Goal: Task Accomplishment & Management: Manage account settings

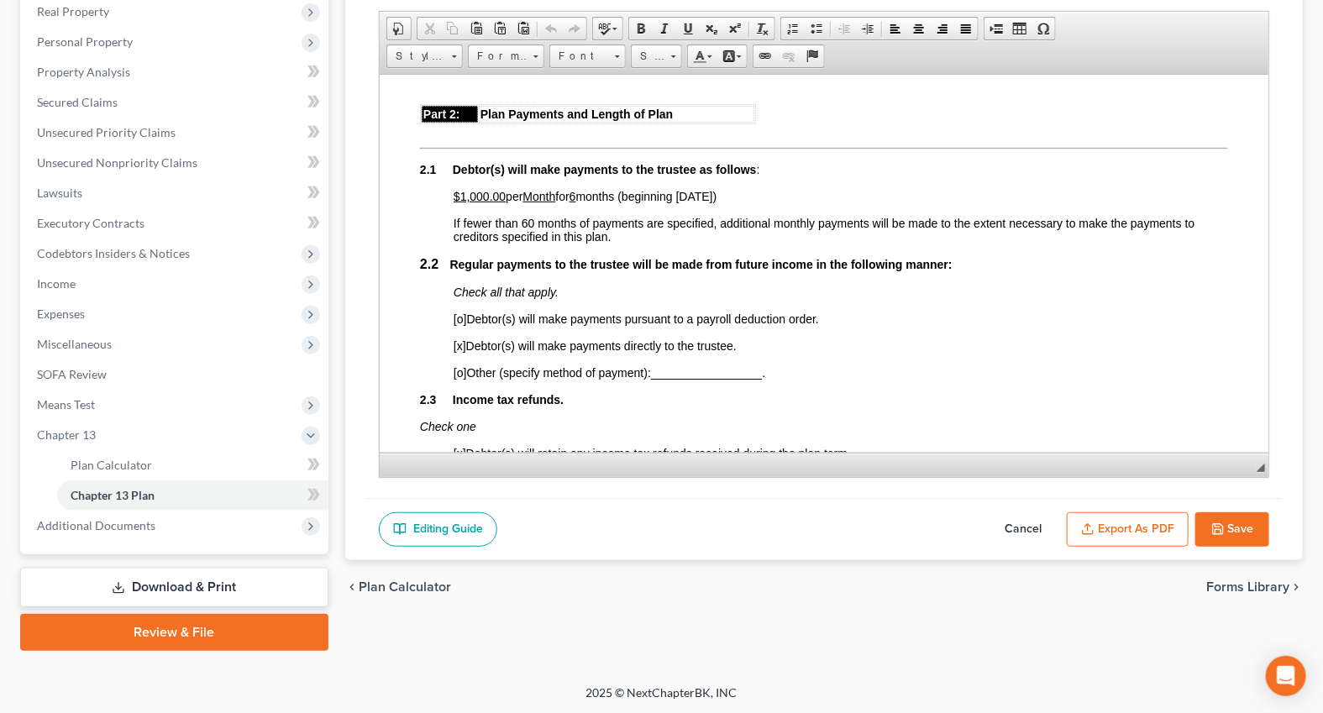
scroll to position [763, 0]
click at [768, 202] on p "$1,000.00 per Month for 6 months (beginning [DATE])" at bounding box center [840, 194] width 774 height 13
copy body ": $1,000.00 per Month for 6 months (beginning [DATE])"
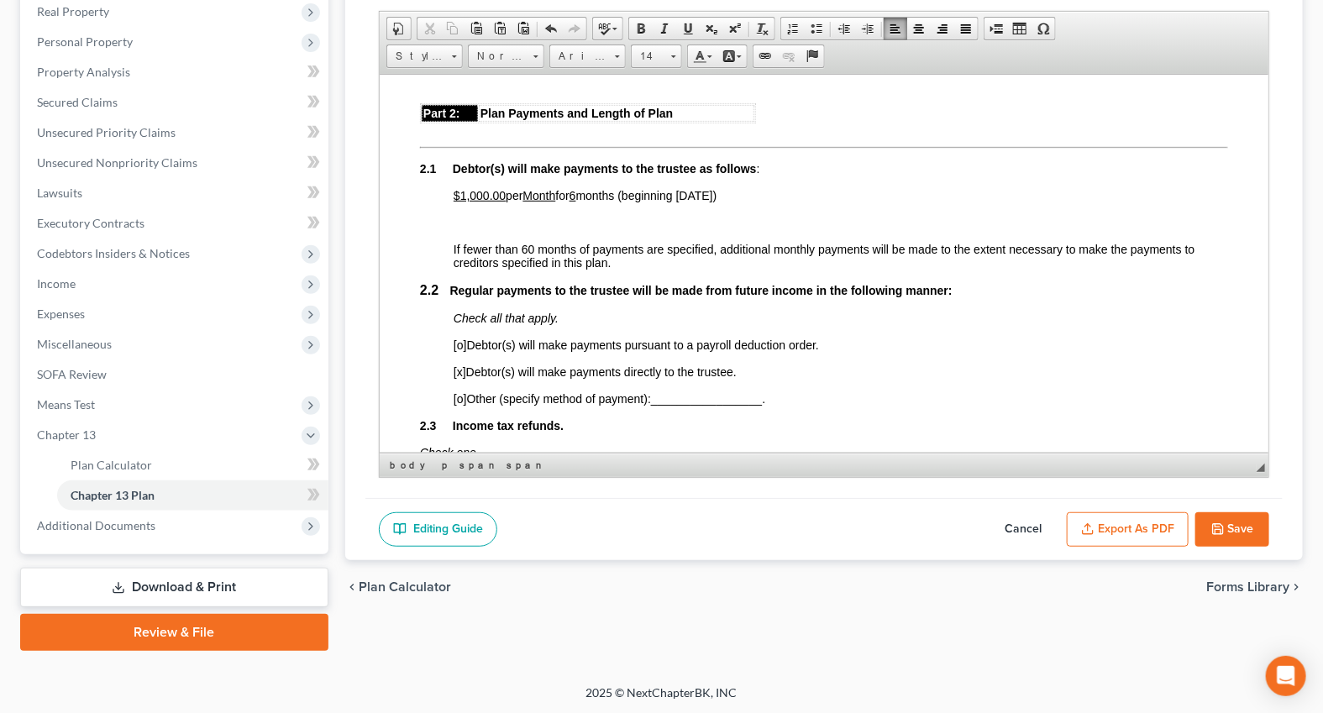
paste body
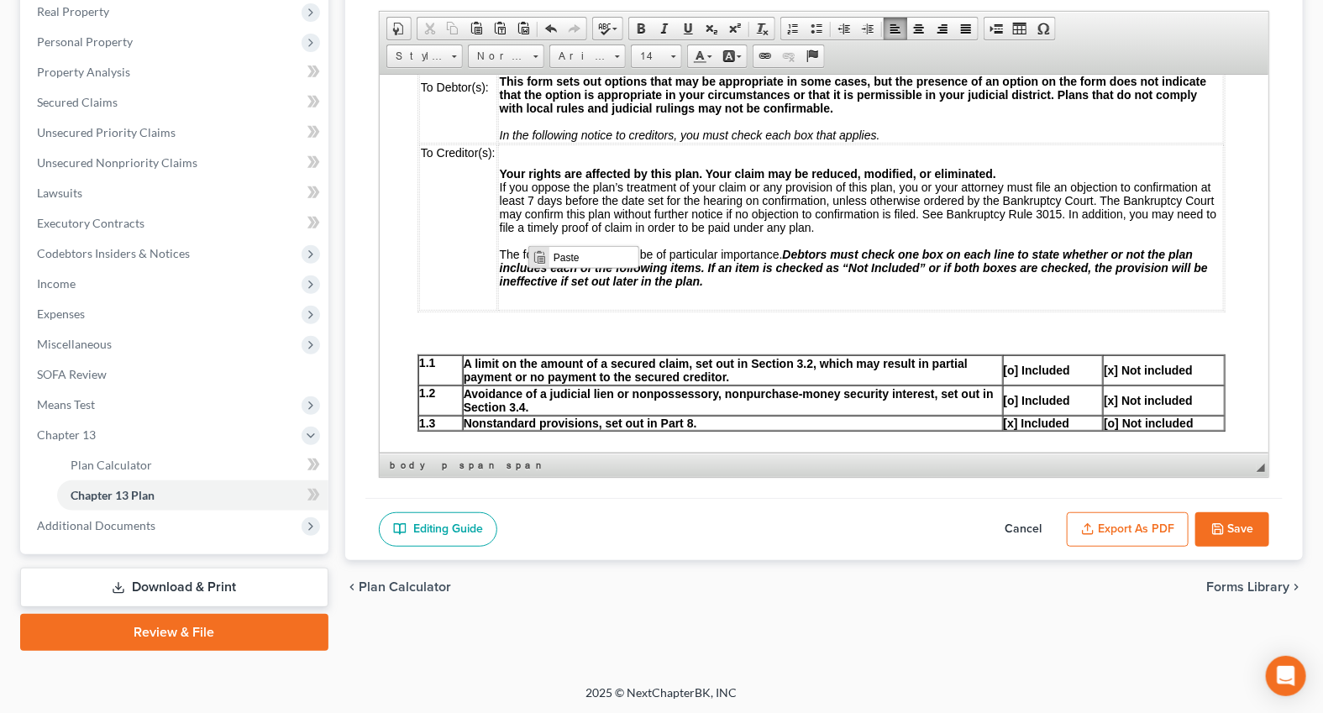
scroll to position [0, 0]
click at [550, 263] on span "Paste" at bounding box center [592, 257] width 89 height 21
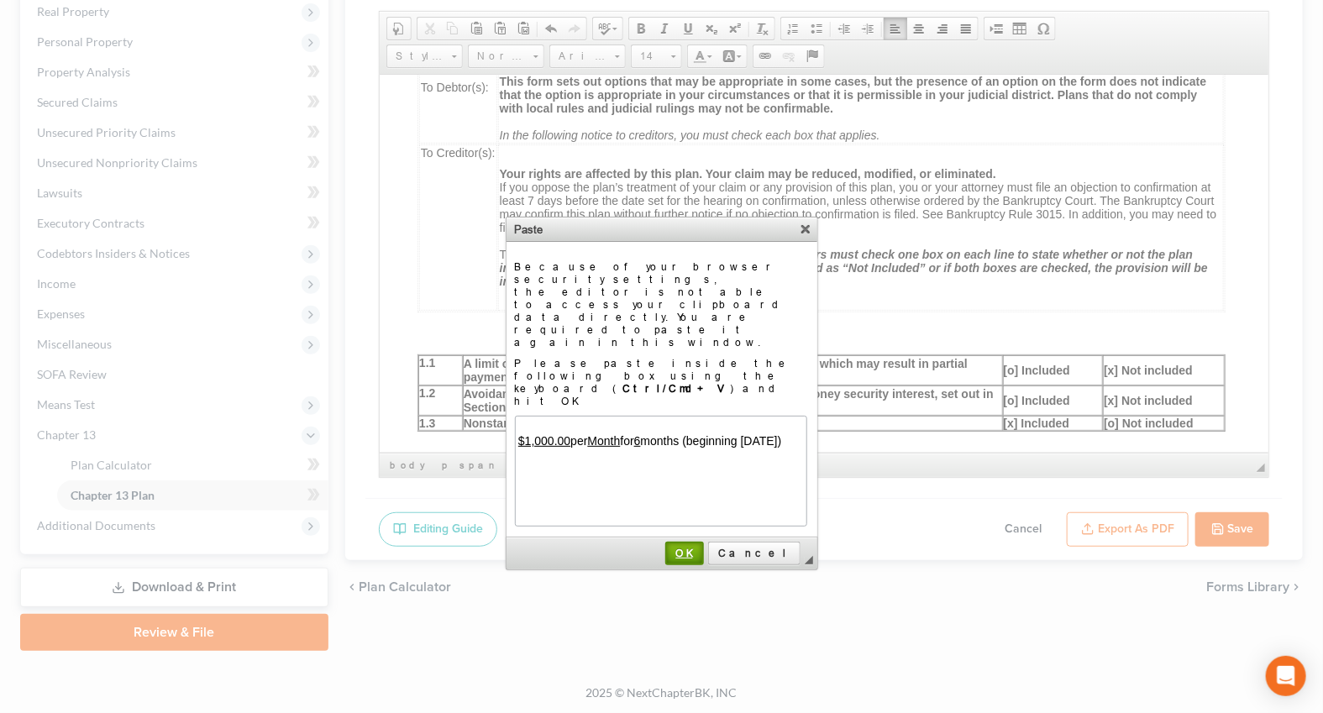
click at [702, 547] on span "OK" at bounding box center [684, 553] width 35 height 13
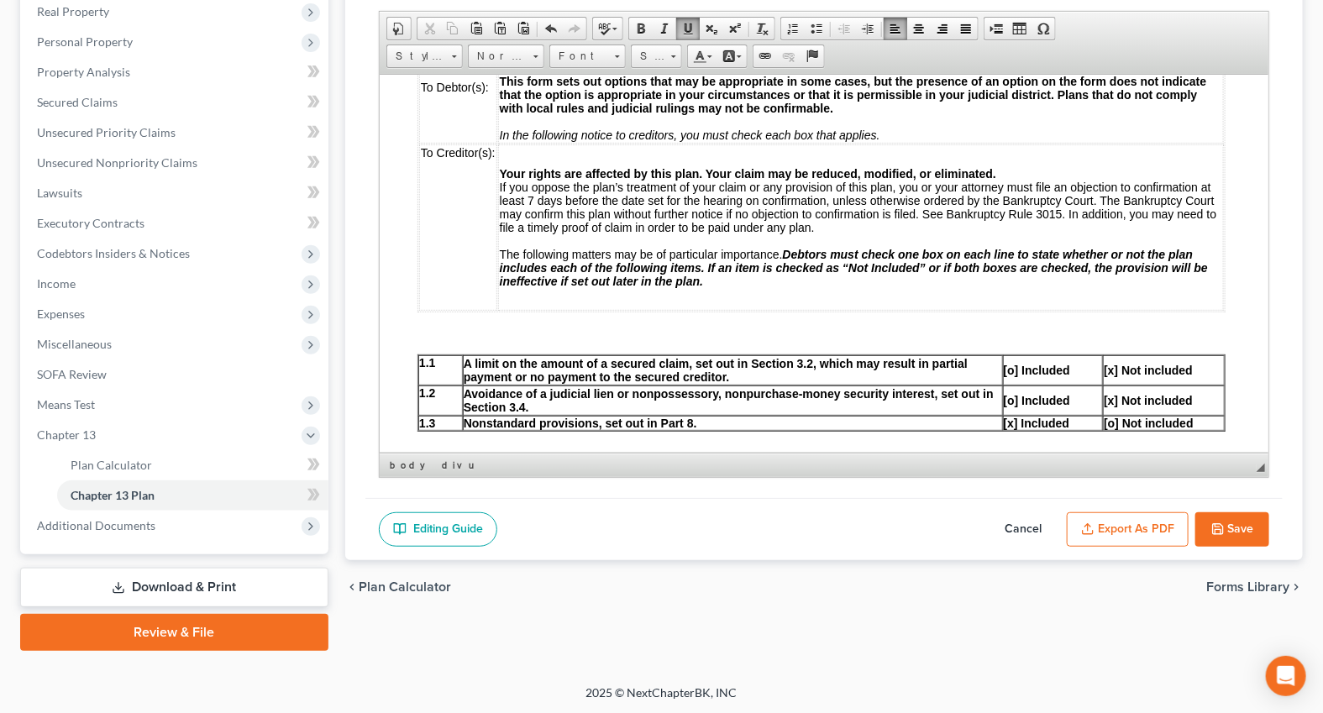
click at [861, 29] on span at bounding box center [867, 28] width 13 height 13
click at [482, 601] on div at bounding box center [821, 608] width 808 height 15
click at [462, 601] on u "$1,000.00" at bounding box center [476, 607] width 52 height 13
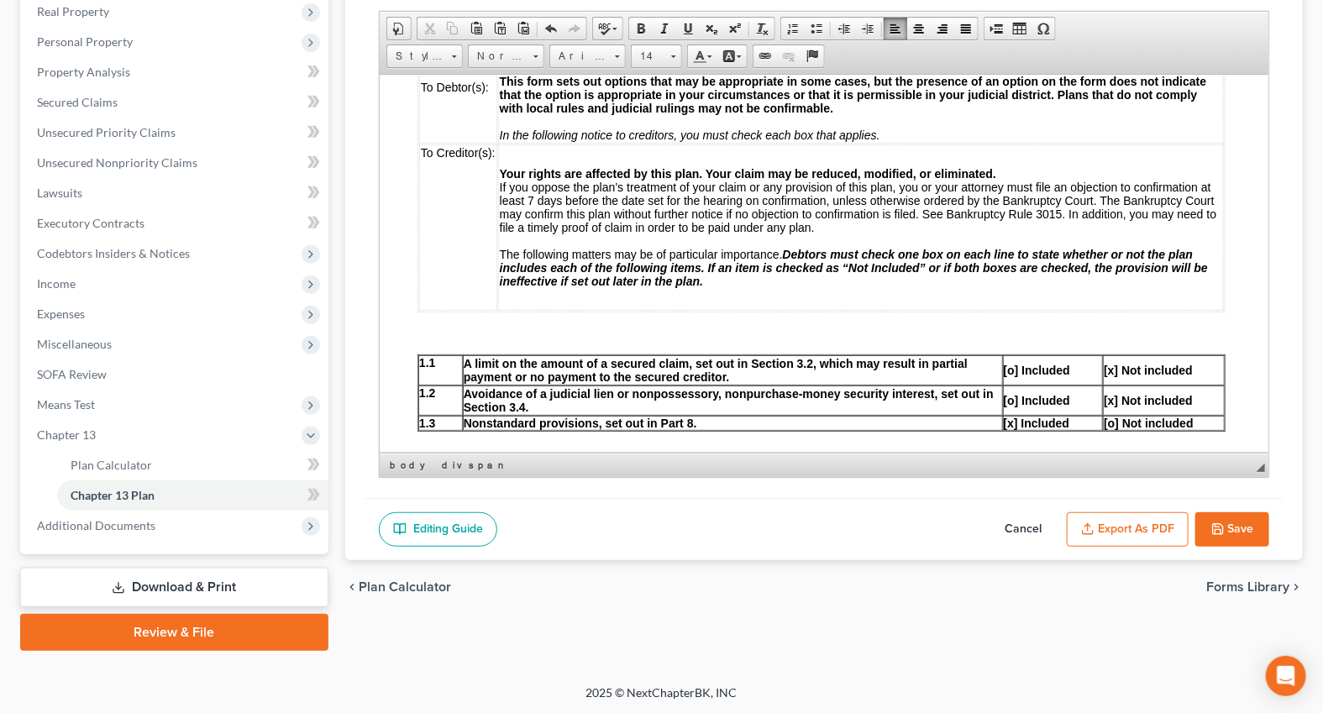
copy span "[o]"
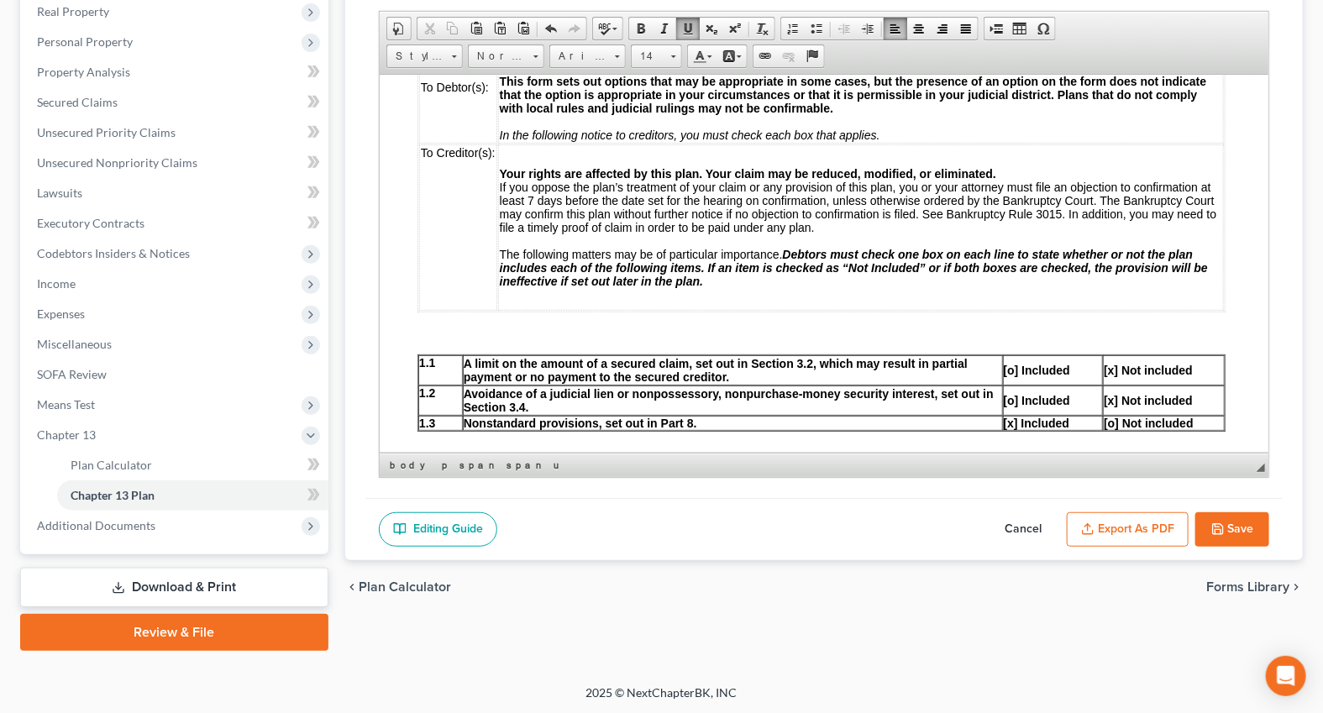
scroll to position [1908, 0]
drag, startPoint x: 522, startPoint y: 277, endPoint x: 427, endPoint y: 280, distance: 94.9
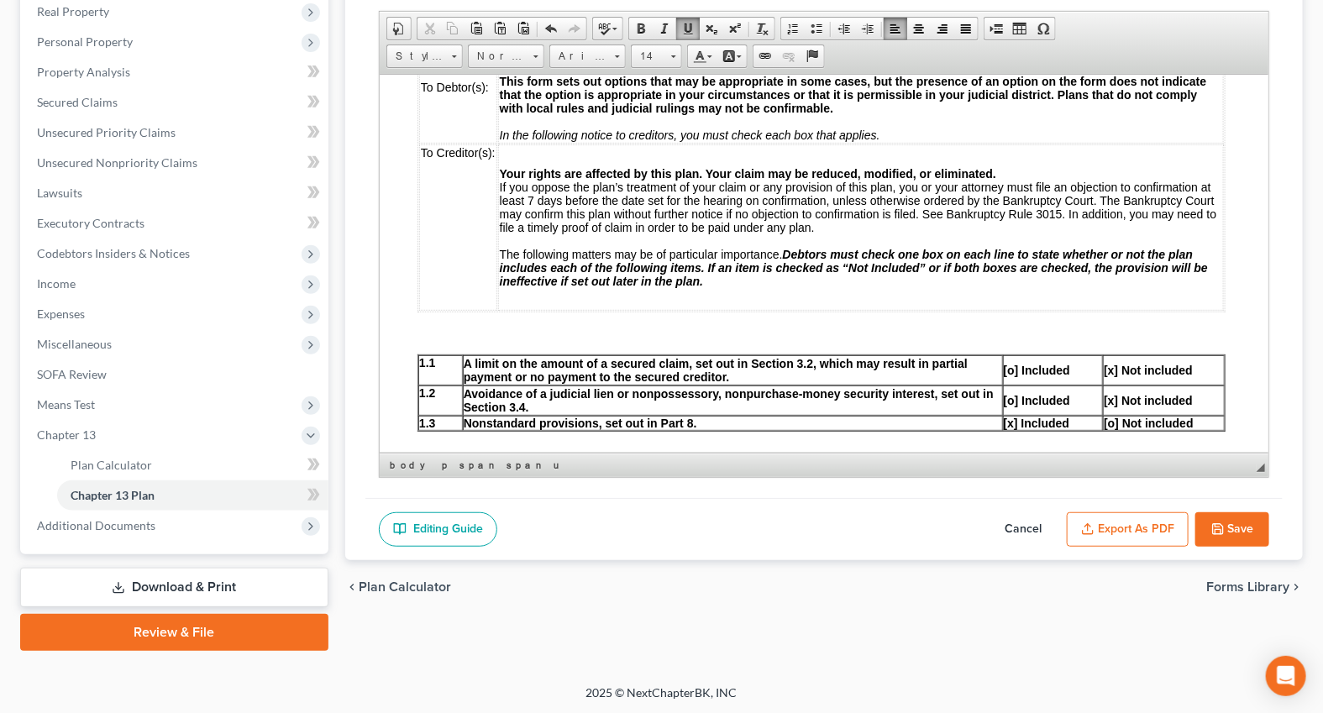
scroll to position [2595, 0]
click at [863, 23] on span at bounding box center [867, 28] width 13 height 13
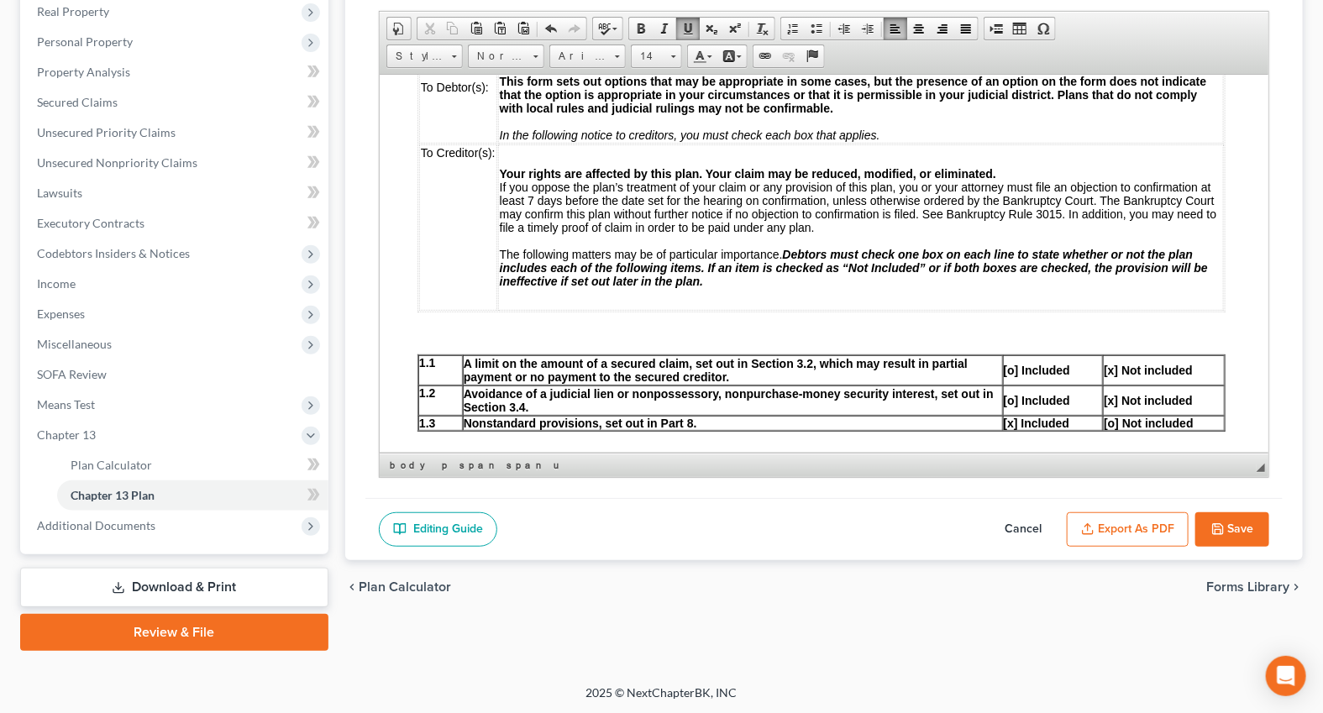
drag, startPoint x: 554, startPoint y: 292, endPoint x: 495, endPoint y: 292, distance: 58.8
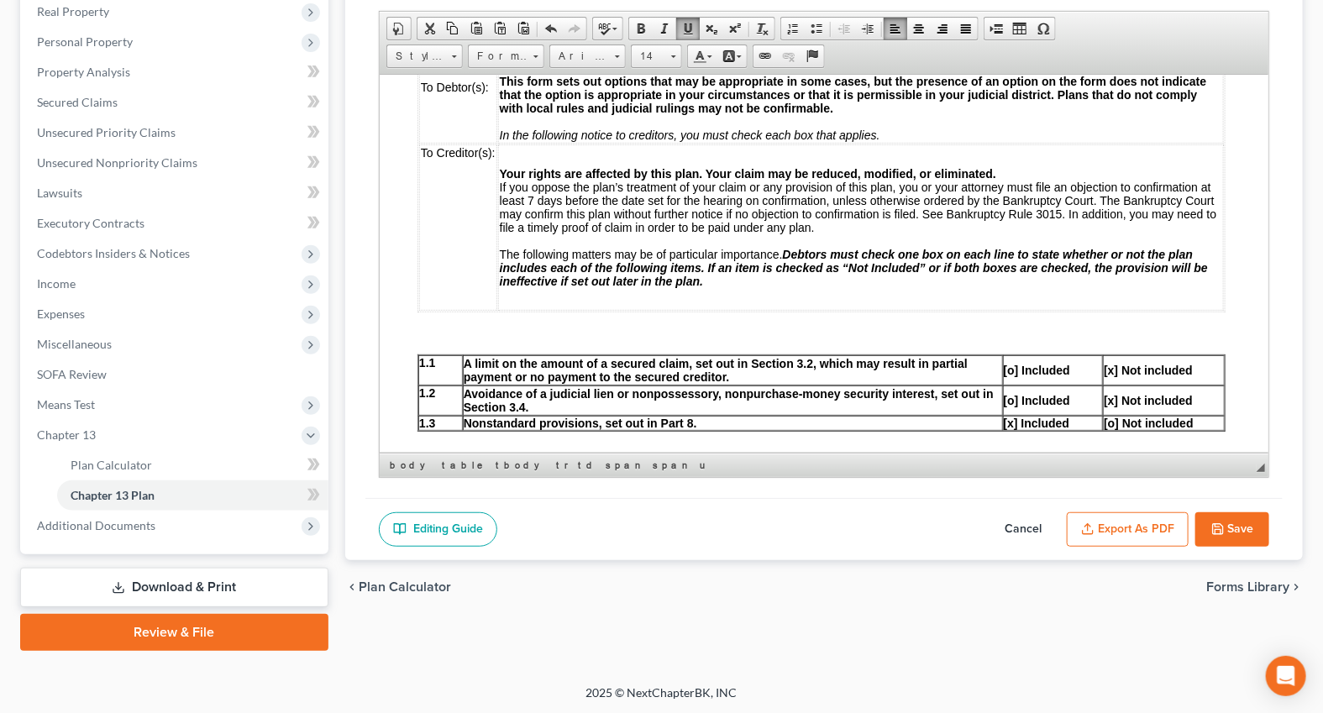
copy u "[DATE]"
drag, startPoint x: 794, startPoint y: 291, endPoint x: 735, endPoint y: 286, distance: 58.9
drag, startPoint x: 790, startPoint y: 332, endPoint x: 734, endPoint y: 326, distance: 55.7
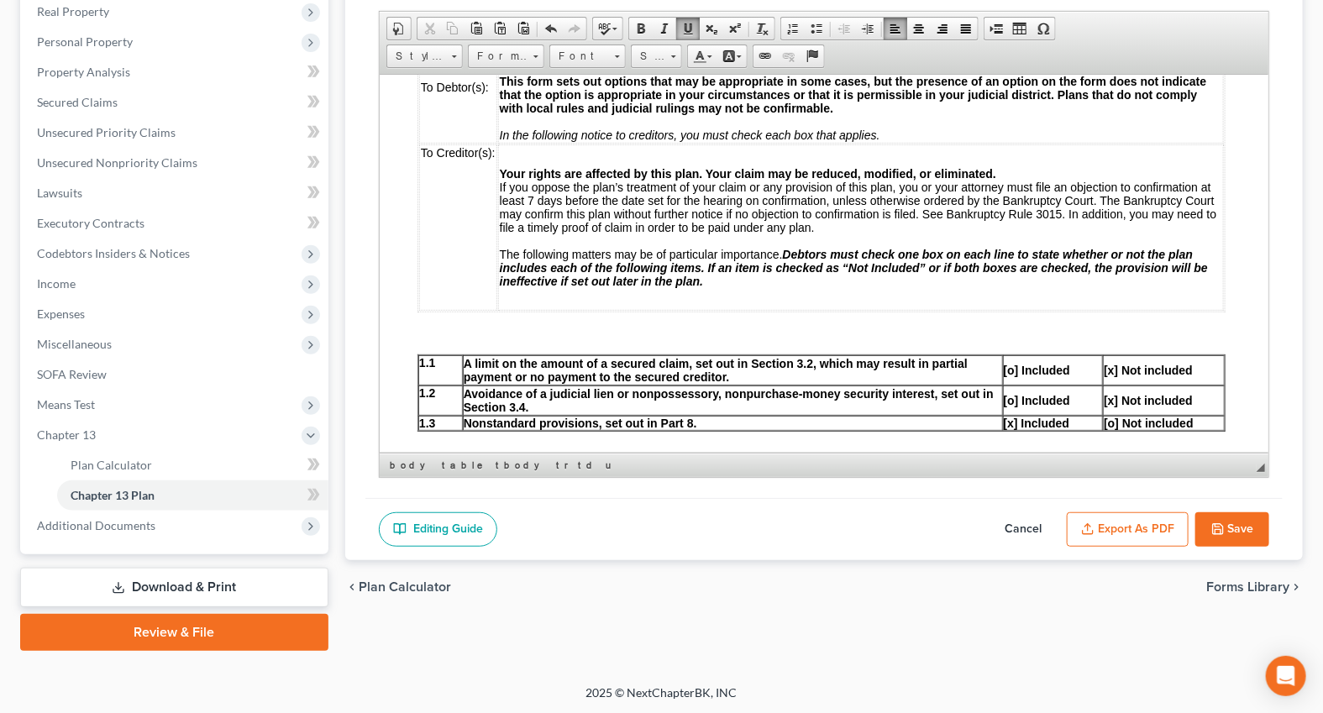
scroll to position [4810, 50]
drag, startPoint x: 1204, startPoint y: 208, endPoint x: 1154, endPoint y: 212, distance: 49.7
drag, startPoint x: 1210, startPoint y: 242, endPoint x: 1153, endPoint y: 244, distance: 57.1
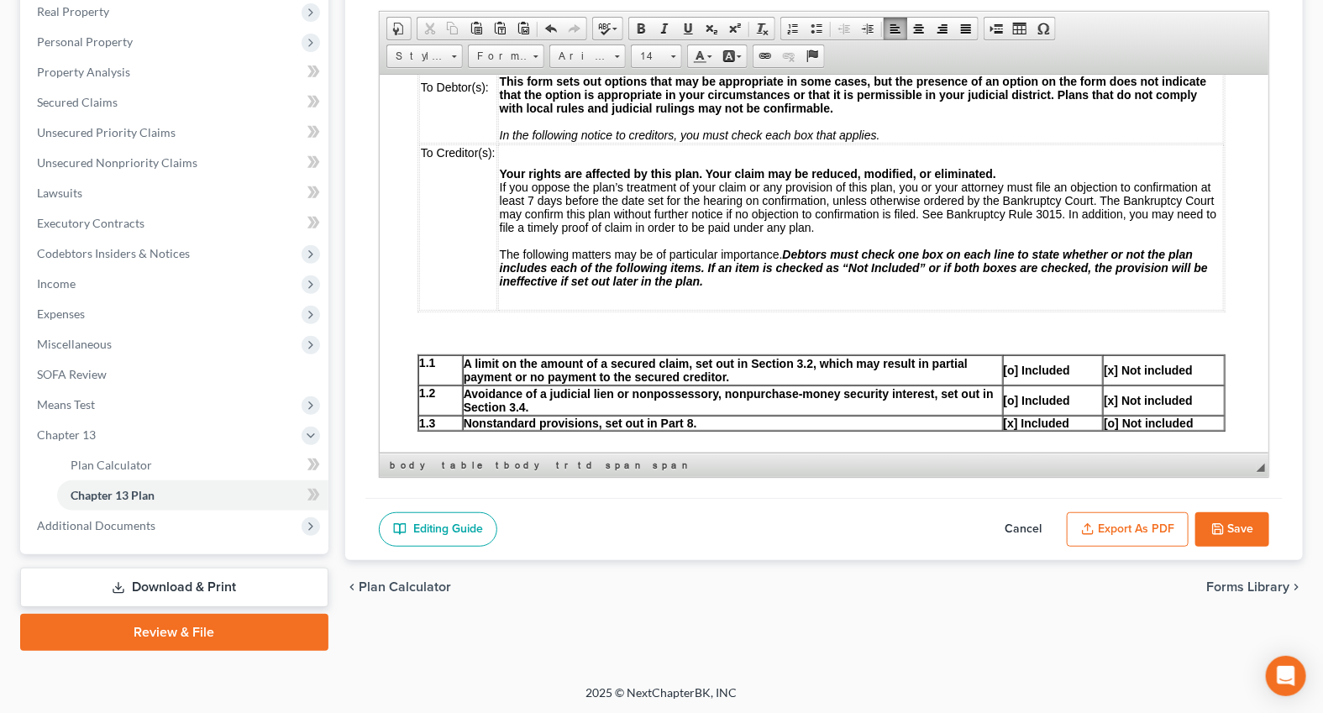
drag, startPoint x: 1212, startPoint y: 353, endPoint x: 1156, endPoint y: 352, distance: 56.3
click at [1226, 507] on div "Editing Guide Cancel Export as PDF Save" at bounding box center [823, 529] width 917 height 63
click at [1223, 522] on icon "button" at bounding box center [1217, 528] width 13 height 13
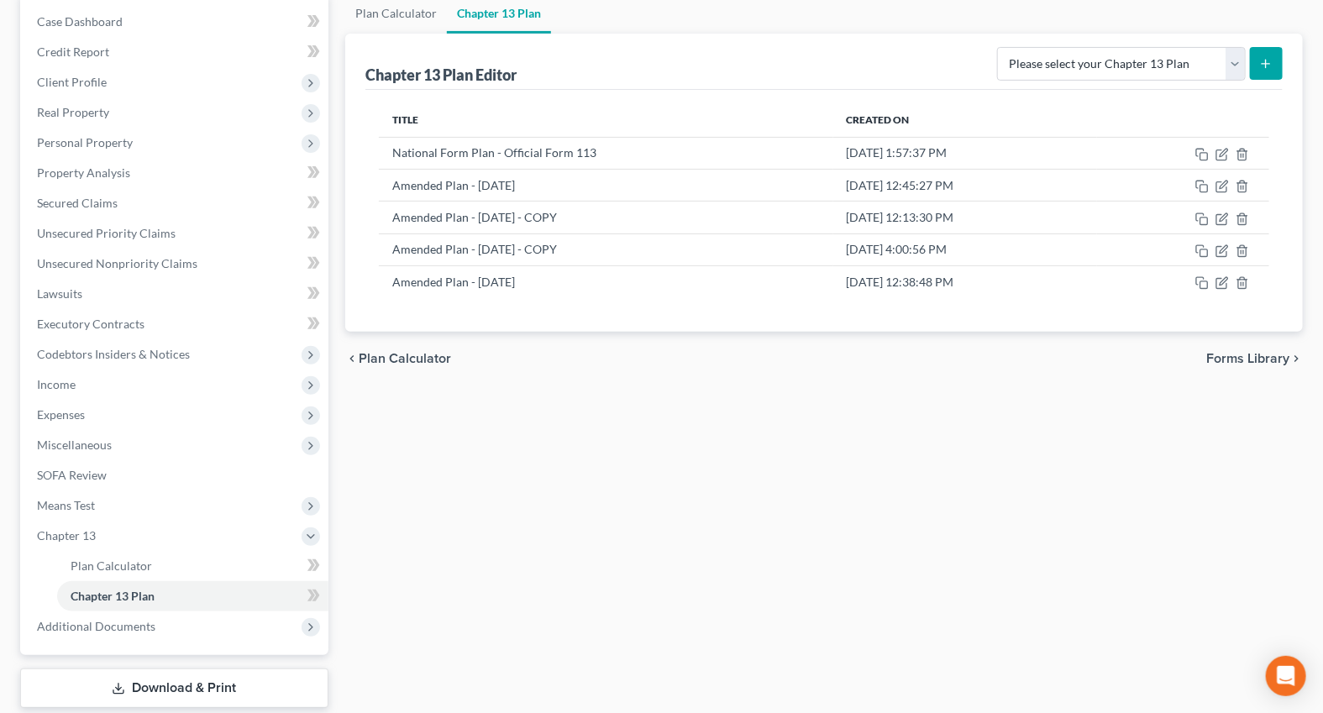
scroll to position [0, 0]
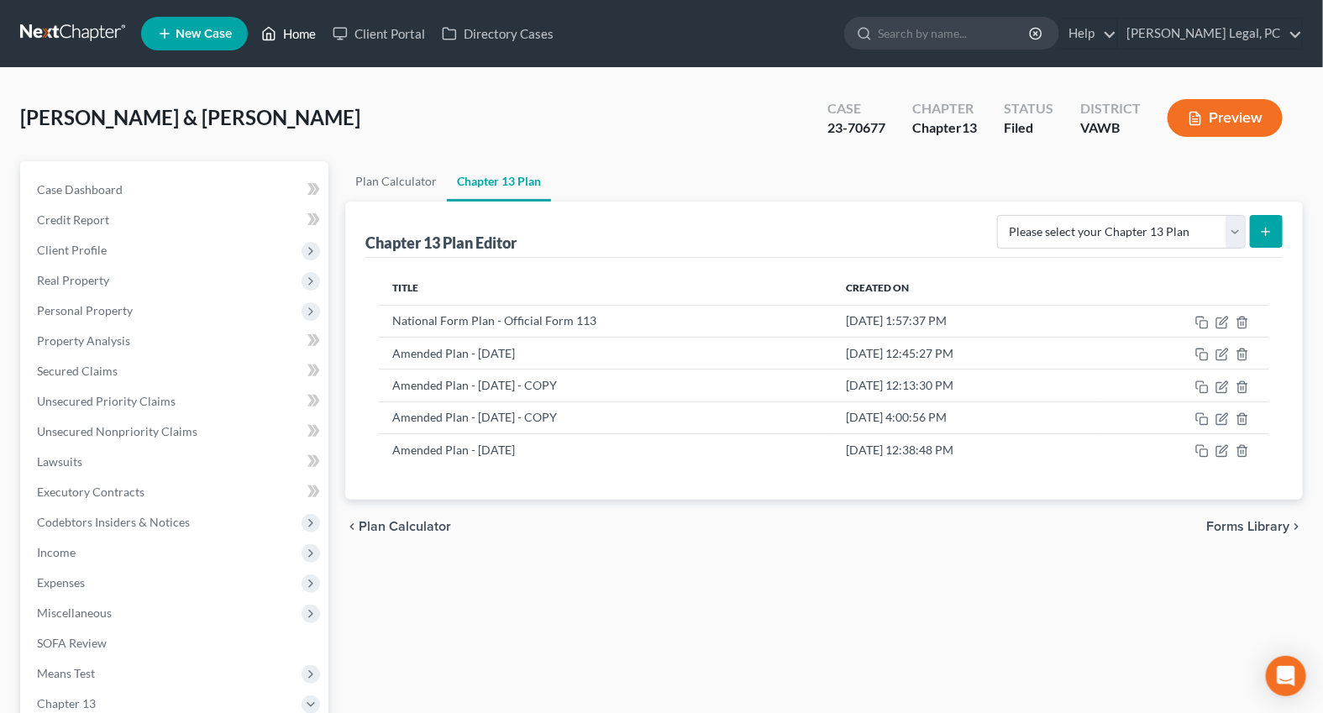
click at [291, 35] on link "Home" at bounding box center [288, 33] width 71 height 30
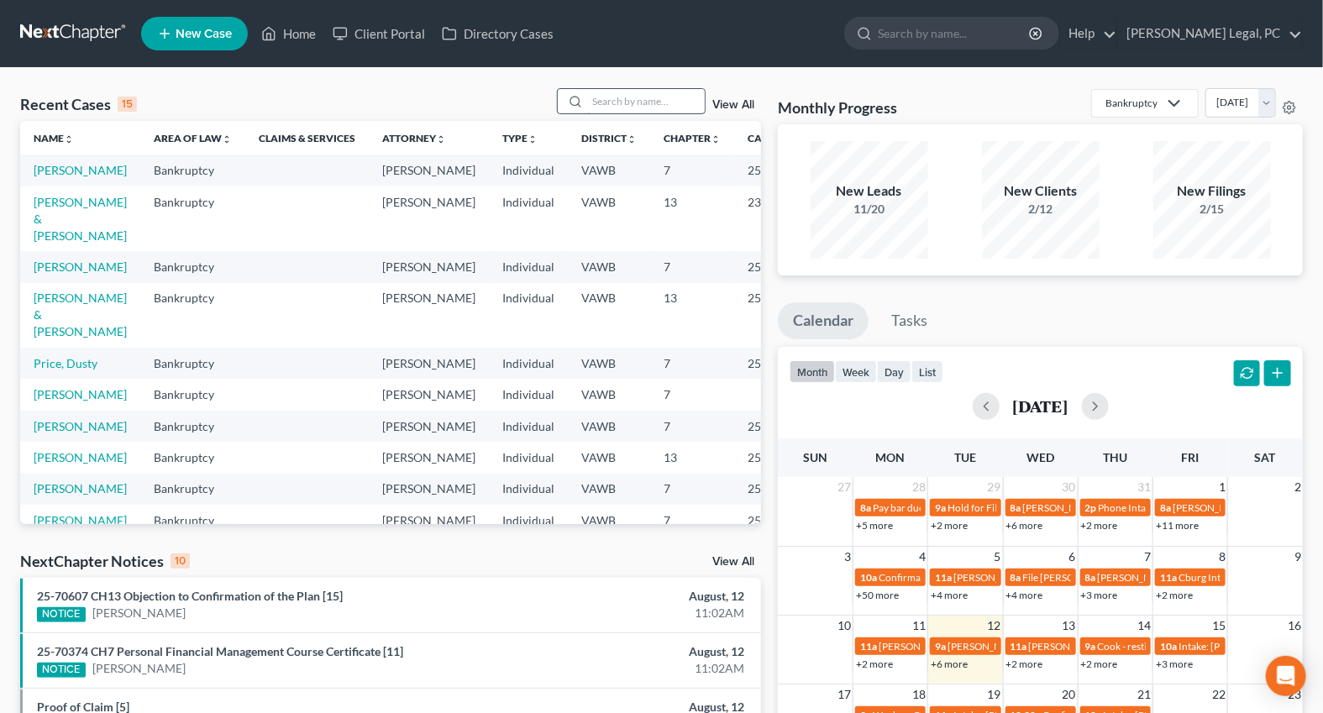
click at [596, 101] on input "search" at bounding box center [646, 101] width 118 height 24
click at [43, 237] on link "[PERSON_NAME] & [PERSON_NAME]" at bounding box center [80, 219] width 93 height 48
select select "6"
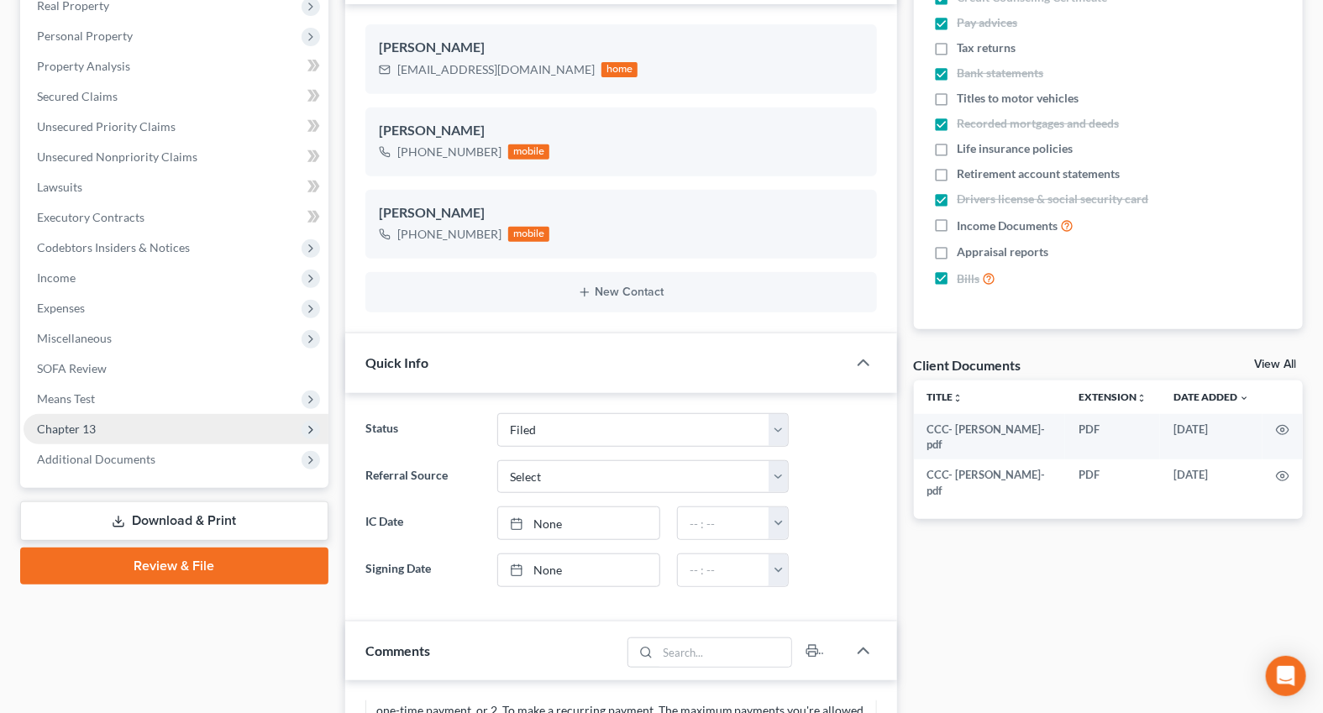
scroll to position [305, 0]
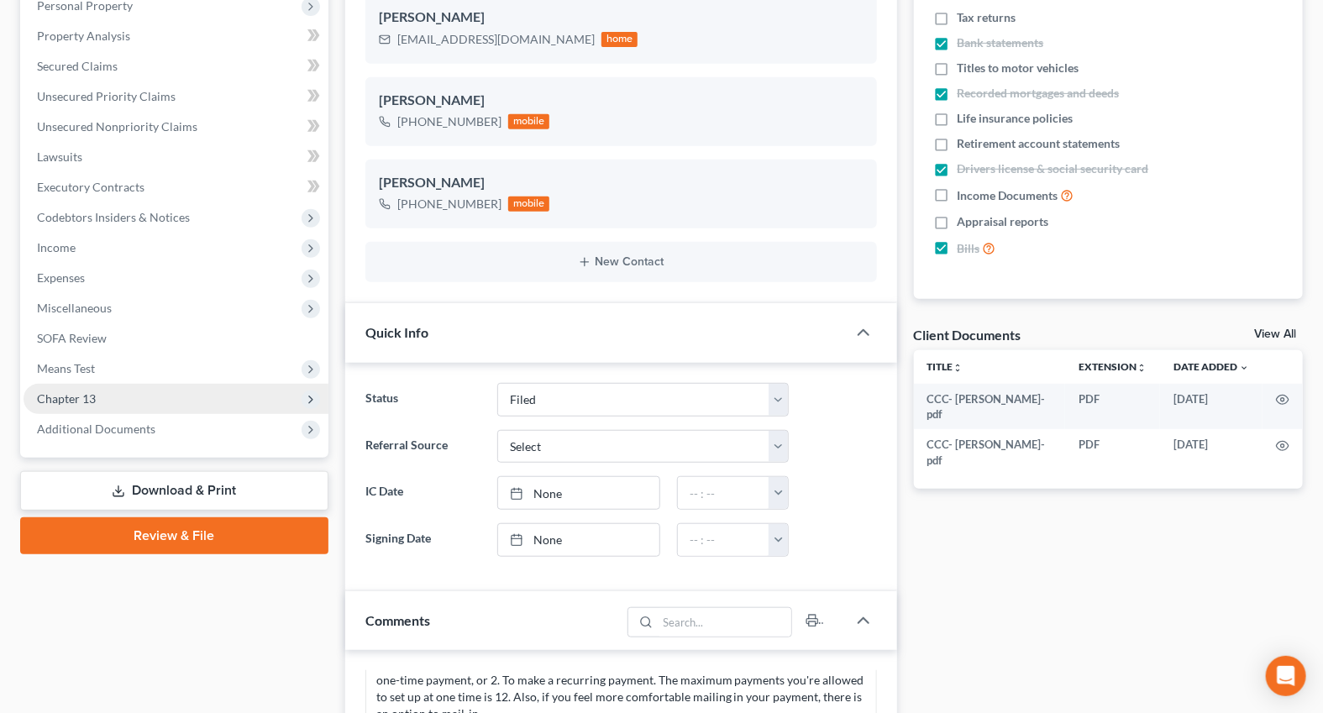
click at [80, 400] on span "Chapter 13" at bounding box center [66, 398] width 59 height 14
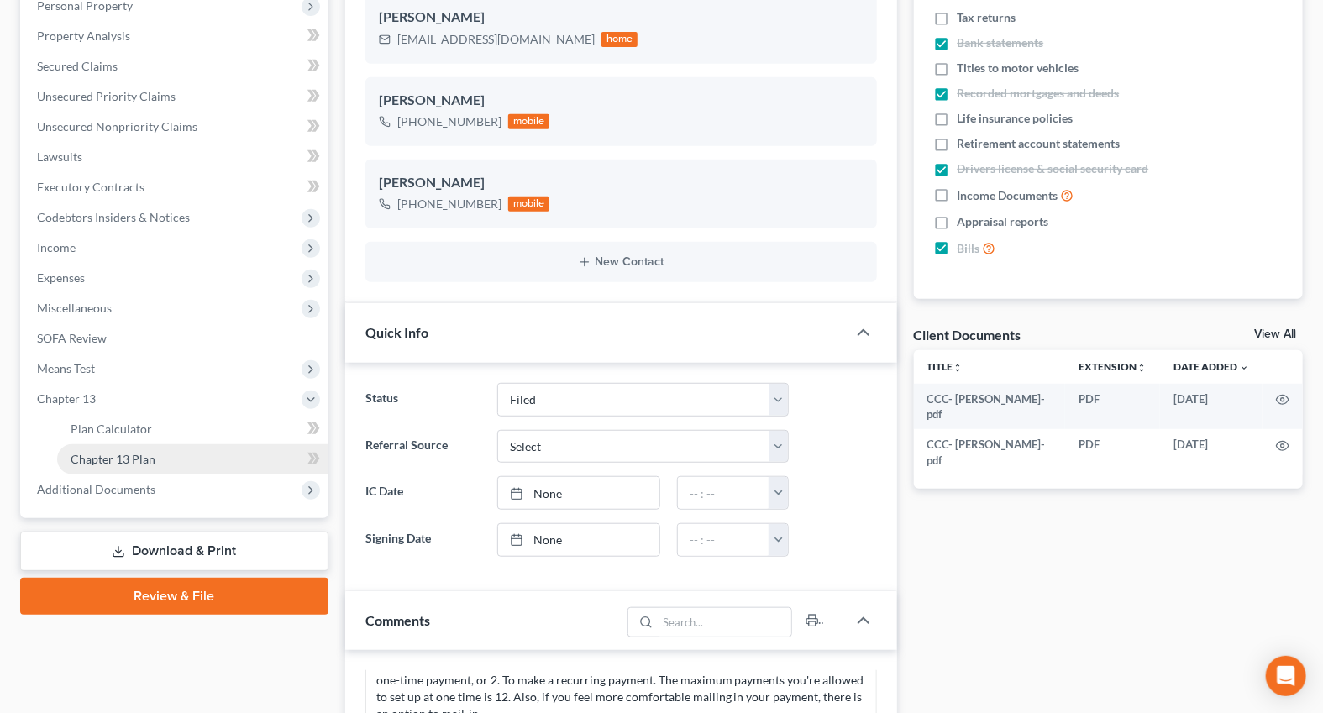
click at [91, 457] on span "Chapter 13 Plan" at bounding box center [113, 459] width 85 height 14
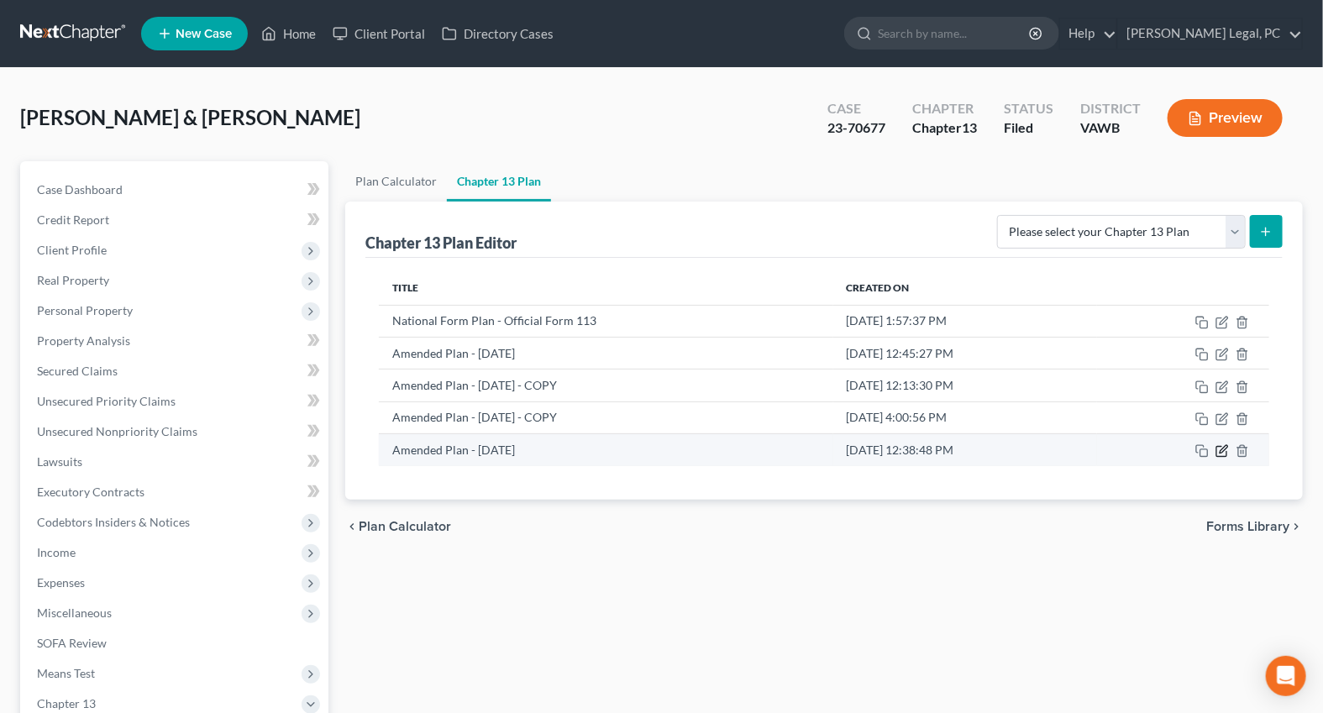
click at [1225, 449] on icon "button" at bounding box center [1224, 450] width 8 height 8
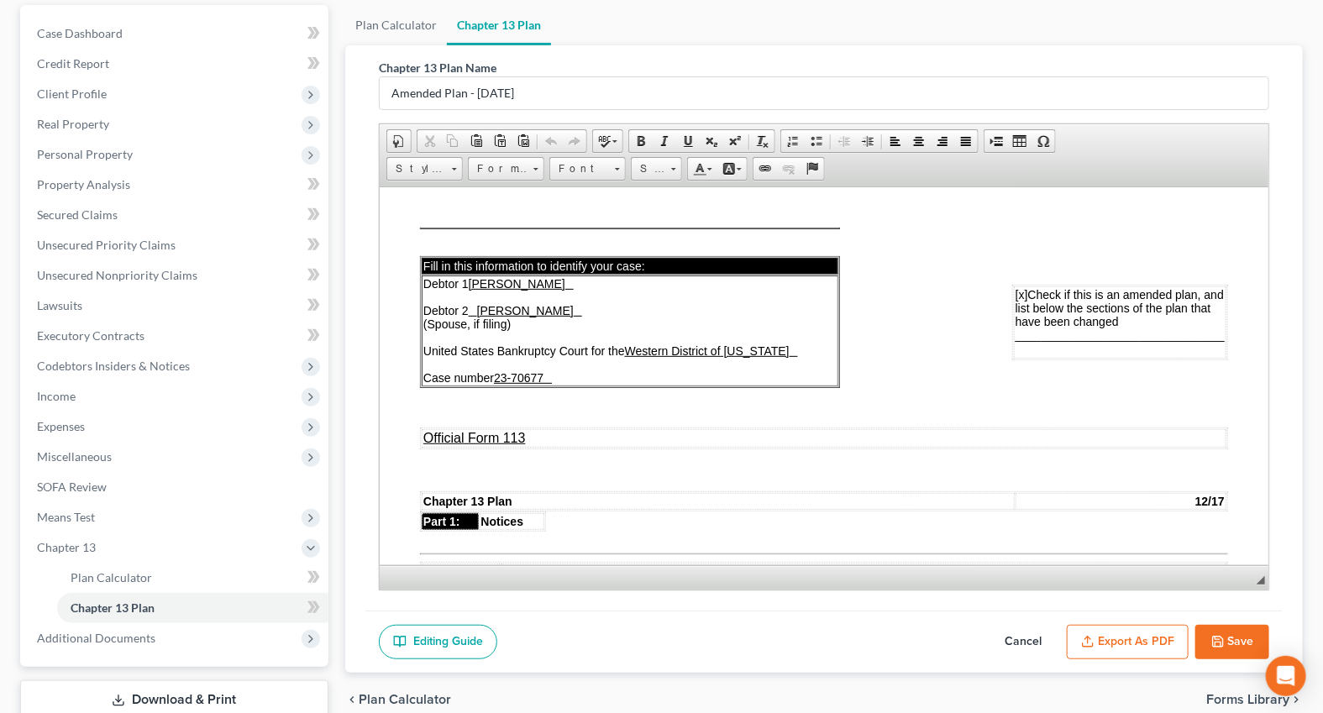
scroll to position [228, 0]
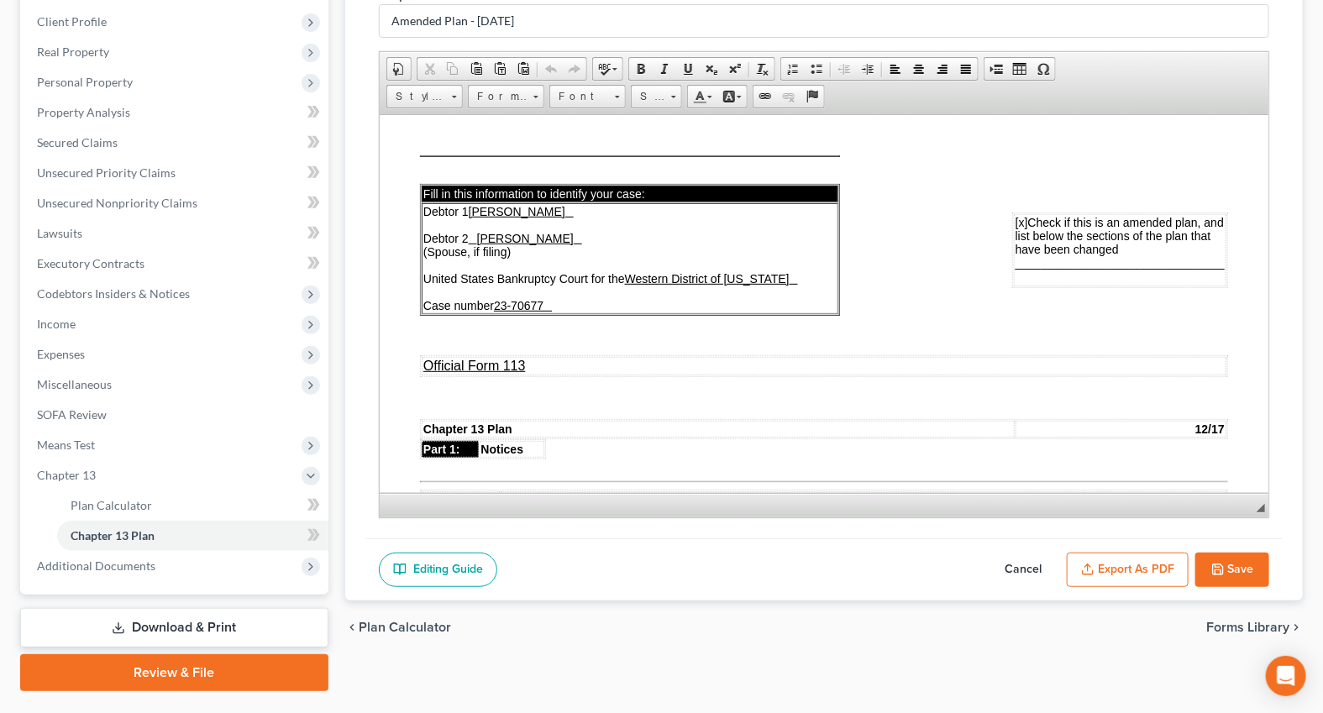
click at [1152, 563] on button "Export as PDF" at bounding box center [1128, 570] width 122 height 35
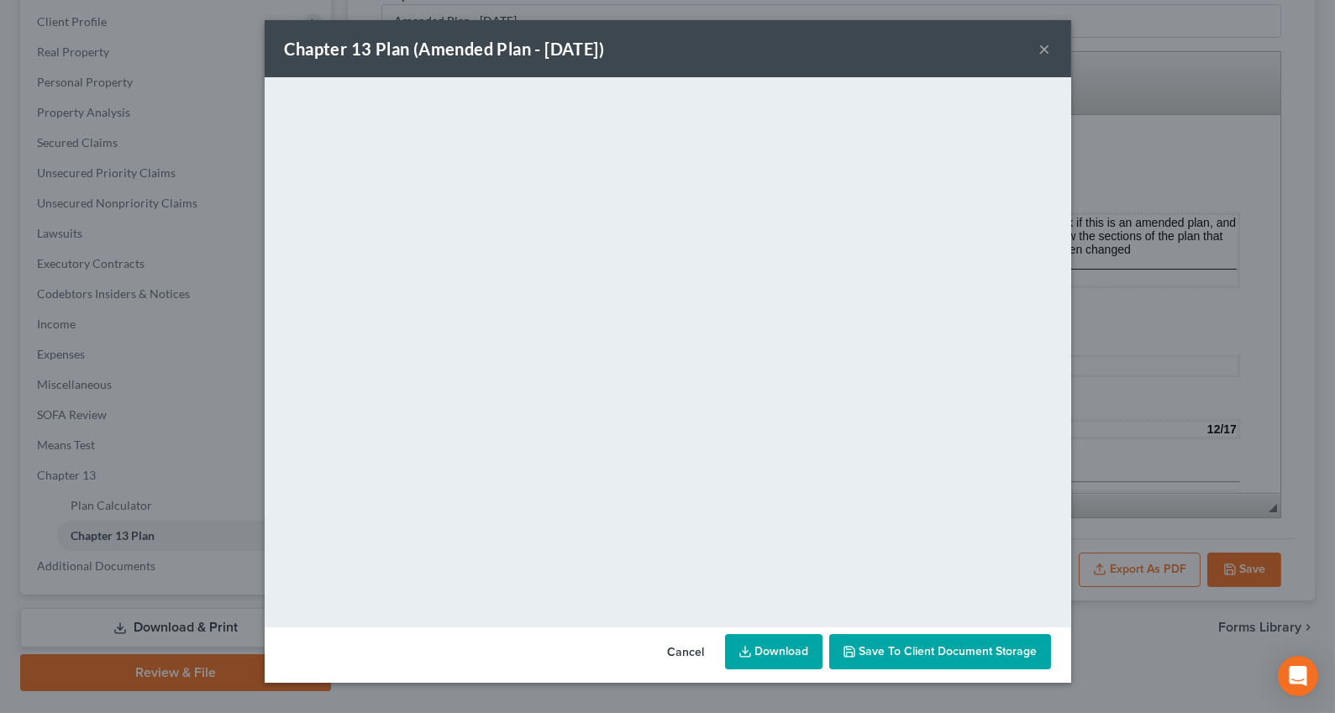
click at [1040, 45] on button "×" at bounding box center [1045, 49] width 12 height 20
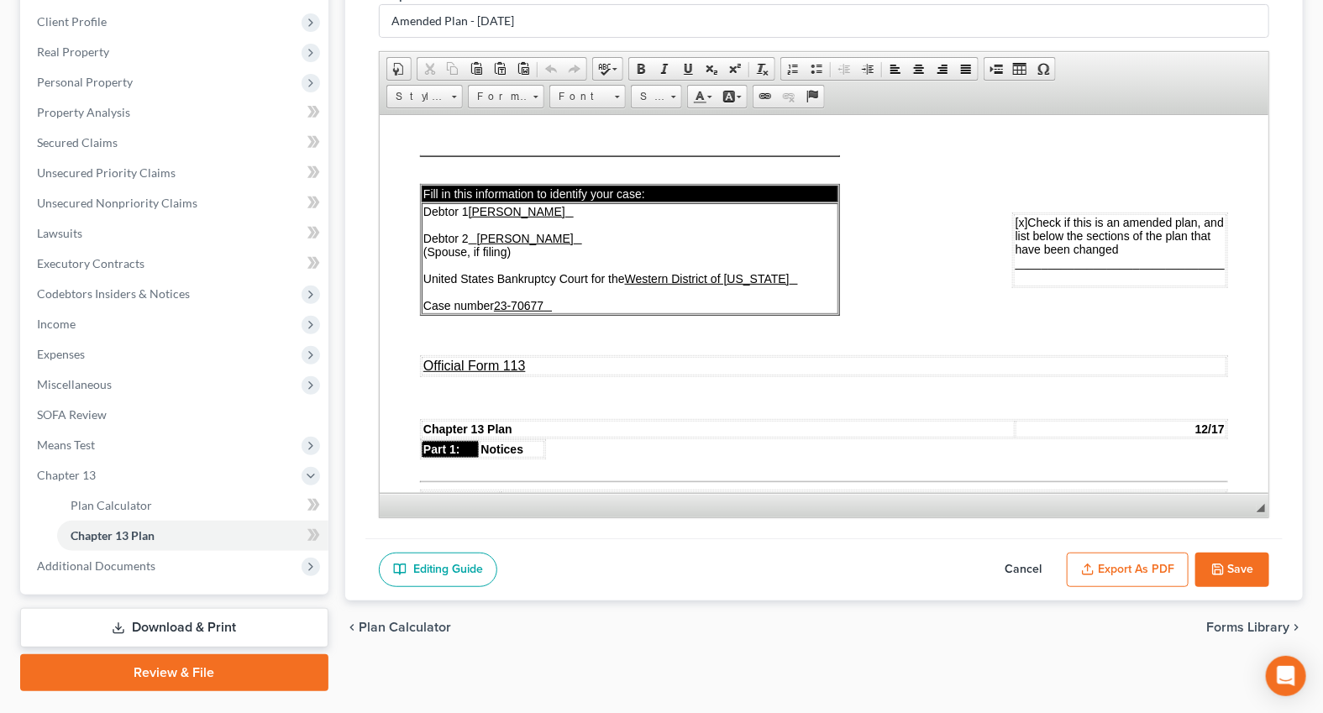
click at [1239, 554] on button "Save" at bounding box center [1232, 570] width 74 height 35
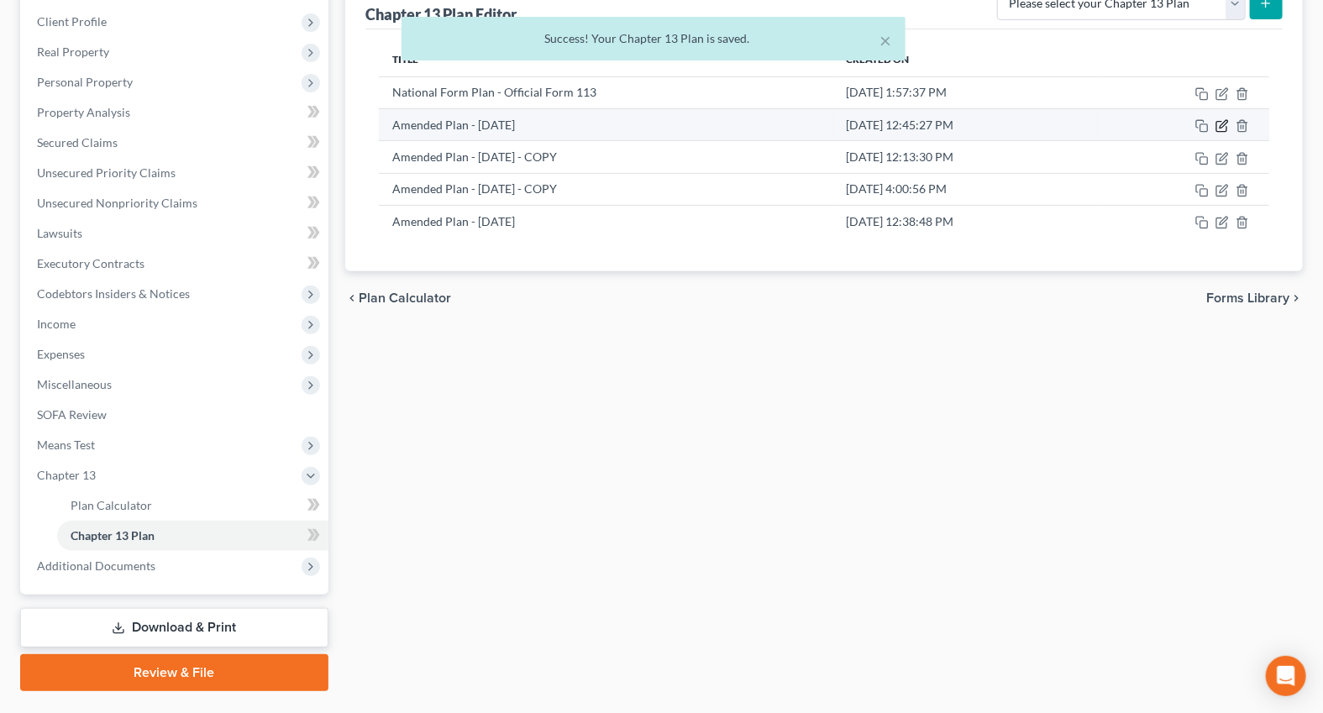
click at [1223, 122] on icon "button" at bounding box center [1224, 124] width 8 height 8
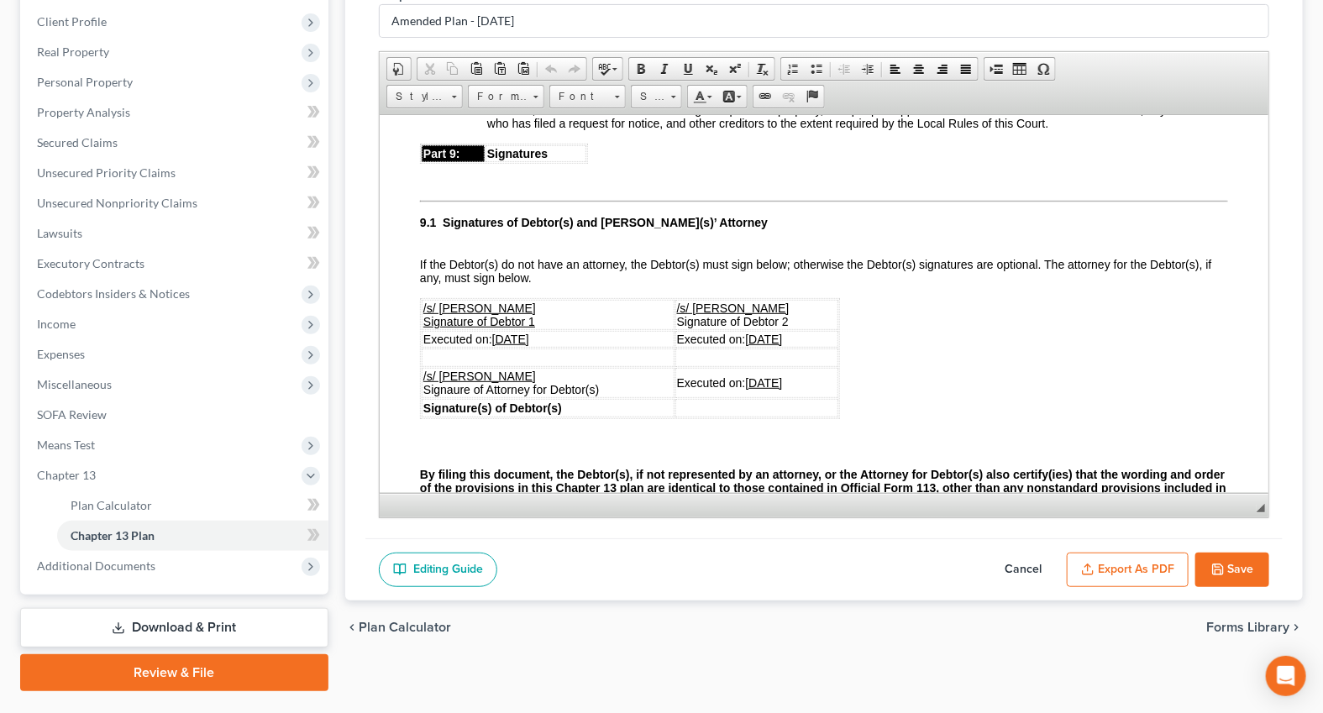
scroll to position [4275, 0]
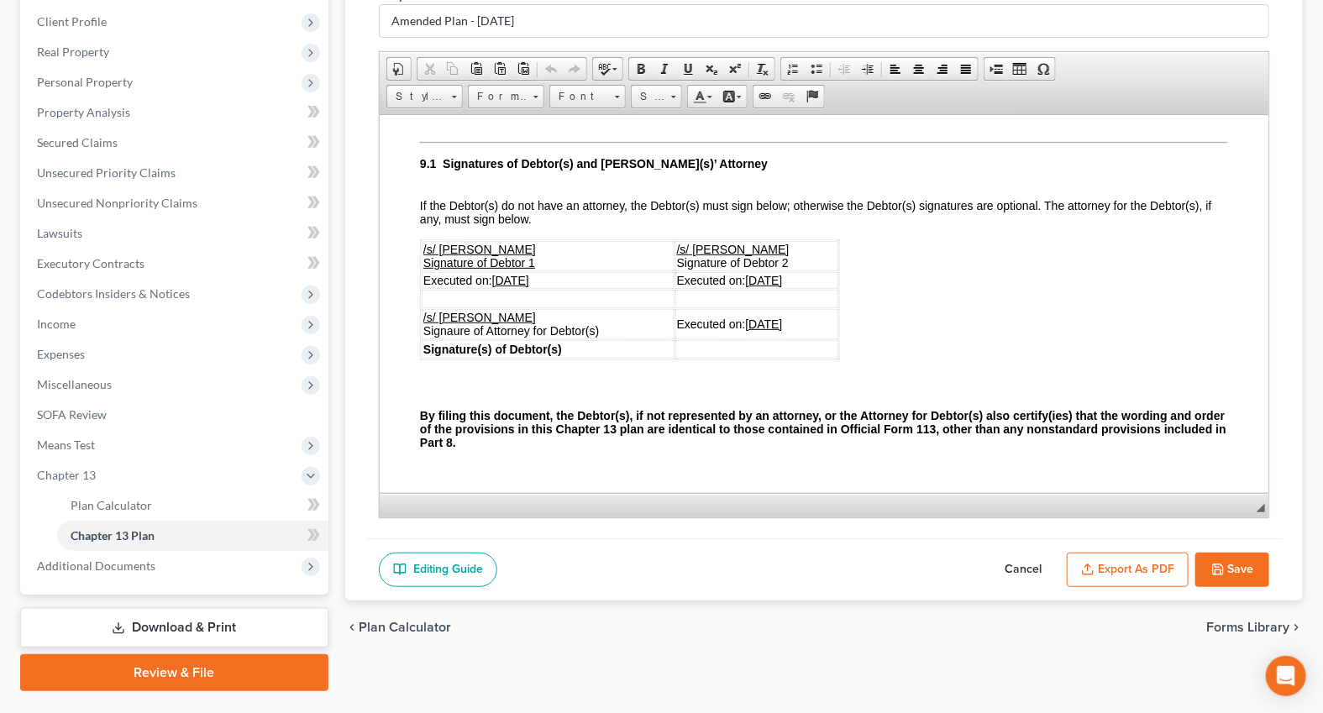
click at [1240, 563] on button "Save" at bounding box center [1232, 570] width 74 height 35
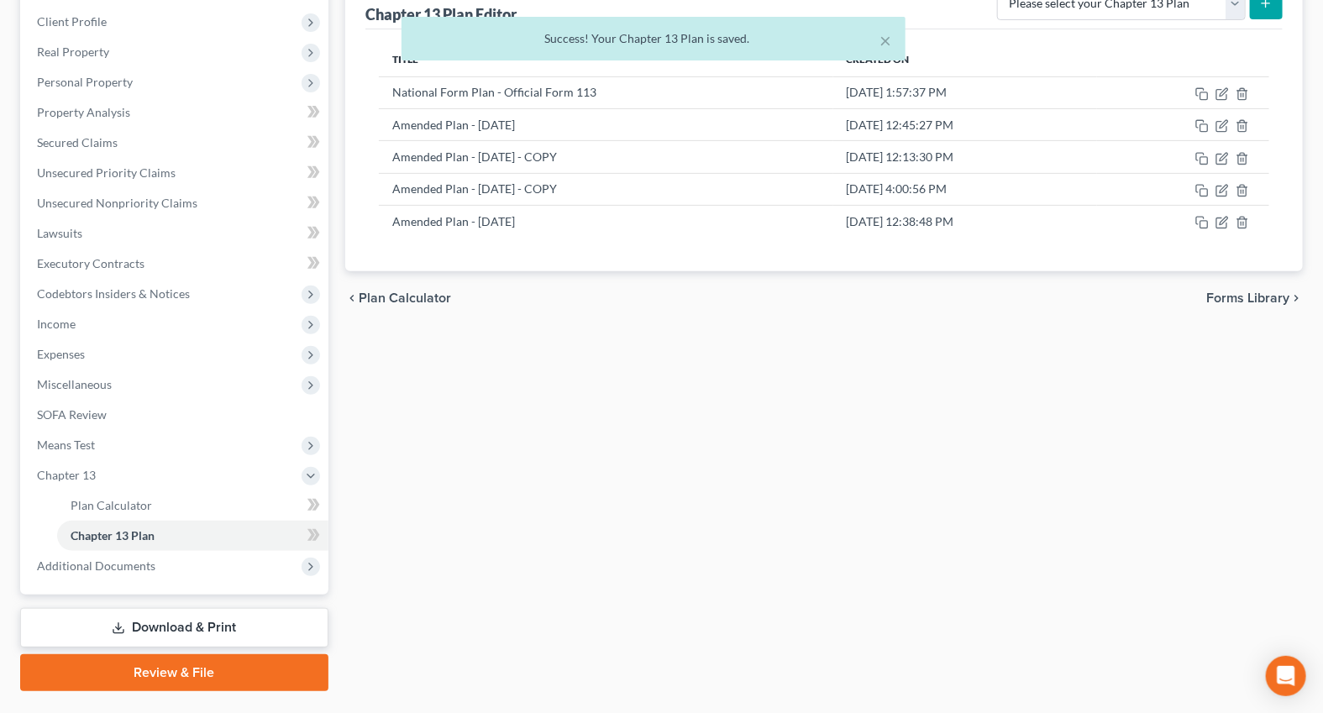
scroll to position [0, 0]
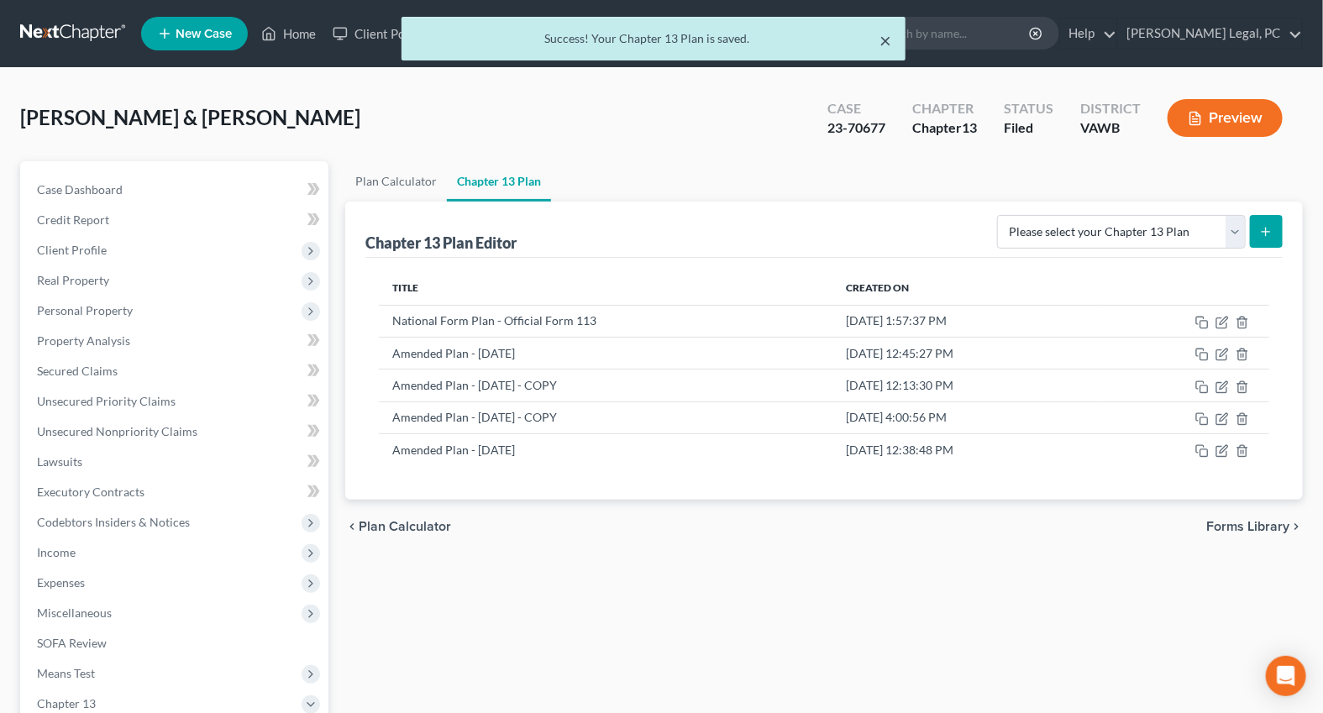
click at [887, 41] on button "×" at bounding box center [886, 40] width 12 height 20
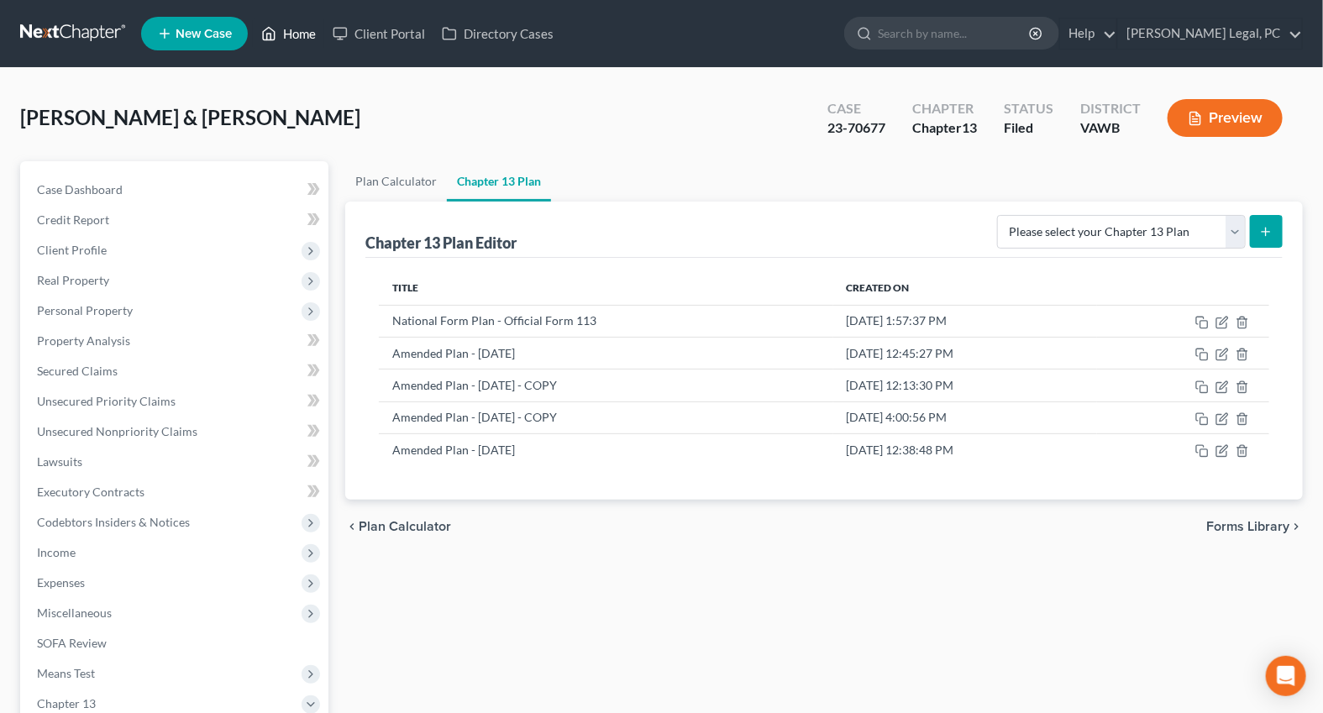
click at [293, 37] on link "Home" at bounding box center [288, 33] width 71 height 30
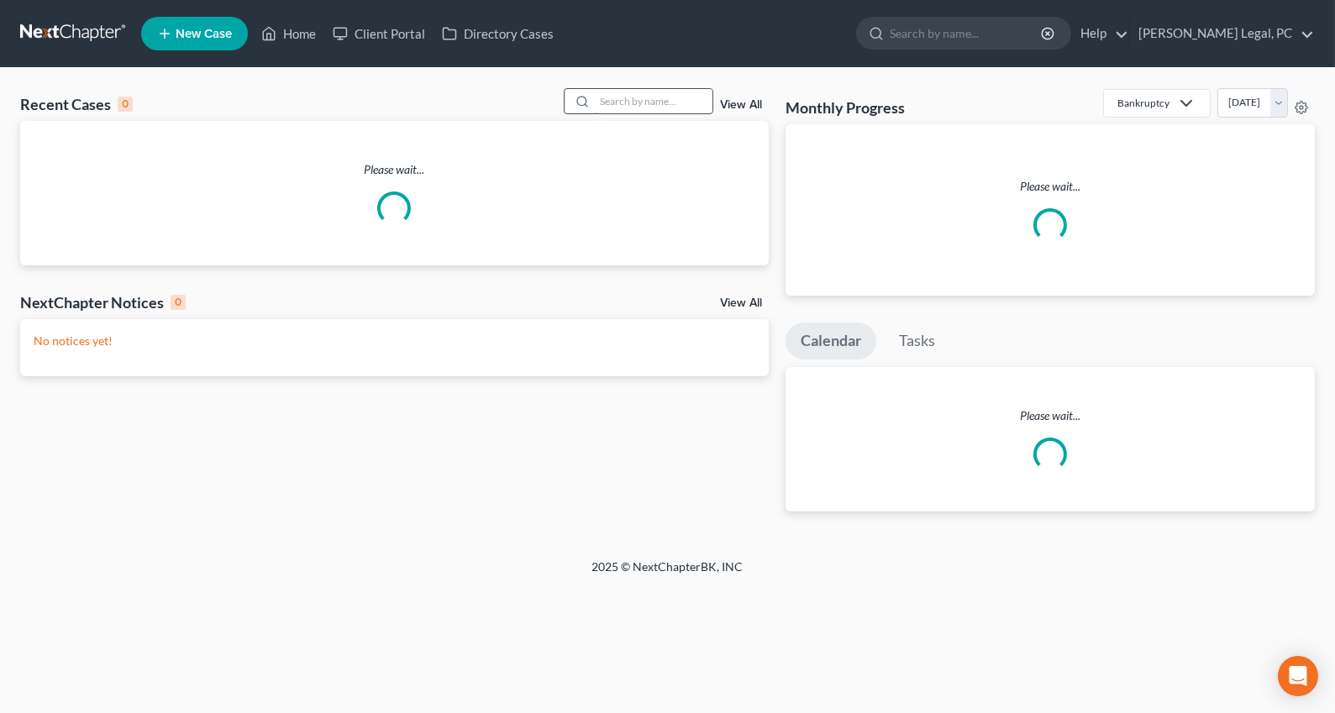
click at [606, 105] on input "search" at bounding box center [654, 101] width 118 height 24
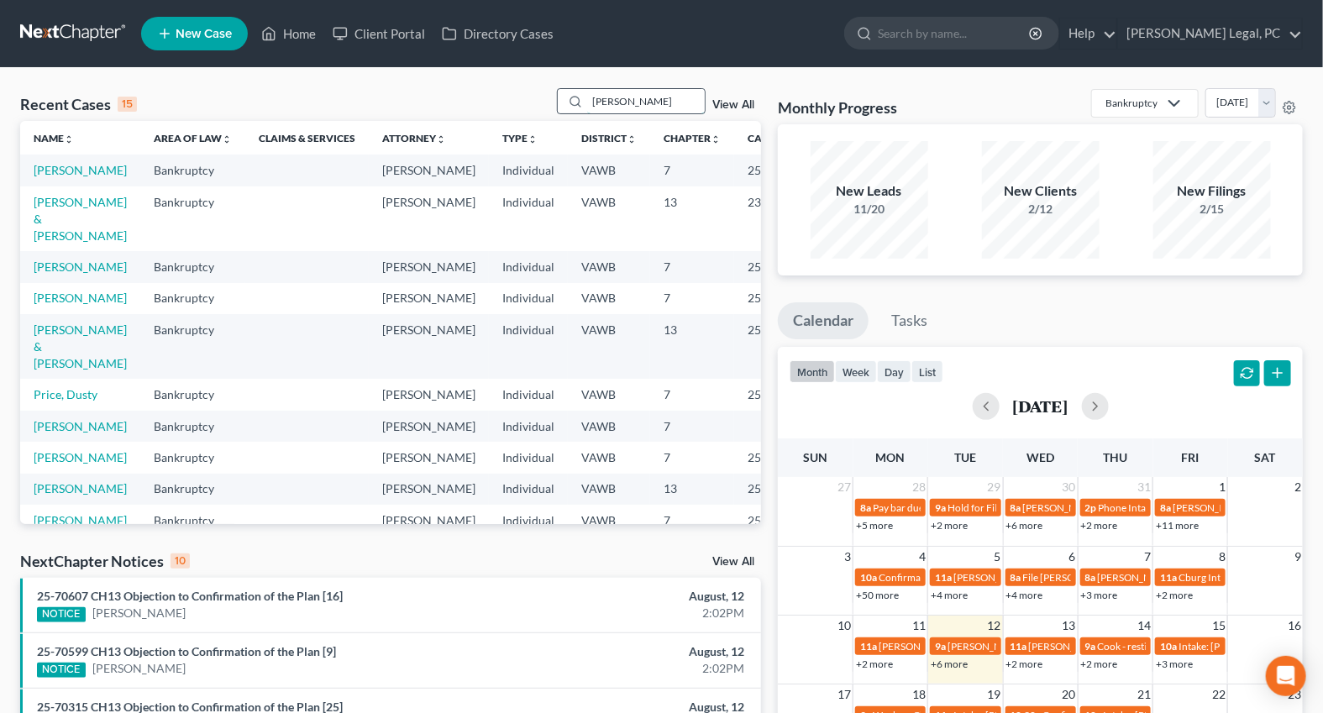
type input "[PERSON_NAME]"
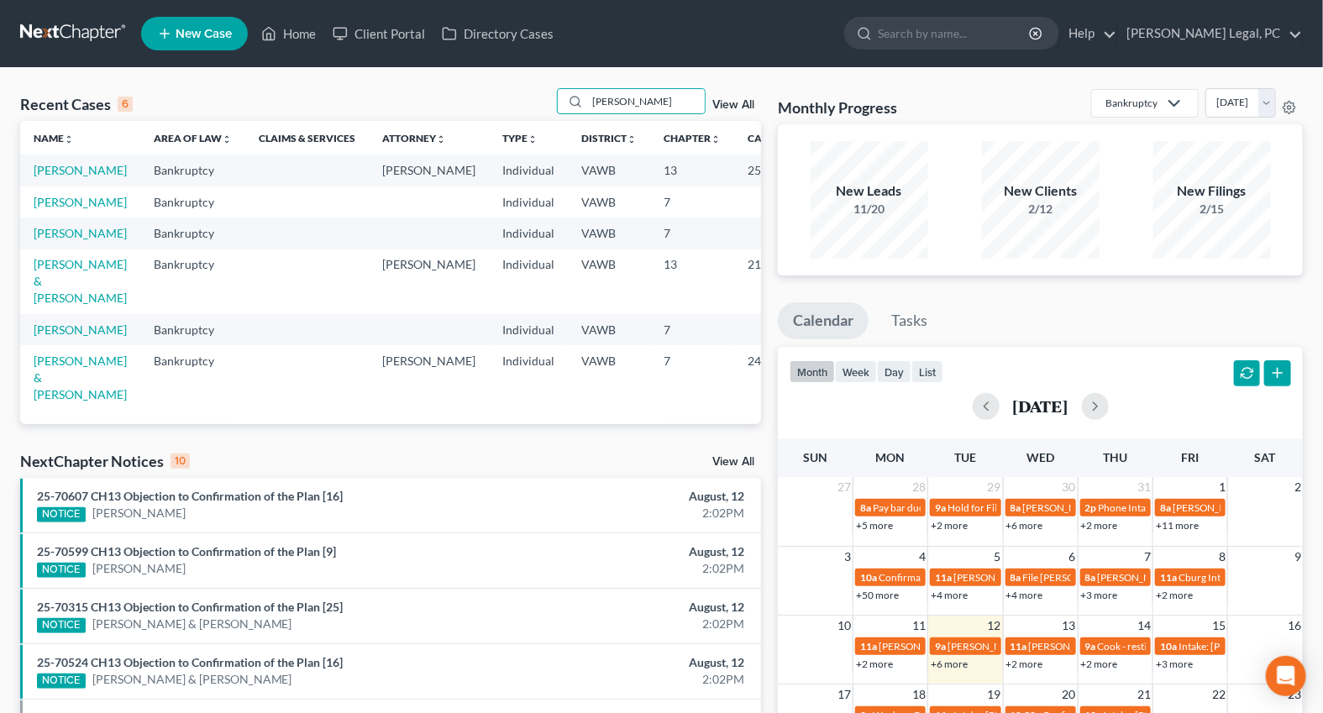
click at [55, 177] on td "[PERSON_NAME]" at bounding box center [80, 170] width 120 height 31
click at [59, 165] on link "[PERSON_NAME]" at bounding box center [80, 170] width 93 height 14
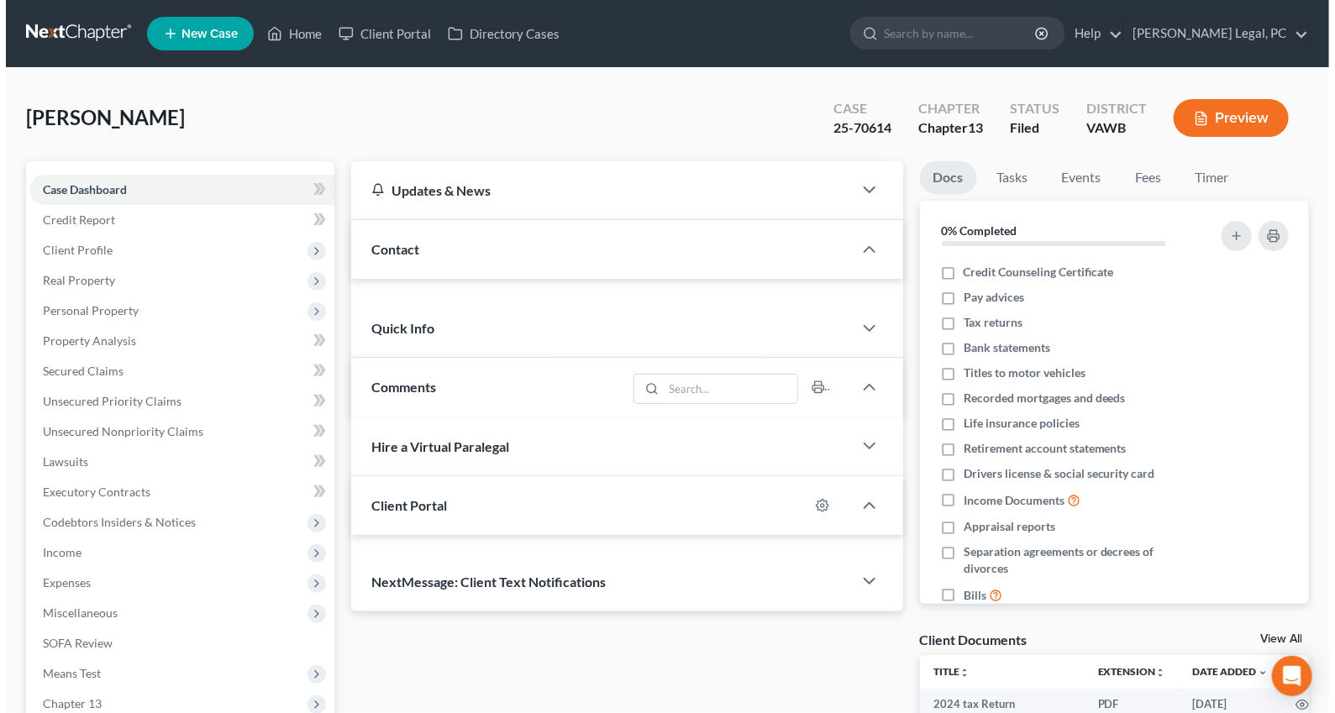
scroll to position [102, 0]
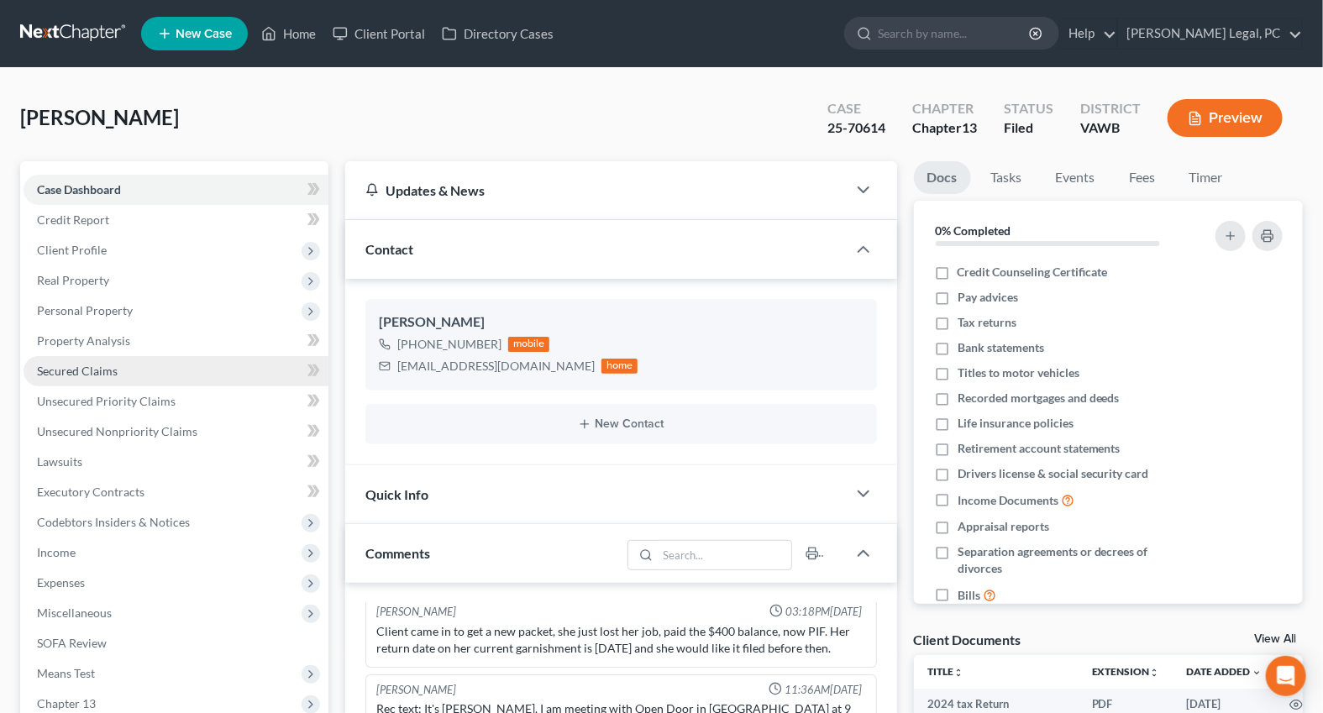
click at [77, 370] on span "Secured Claims" at bounding box center [77, 371] width 81 height 14
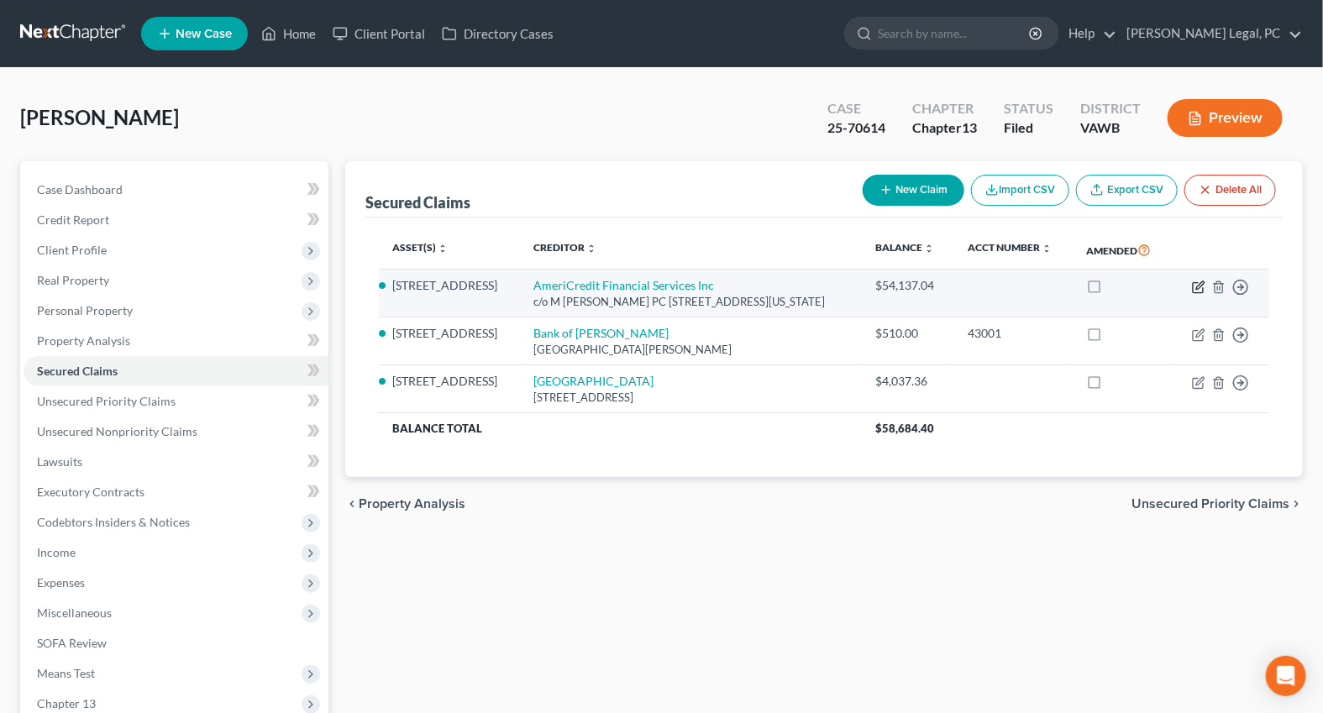
click at [1194, 292] on icon "button" at bounding box center [1198, 287] width 10 height 10
select select "48"
select select "4"
select select "3"
select select "0"
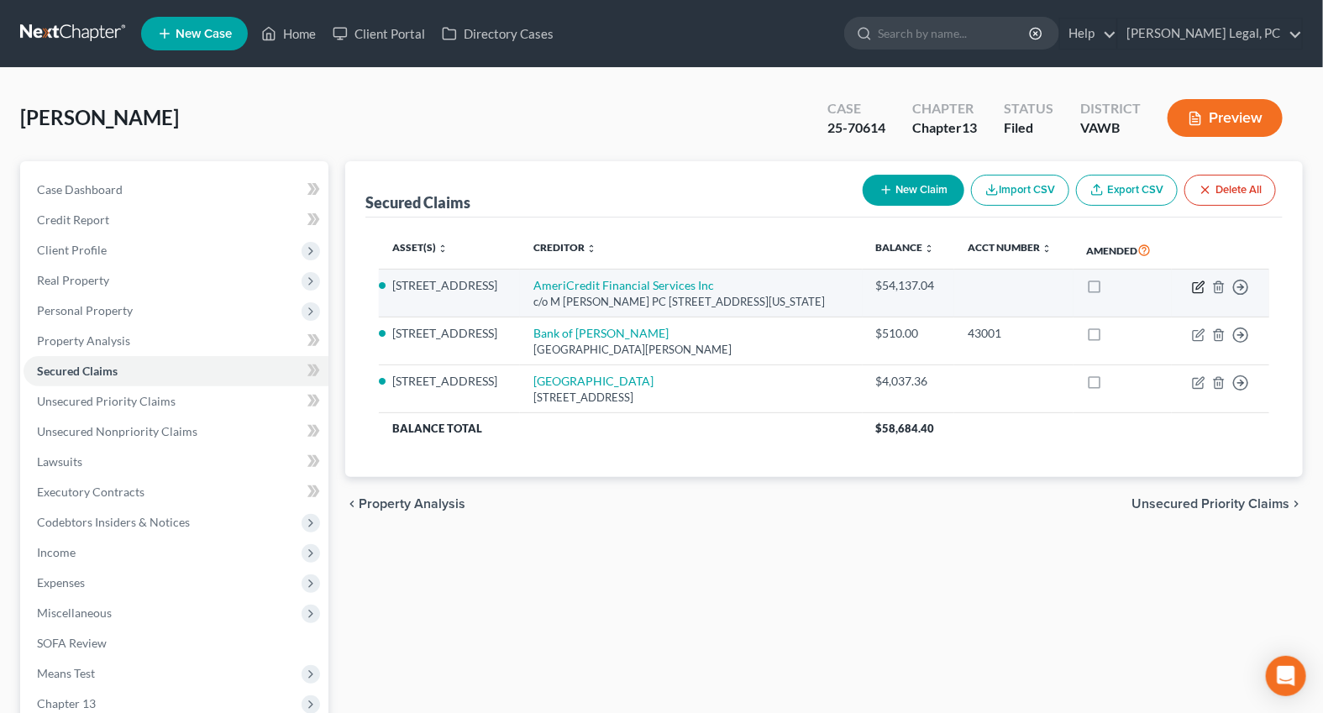
select select "0"
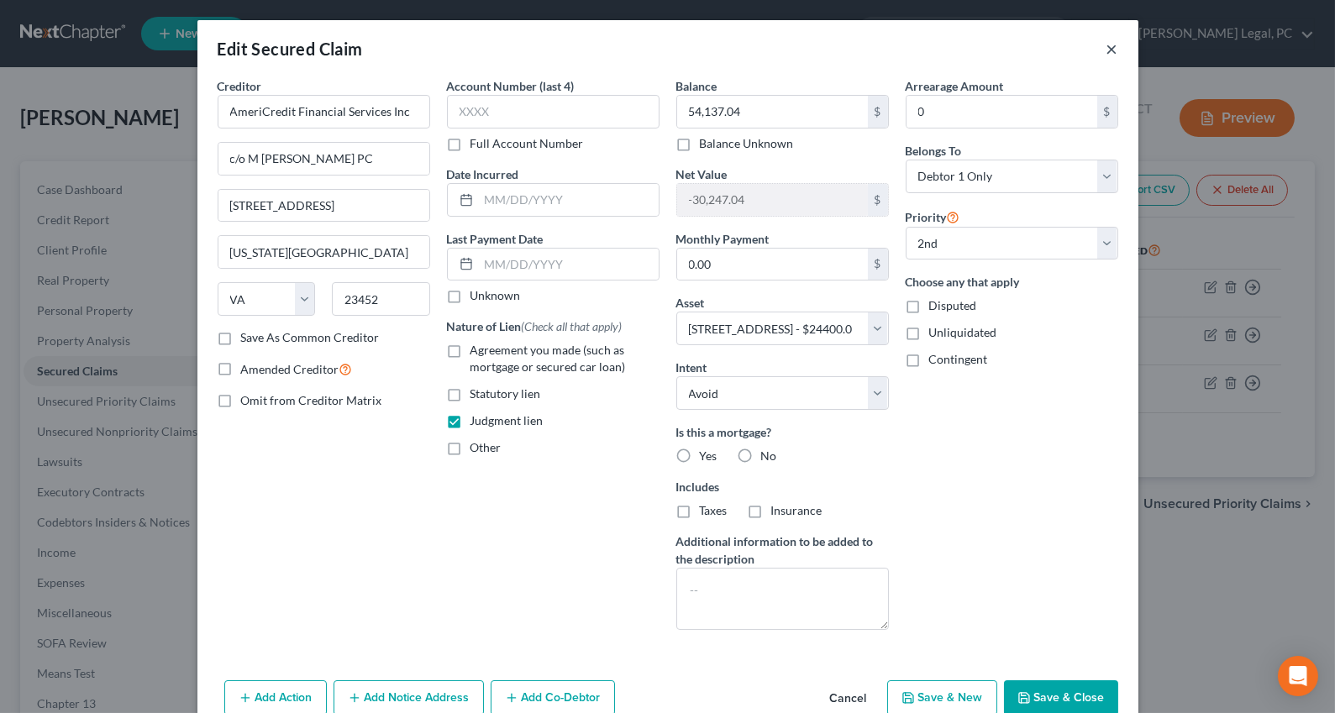
click at [1106, 51] on button "×" at bounding box center [1112, 49] width 12 height 20
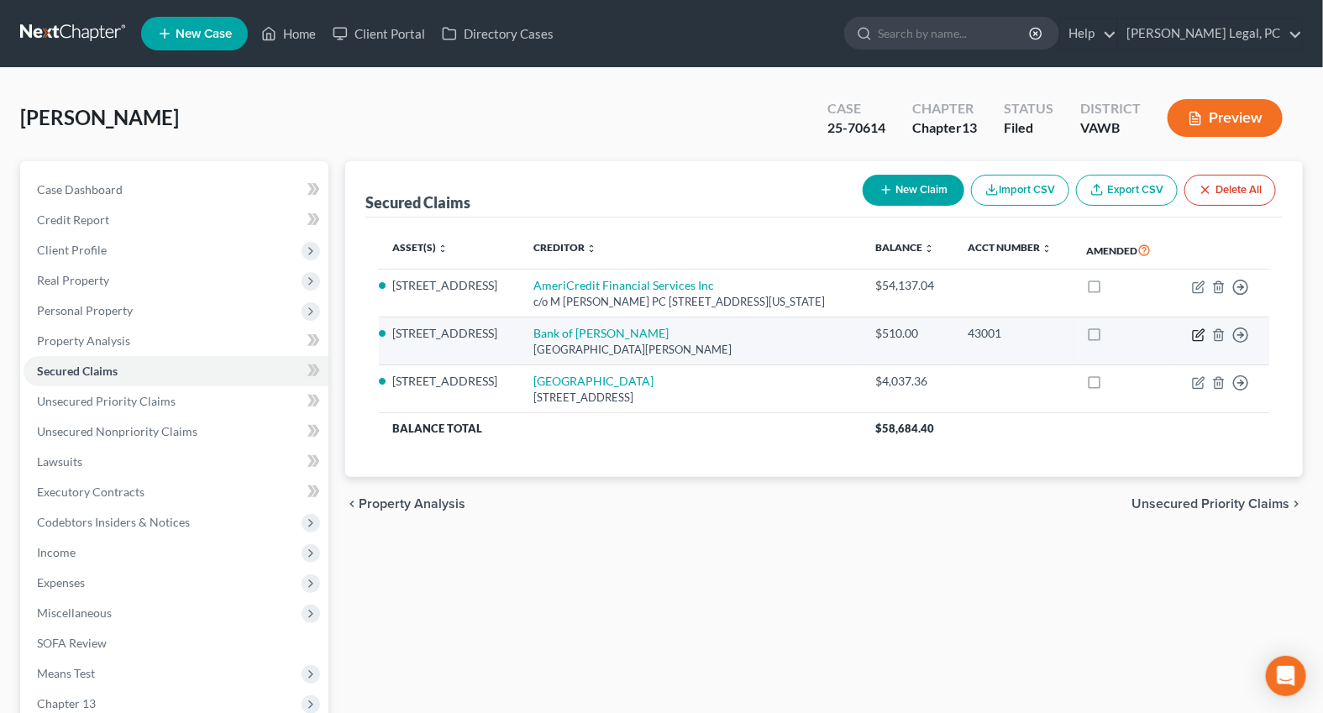
click at [1197, 342] on icon "button" at bounding box center [1198, 334] width 13 height 13
select select "48"
select select "4"
select select "2"
select select "0"
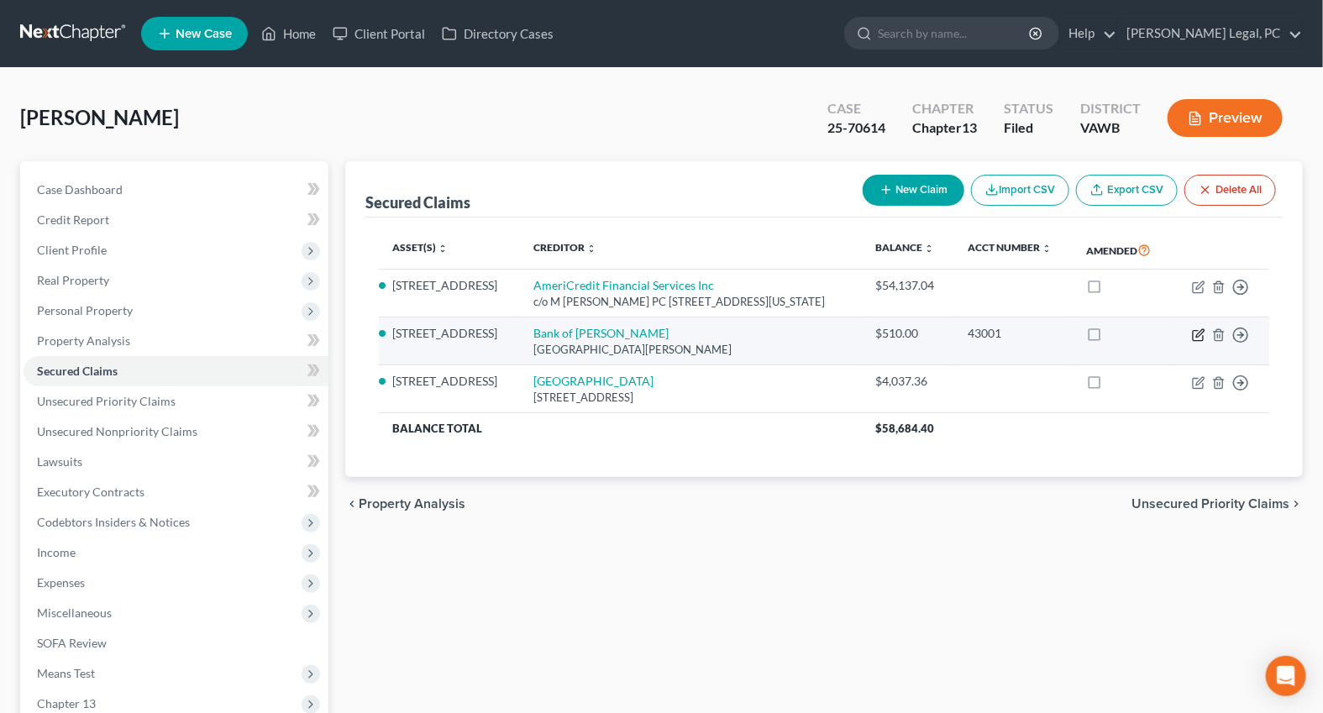
select select "0"
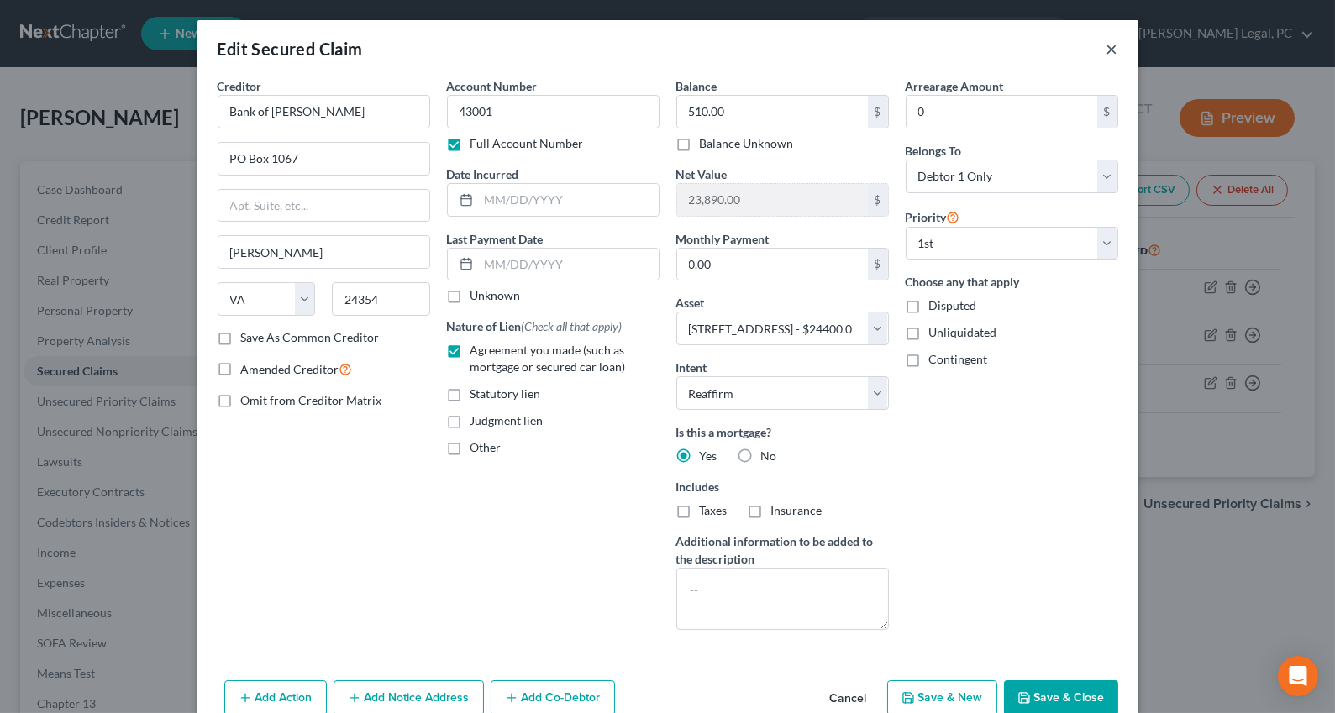
click at [1106, 51] on button "×" at bounding box center [1112, 49] width 12 height 20
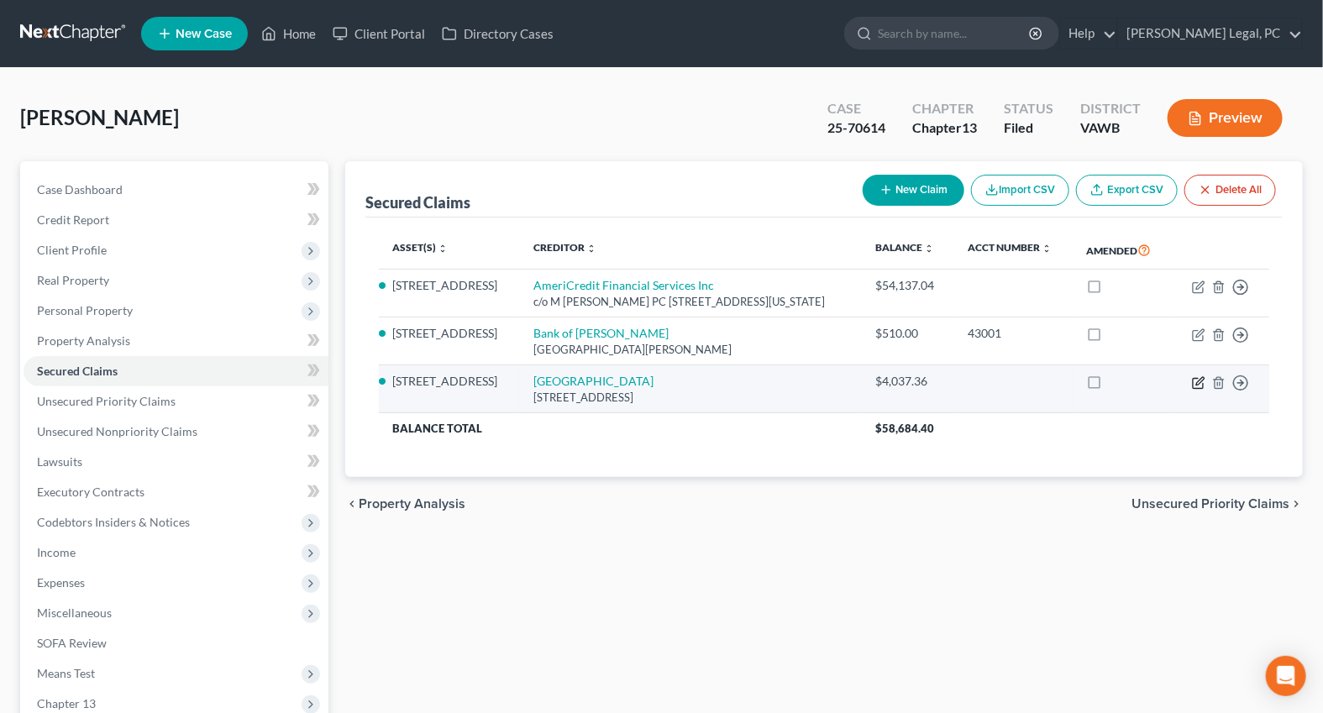
click at [1198, 390] on icon "button" at bounding box center [1198, 382] width 13 height 13
select select "48"
select select "4"
select select "3"
select select "0"
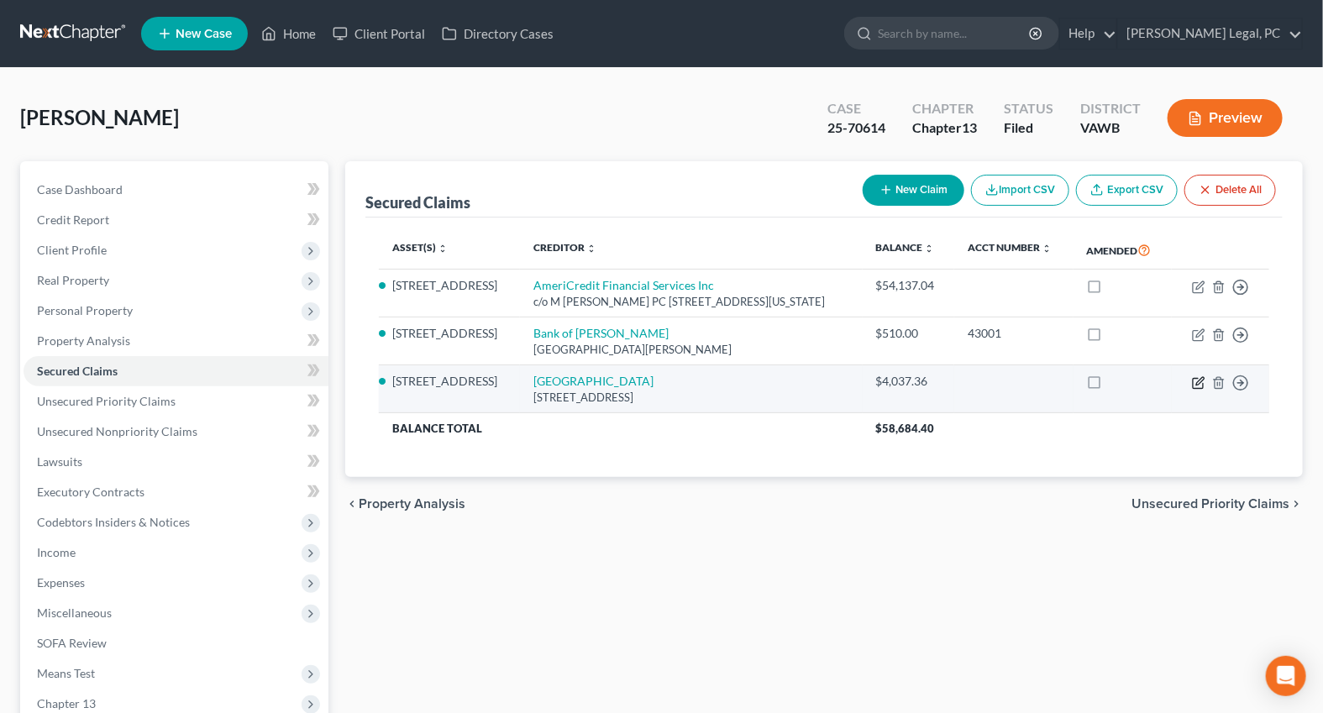
select select "0"
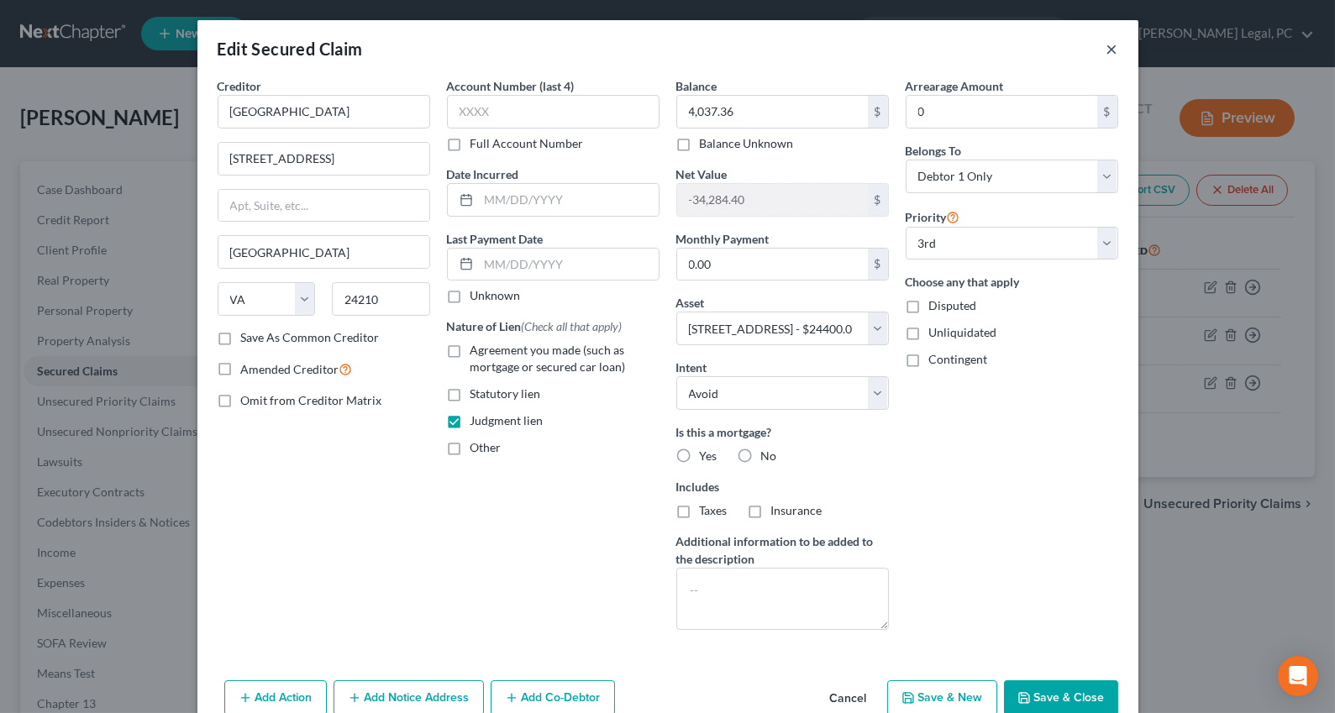
click at [1106, 51] on button "×" at bounding box center [1112, 49] width 12 height 20
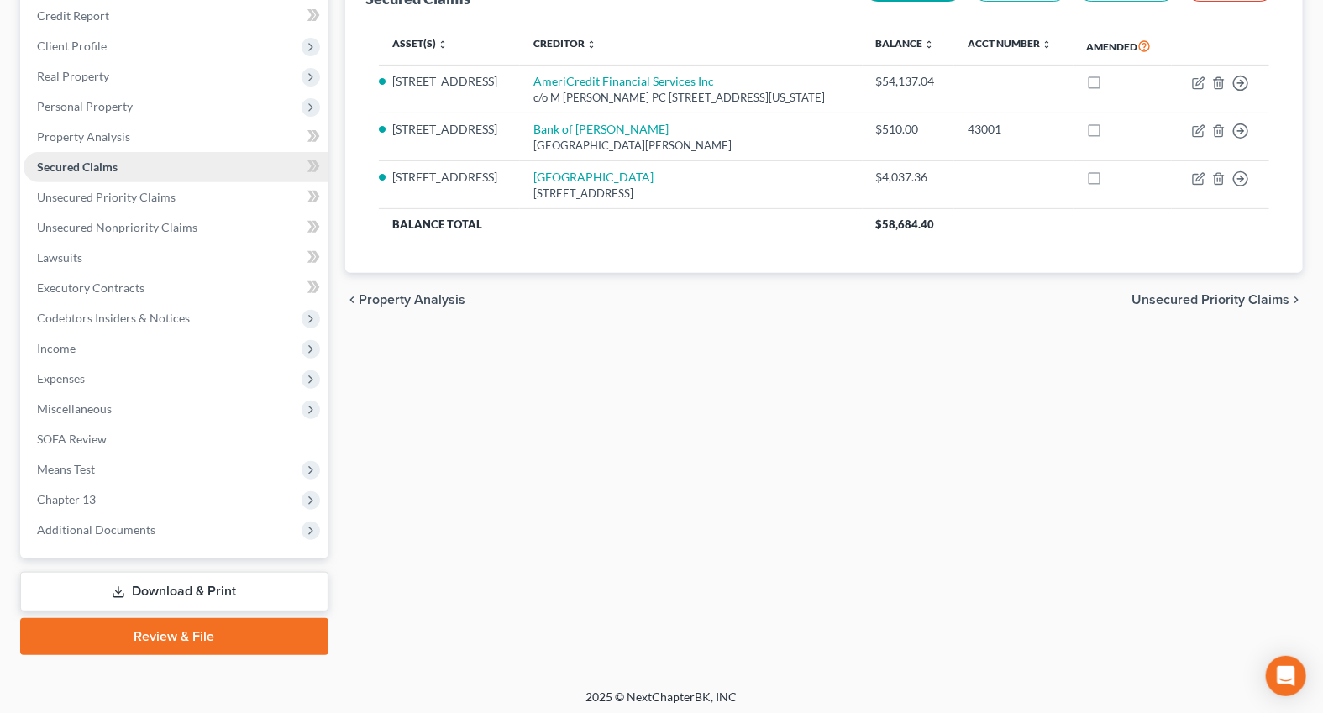
scroll to position [207, 0]
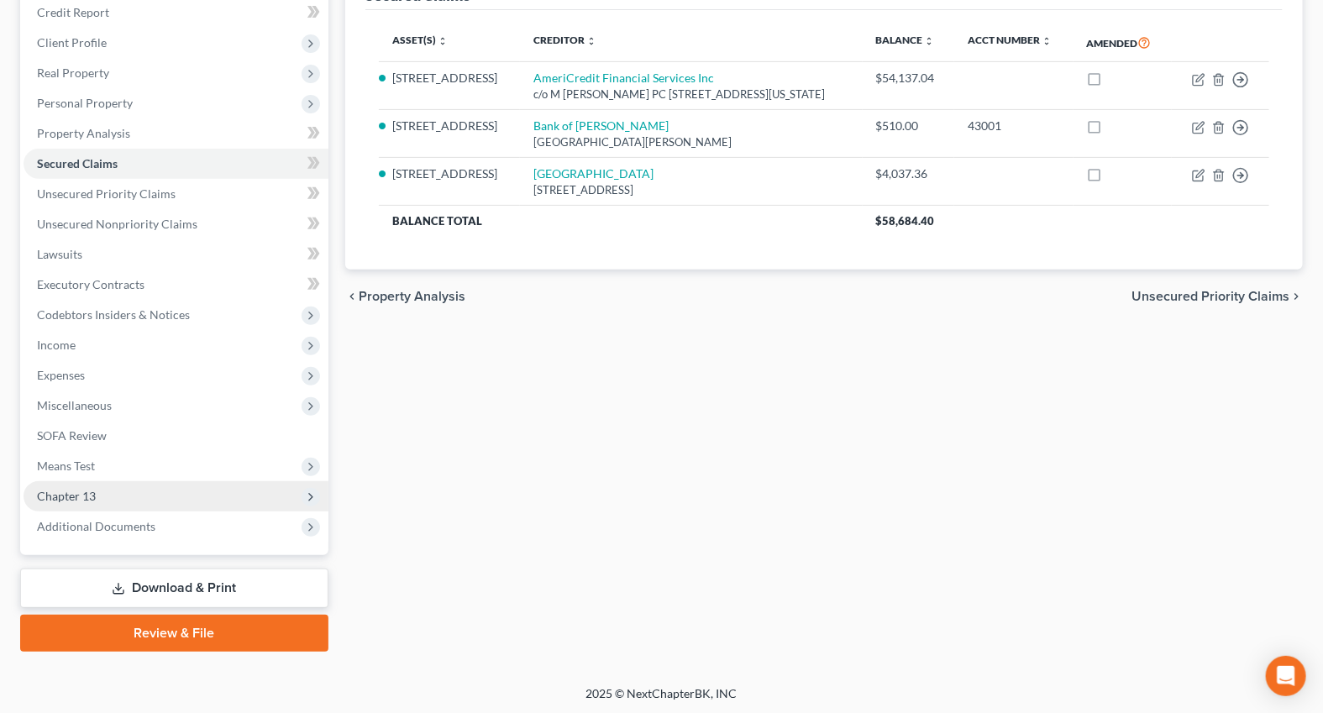
click at [84, 492] on span "Chapter 13" at bounding box center [66, 496] width 59 height 14
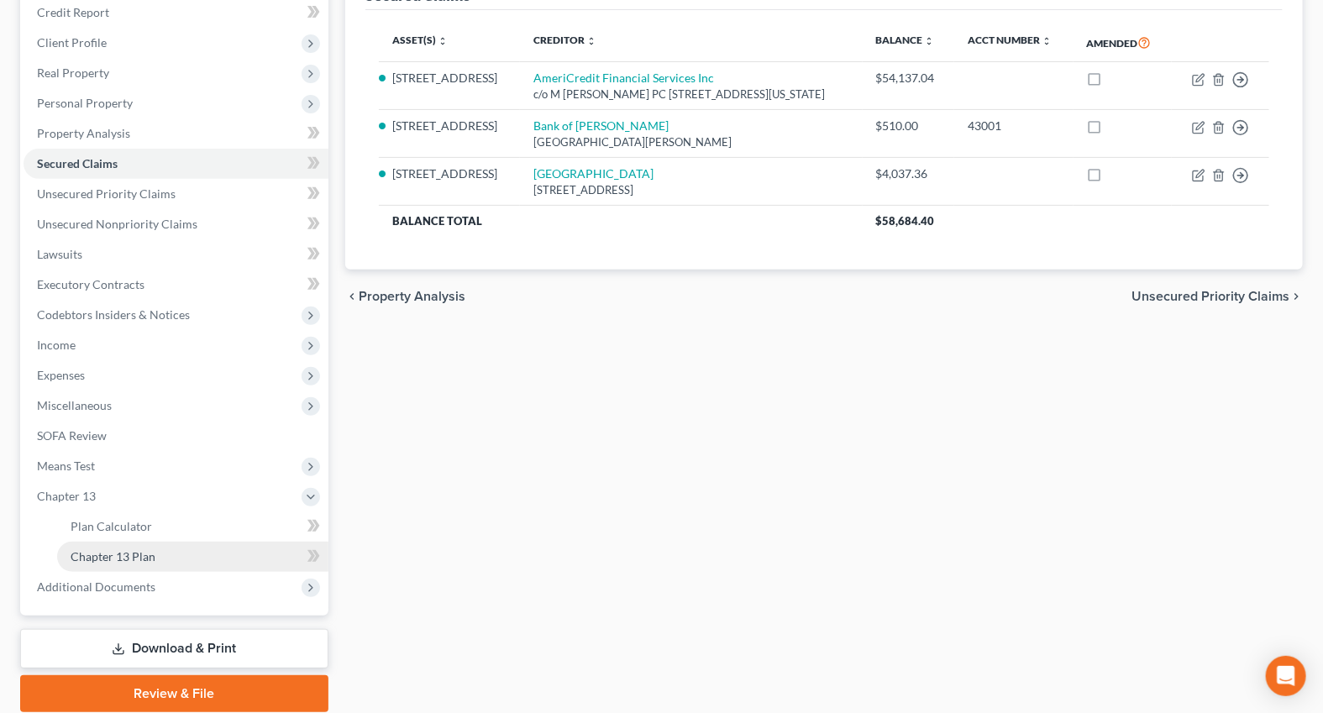
click at [108, 556] on span "Chapter 13 Plan" at bounding box center [113, 556] width 85 height 14
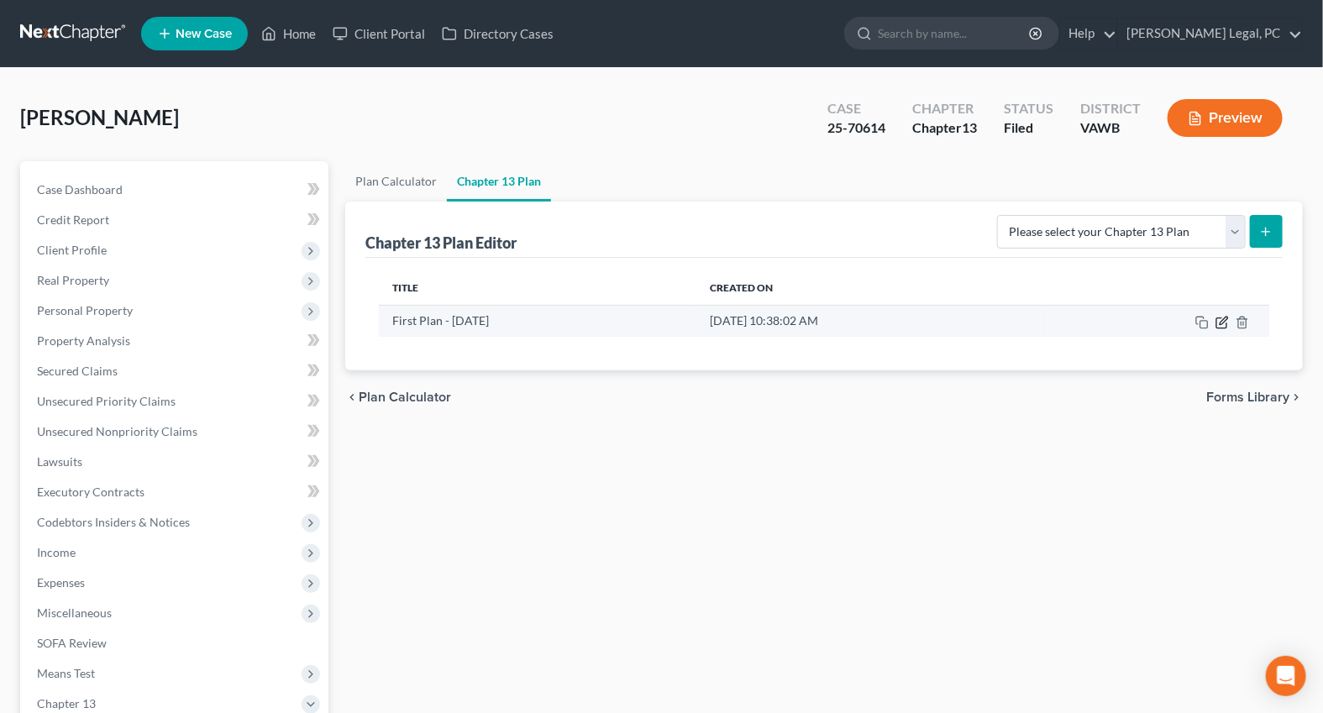
click at [1219, 319] on icon "button" at bounding box center [1221, 322] width 13 height 13
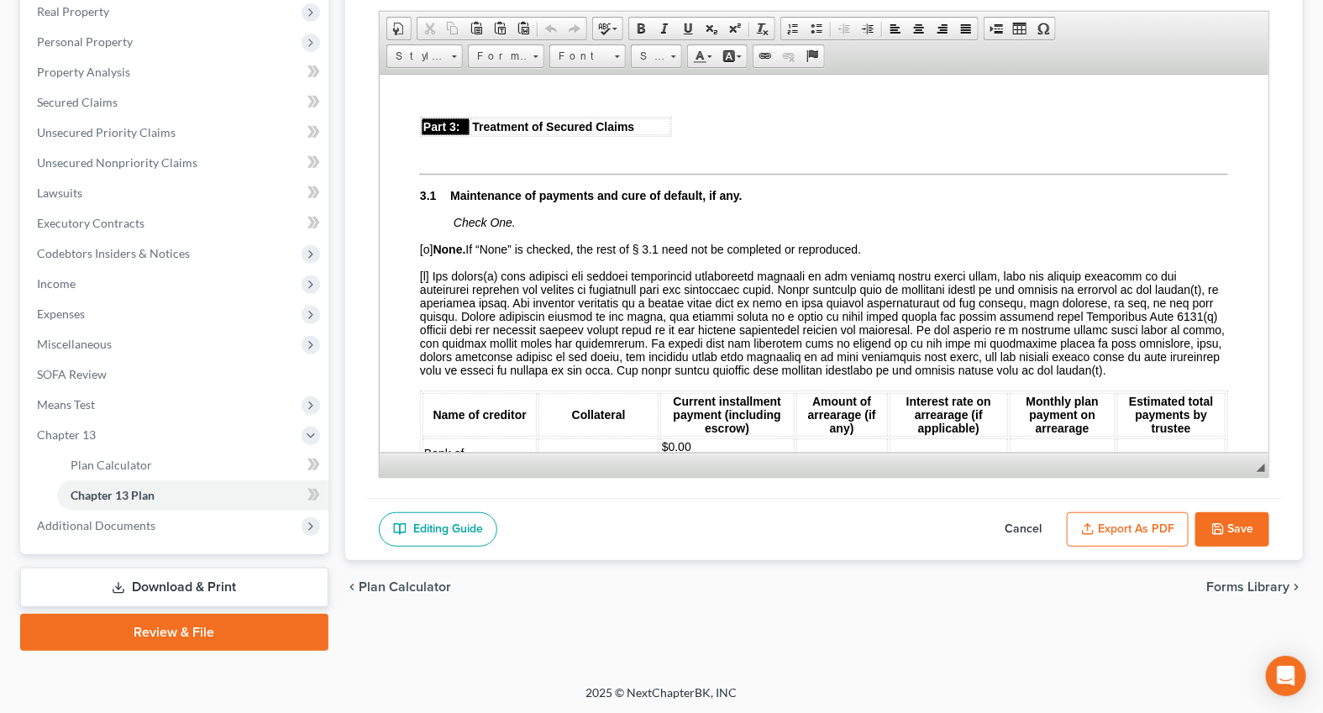
scroll to position [1374, 0]
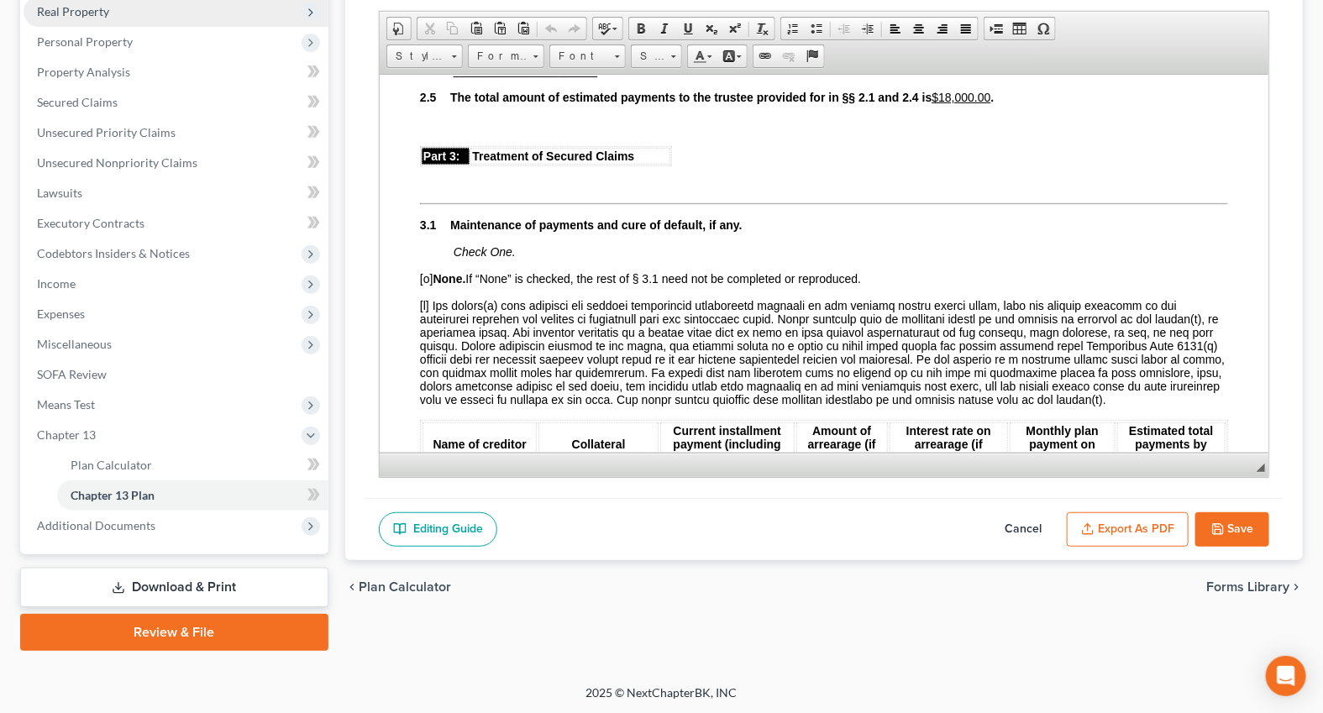
click at [76, 23] on span "Real Property" at bounding box center [176, 12] width 305 height 30
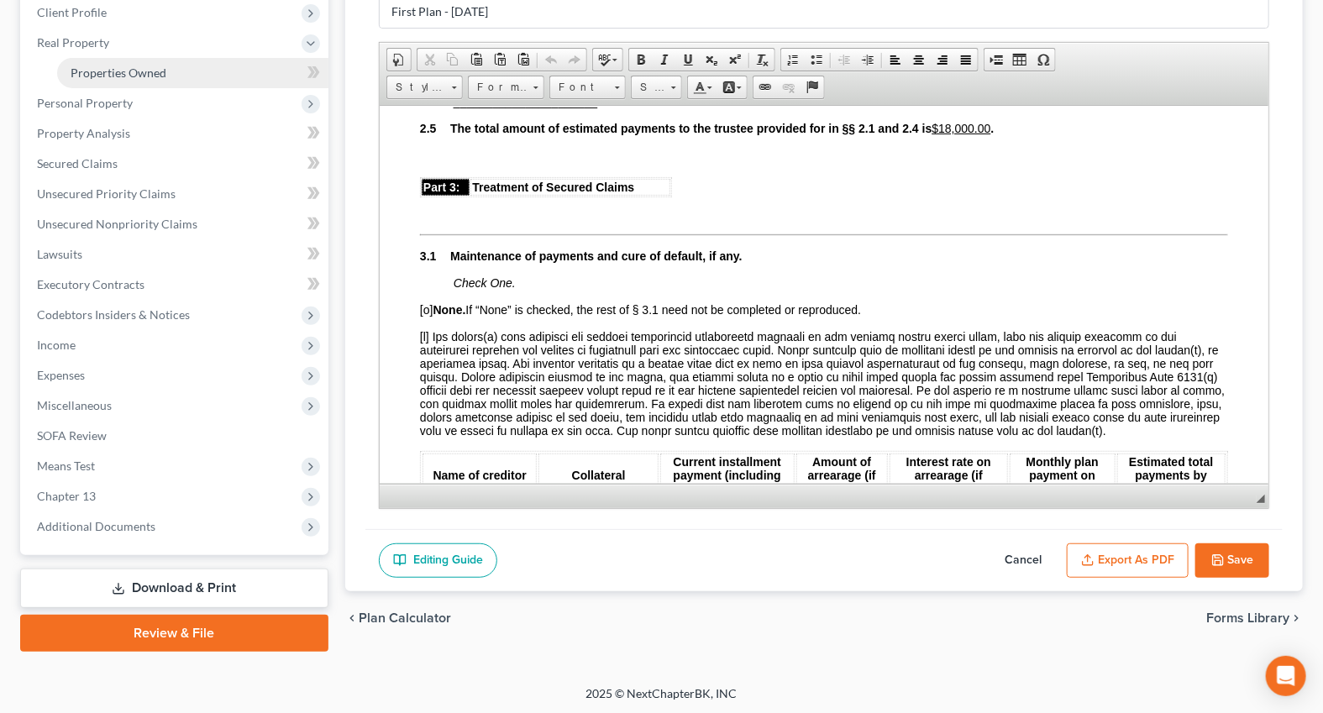
click at [101, 76] on span "Properties Owned" at bounding box center [119, 73] width 96 height 14
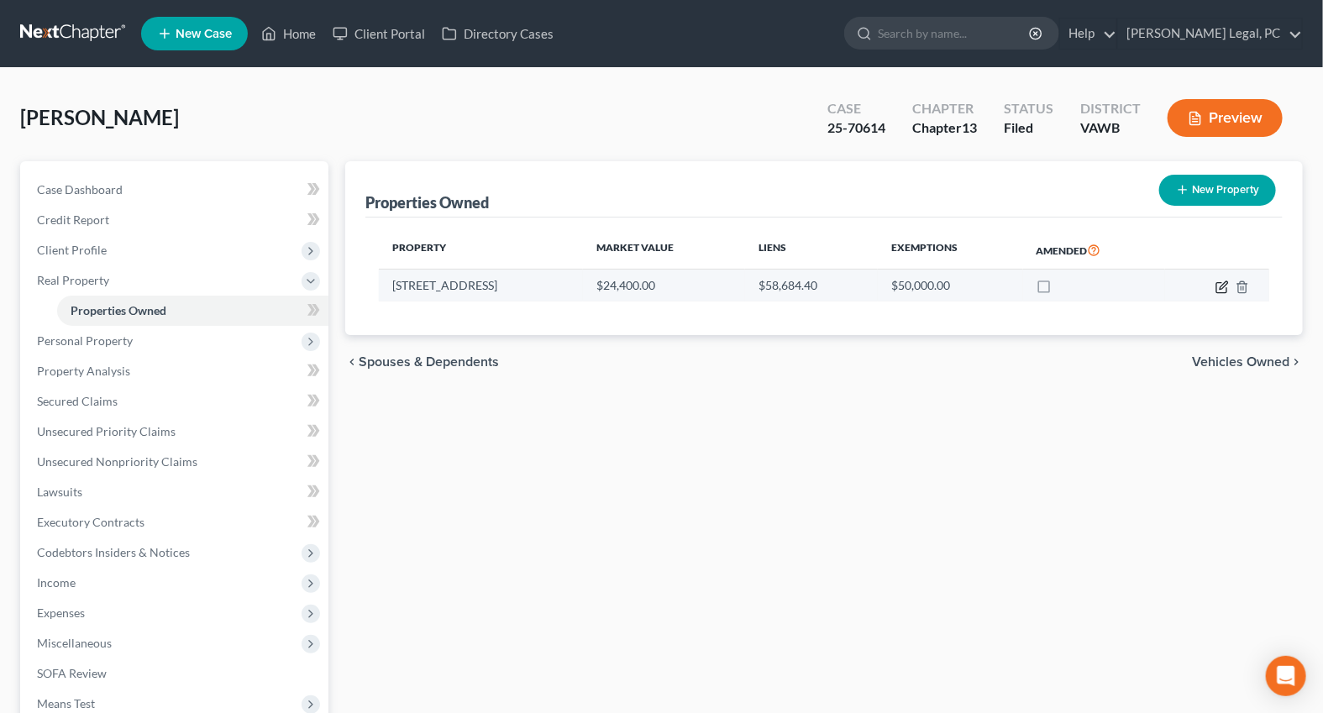
click at [1221, 286] on icon "button" at bounding box center [1221, 287] width 13 height 13
select select "48"
select select "115"
select select "0"
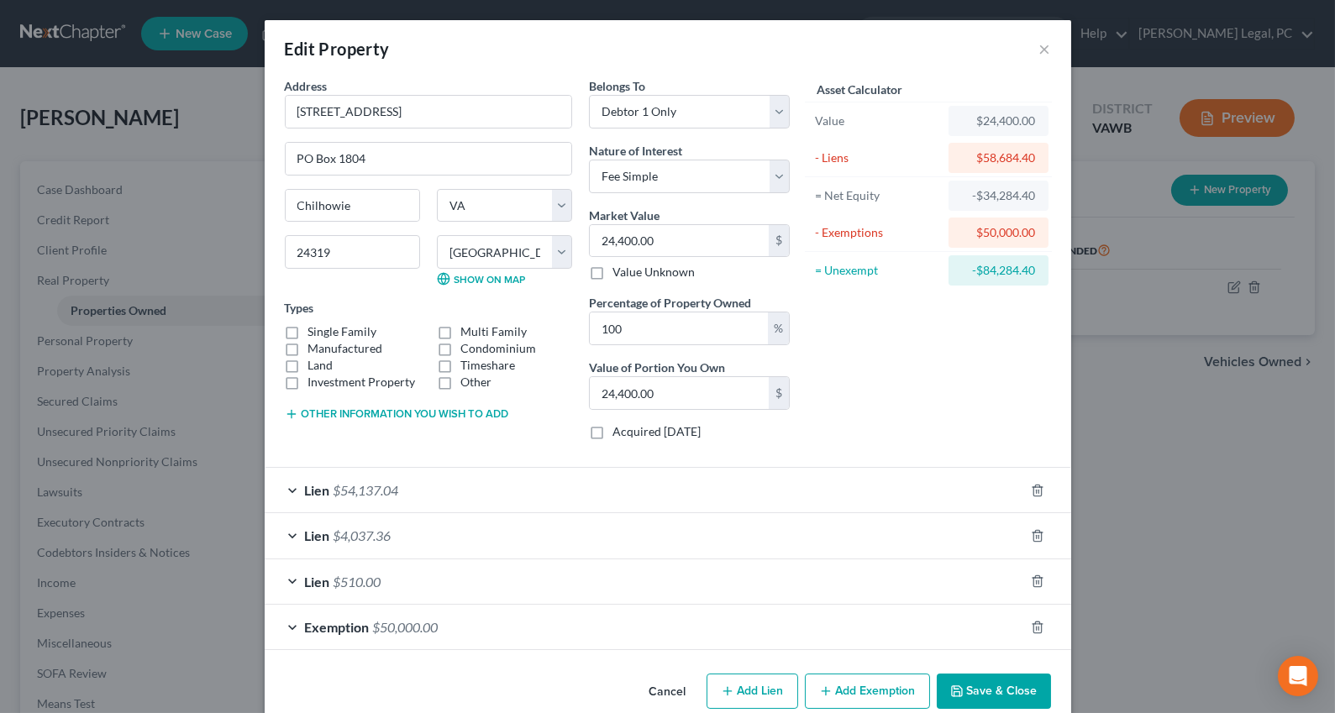
scroll to position [28, 0]
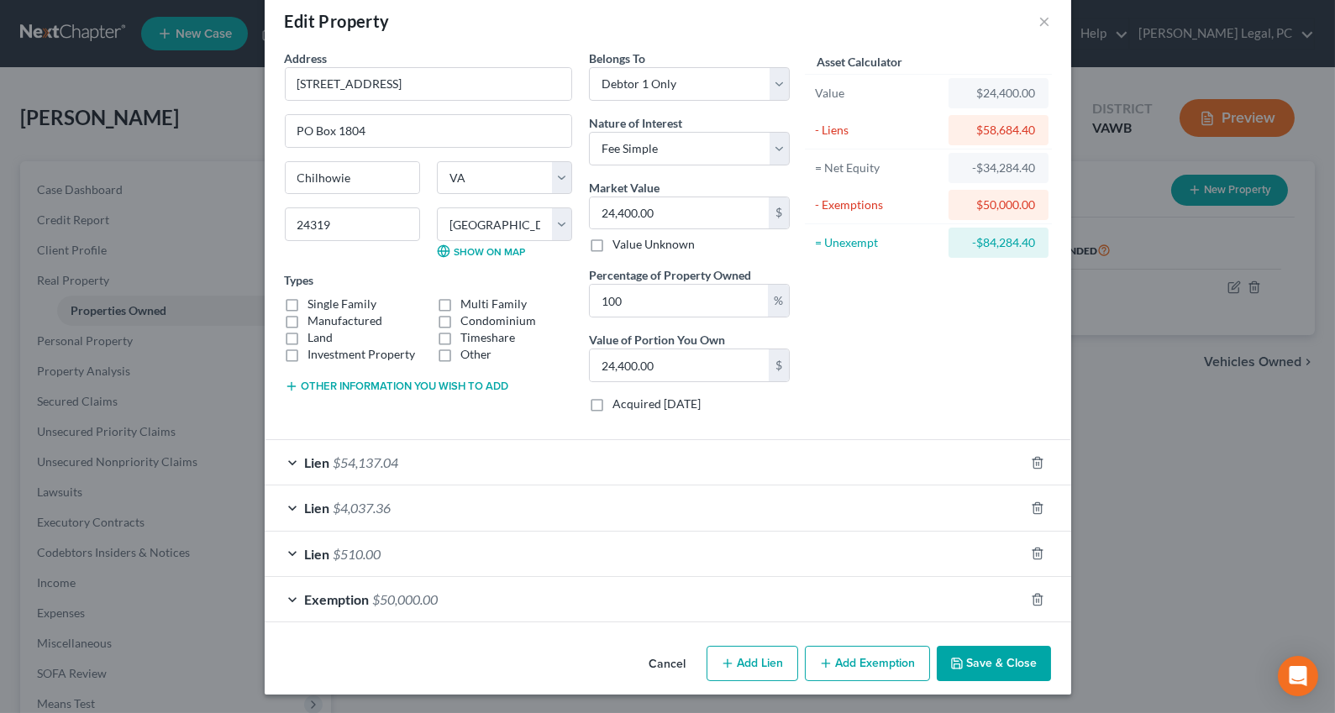
click at [181, 162] on div "Edit Property × Address * 217 [GEOGRAPHIC_DATA] PO Box 1804 [GEOGRAPHIC_DATA] […" at bounding box center [667, 356] width 1335 height 713
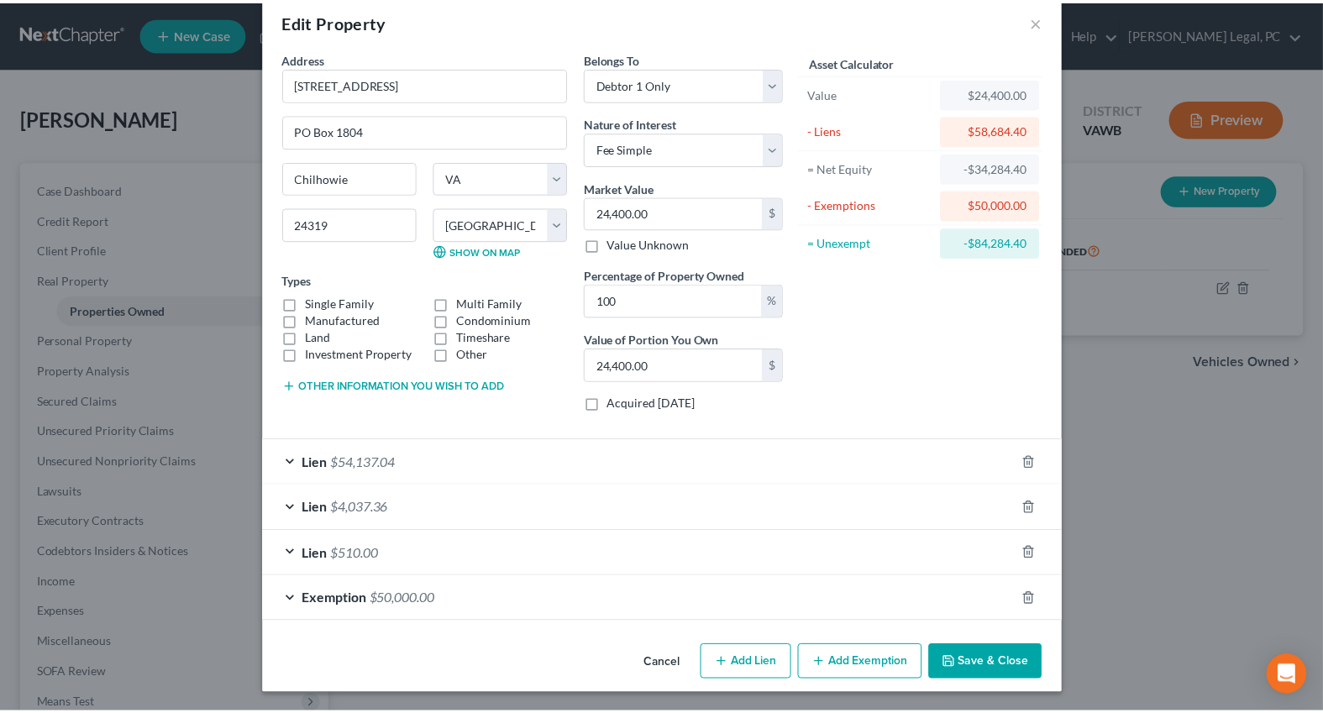
scroll to position [0, 0]
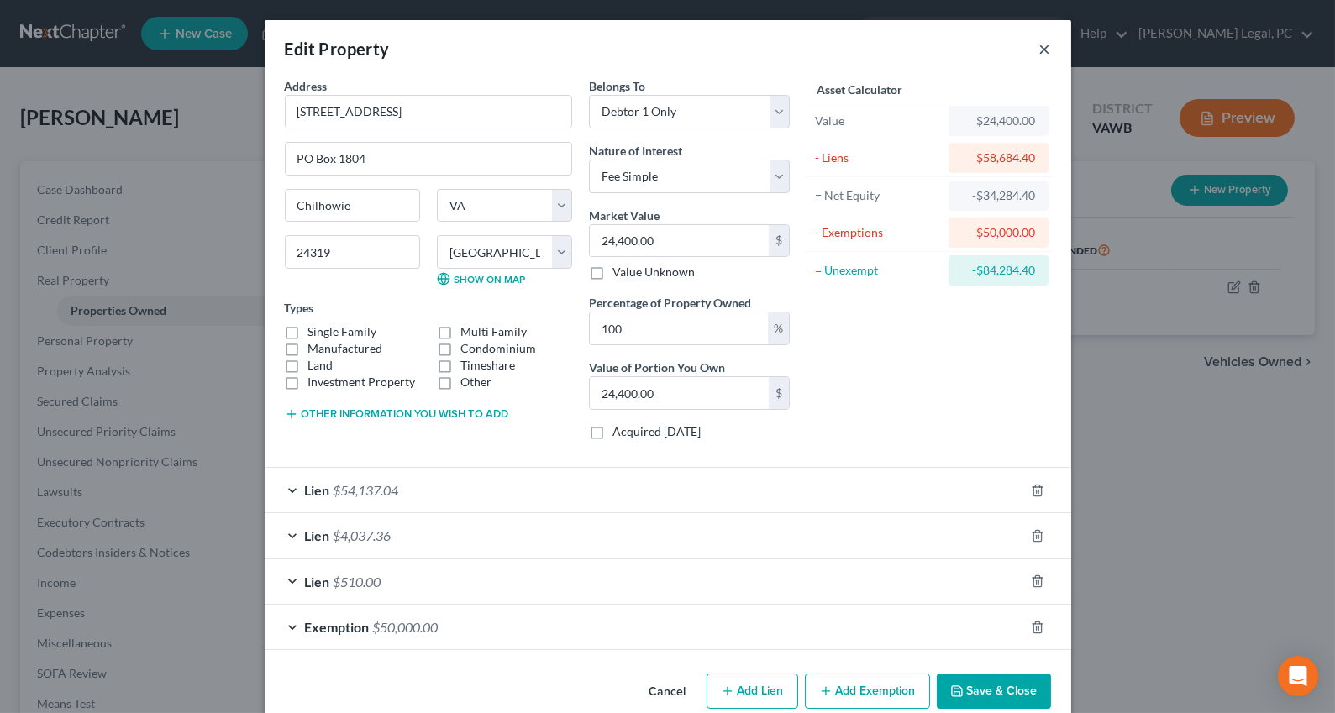
click at [1042, 49] on button "×" at bounding box center [1045, 49] width 12 height 20
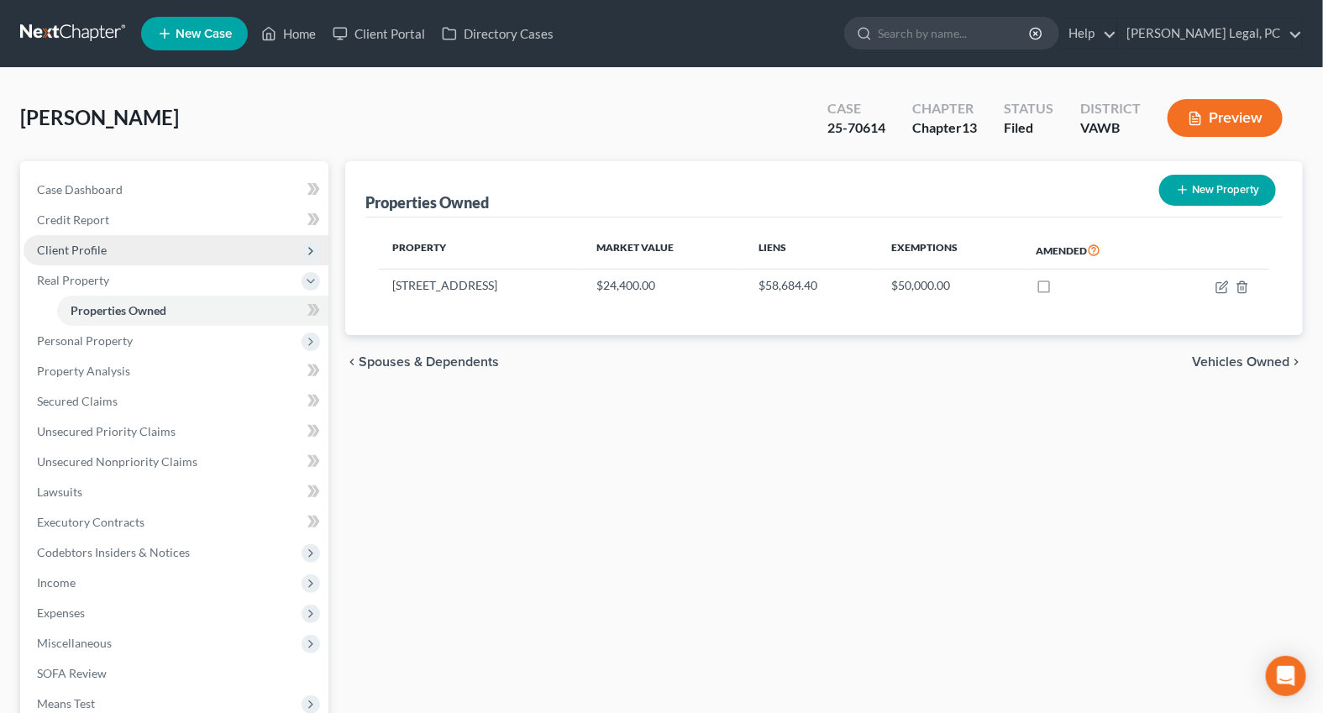
click at [80, 238] on span "Client Profile" at bounding box center [176, 250] width 305 height 30
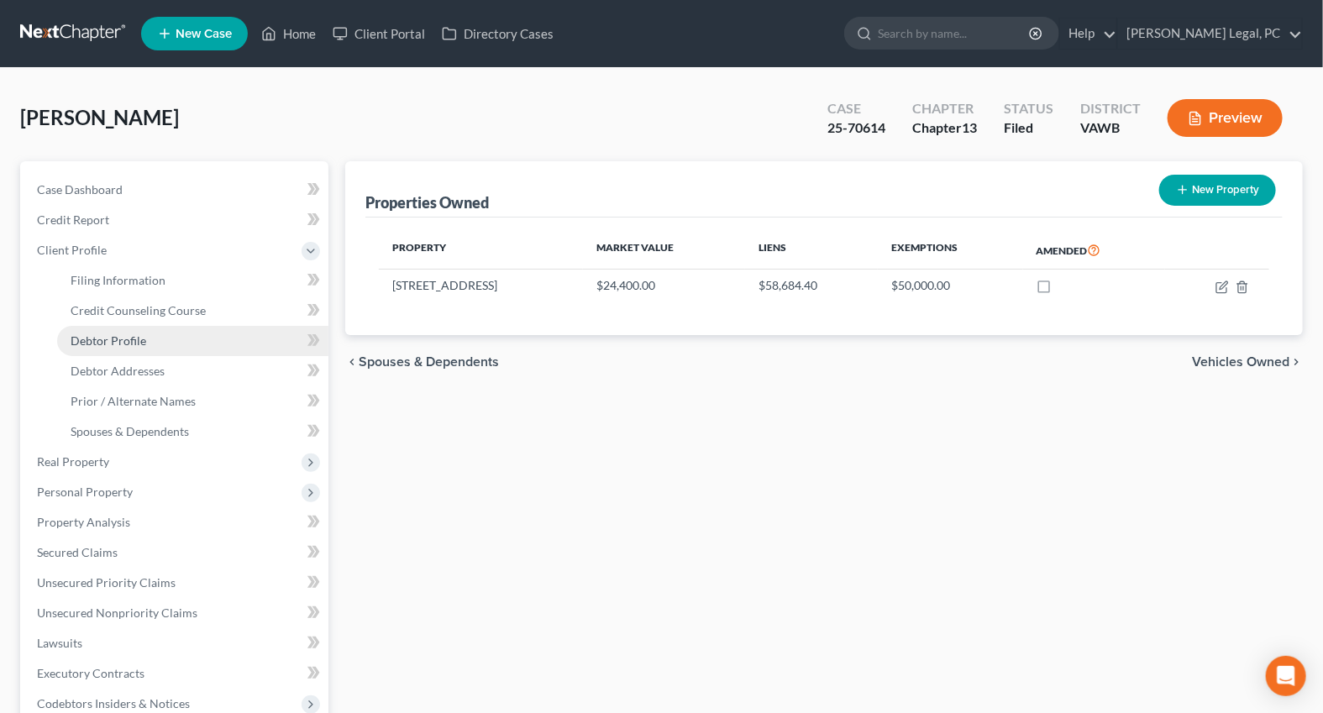
click at [78, 337] on span "Debtor Profile" at bounding box center [109, 340] width 76 height 14
select select "0"
select select "1"
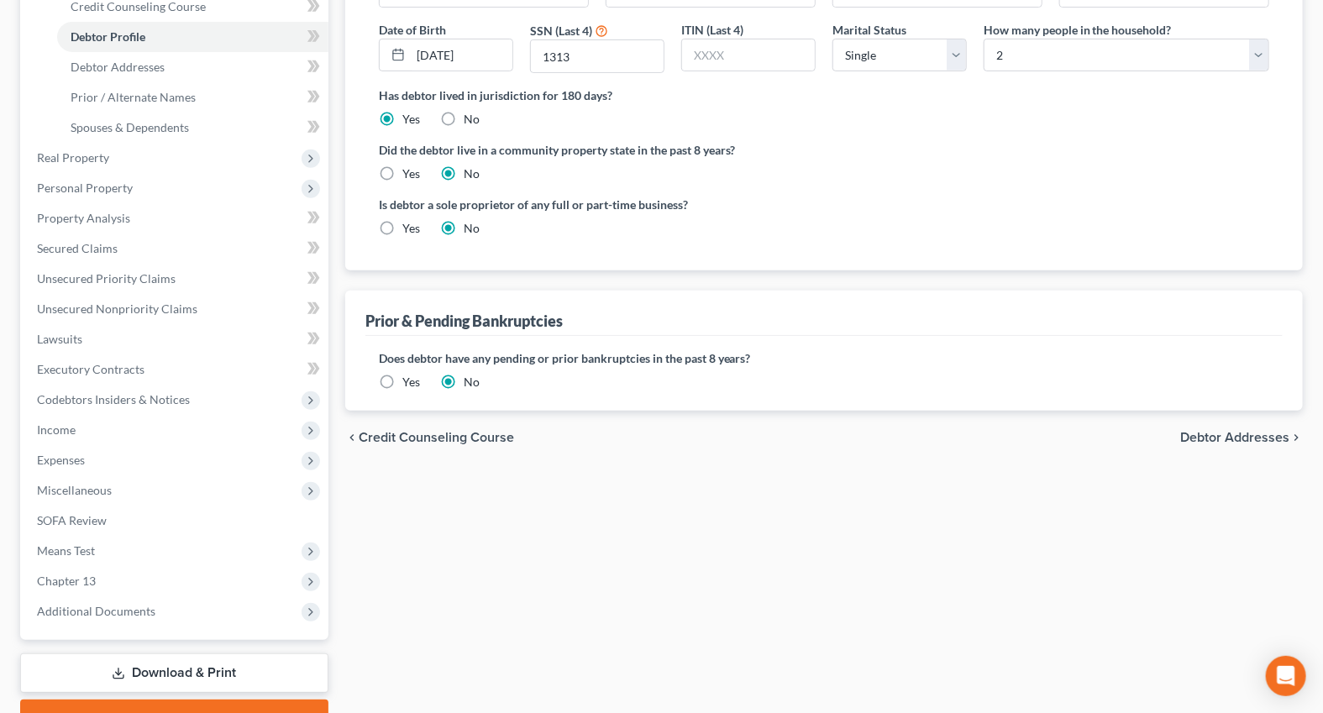
scroll to position [76, 0]
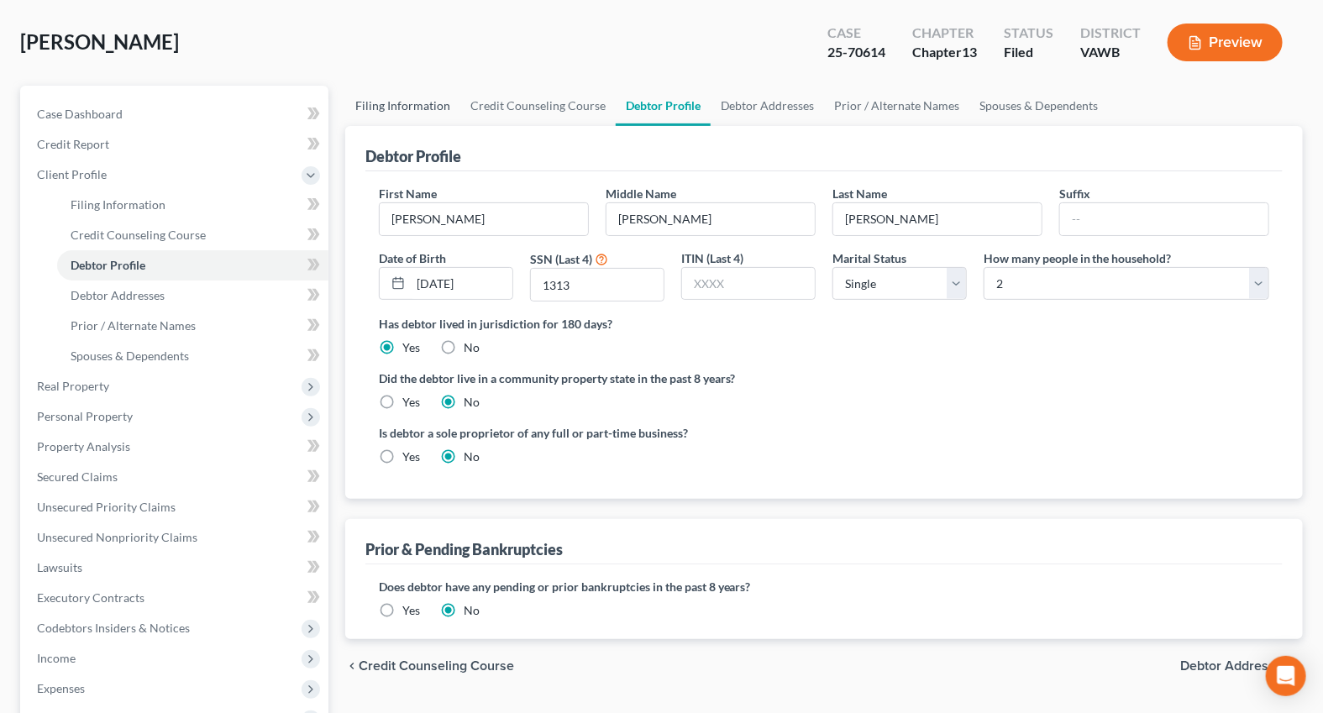
click at [425, 99] on link "Filing Information" at bounding box center [402, 106] width 115 height 40
select select "1"
select select "0"
select select "3"
select select "48"
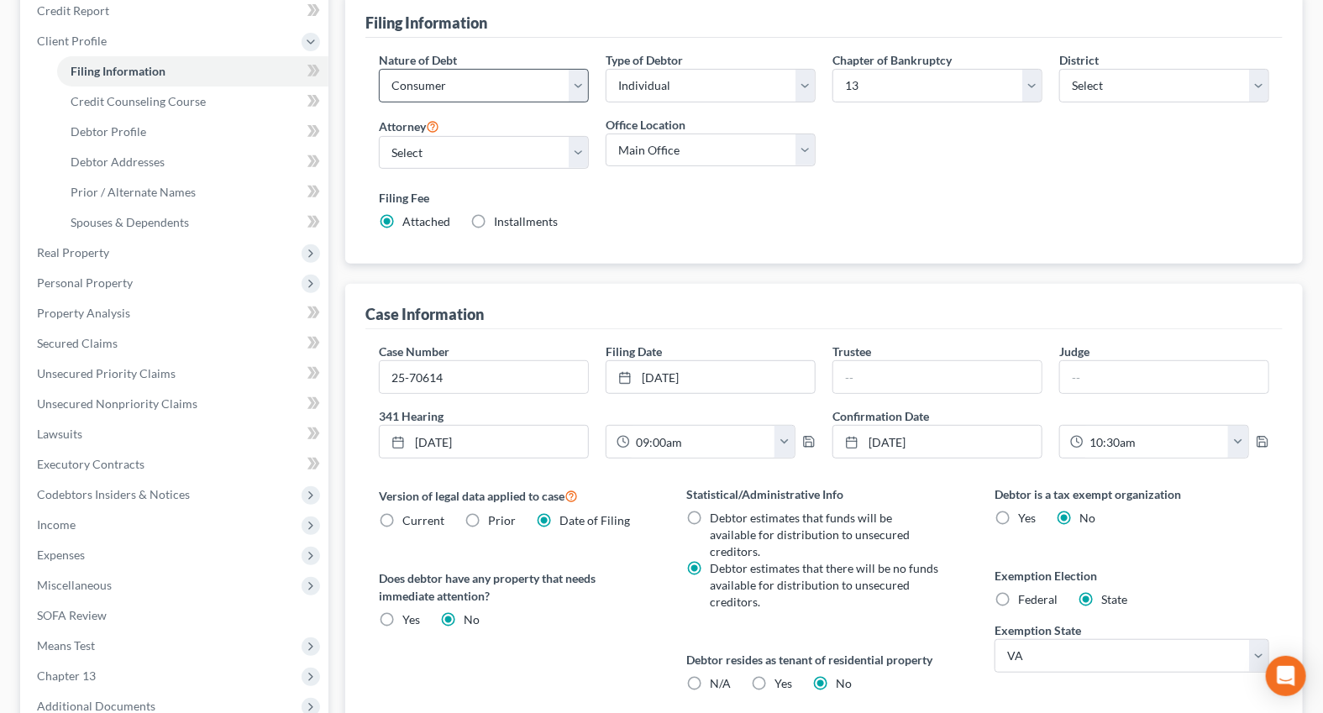
scroll to position [152, 0]
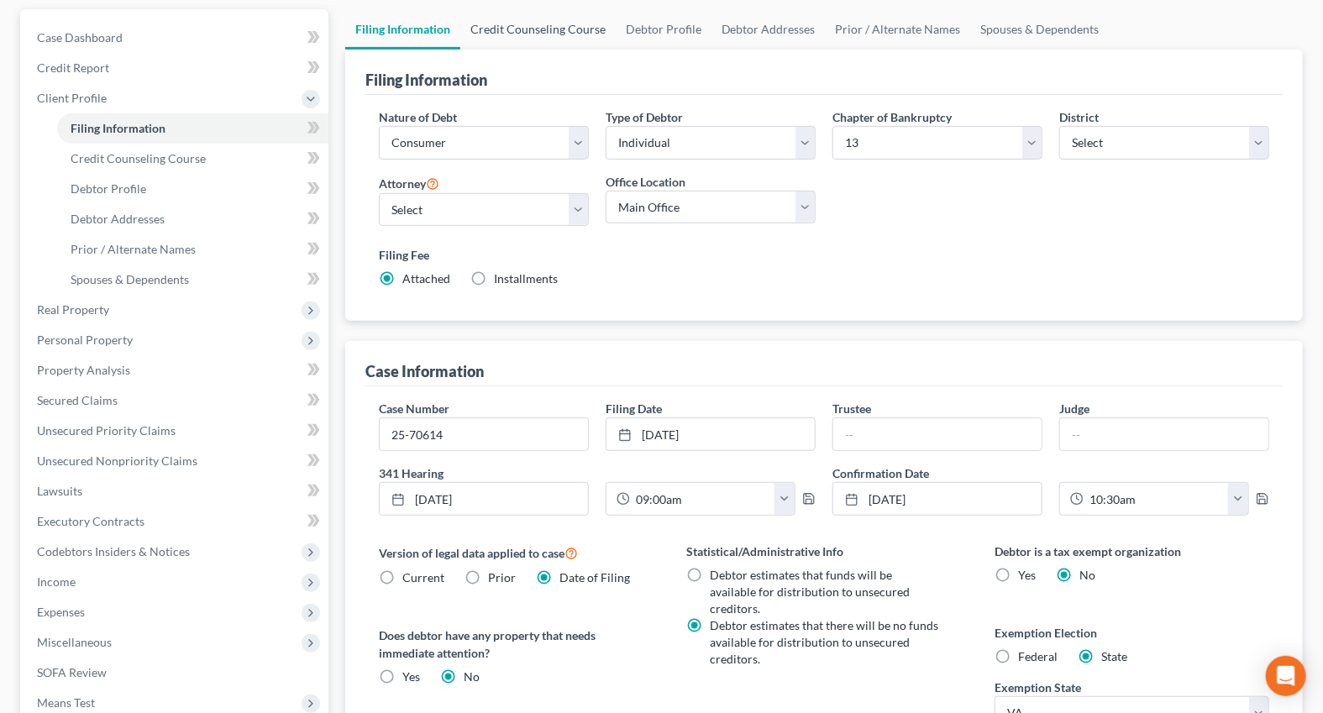
click at [529, 25] on link "Credit Counseling Course" at bounding box center [537, 29] width 155 height 40
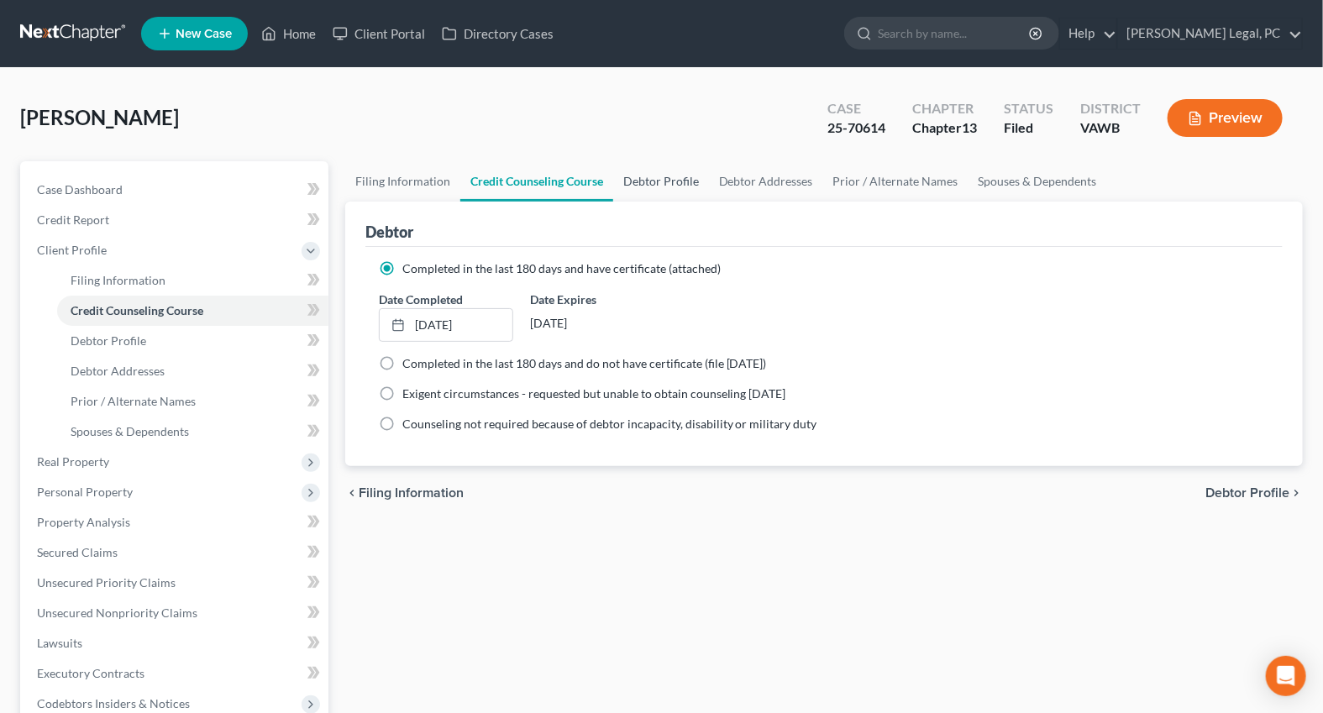
click at [679, 181] on link "Debtor Profile" at bounding box center [661, 181] width 96 height 40
select select "0"
select select "1"
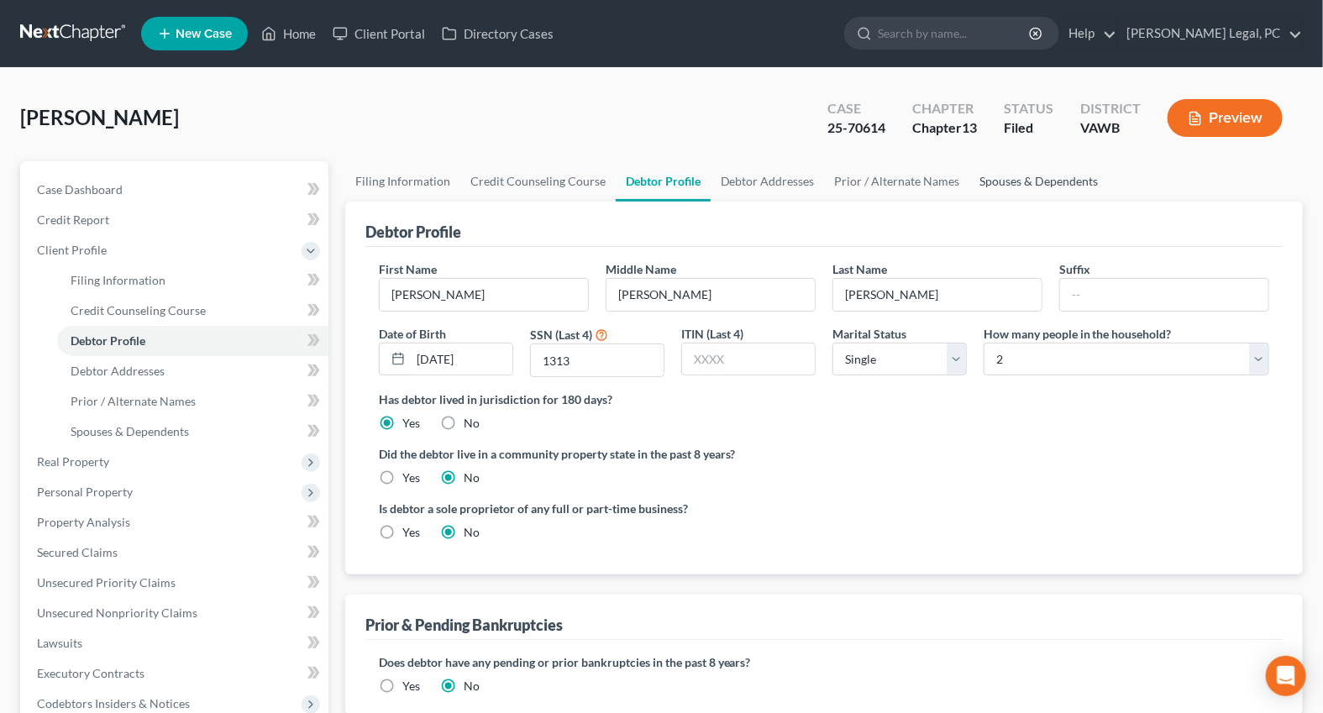
click at [1039, 181] on link "Spouses & Dependents" at bounding box center [1039, 181] width 139 height 40
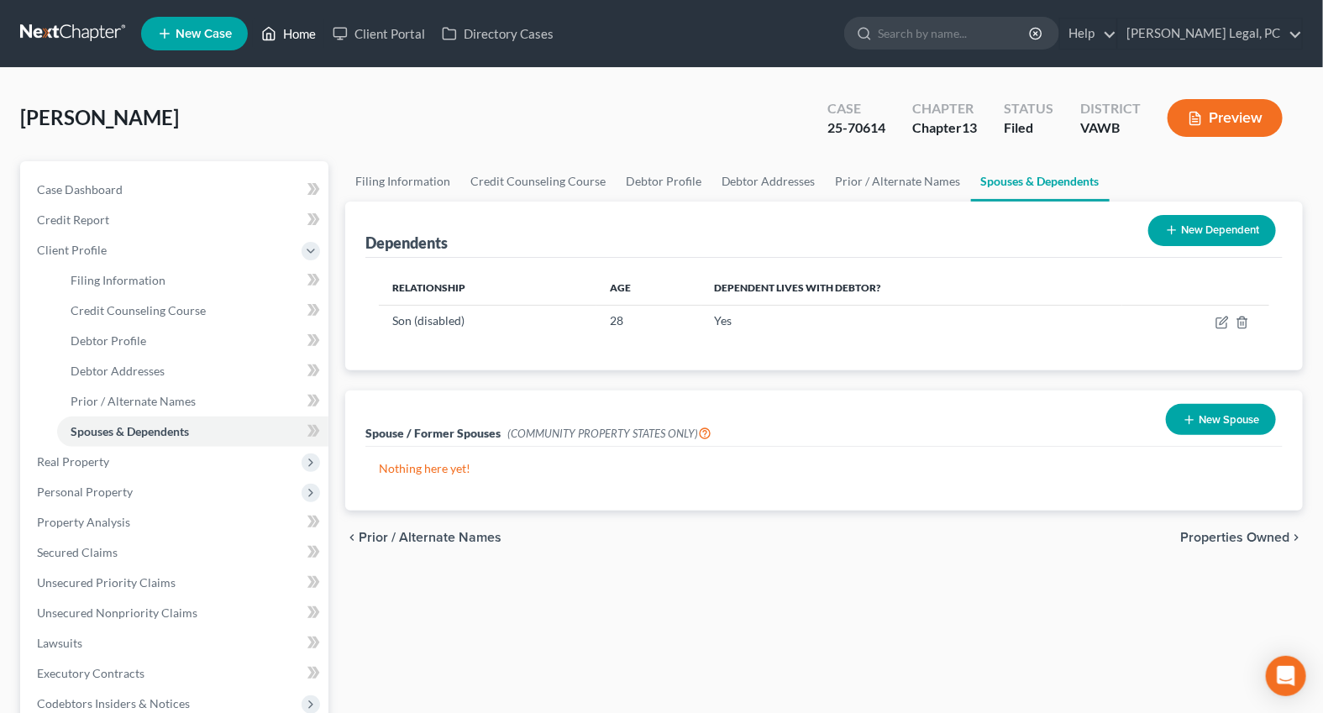
click at [319, 34] on link "Home" at bounding box center [288, 33] width 71 height 30
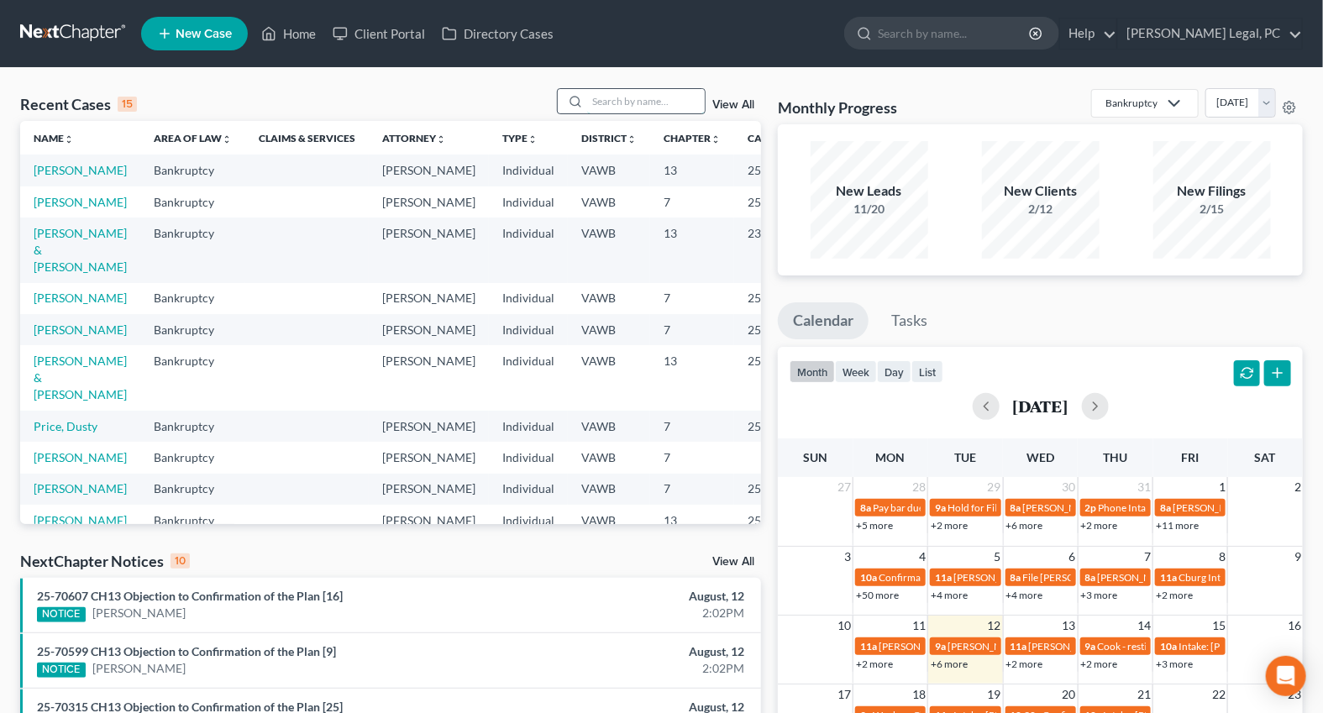
click at [601, 100] on input "search" at bounding box center [646, 101] width 118 height 24
type input "[PERSON_NAME]"
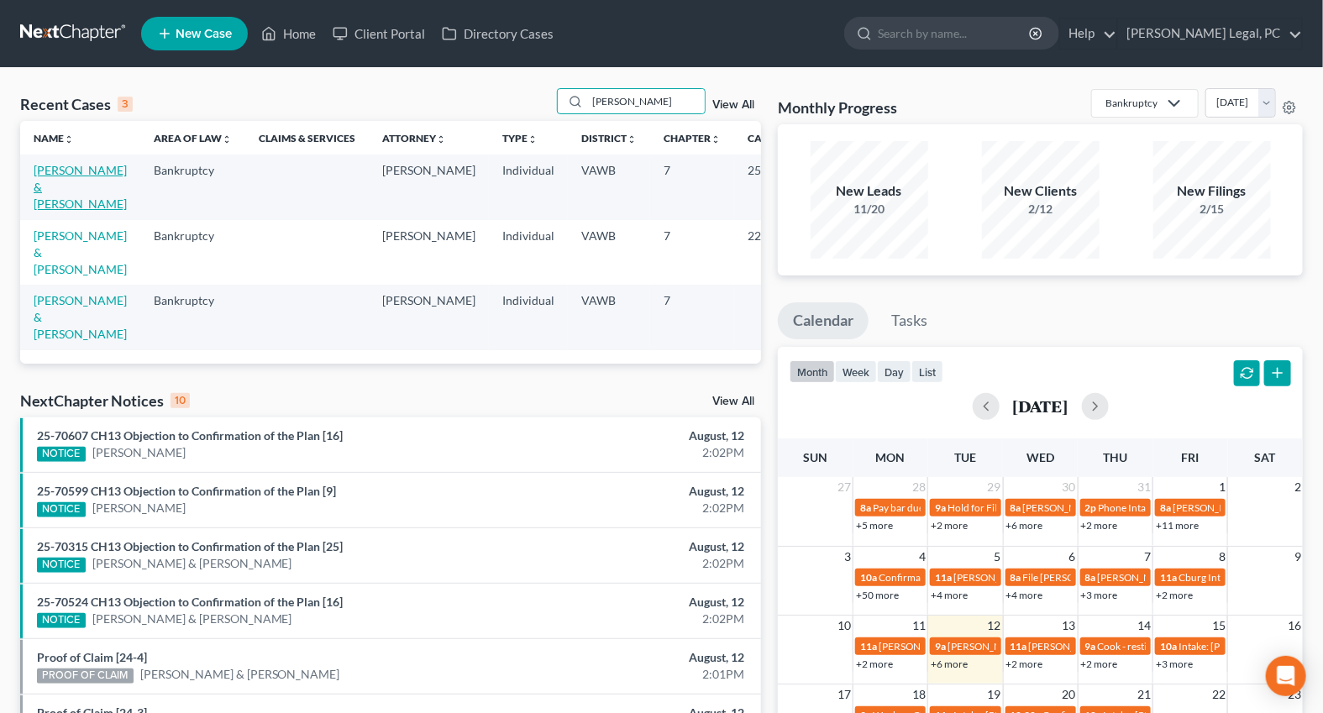
click at [41, 192] on link "[PERSON_NAME] & [PERSON_NAME]" at bounding box center [80, 187] width 93 height 48
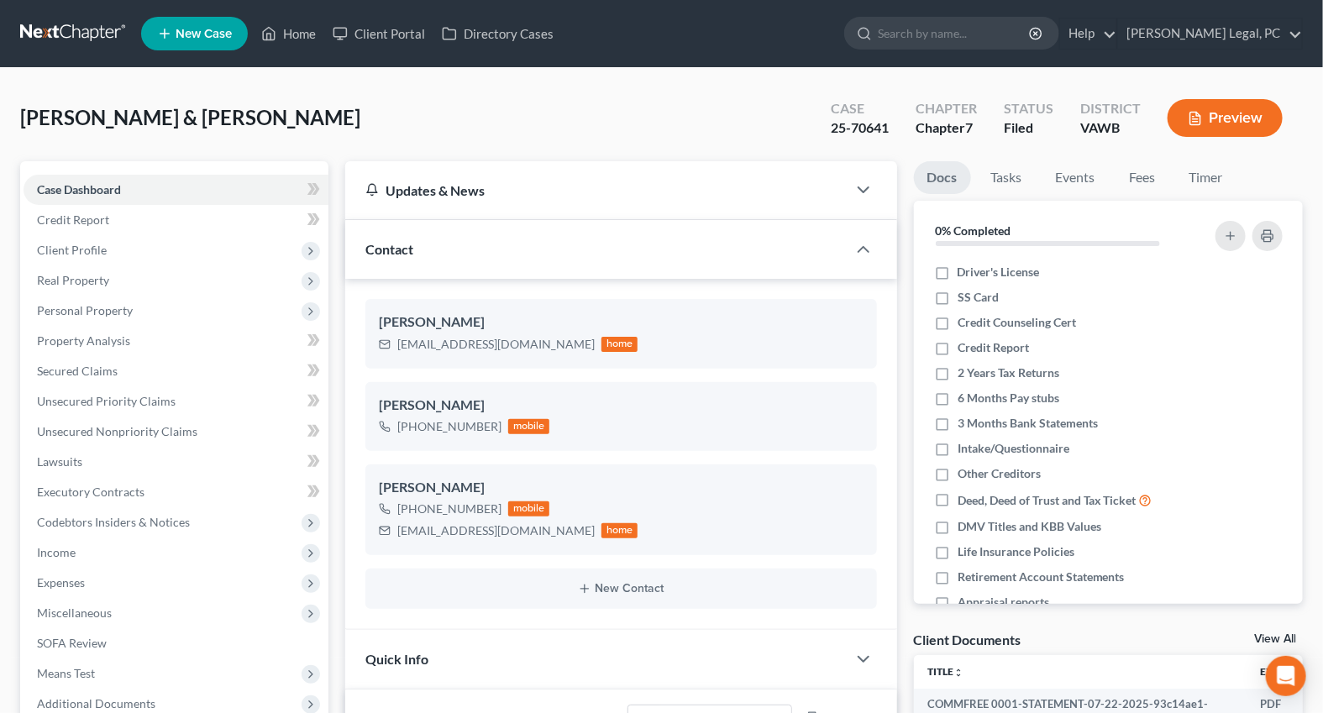
scroll to position [1561, 0]
click at [269, 32] on icon at bounding box center [268, 34] width 15 height 20
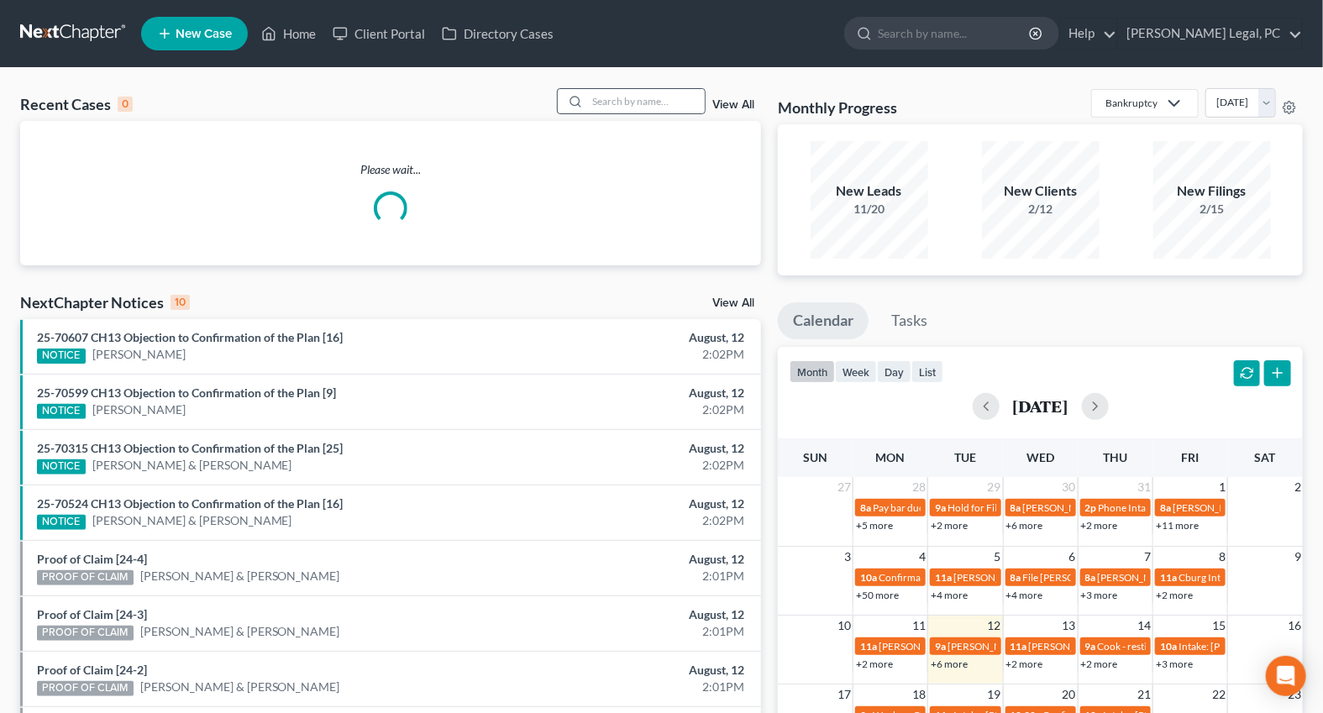
click at [580, 102] on icon at bounding box center [575, 101] width 13 height 13
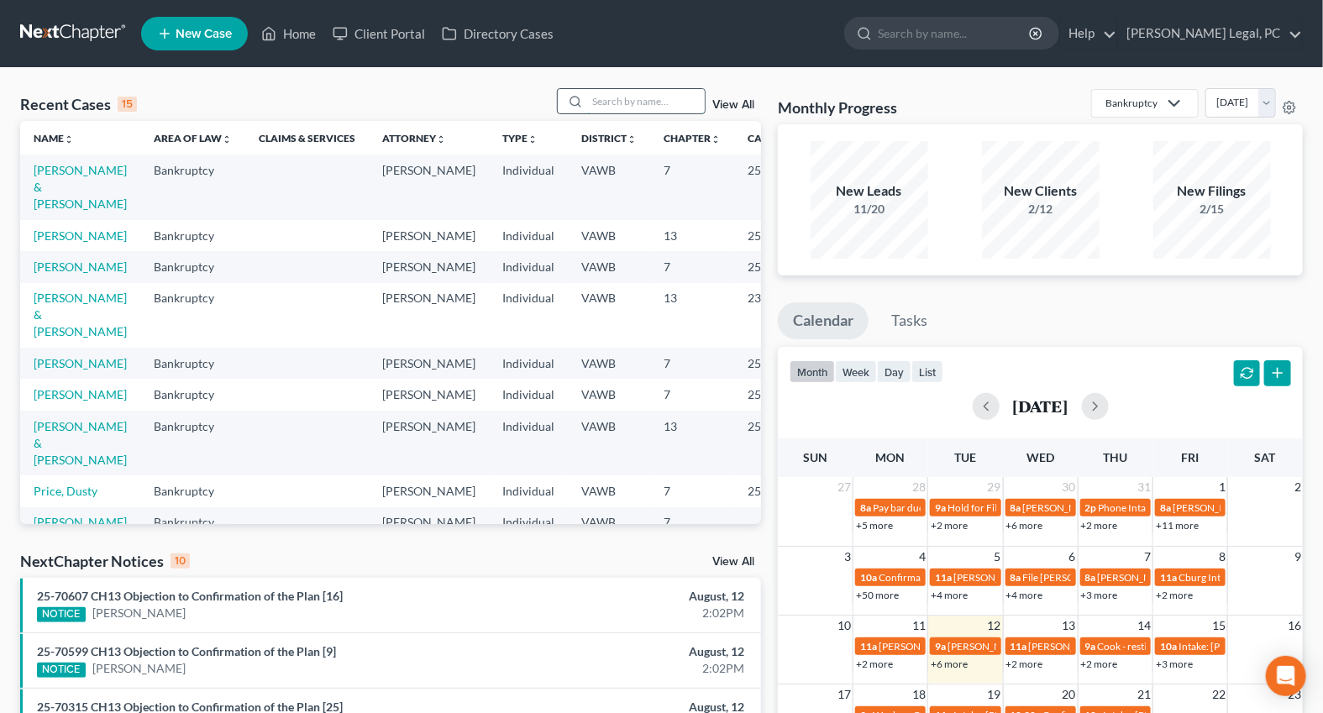
click at [592, 99] on input "search" at bounding box center [646, 101] width 118 height 24
type input "davidson"
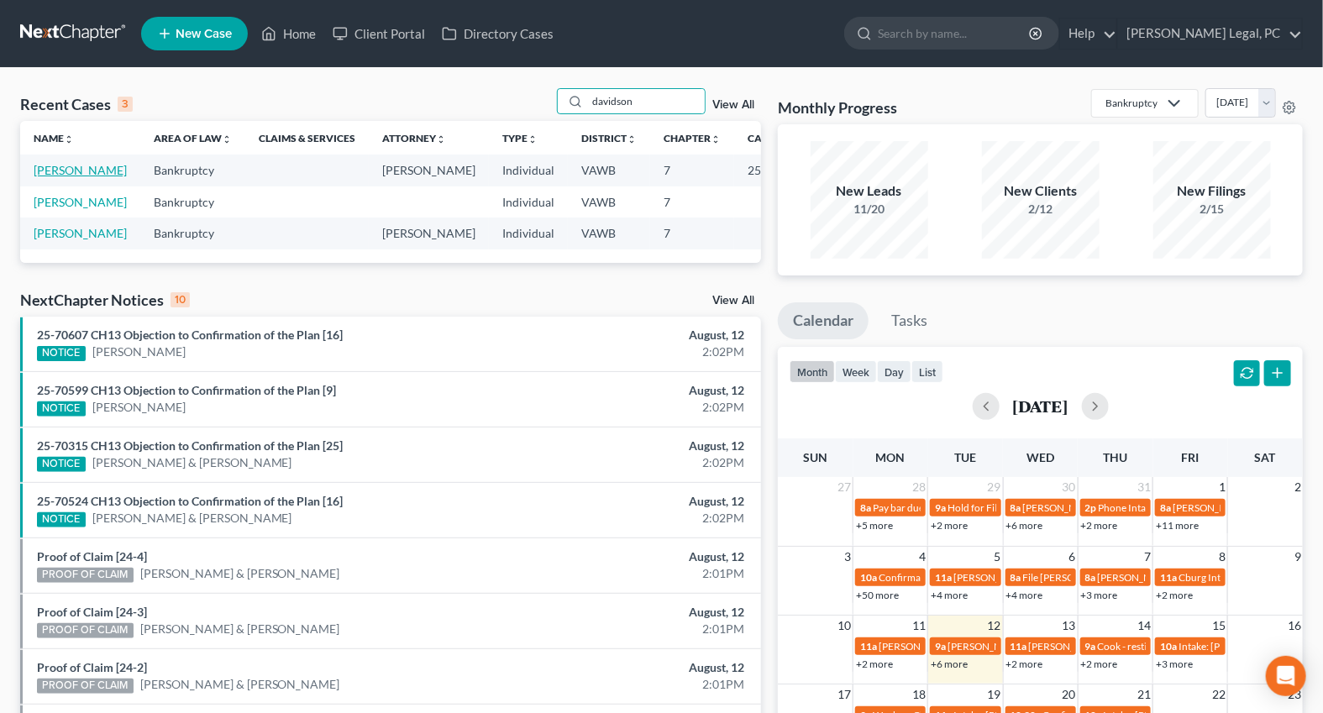
click at [55, 177] on link "[PERSON_NAME]" at bounding box center [80, 170] width 93 height 14
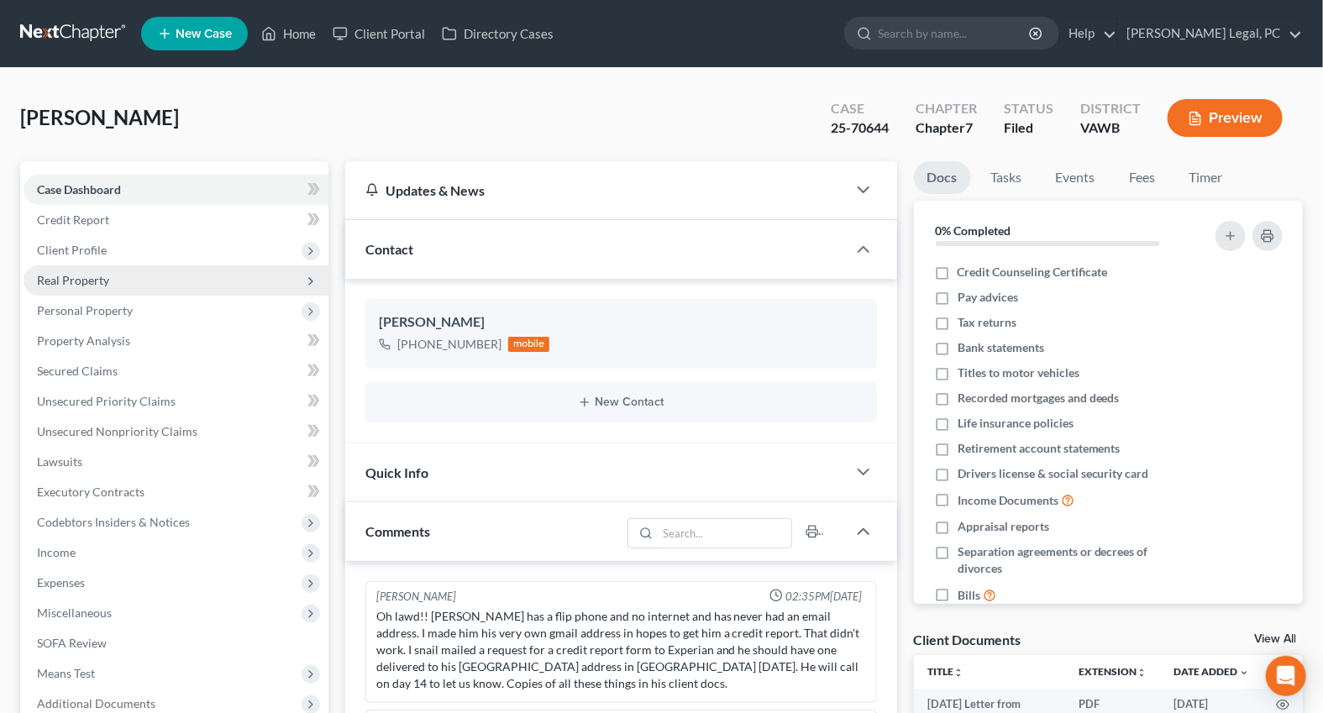
scroll to position [274, 0]
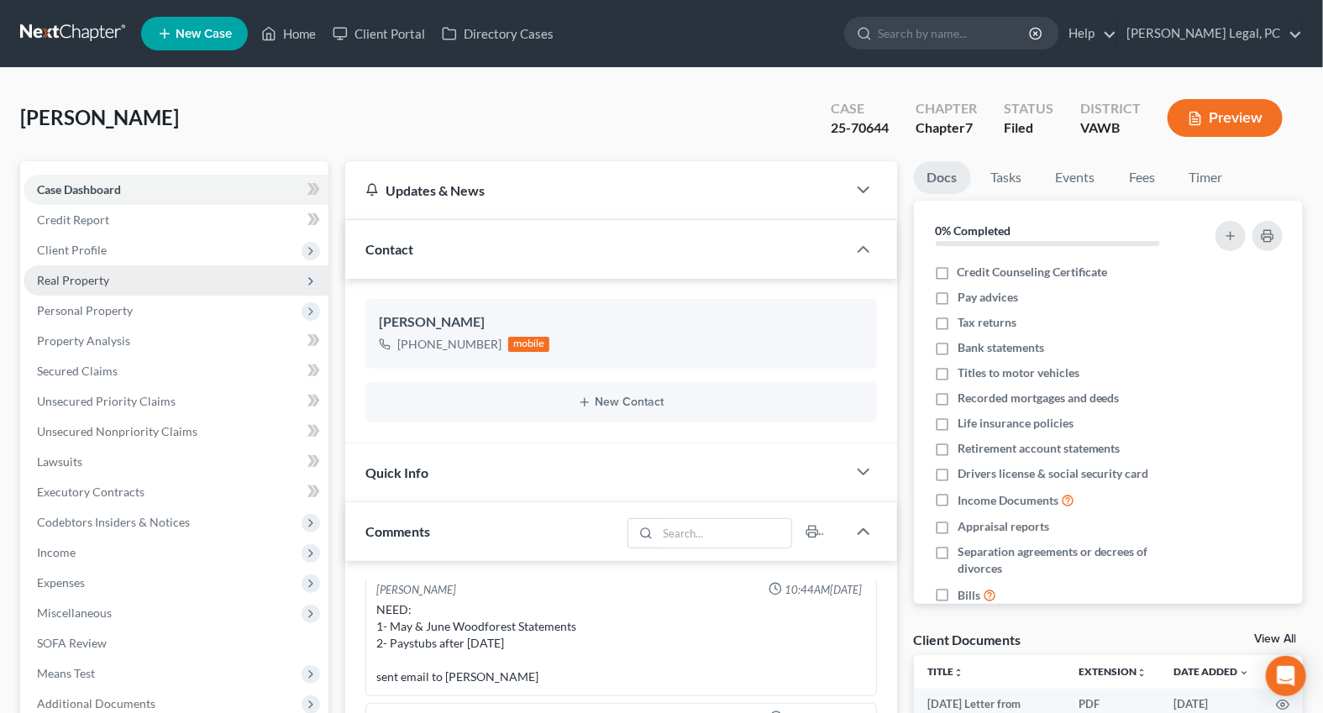
click at [78, 276] on span "Real Property" at bounding box center [73, 280] width 72 height 14
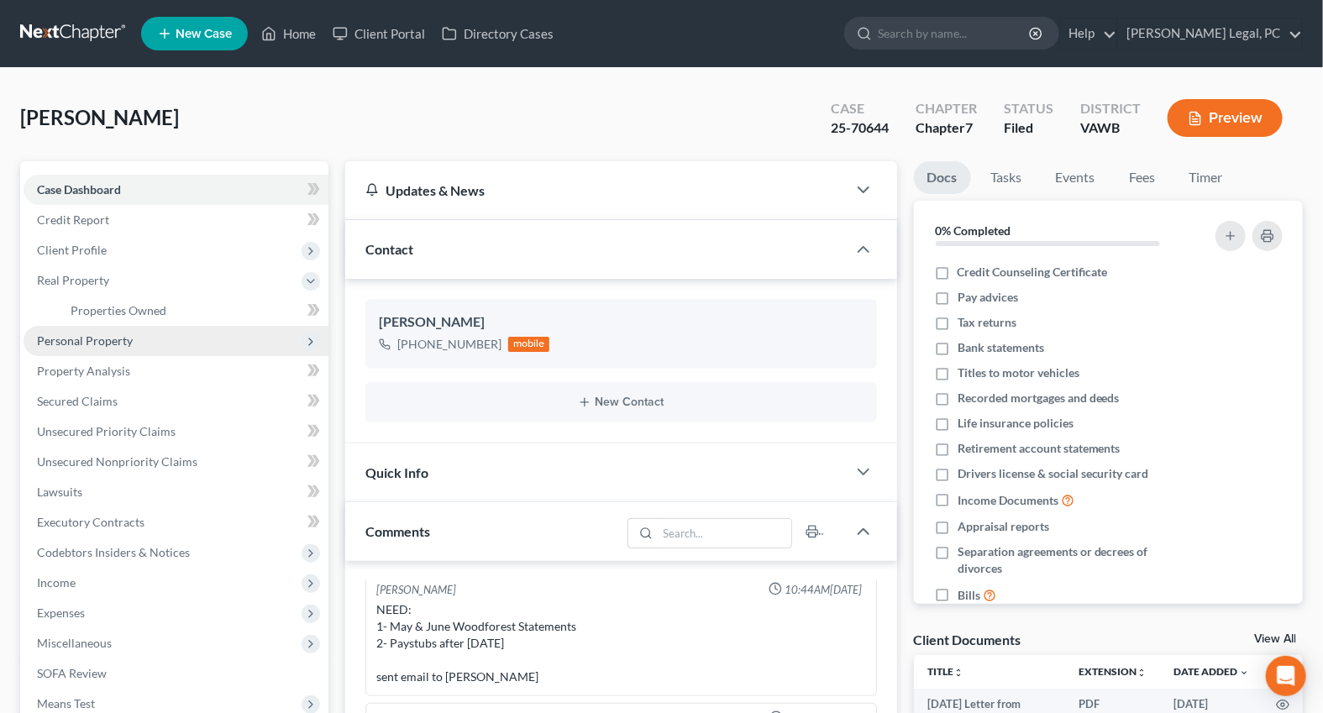
click at [115, 326] on span "Personal Property" at bounding box center [176, 341] width 305 height 30
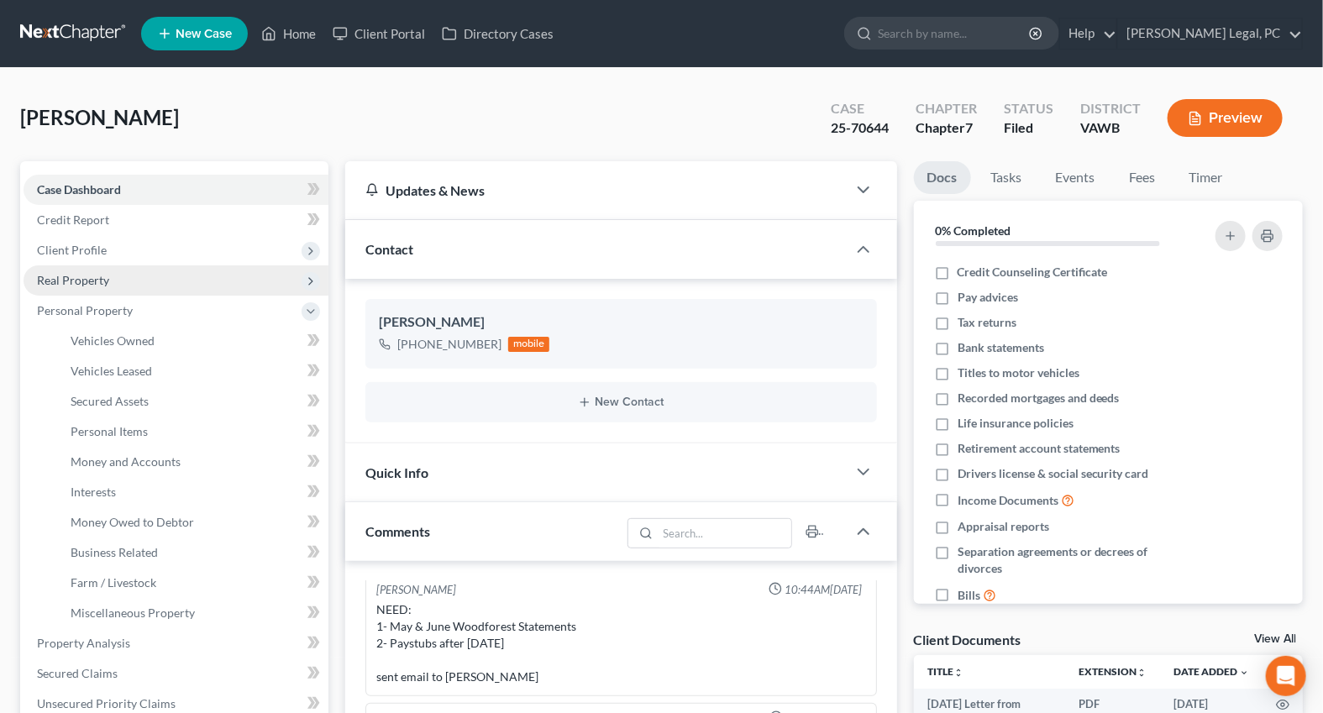
click at [76, 281] on span "Real Property" at bounding box center [73, 280] width 72 height 14
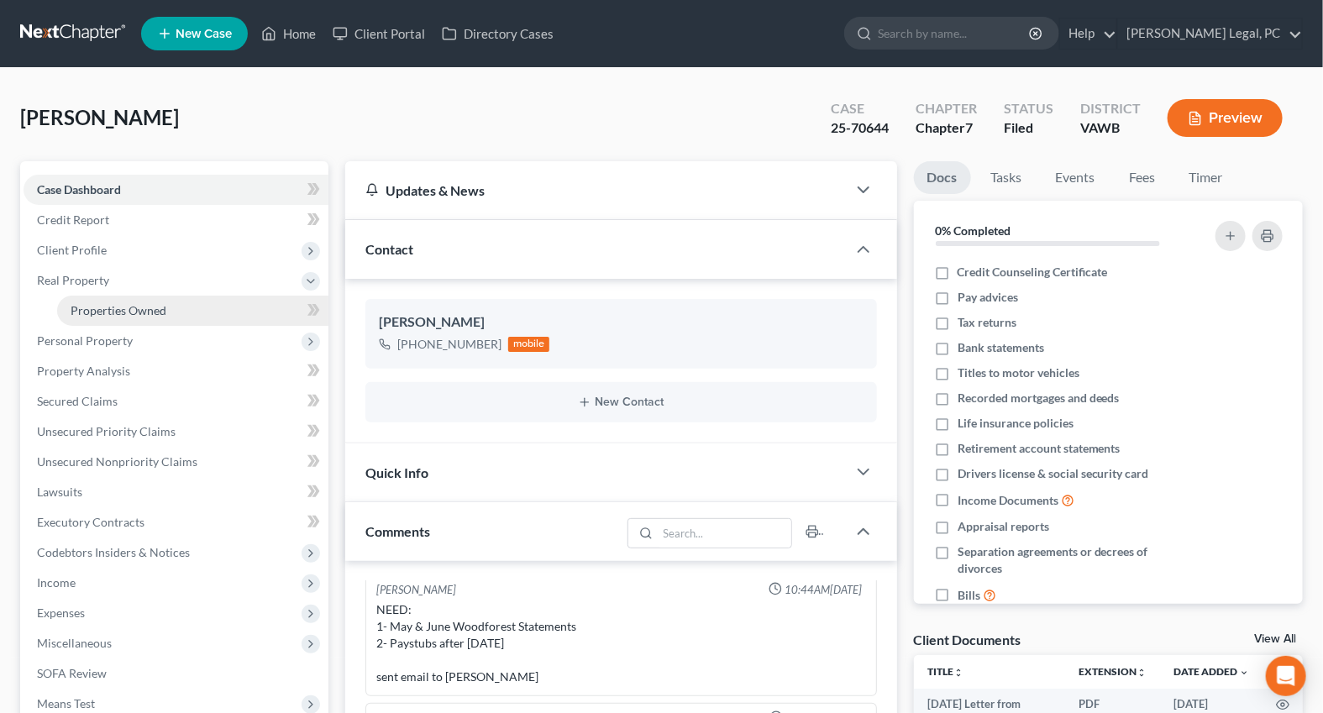
click at [97, 301] on link "Properties Owned" at bounding box center [192, 311] width 271 height 30
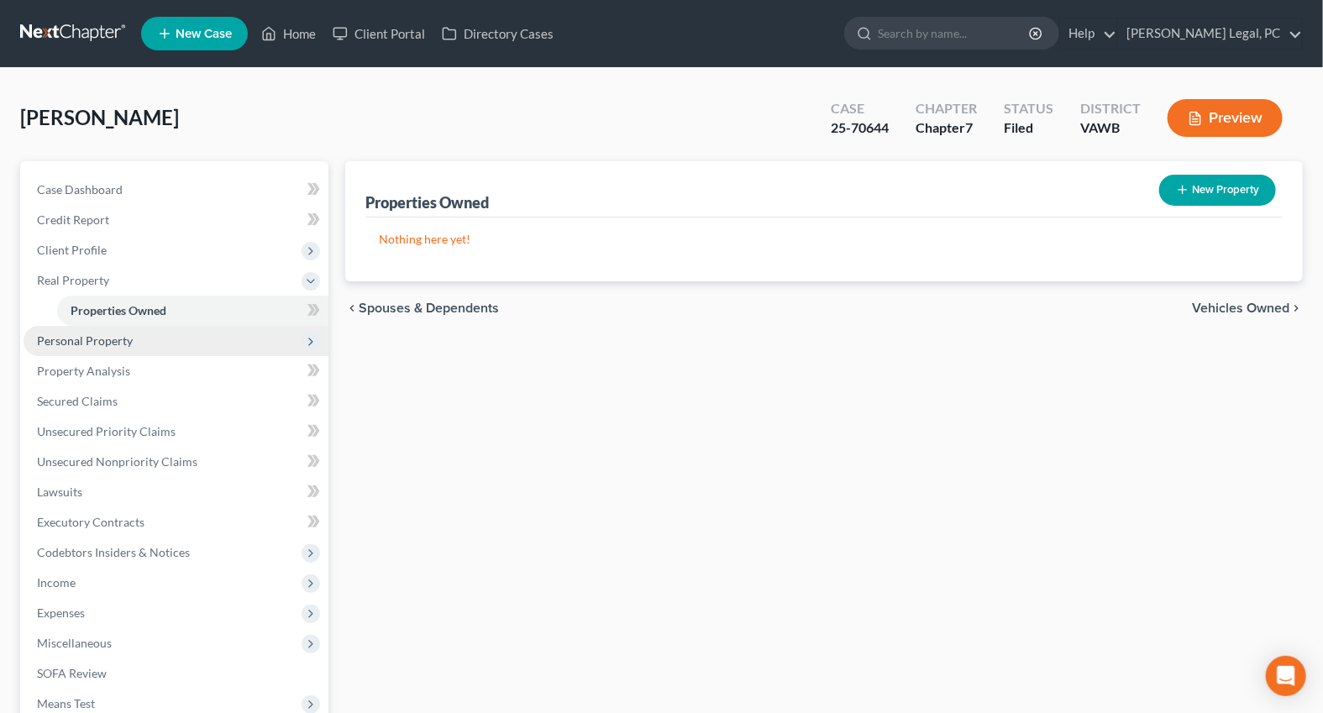
click at [64, 335] on span "Personal Property" at bounding box center [85, 340] width 96 height 14
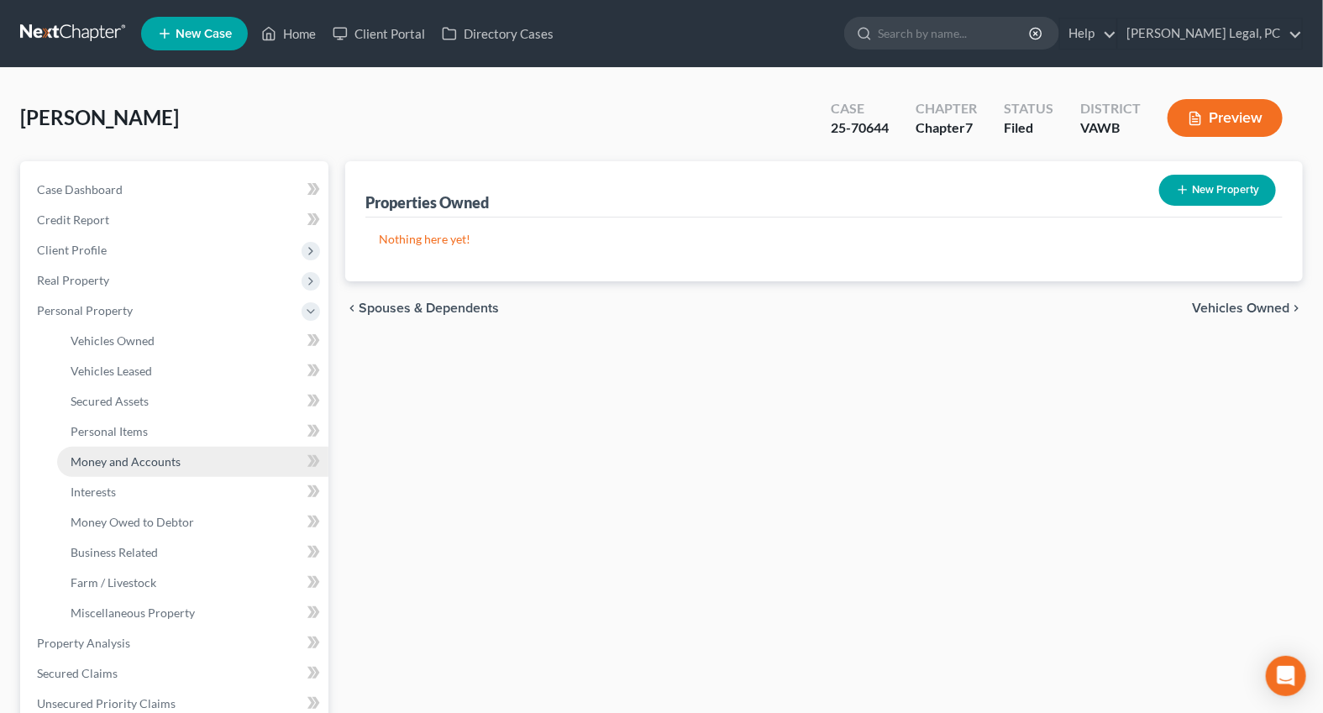
click at [125, 449] on link "Money and Accounts" at bounding box center [192, 462] width 271 height 30
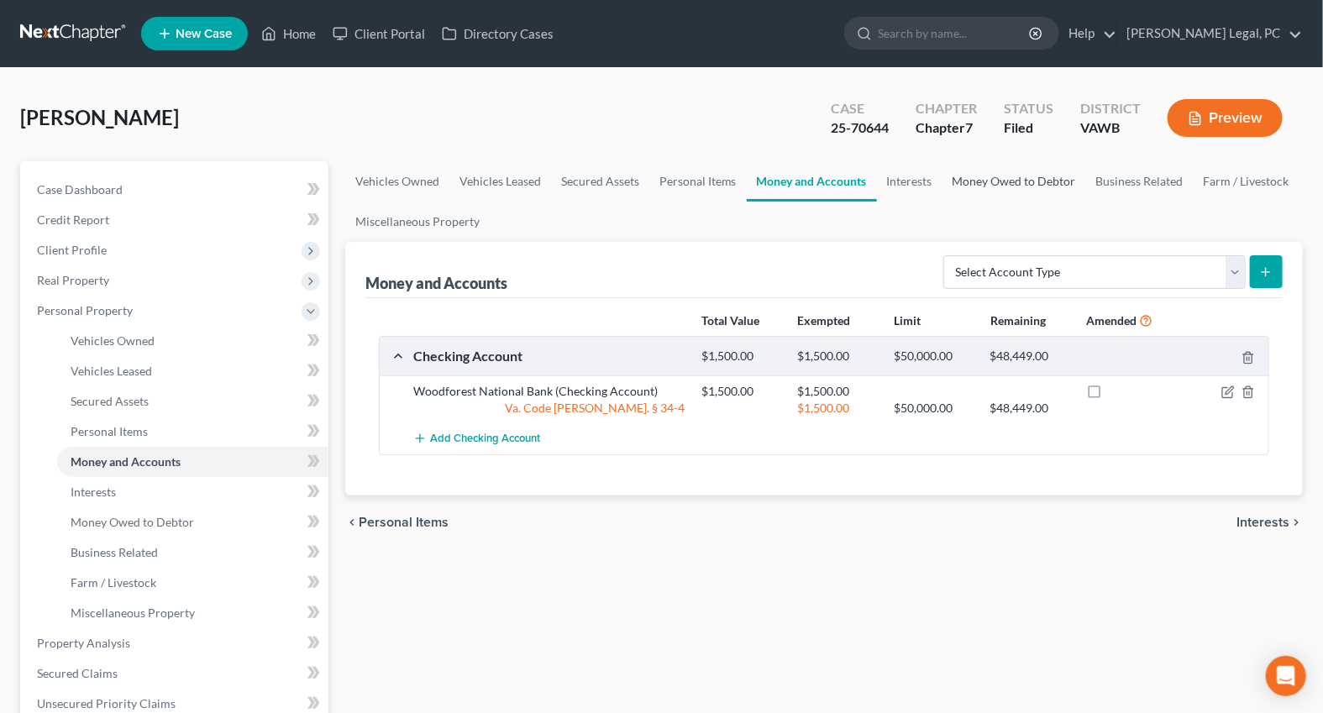
click at [974, 171] on link "Money Owed to Debtor" at bounding box center [1014, 181] width 144 height 40
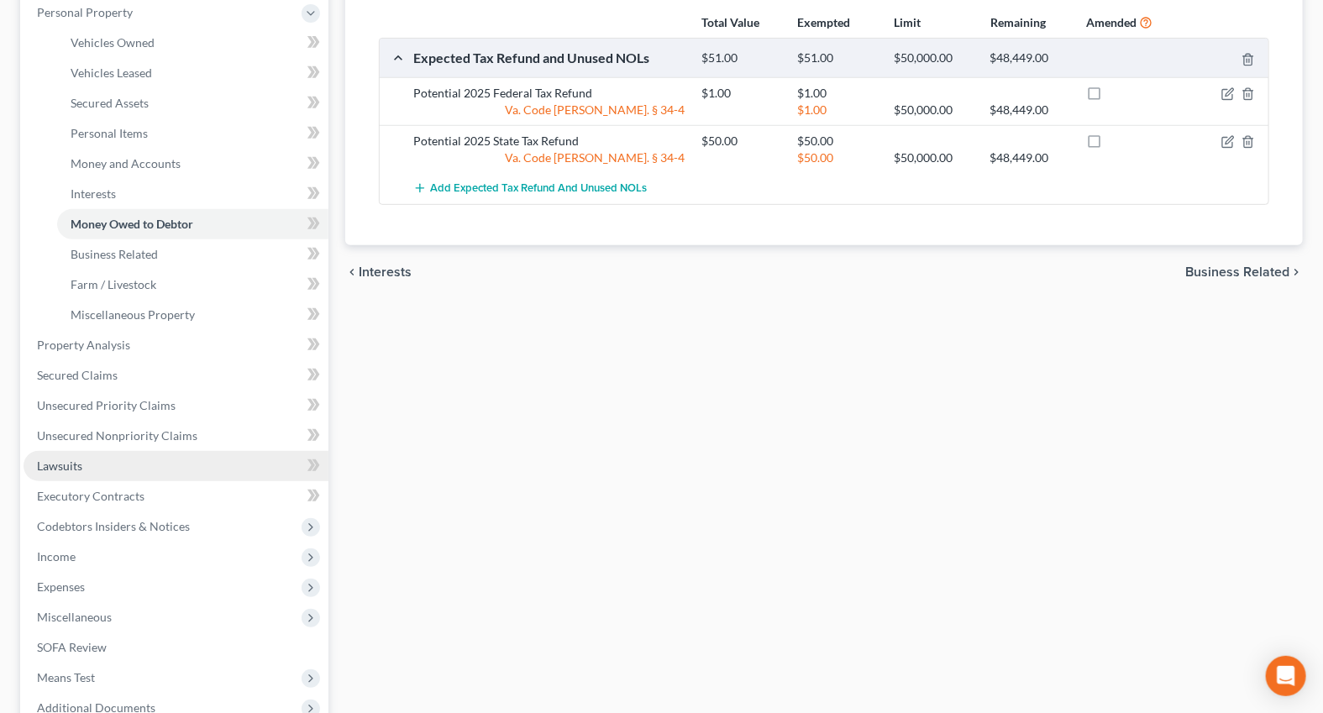
scroll to position [305, 0]
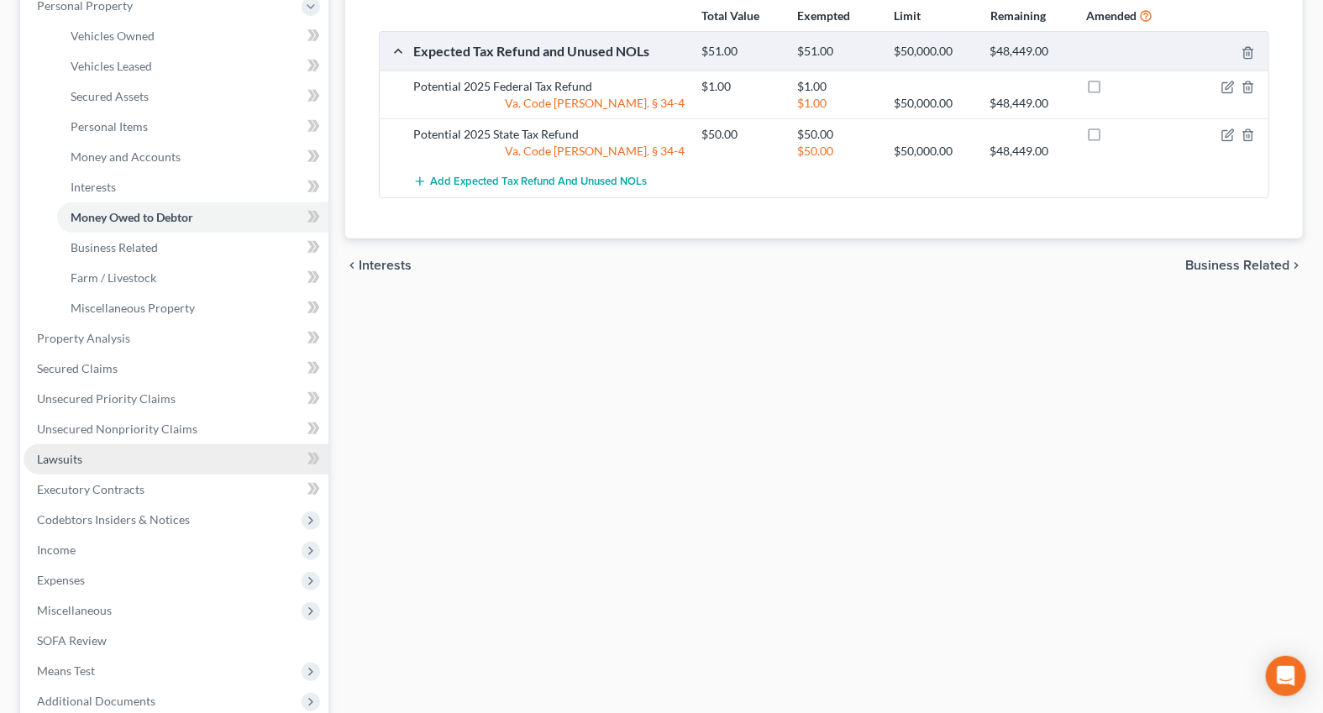
click at [67, 470] on link "Lawsuits" at bounding box center [176, 459] width 305 height 30
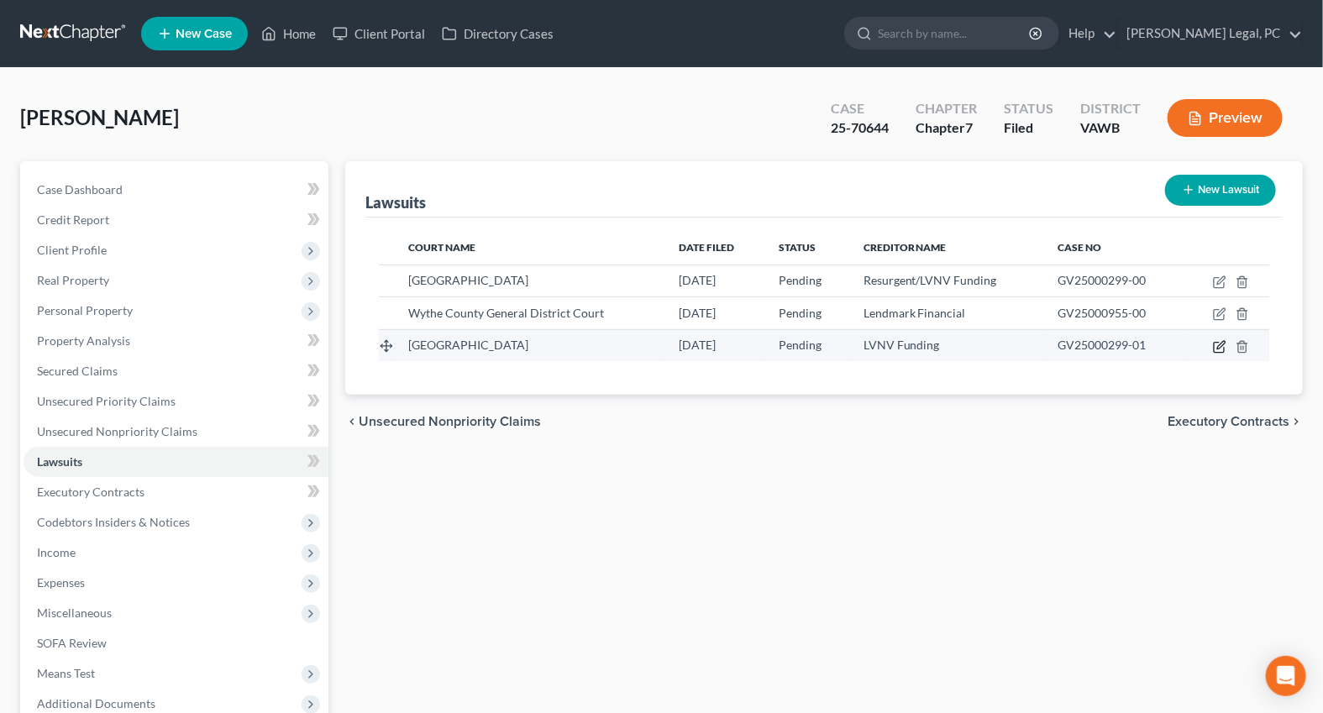
click at [1218, 343] on icon "button" at bounding box center [1219, 346] width 13 height 13
select select "48"
select select "0"
select select "4"
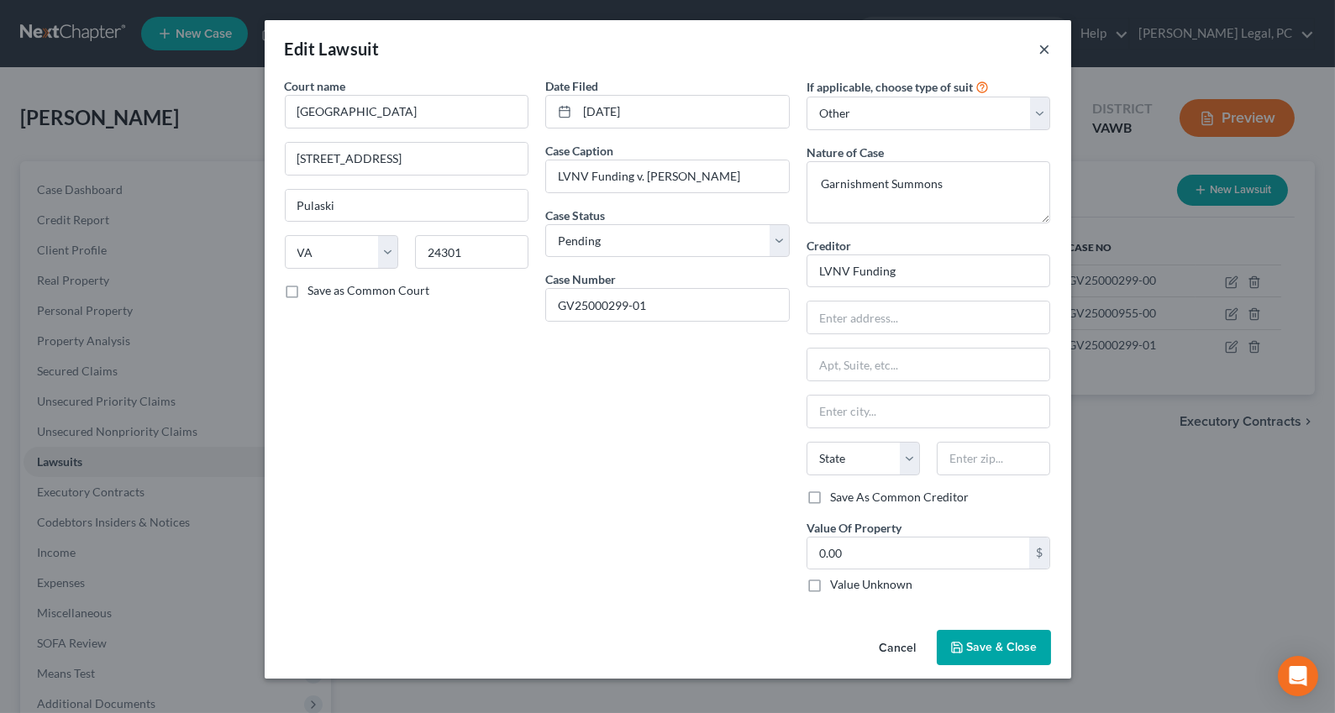
click at [1043, 49] on button "×" at bounding box center [1045, 49] width 12 height 20
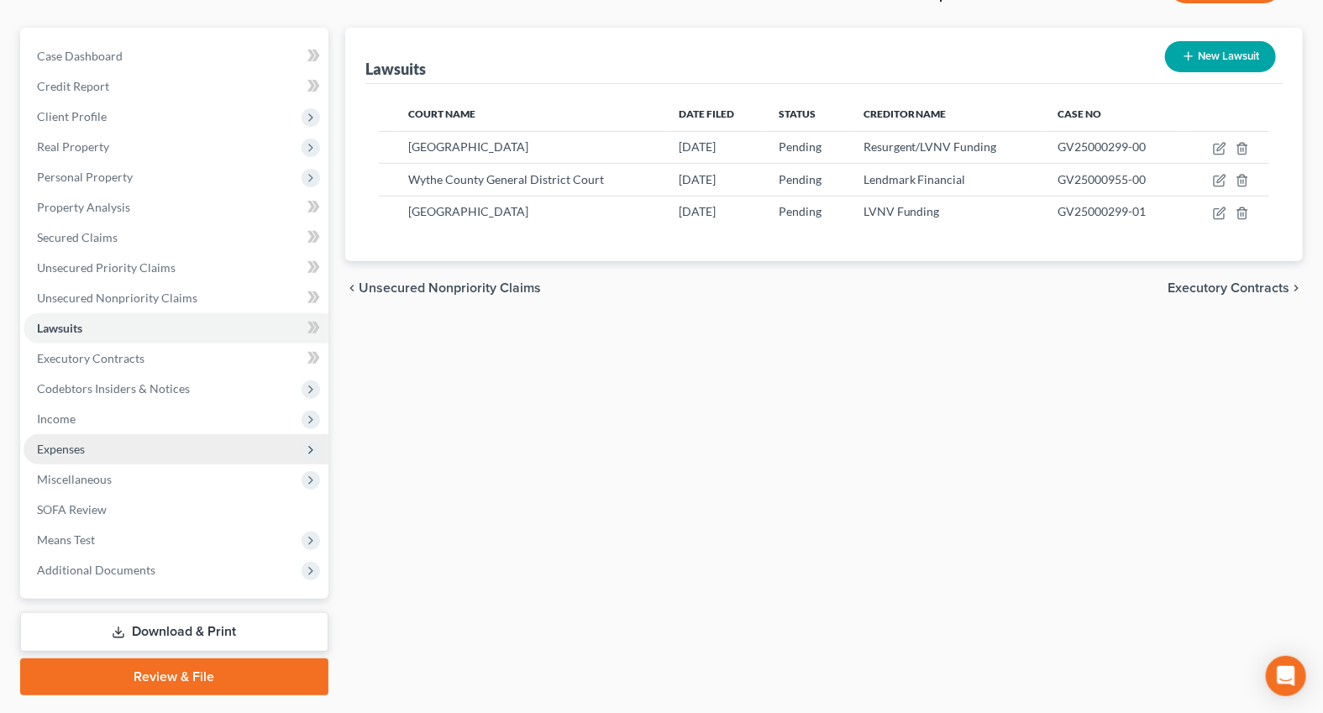
scroll to position [177, 0]
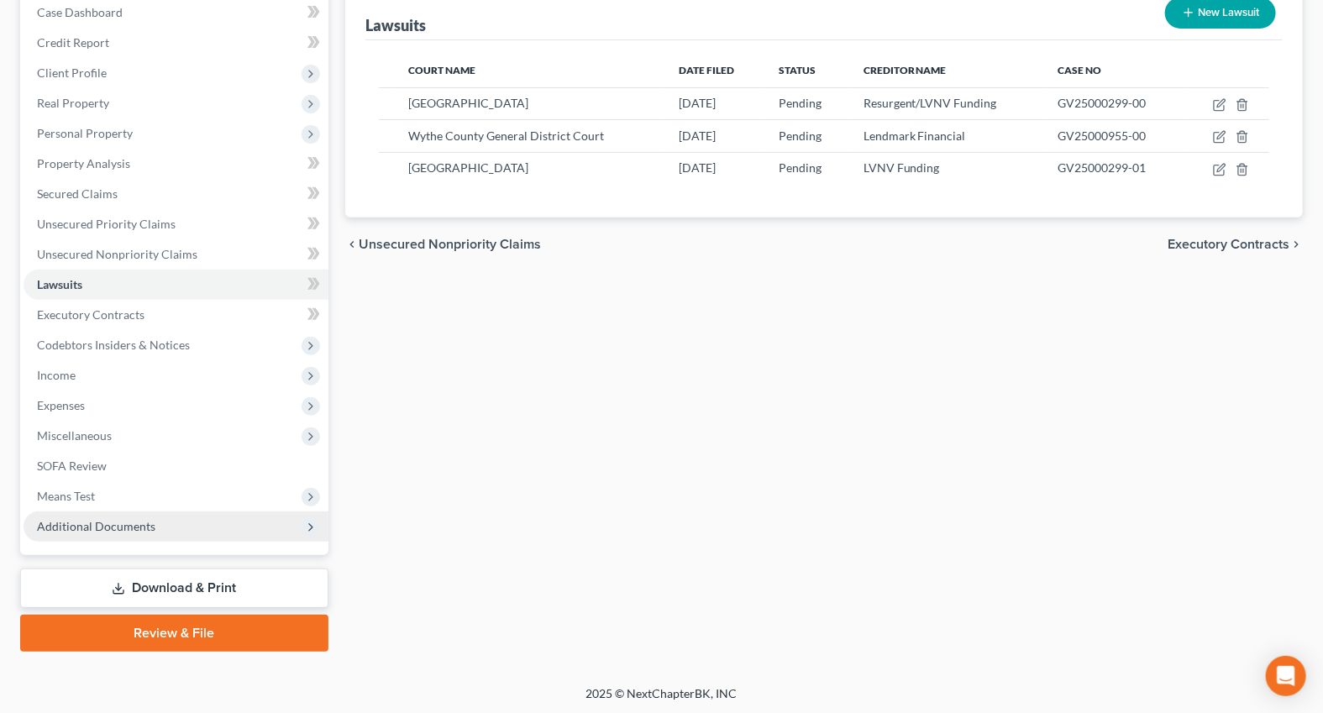
click at [109, 520] on span "Additional Documents" at bounding box center [96, 526] width 118 height 14
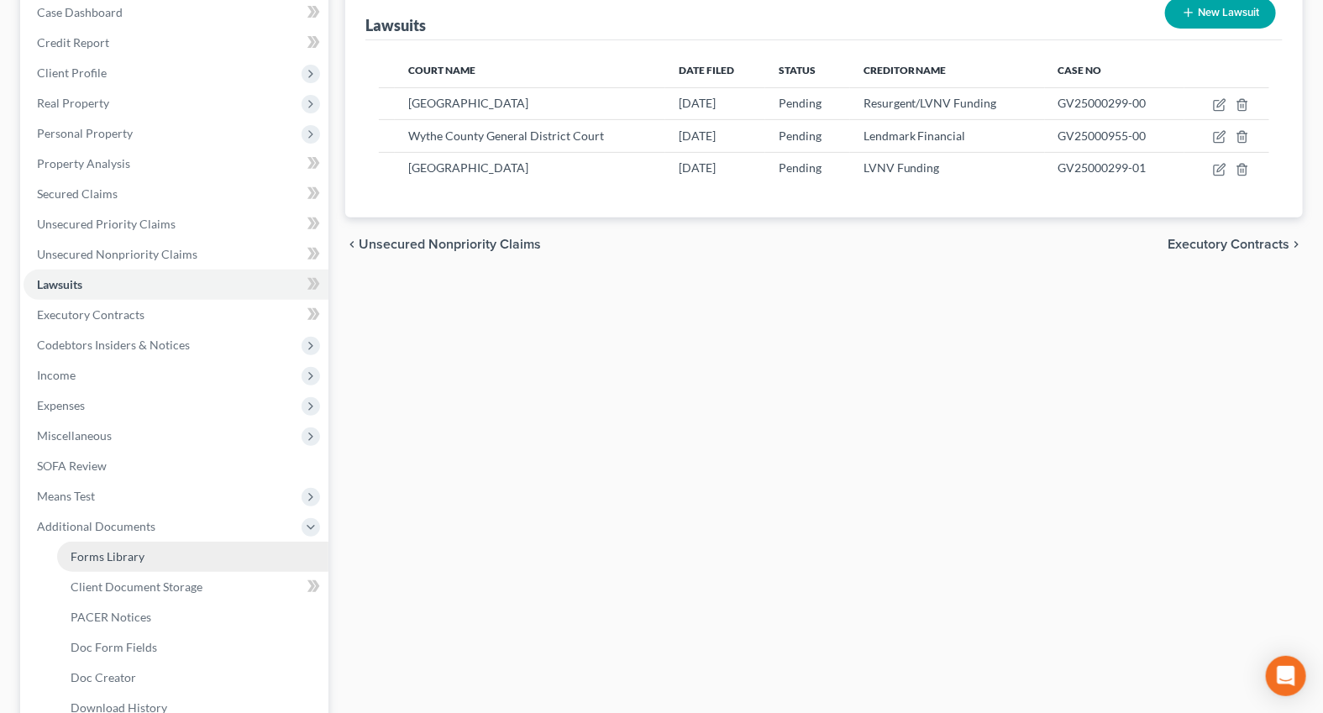
scroll to position [254, 0]
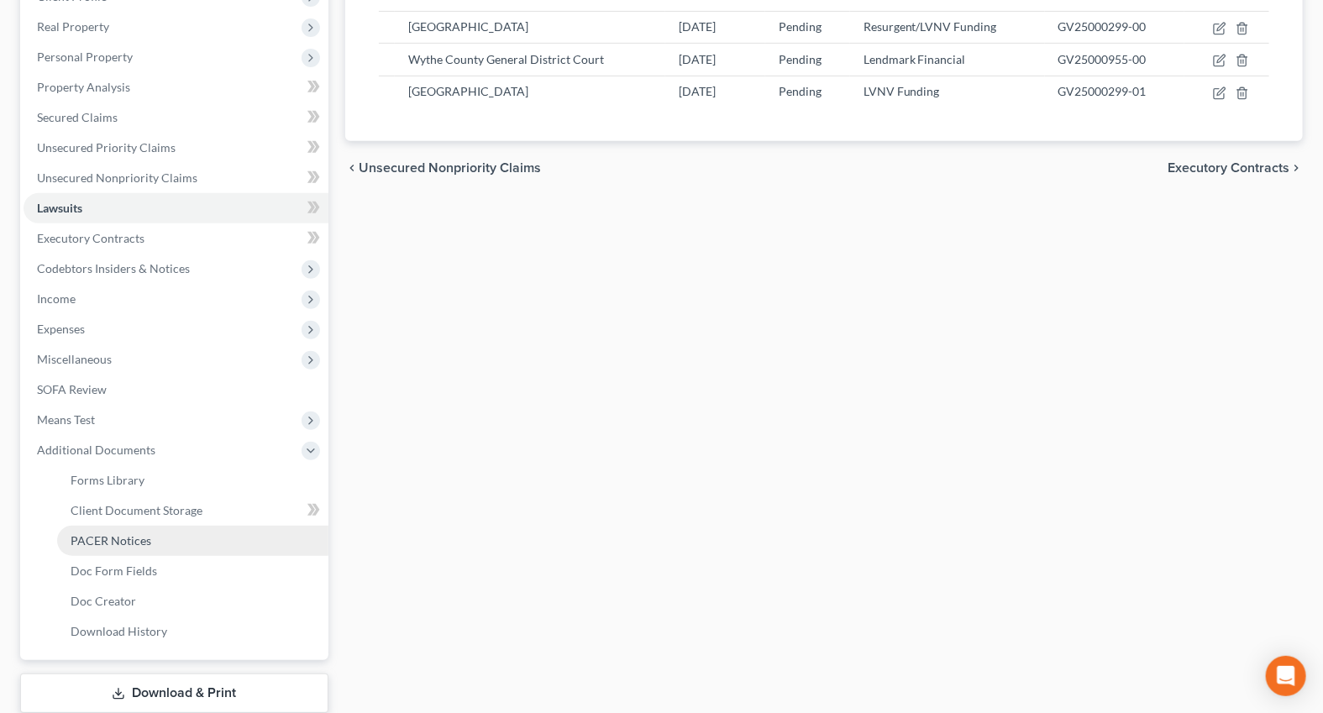
click at [127, 529] on link "PACER Notices" at bounding box center [192, 541] width 271 height 30
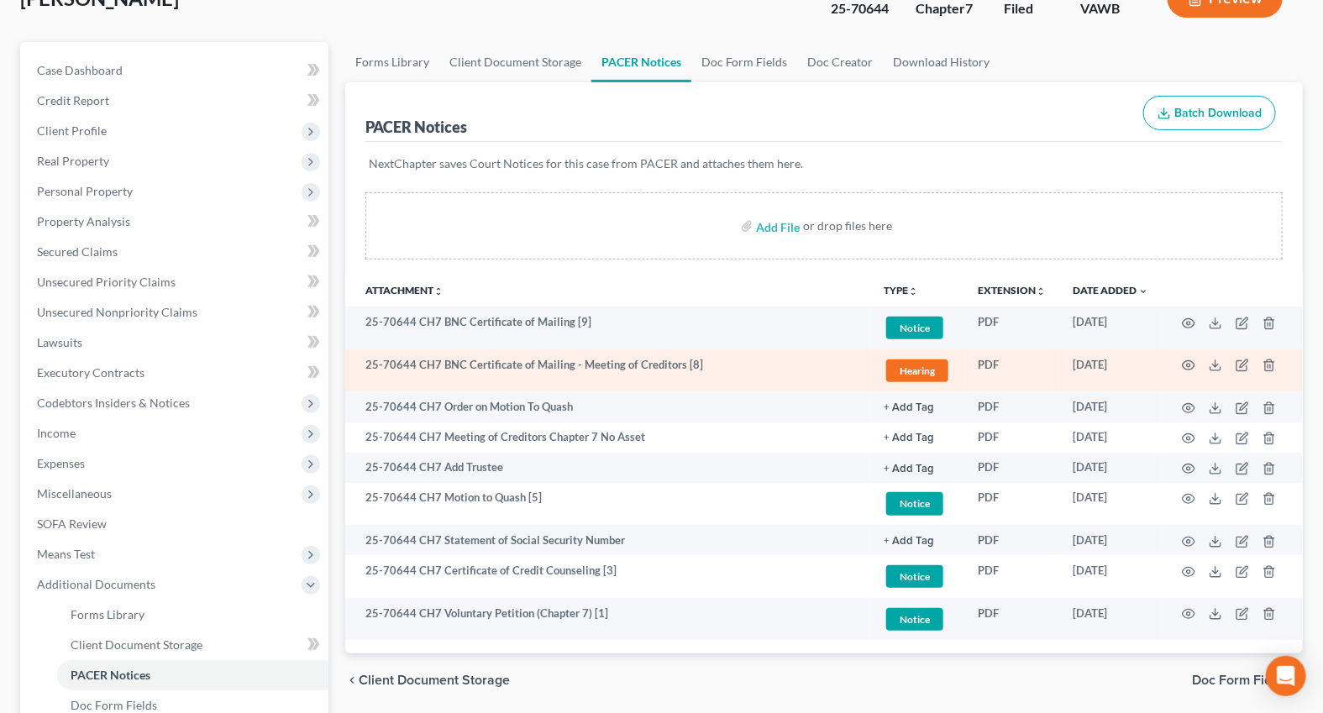
scroll to position [359, 0]
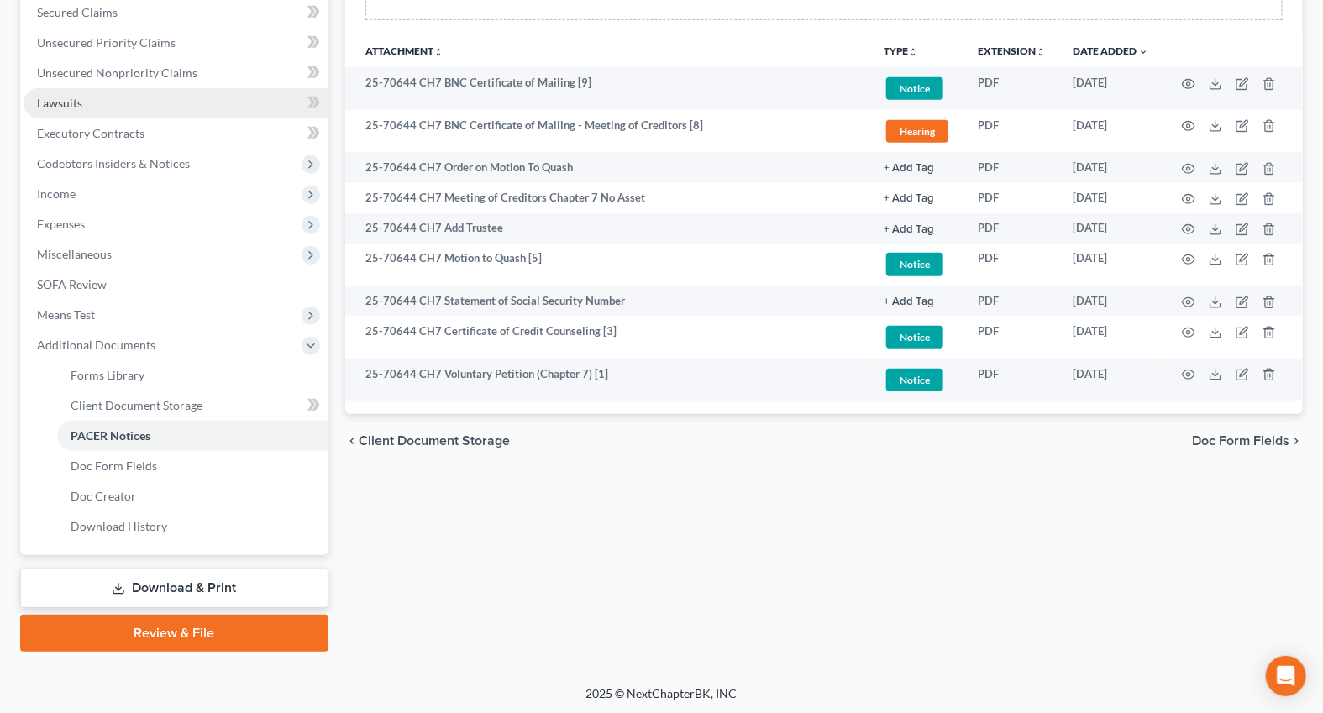
click at [66, 101] on span "Lawsuits" at bounding box center [59, 103] width 45 height 14
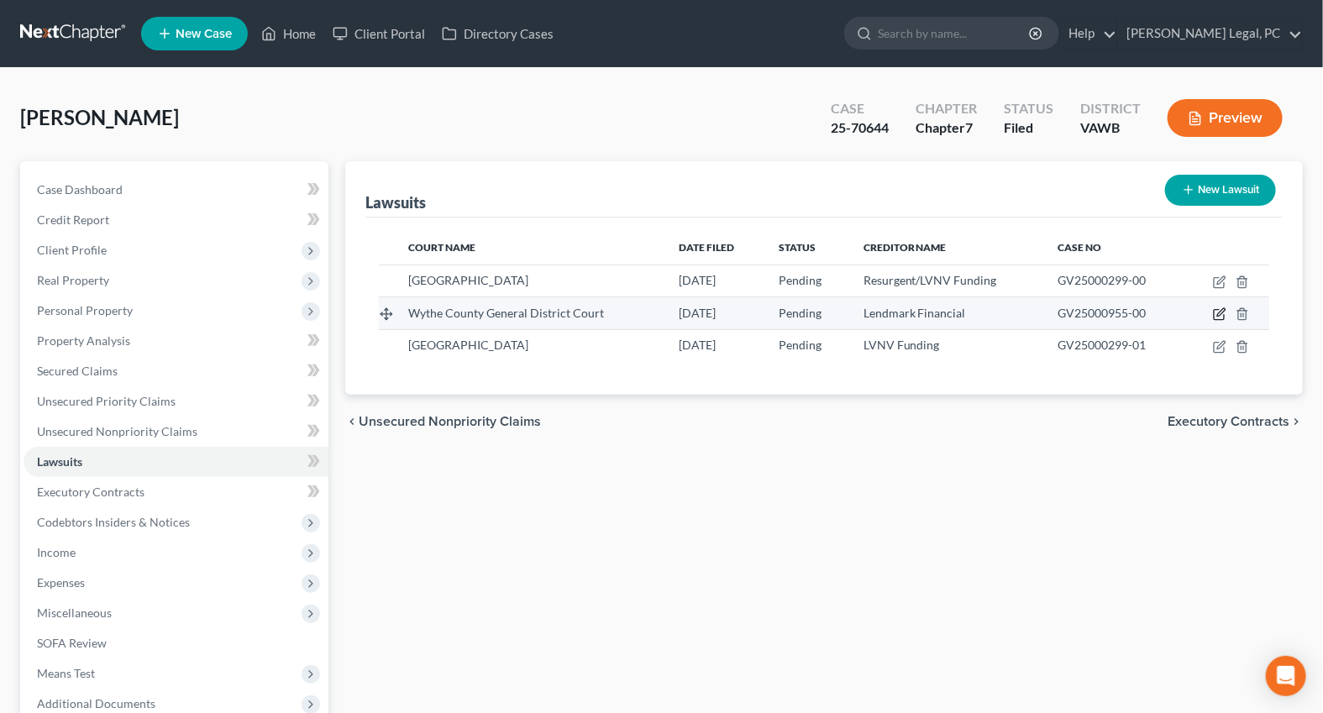
click at [1218, 312] on icon "button" at bounding box center [1219, 313] width 13 height 13
select select "48"
select select "0"
select select "4"
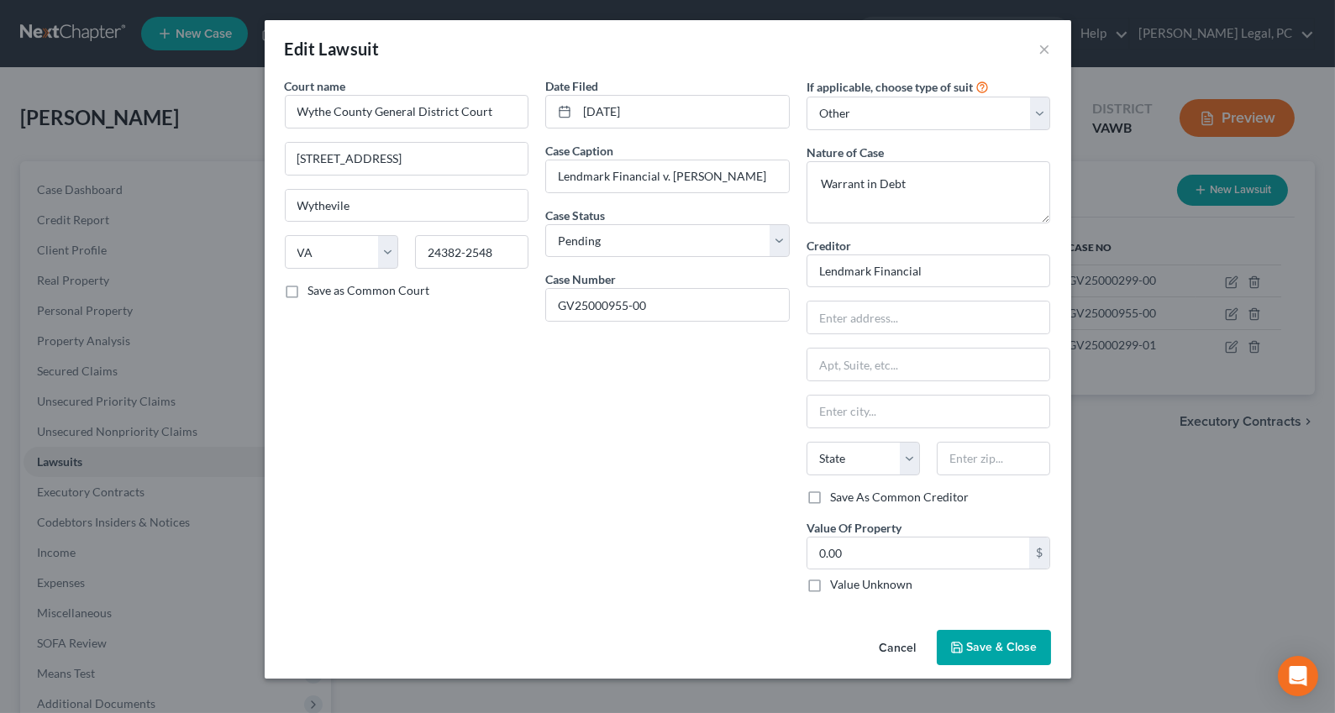
click at [1014, 641] on span "Save & Close" at bounding box center [1002, 647] width 71 height 14
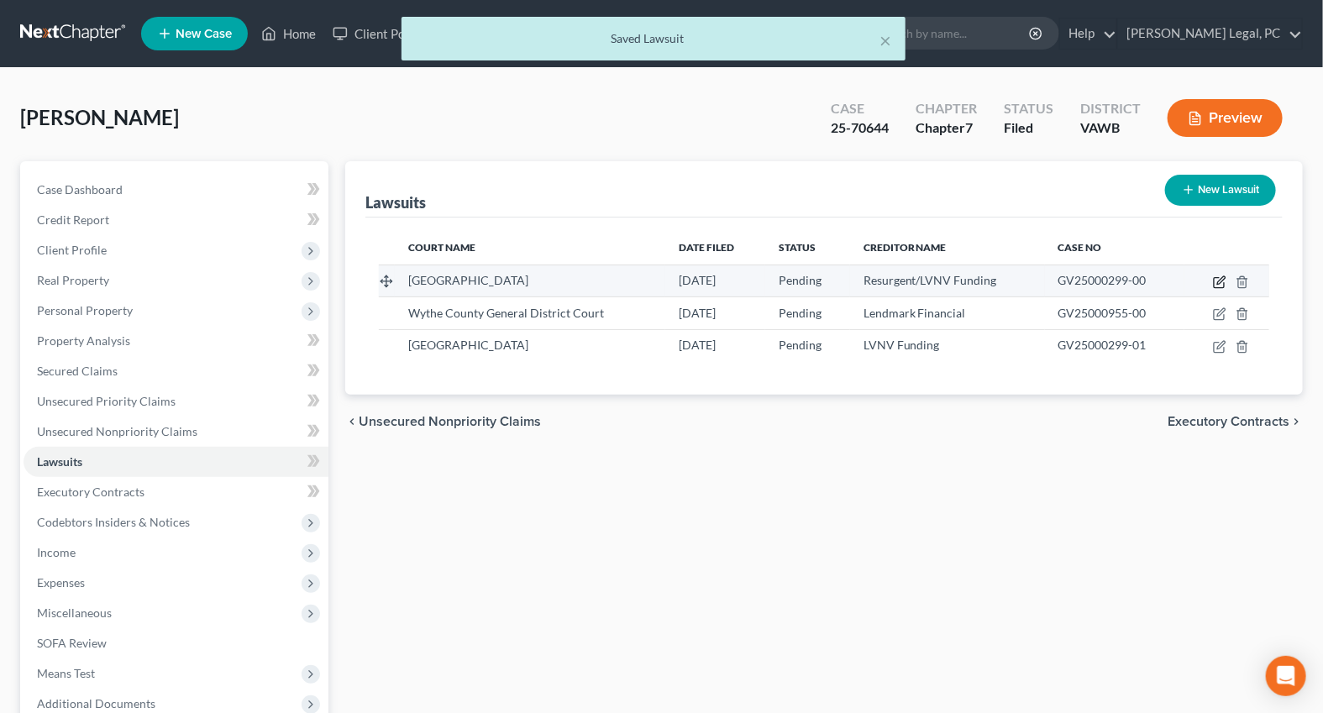
click at [1218, 278] on icon "button" at bounding box center [1219, 281] width 13 height 13
select select "48"
select select "0"
select select "4"
select select "21"
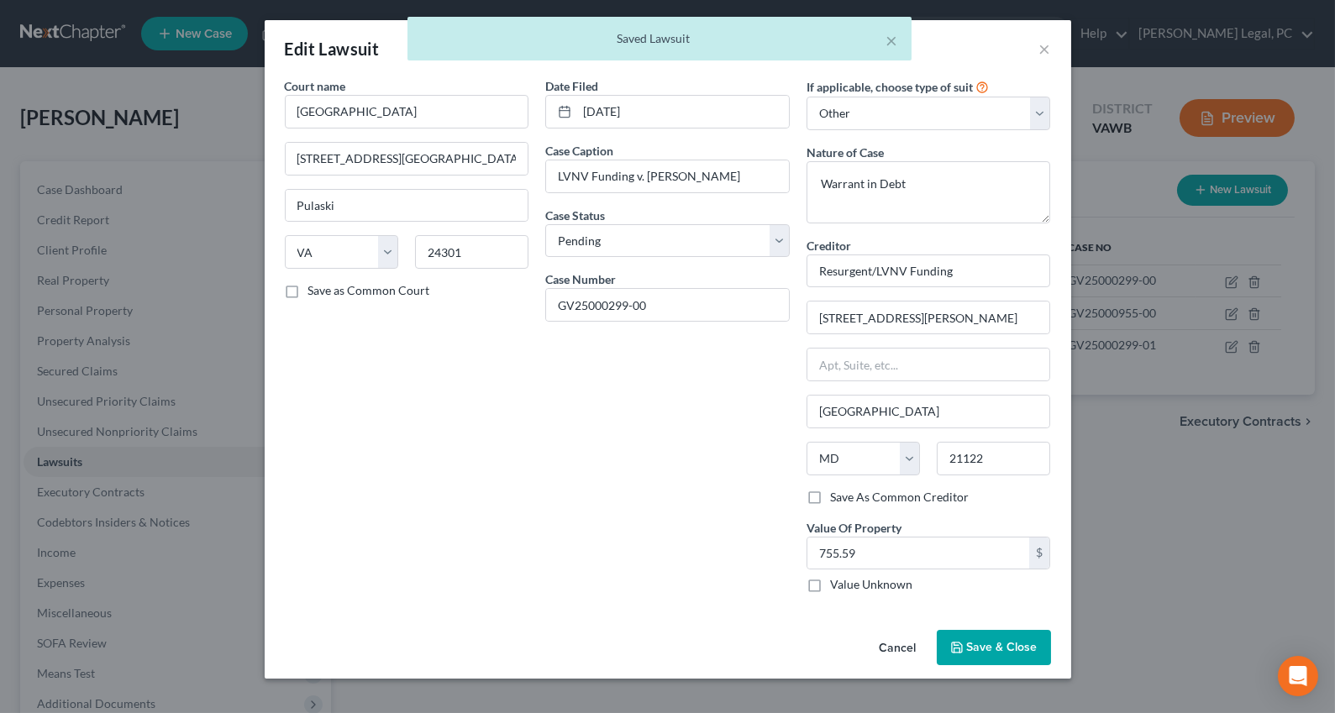
click at [1019, 645] on span "Save & Close" at bounding box center [1002, 647] width 71 height 14
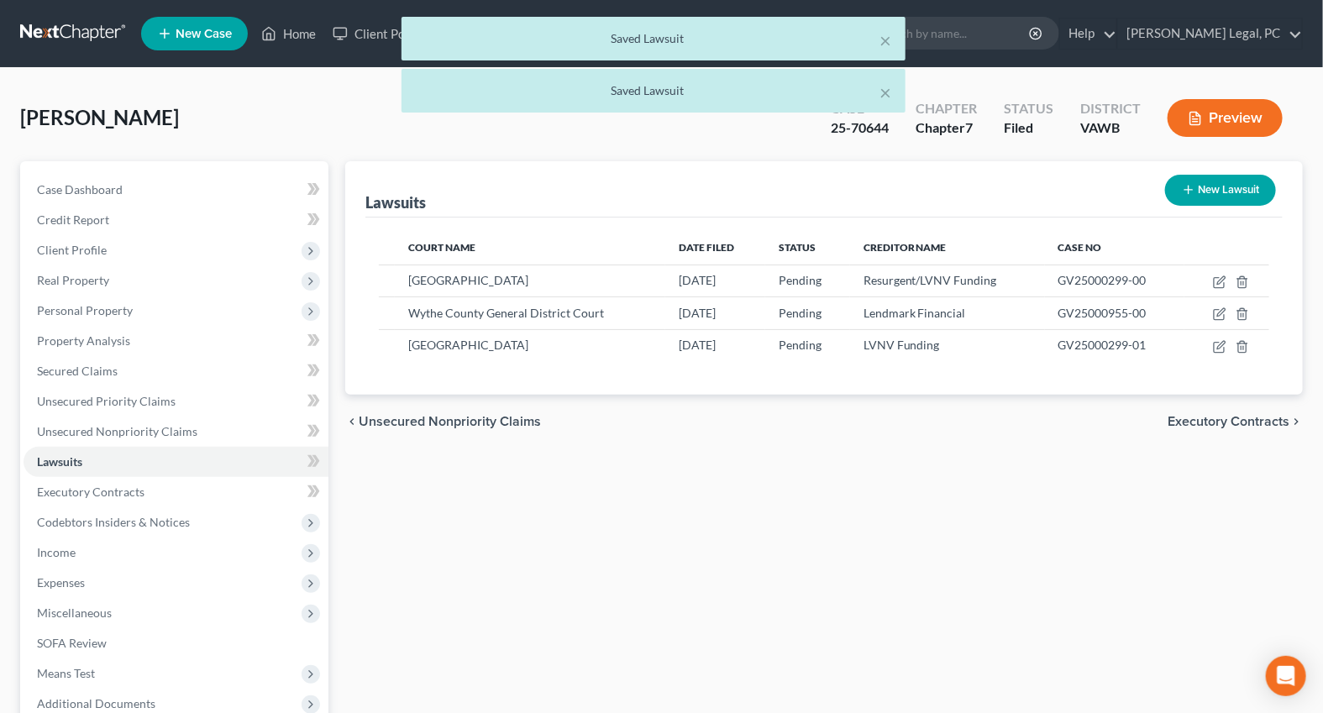
scroll to position [177, 0]
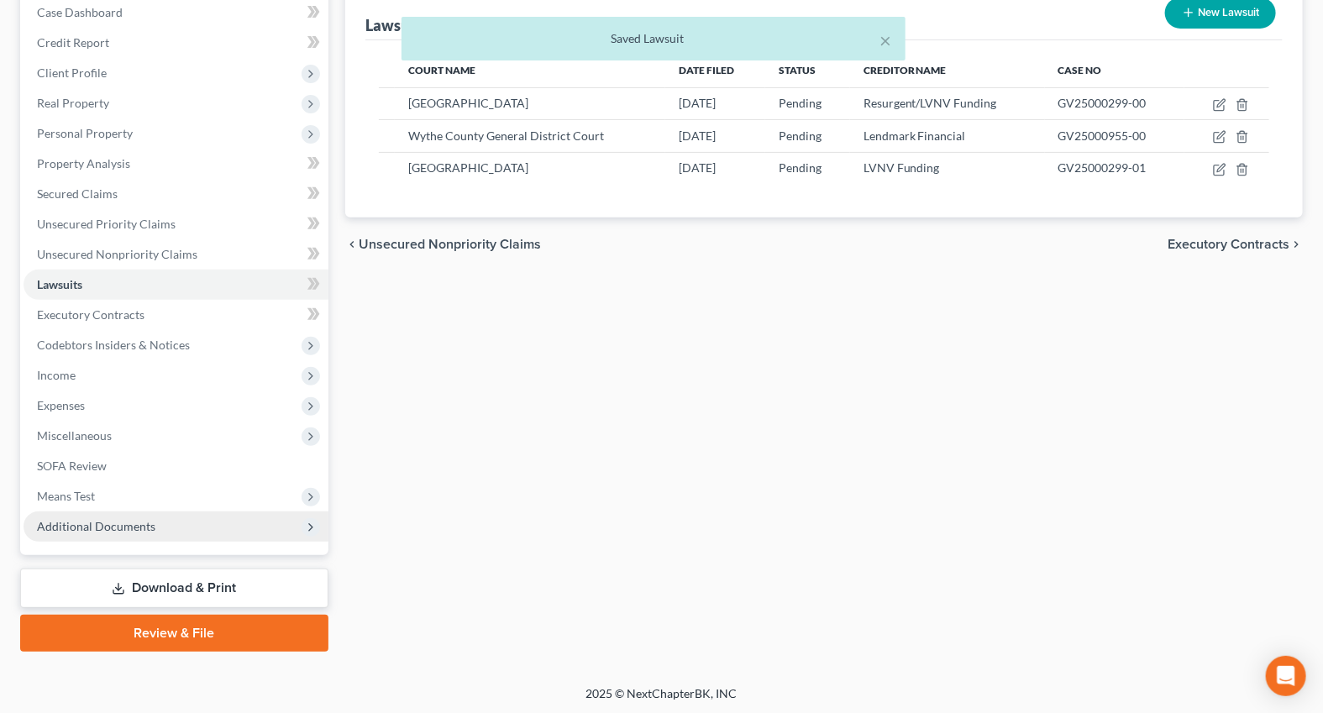
click at [123, 528] on span "Additional Documents" at bounding box center [96, 526] width 118 height 14
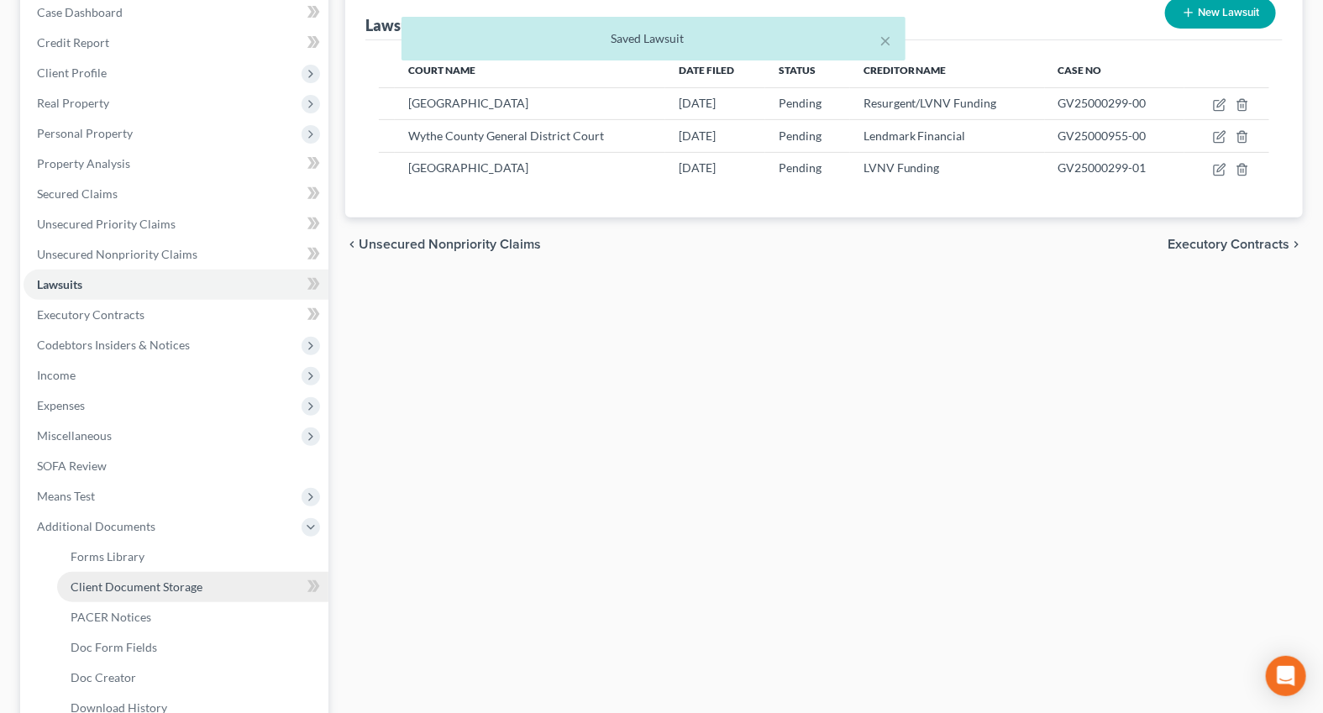
click at [120, 590] on span "Client Document Storage" at bounding box center [137, 587] width 132 height 14
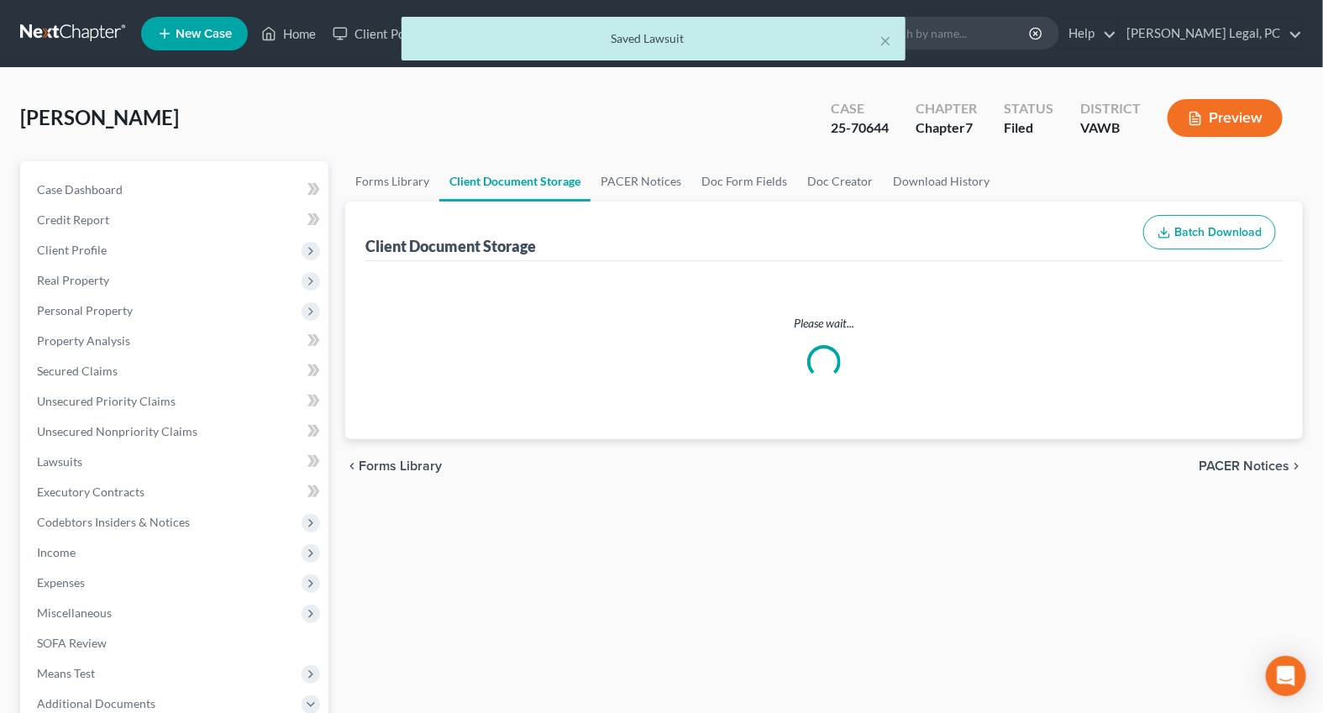
select select "0"
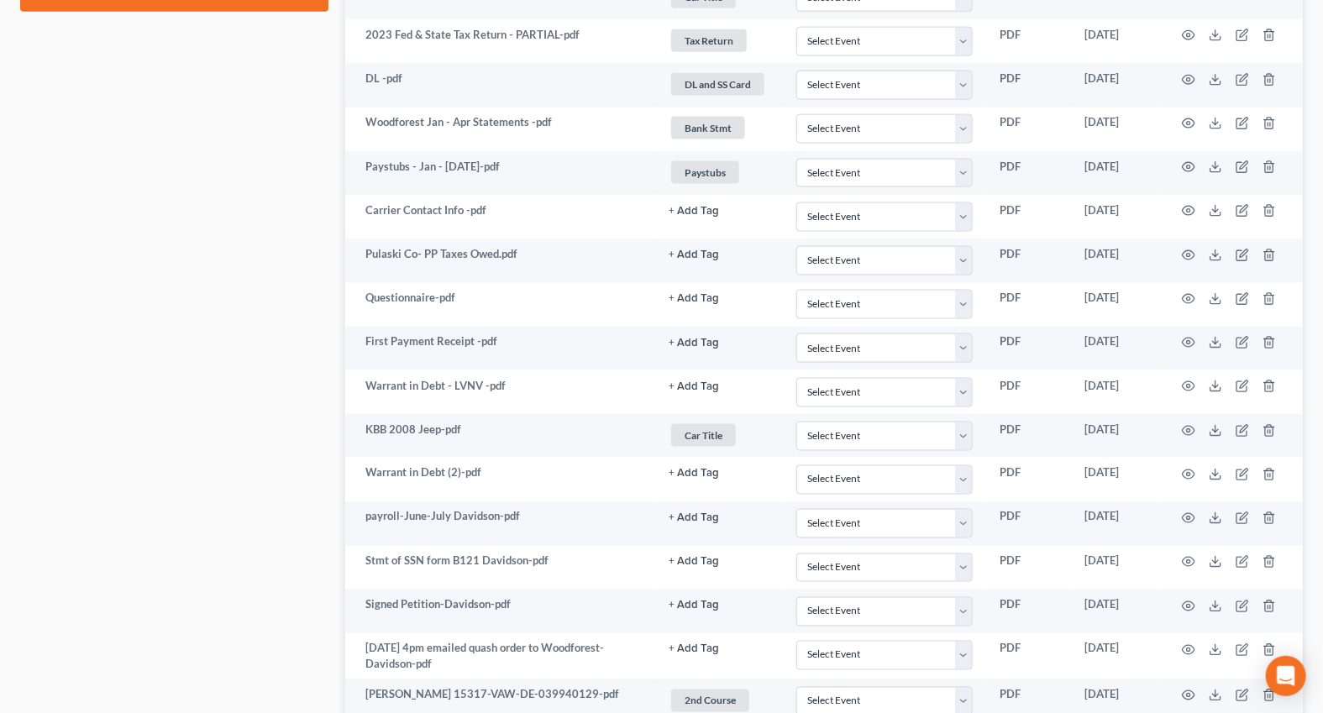
scroll to position [1266, 0]
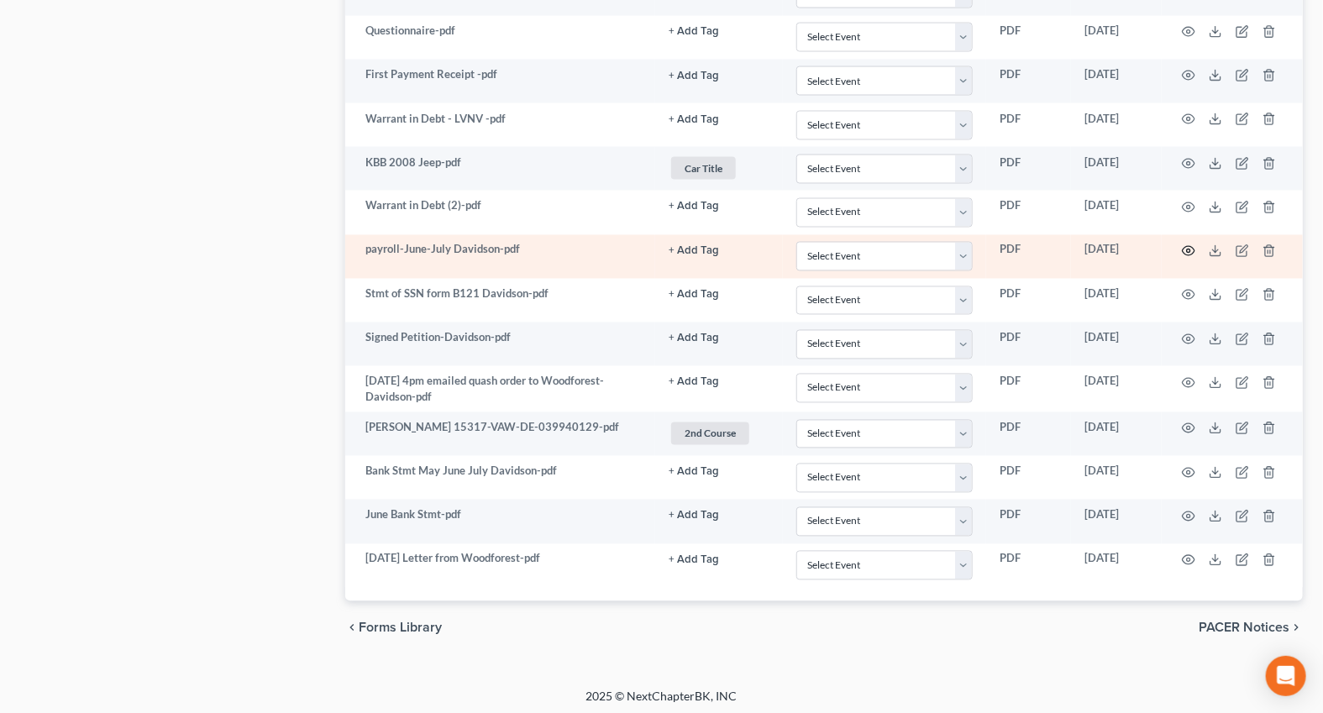
click at [1191, 244] on icon "button" at bounding box center [1188, 250] width 13 height 13
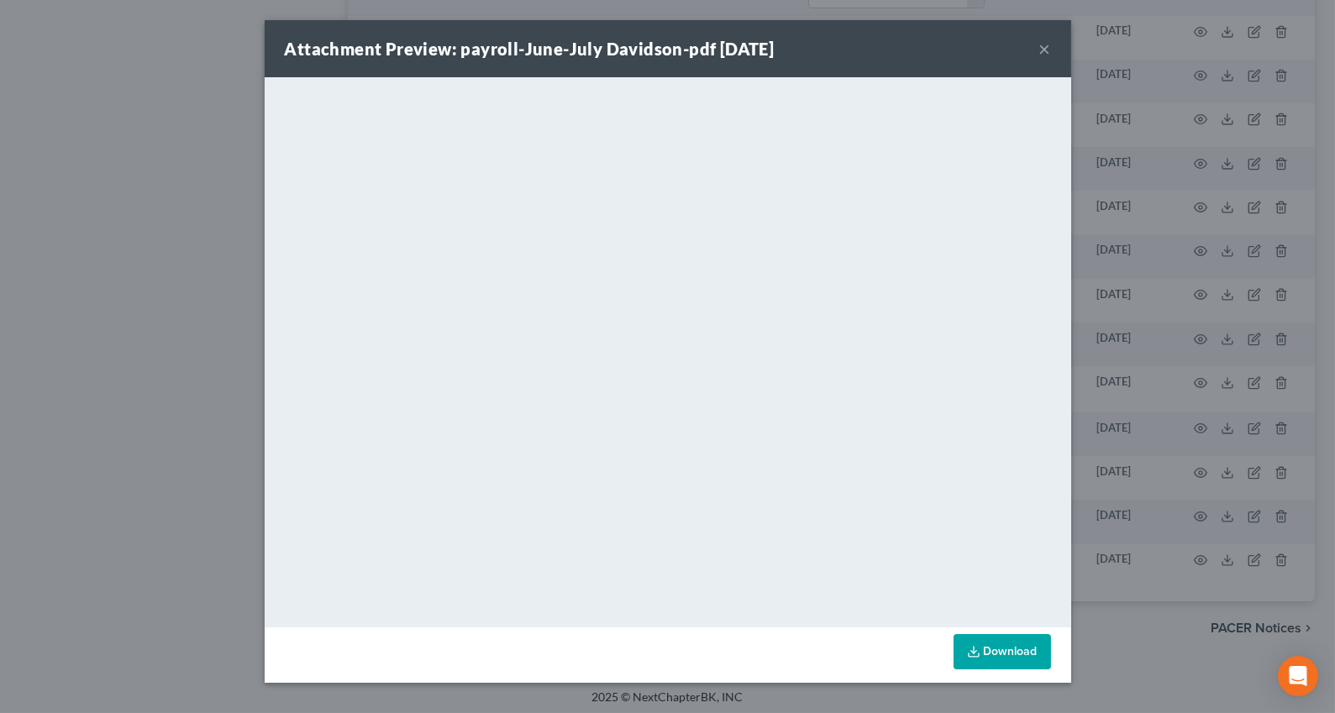
click at [1048, 50] on button "×" at bounding box center [1045, 49] width 12 height 20
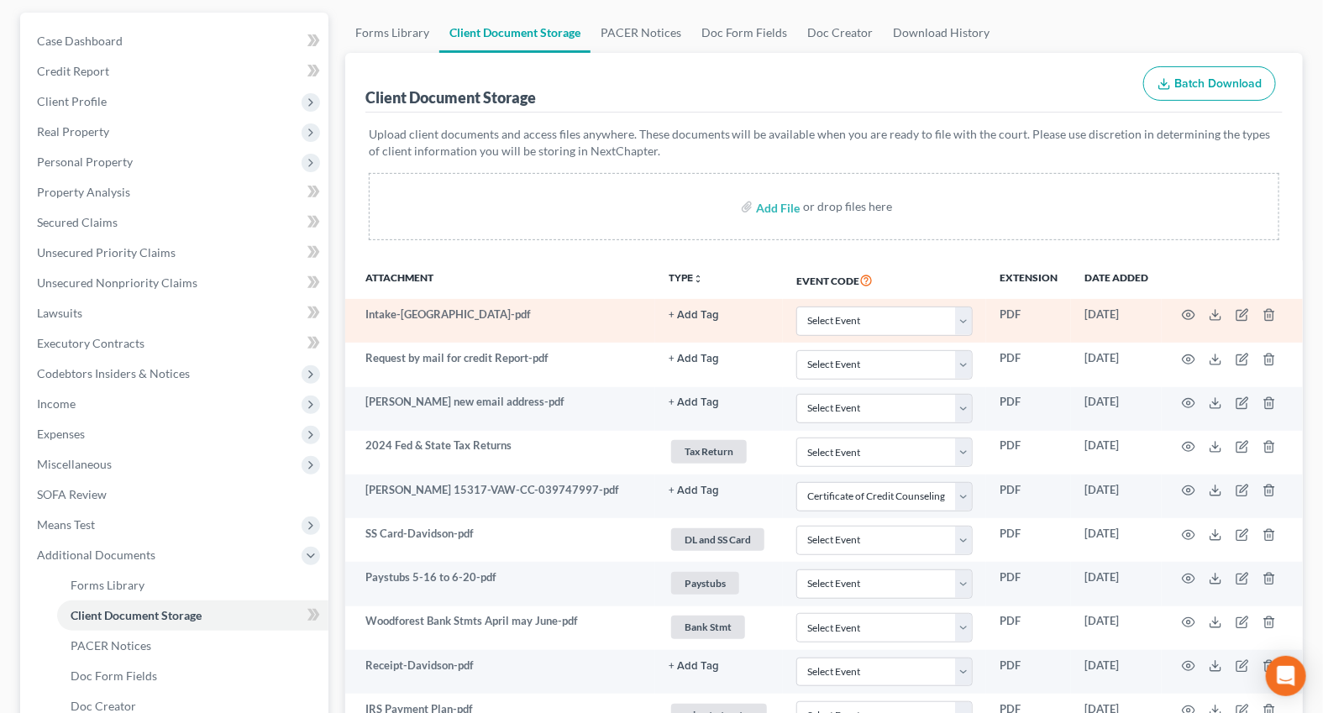
scroll to position [0, 0]
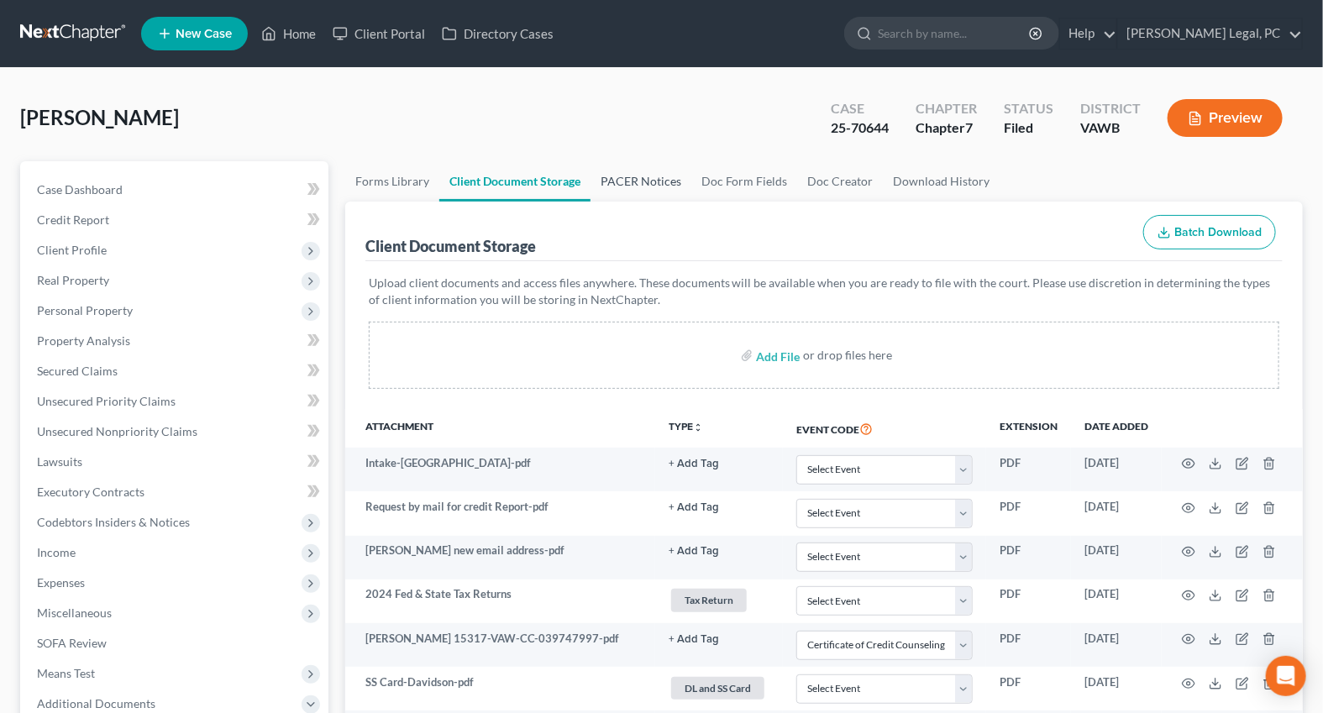
click at [647, 165] on link "PACER Notices" at bounding box center [640, 181] width 101 height 40
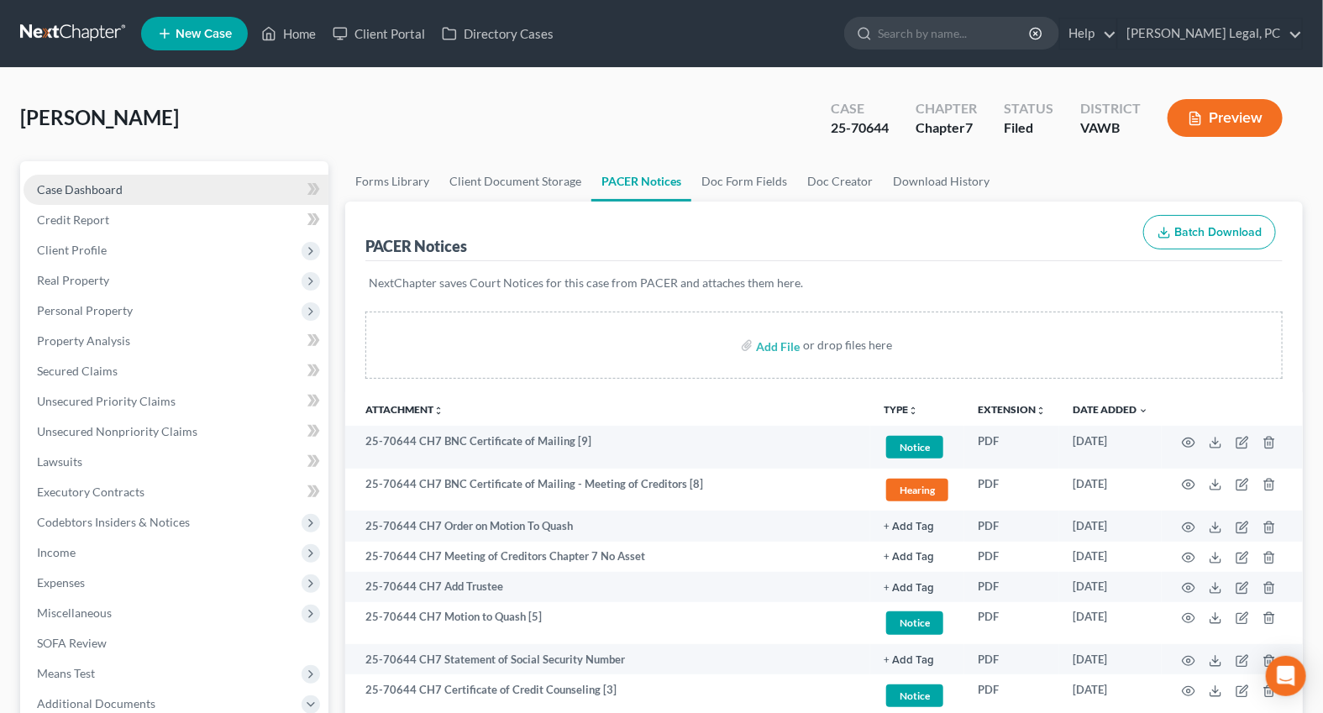
click at [109, 189] on span "Case Dashboard" at bounding box center [80, 189] width 86 height 14
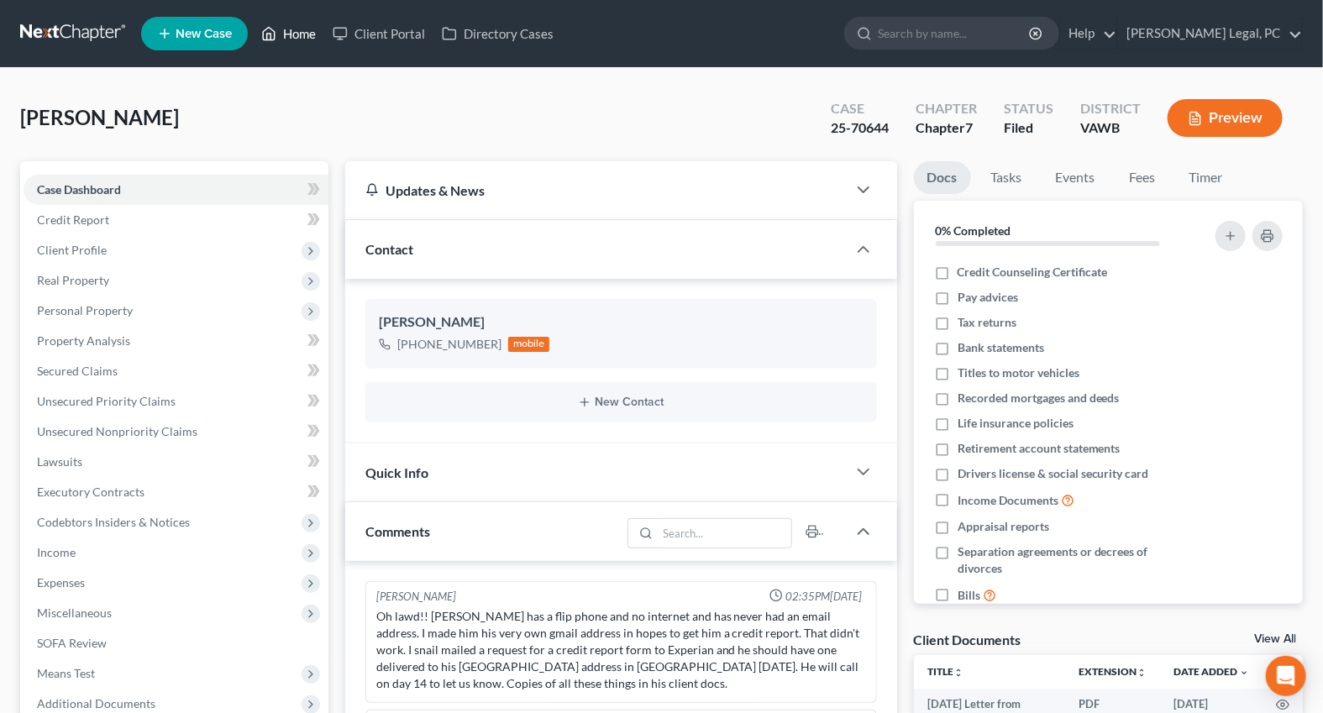
scroll to position [274, 0]
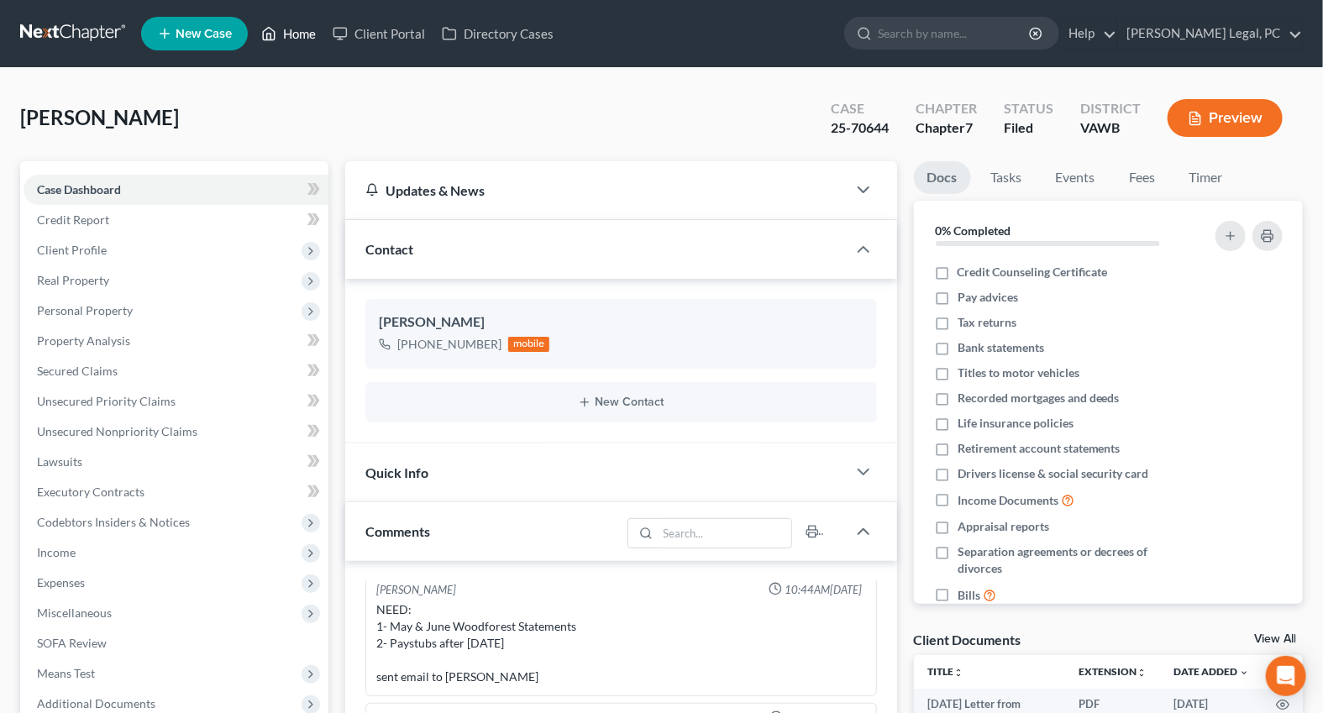
click at [289, 36] on link "Home" at bounding box center [288, 33] width 71 height 30
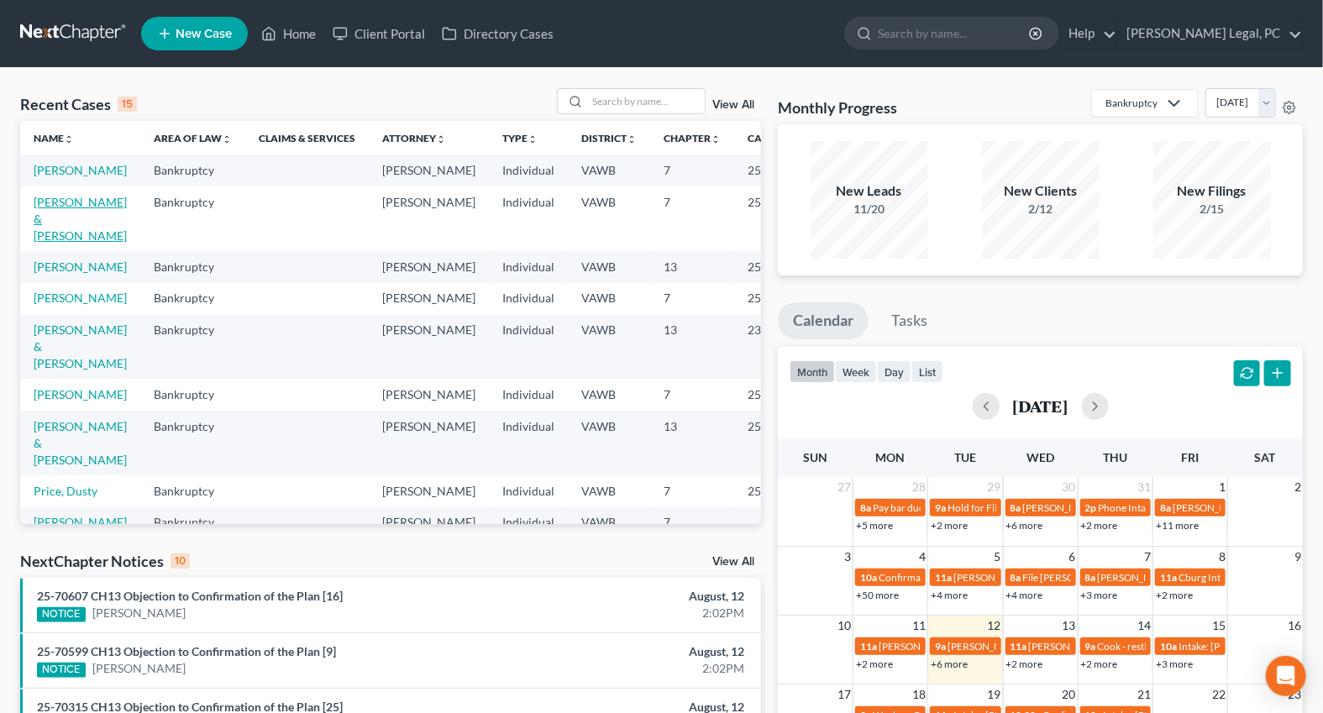
click at [34, 233] on link "[PERSON_NAME] & [PERSON_NAME]" at bounding box center [80, 219] width 93 height 48
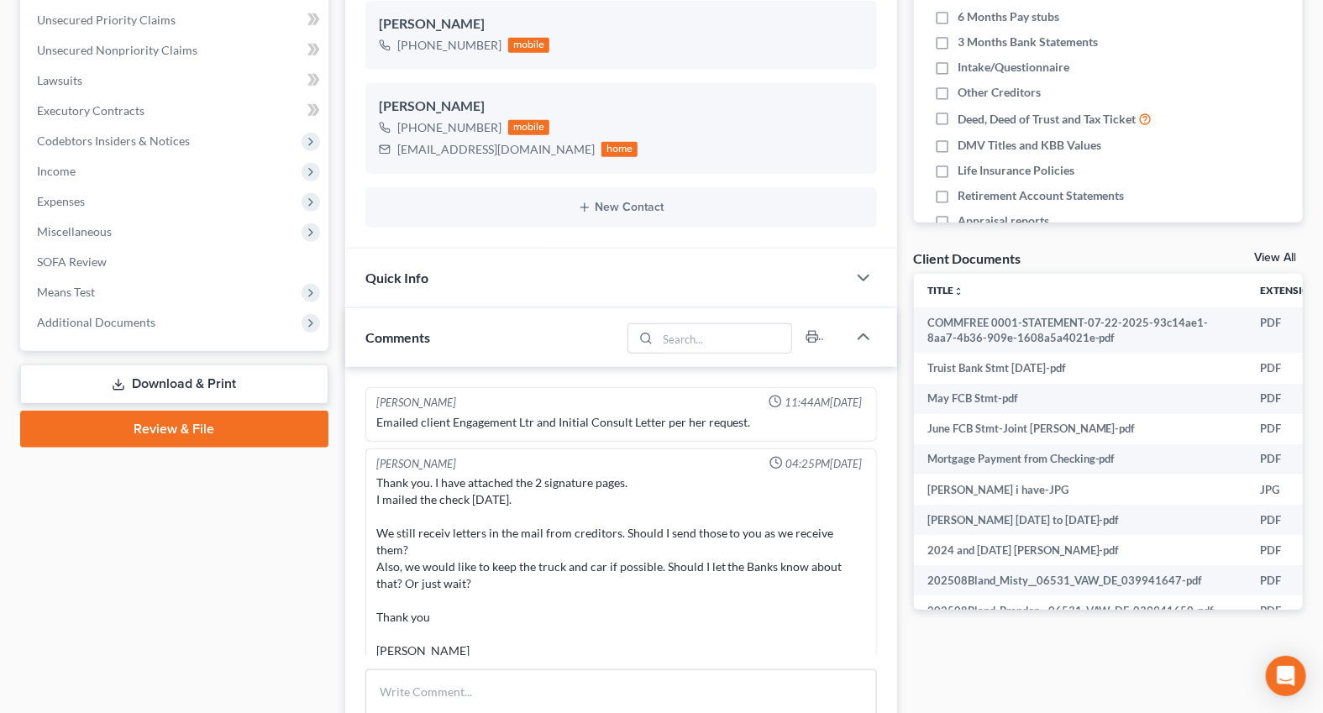
scroll to position [1561, 0]
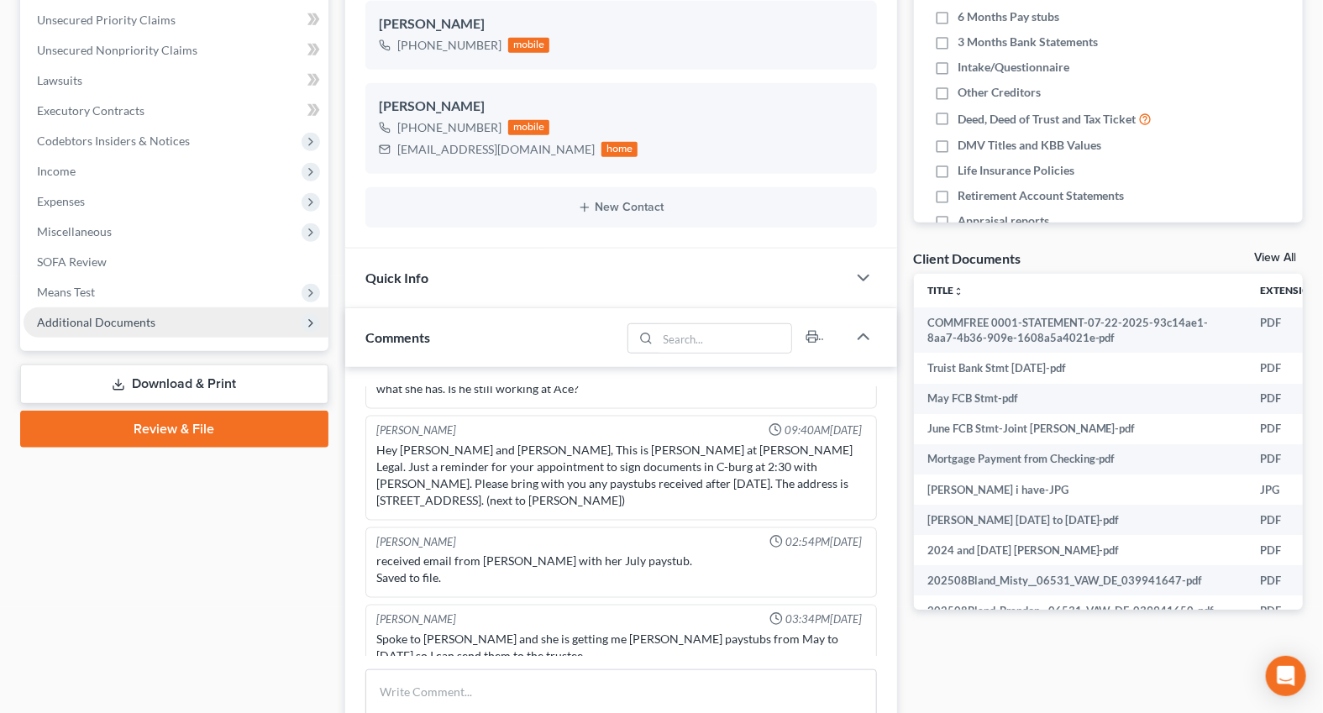
click at [72, 323] on span "Additional Documents" at bounding box center [96, 322] width 118 height 14
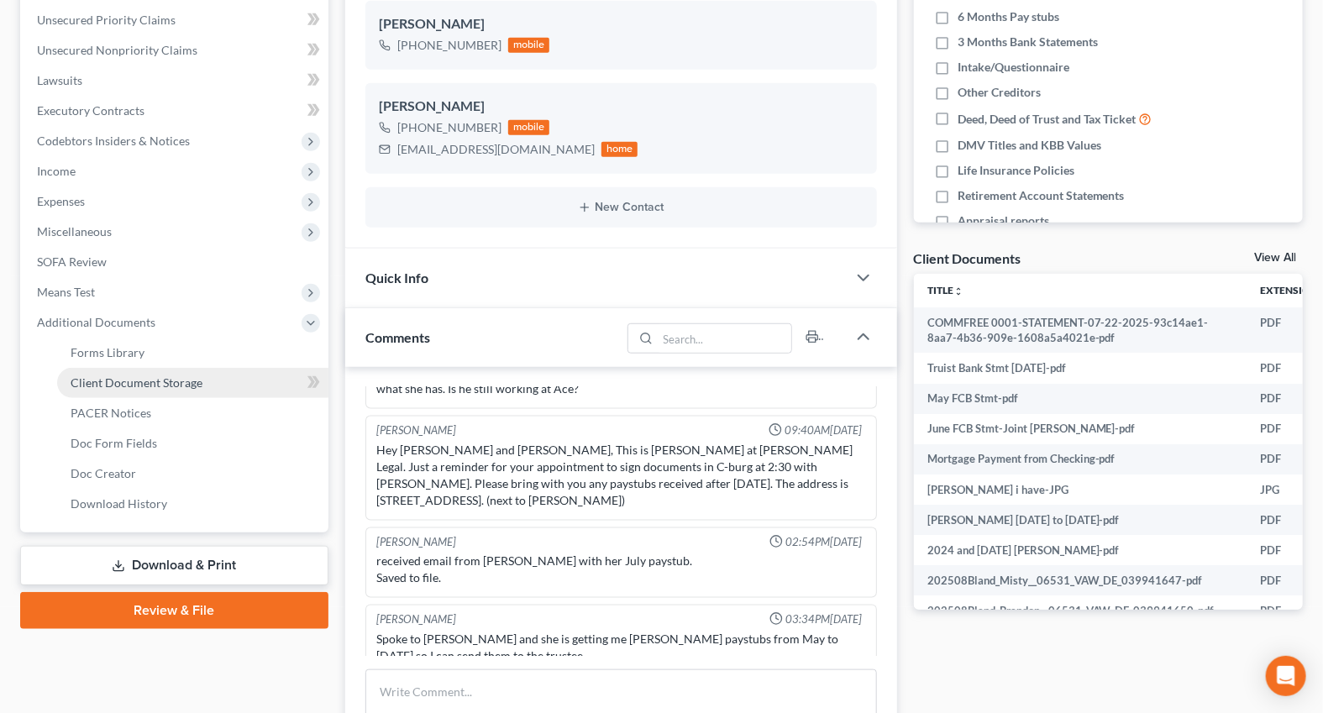
click at [134, 373] on link "Client Document Storage" at bounding box center [192, 383] width 271 height 30
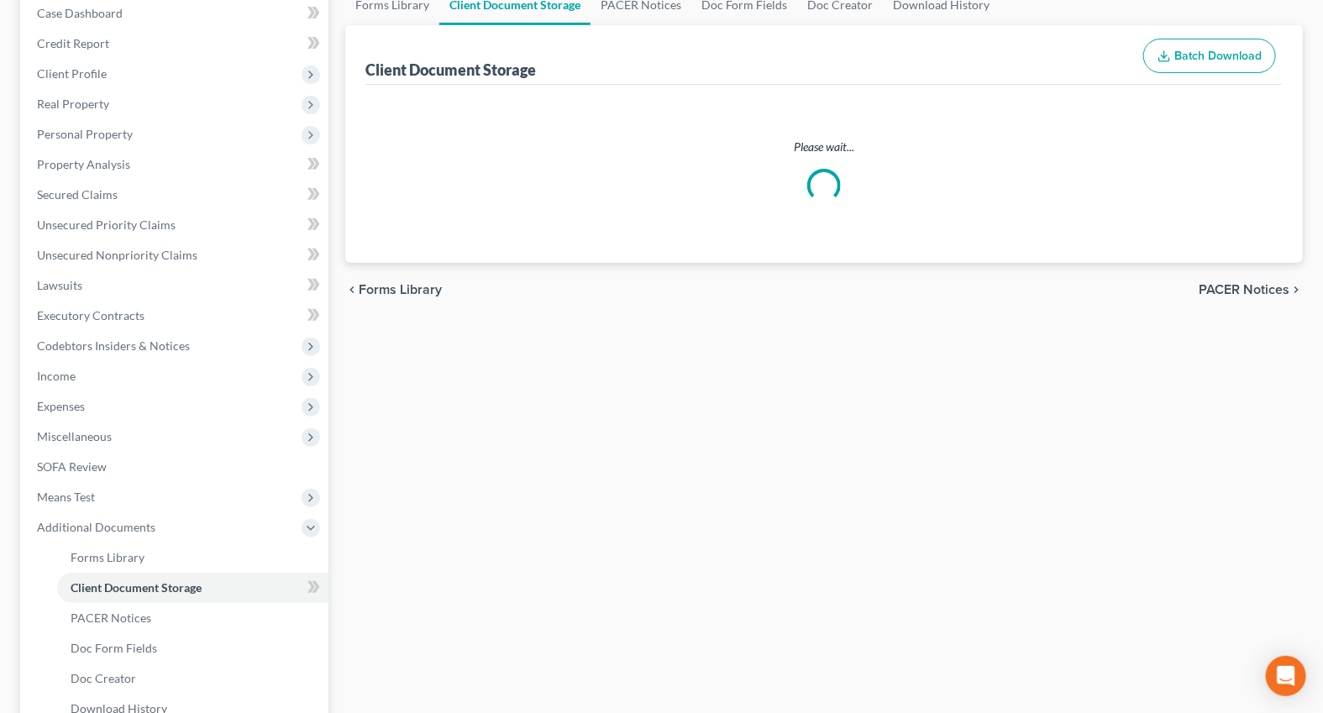
scroll to position [27, 0]
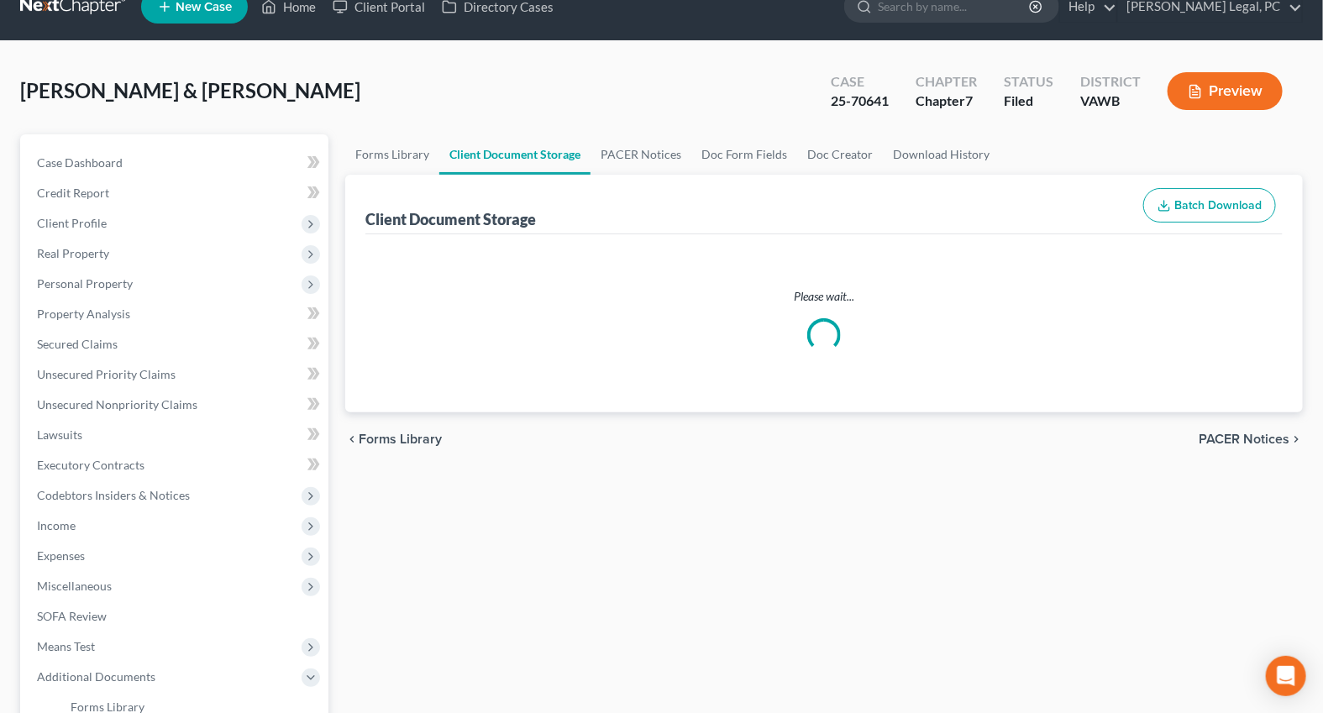
select select "0"
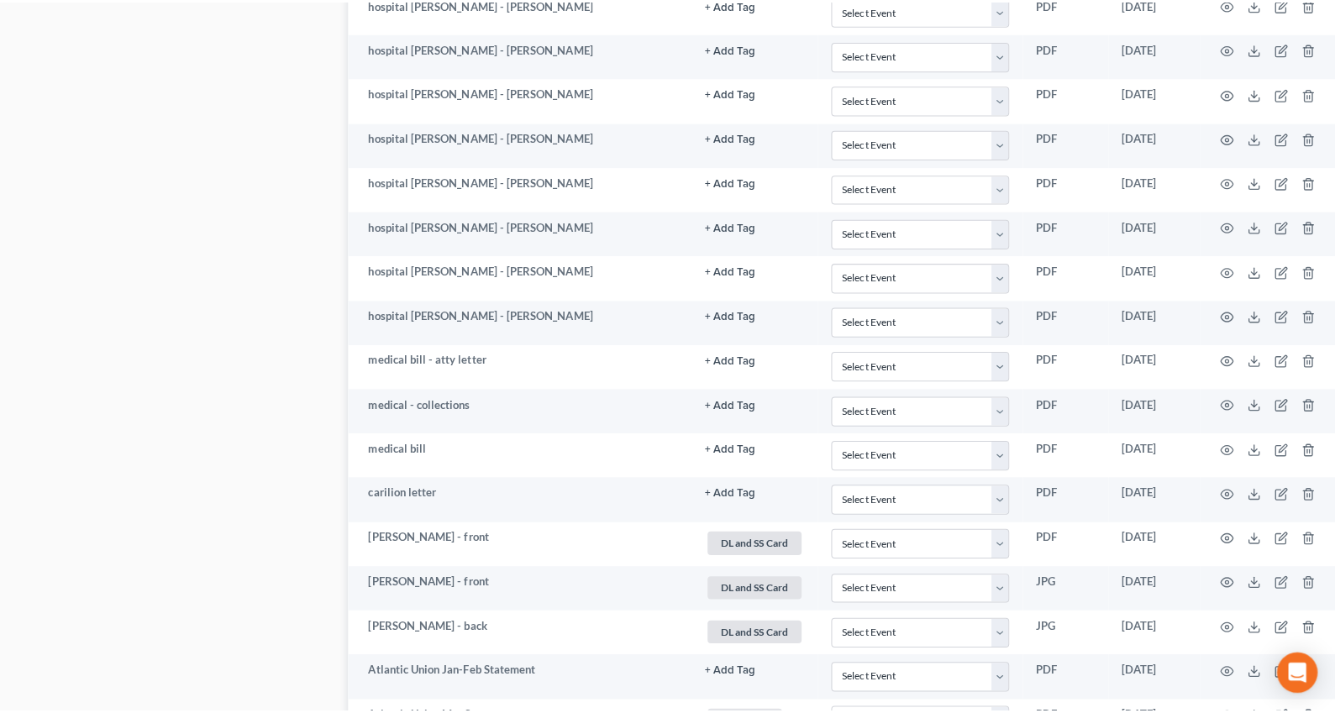
scroll to position [4581, 0]
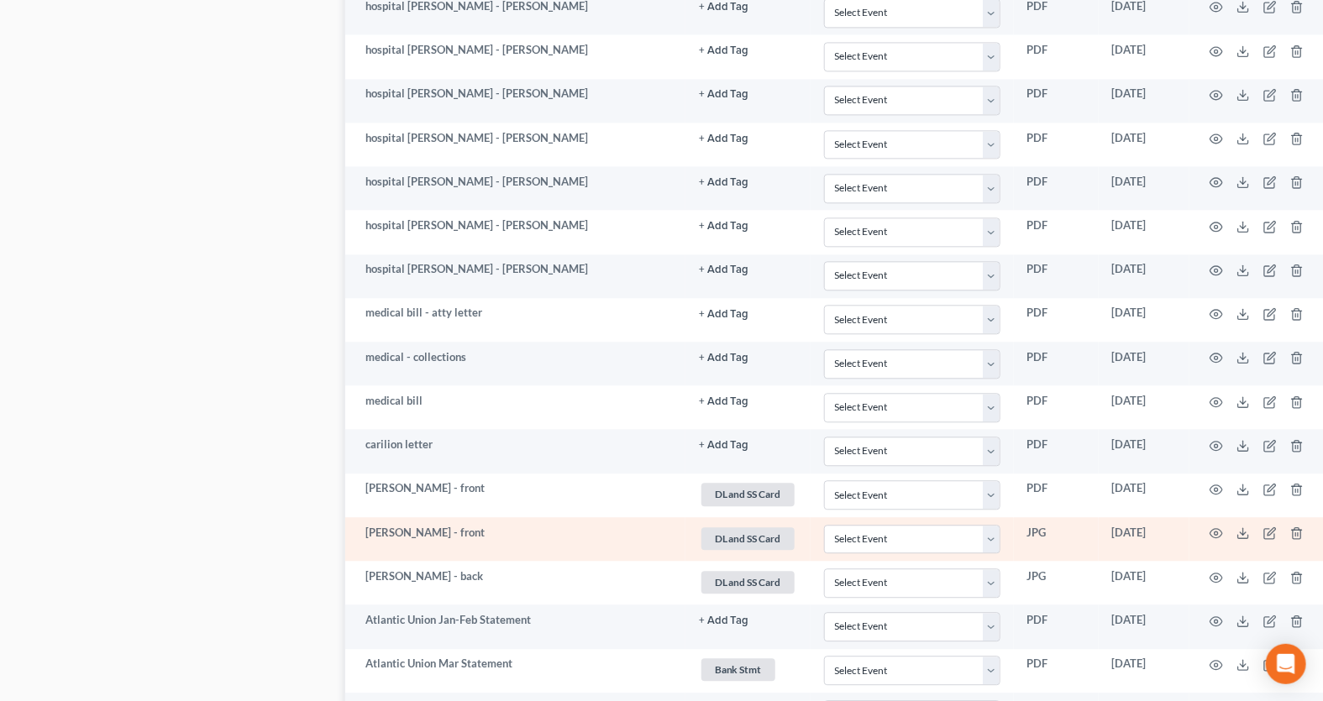
click at [1219, 523] on td at bounding box center [1259, 539] width 141 height 44
click at [1214, 527] on icon "button" at bounding box center [1215, 533] width 13 height 13
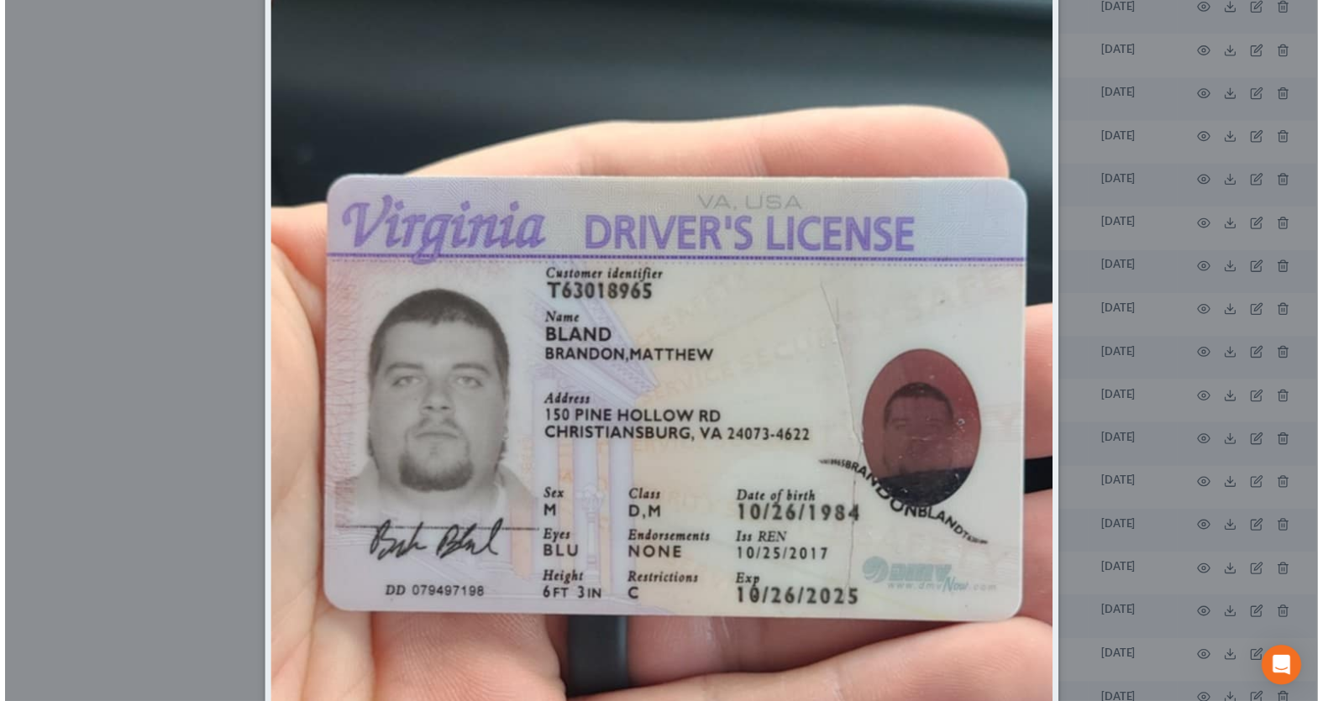
scroll to position [534, 0]
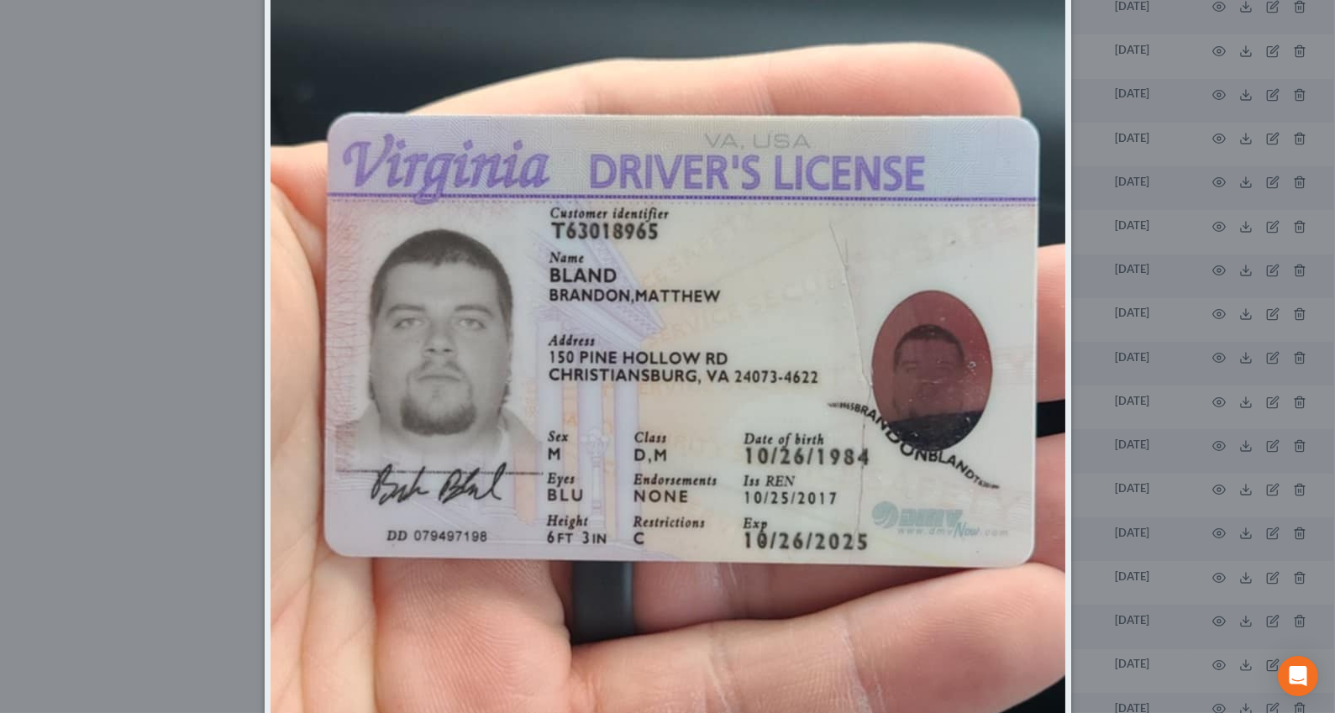
drag, startPoint x: 82, startPoint y: 118, endPoint x: 138, endPoint y: 194, distance: 94.4
click at [82, 118] on div "Attachment Preview: [PERSON_NAME] - front [DATE] × Download" at bounding box center [667, 356] width 1335 height 713
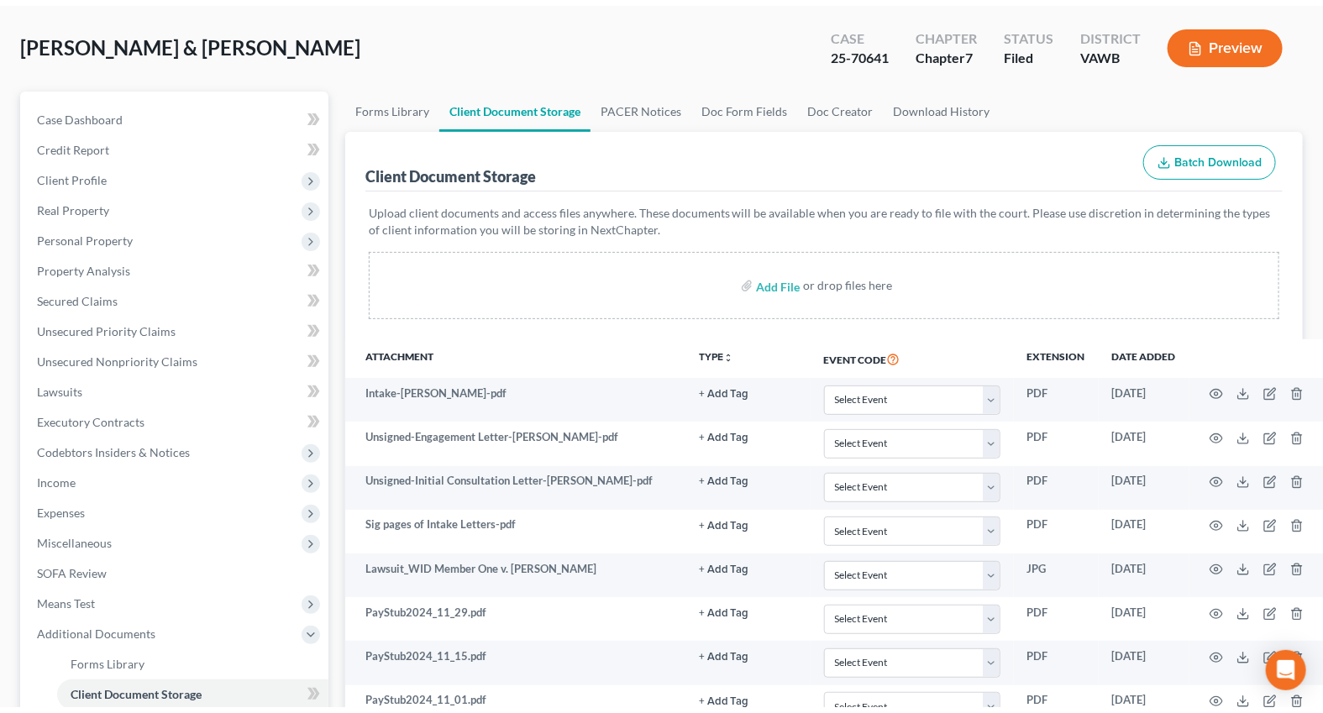
scroll to position [0, 0]
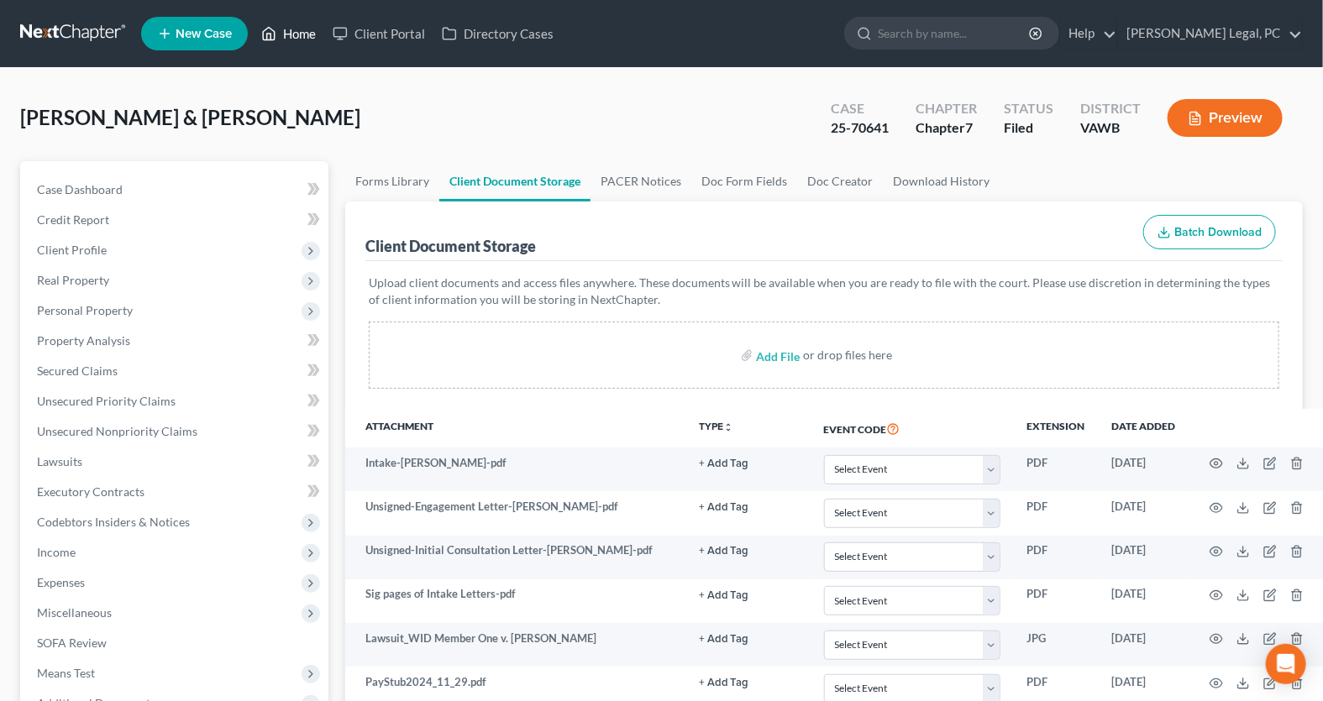
click at [292, 33] on link "Home" at bounding box center [288, 33] width 71 height 30
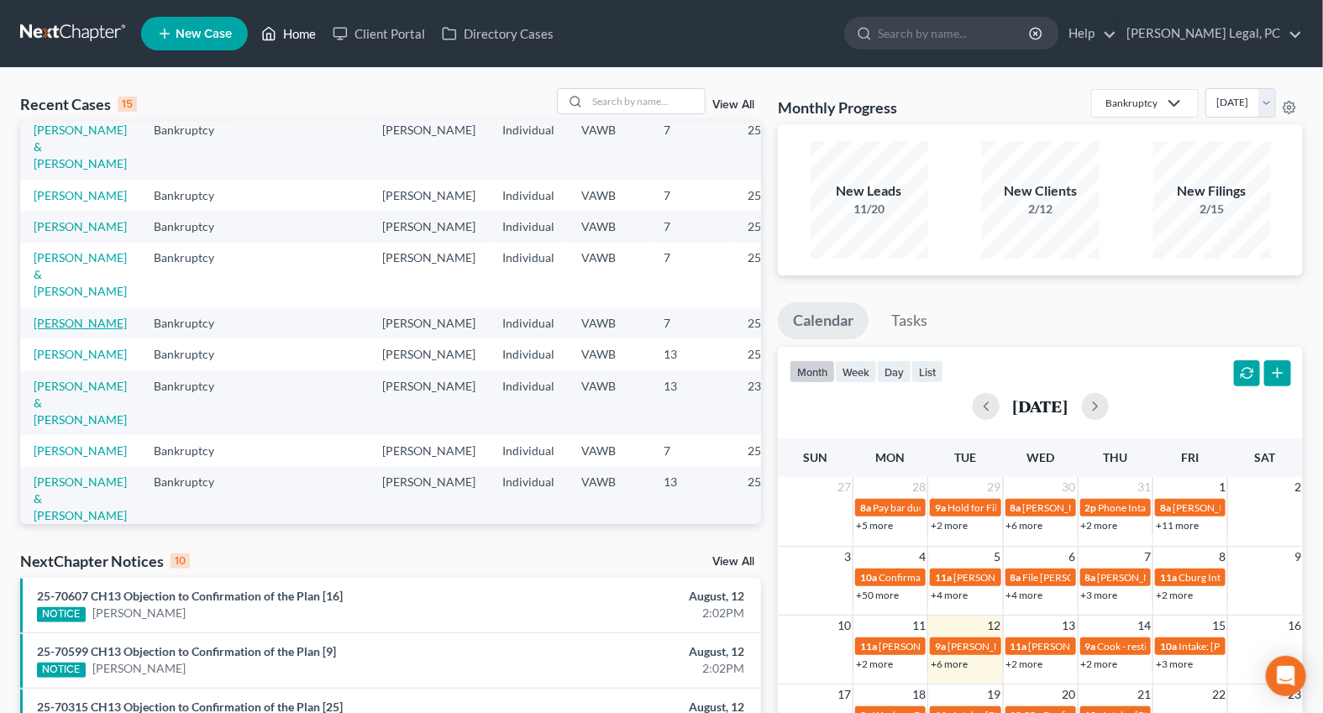
scroll to position [76, 0]
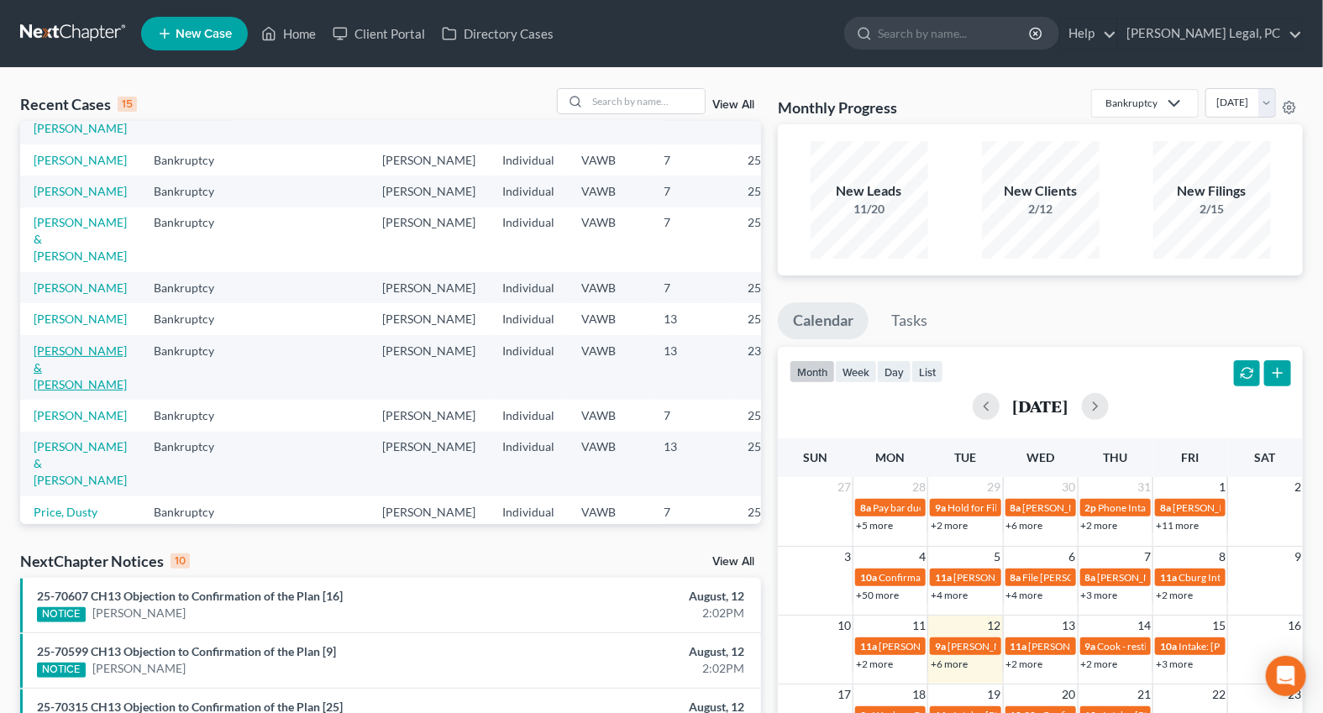
click at [58, 391] on link "[PERSON_NAME] & [PERSON_NAME]" at bounding box center [80, 368] width 93 height 48
select select "6"
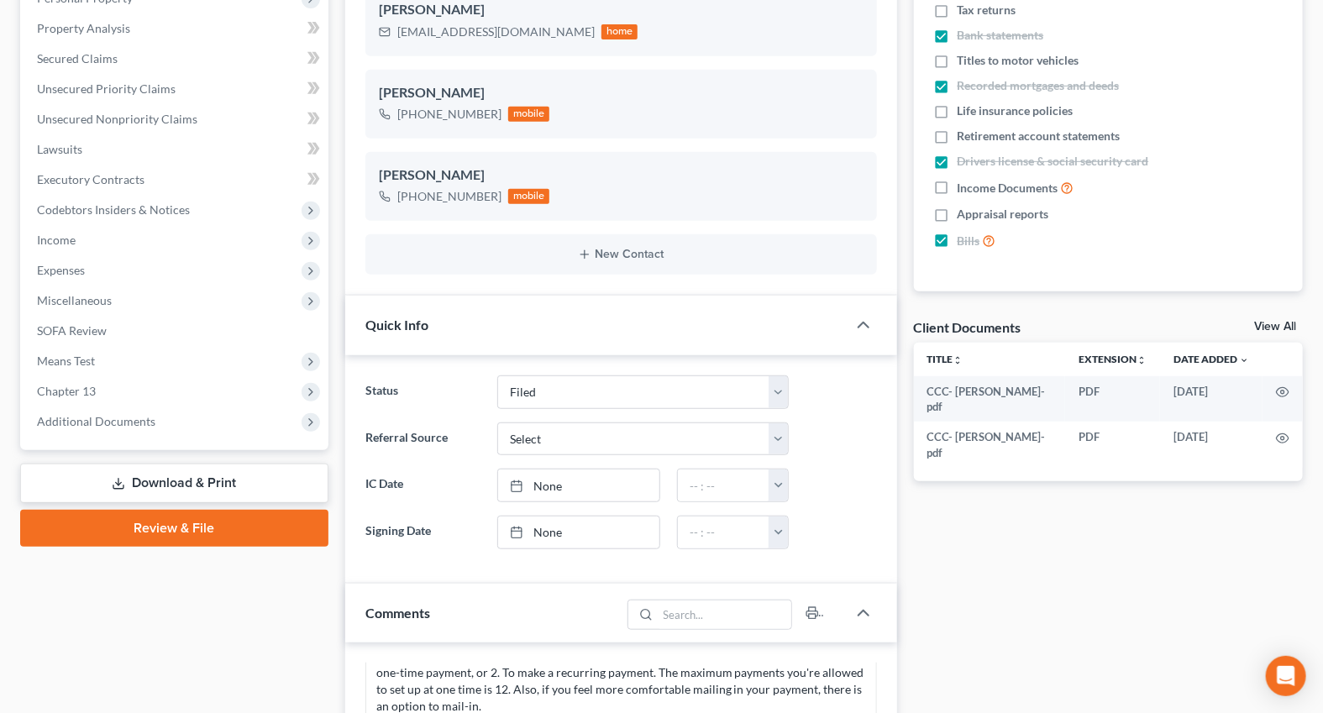
scroll to position [381, 0]
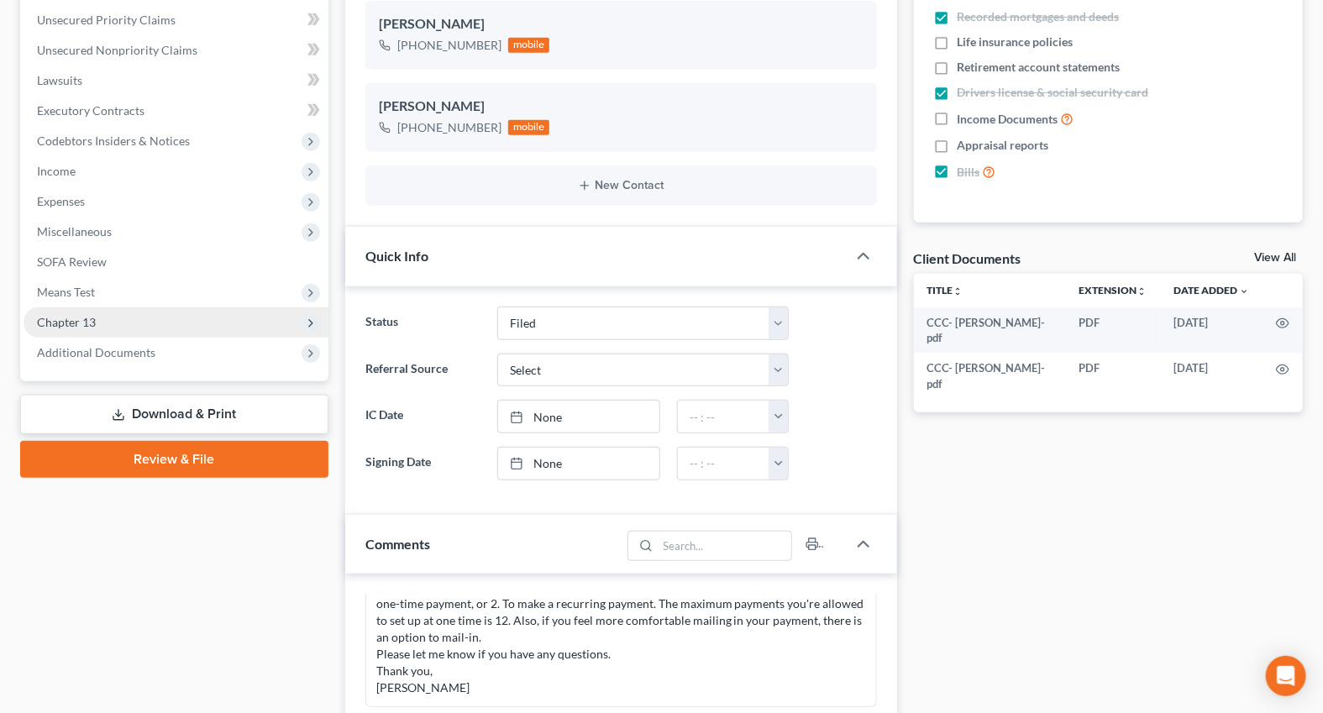
click at [76, 316] on span "Chapter 13" at bounding box center [66, 322] width 59 height 14
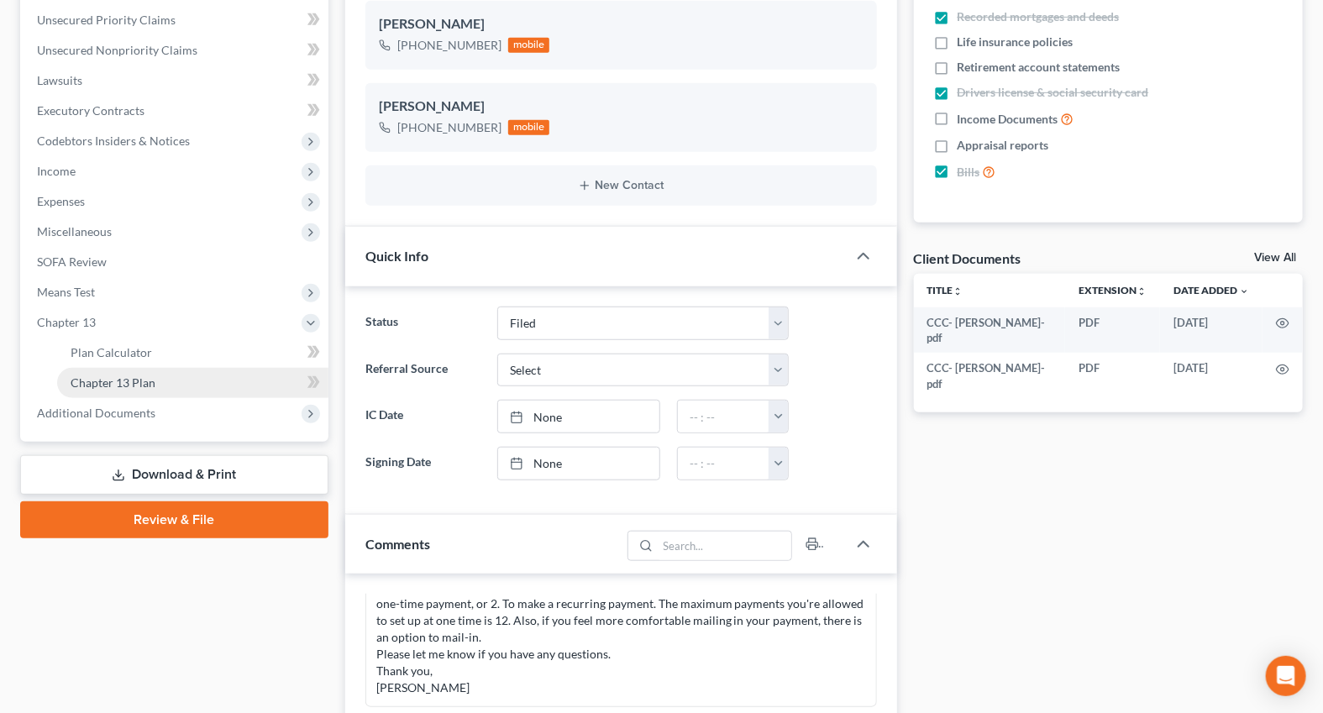
click at [103, 386] on span "Chapter 13 Plan" at bounding box center [113, 382] width 85 height 14
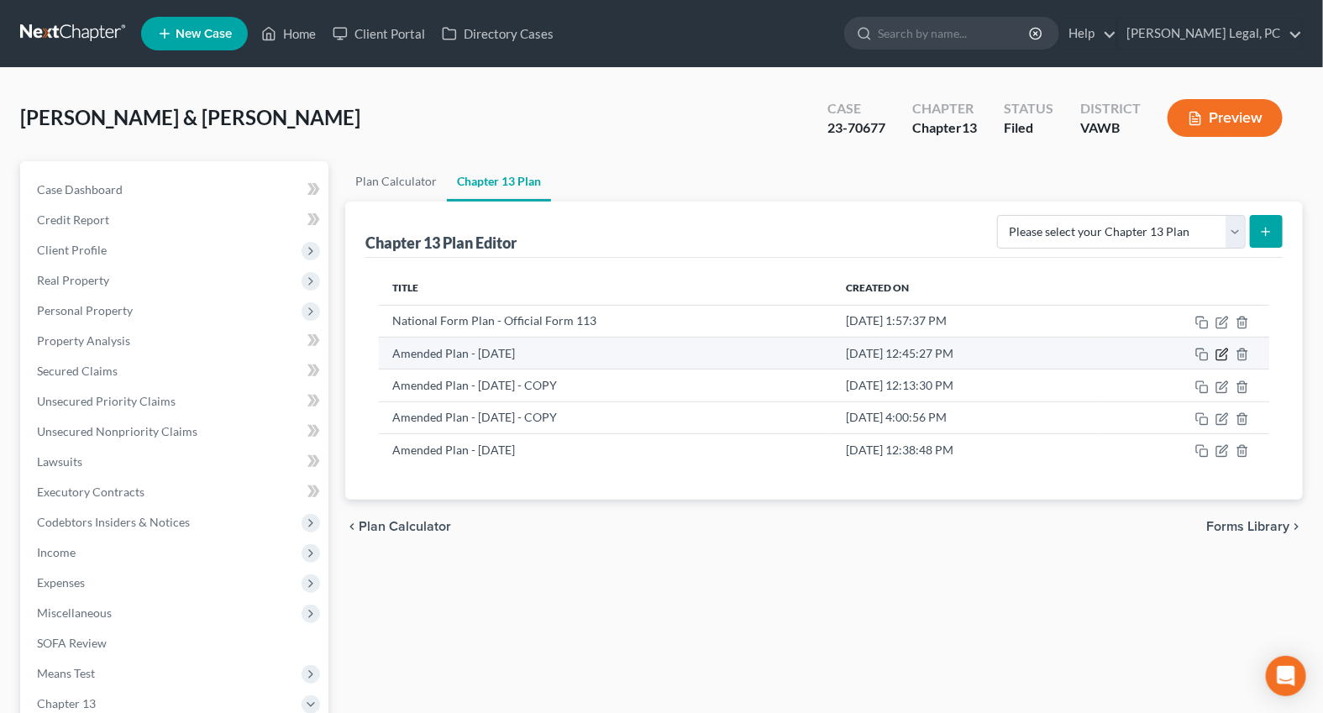
click at [1220, 353] on icon "button" at bounding box center [1224, 353] width 8 height 8
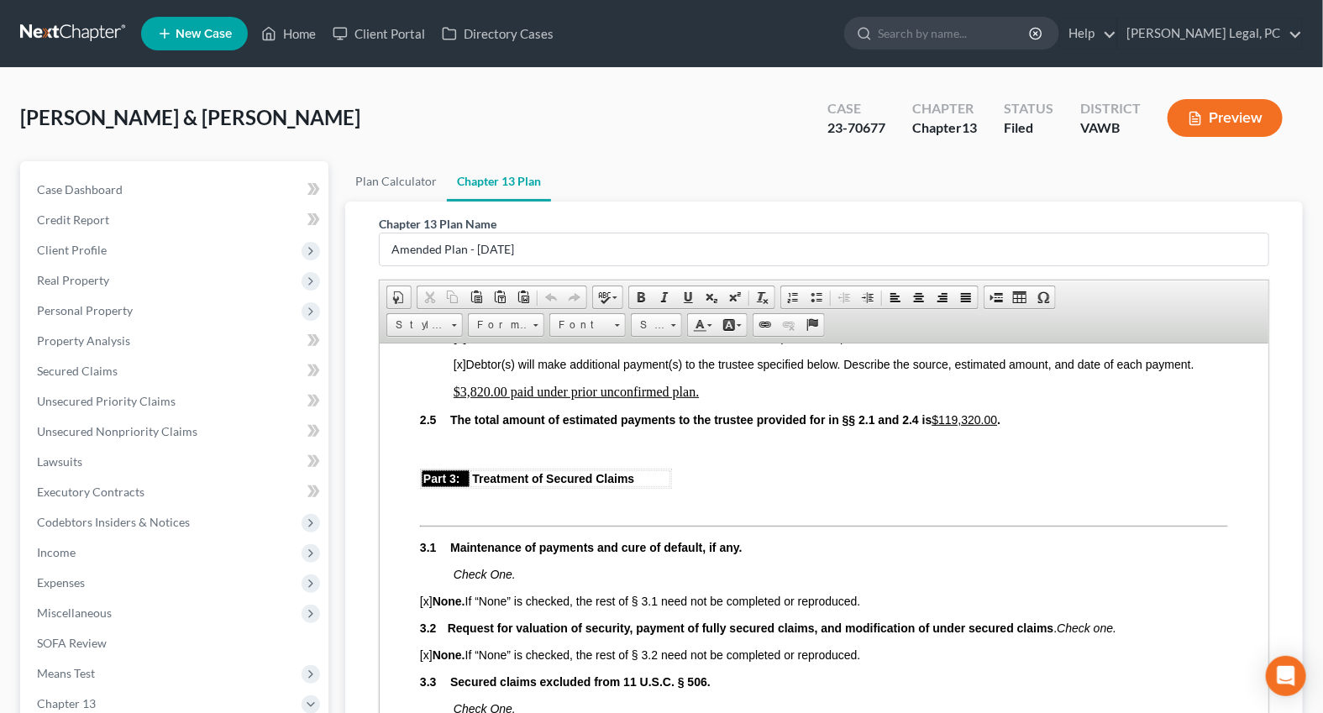
scroll to position [1298, 0]
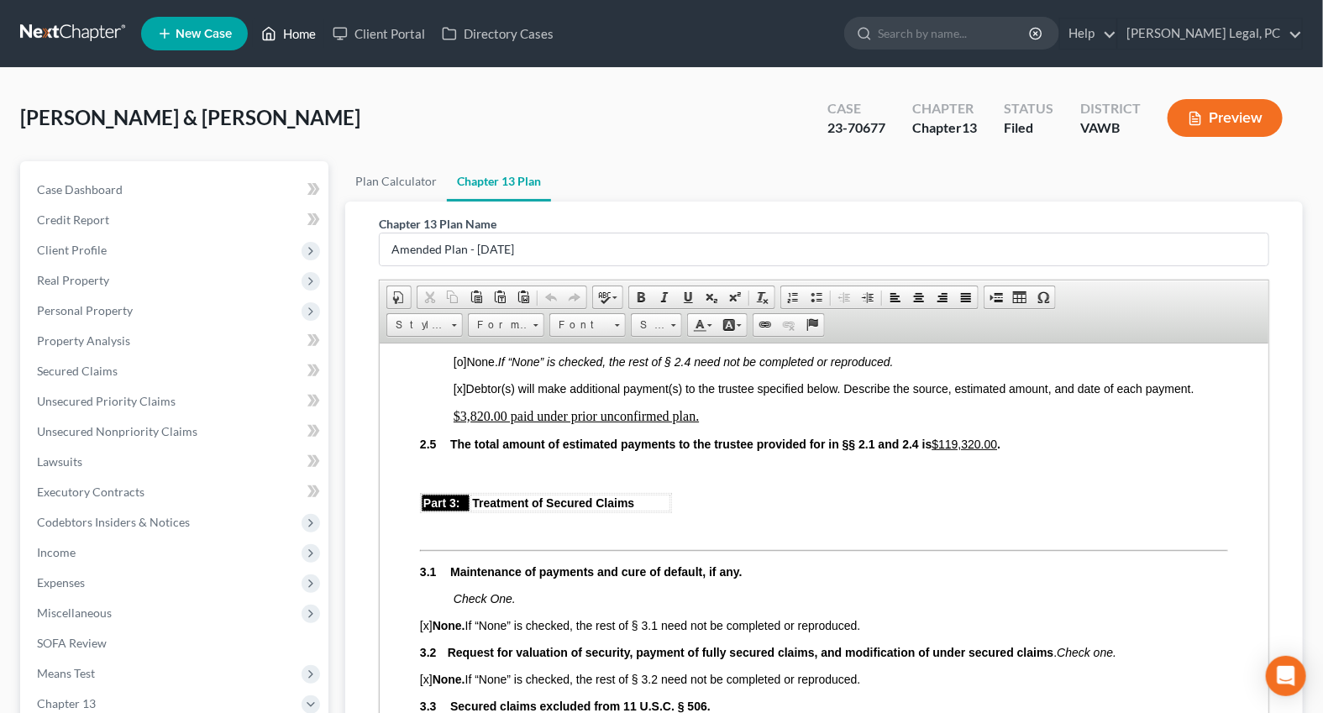
click at [303, 30] on link "Home" at bounding box center [288, 33] width 71 height 30
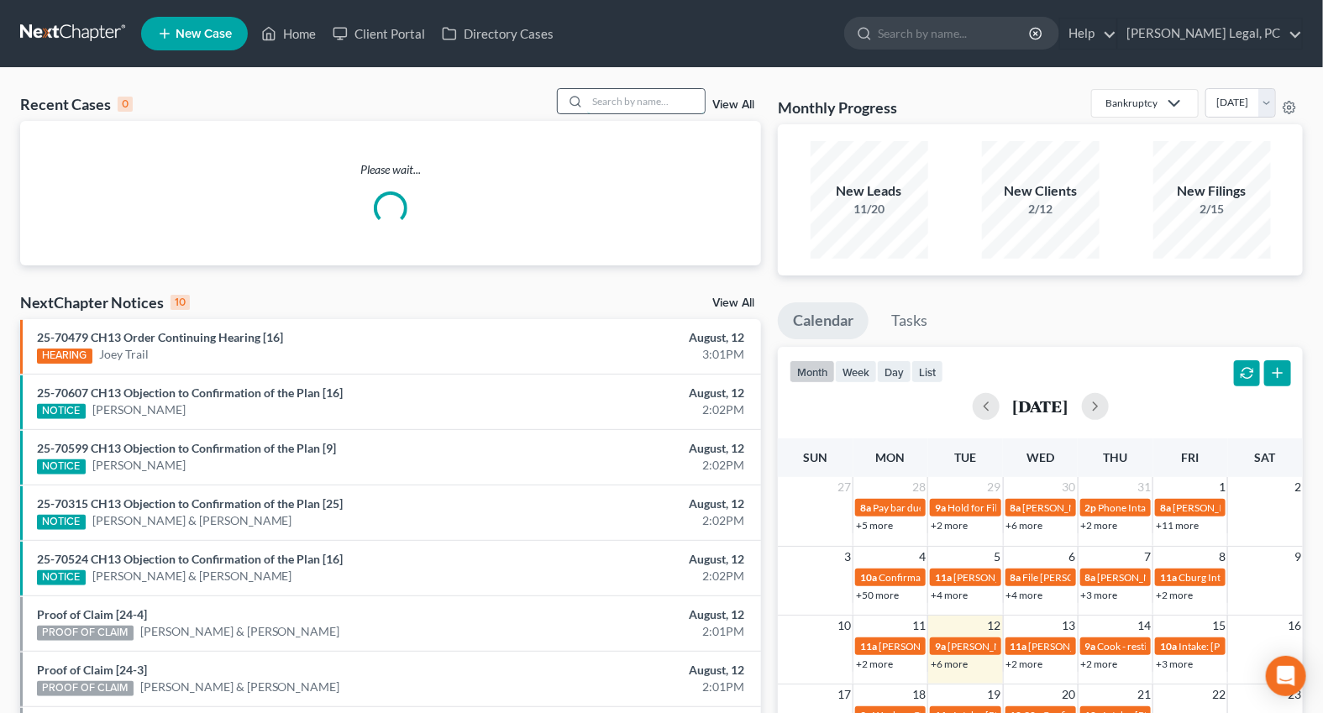
click at [632, 92] on input "search" at bounding box center [646, 101] width 118 height 24
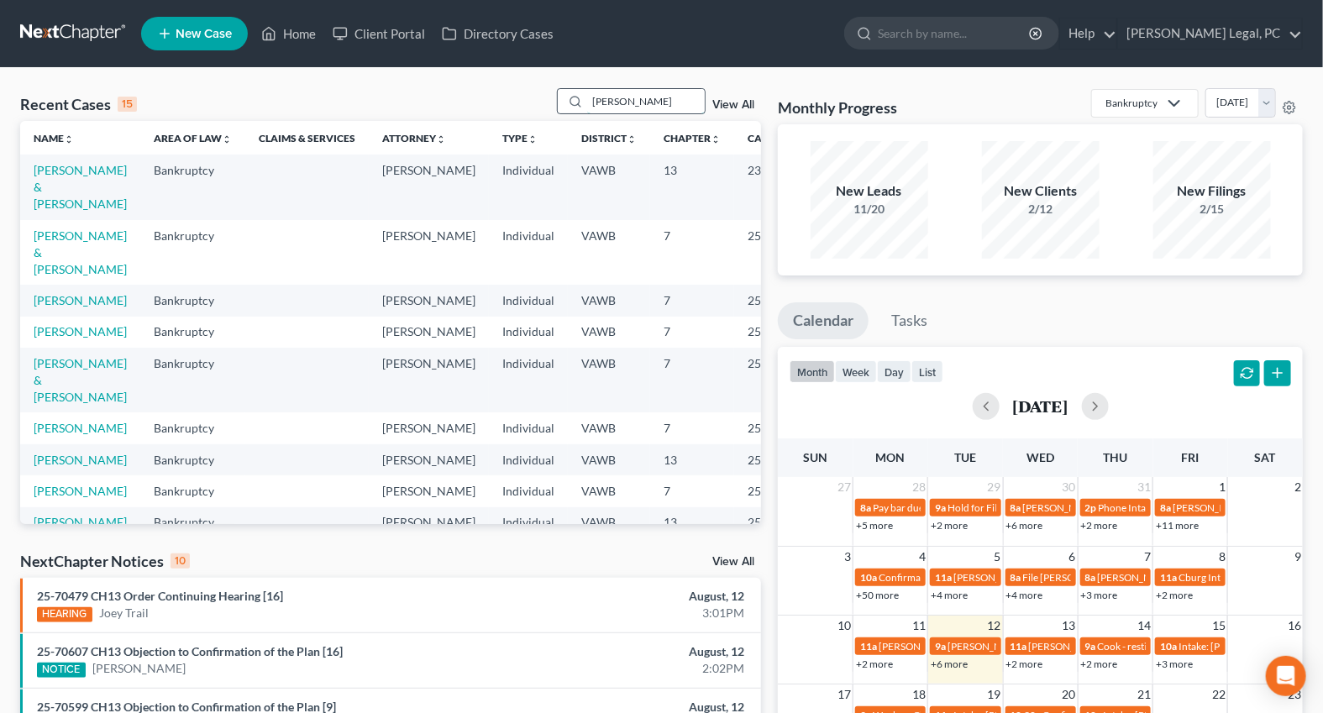
type input "[PERSON_NAME]"
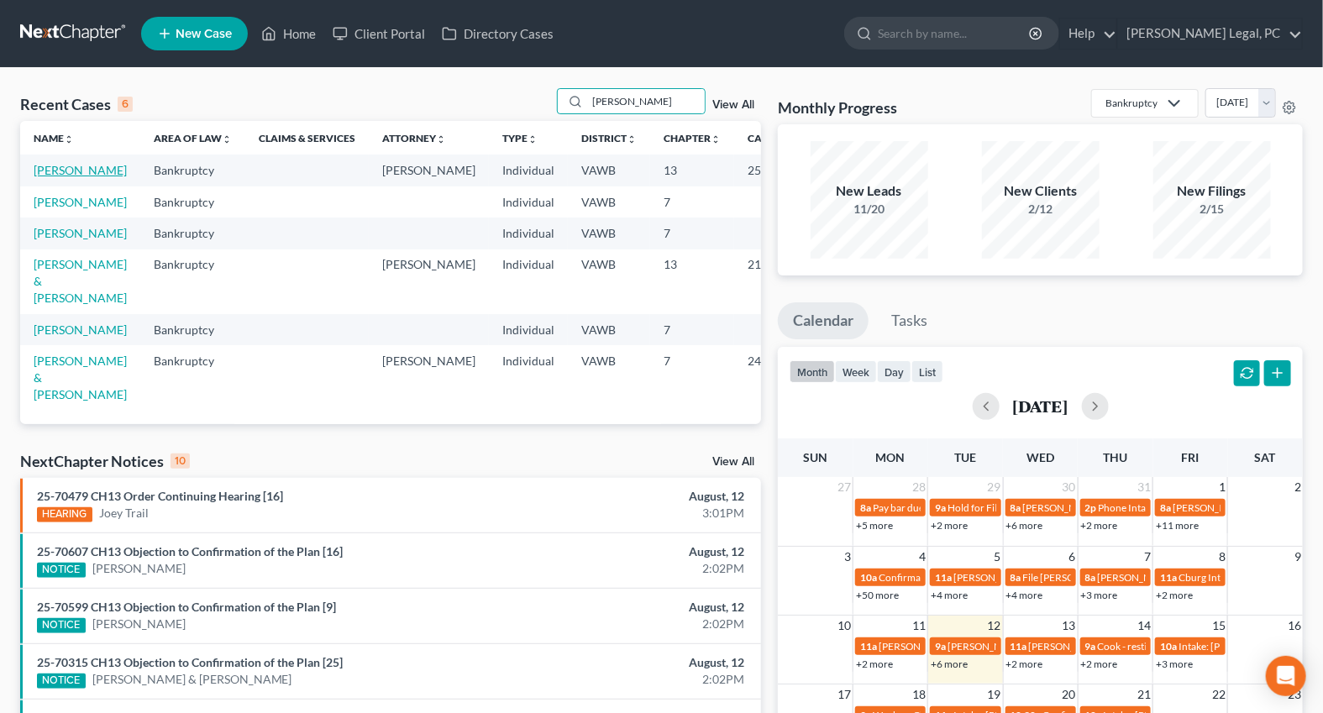
click at [39, 177] on link "[PERSON_NAME]" at bounding box center [80, 170] width 93 height 14
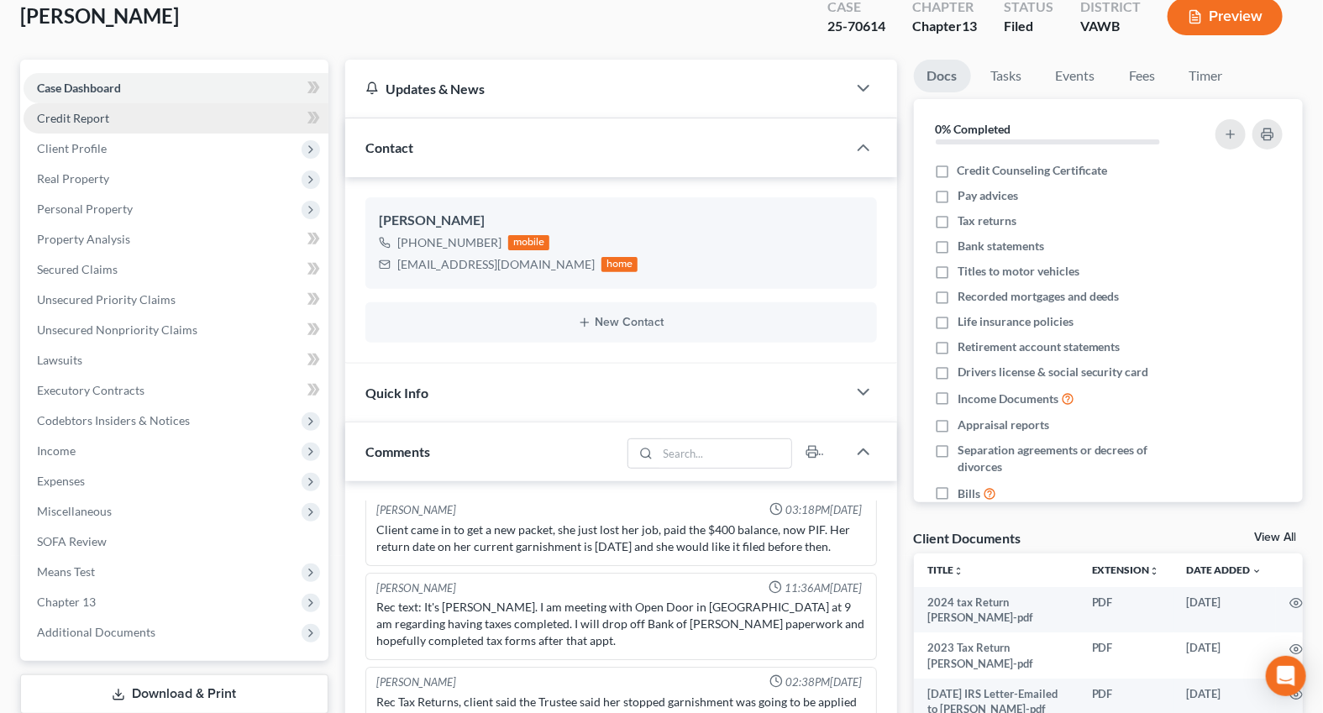
scroll to position [152, 0]
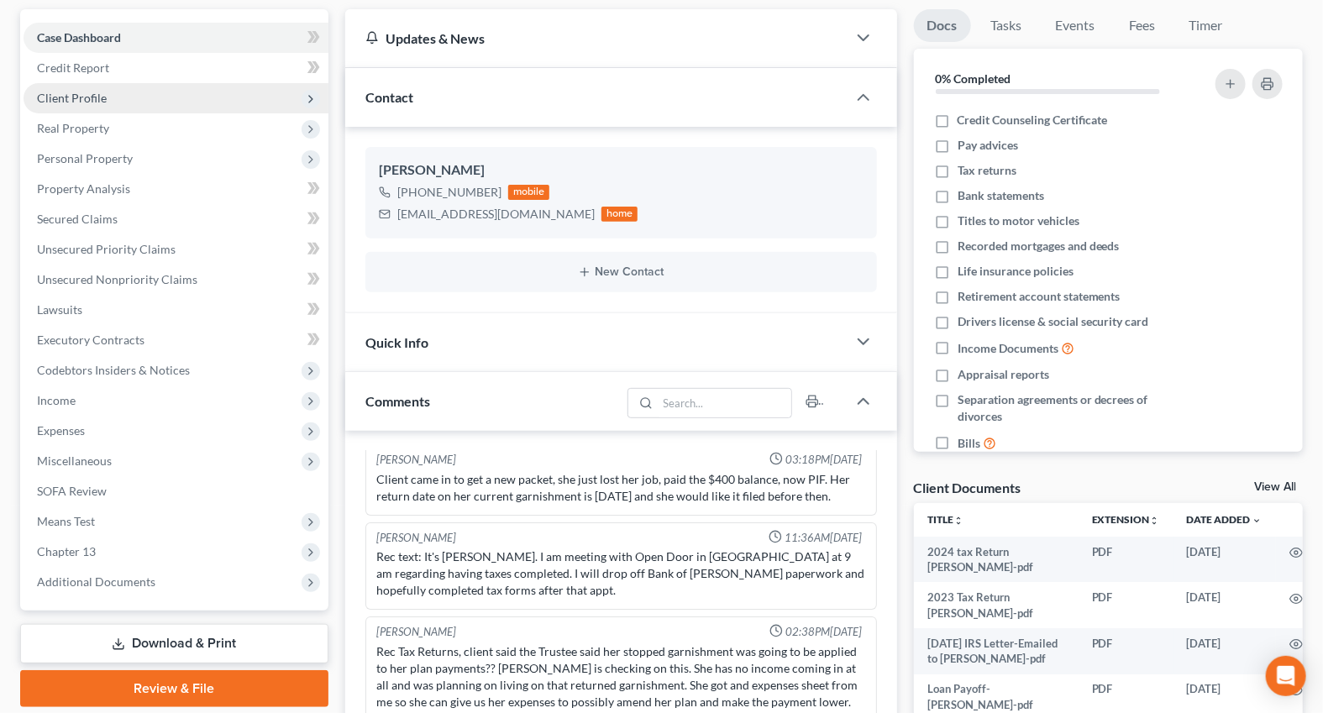
click at [75, 95] on span "Client Profile" at bounding box center [72, 98] width 70 height 14
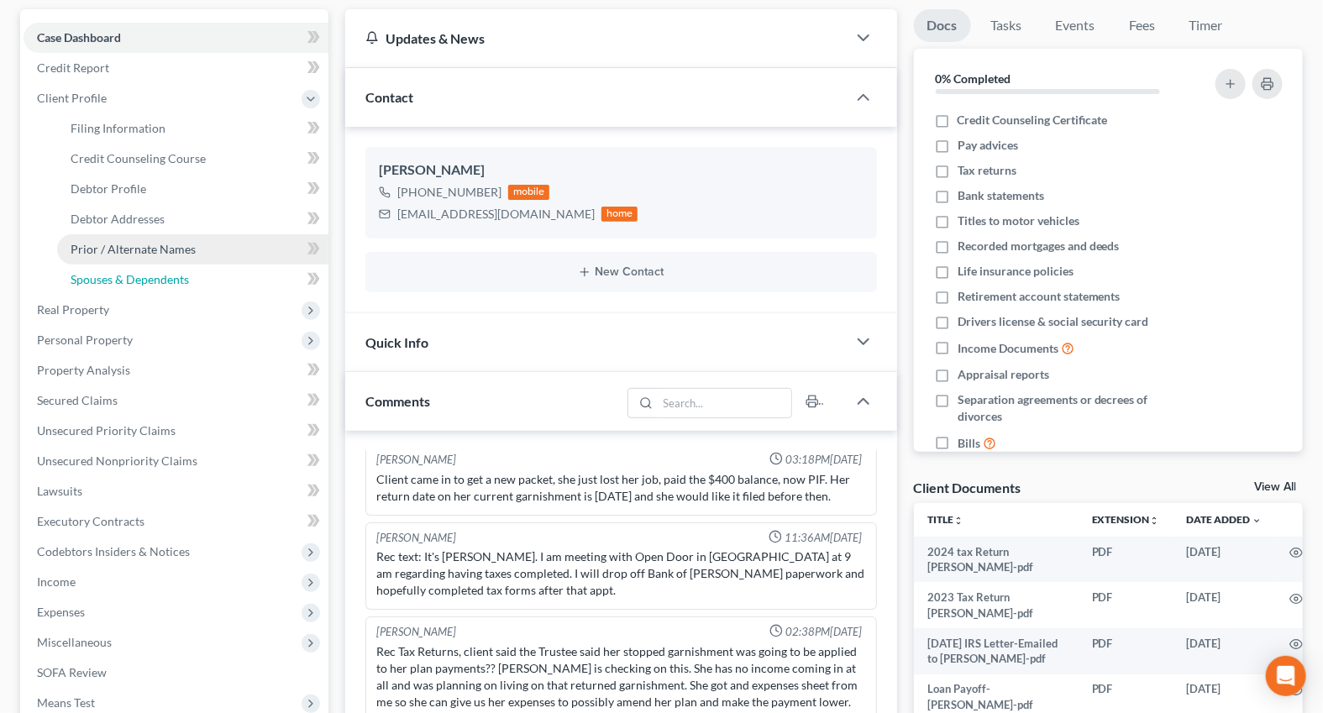
drag, startPoint x: 124, startPoint y: 264, endPoint x: 125, endPoint y: 251, distance: 12.6
click at [124, 265] on link "Spouses & Dependents" at bounding box center [192, 280] width 271 height 30
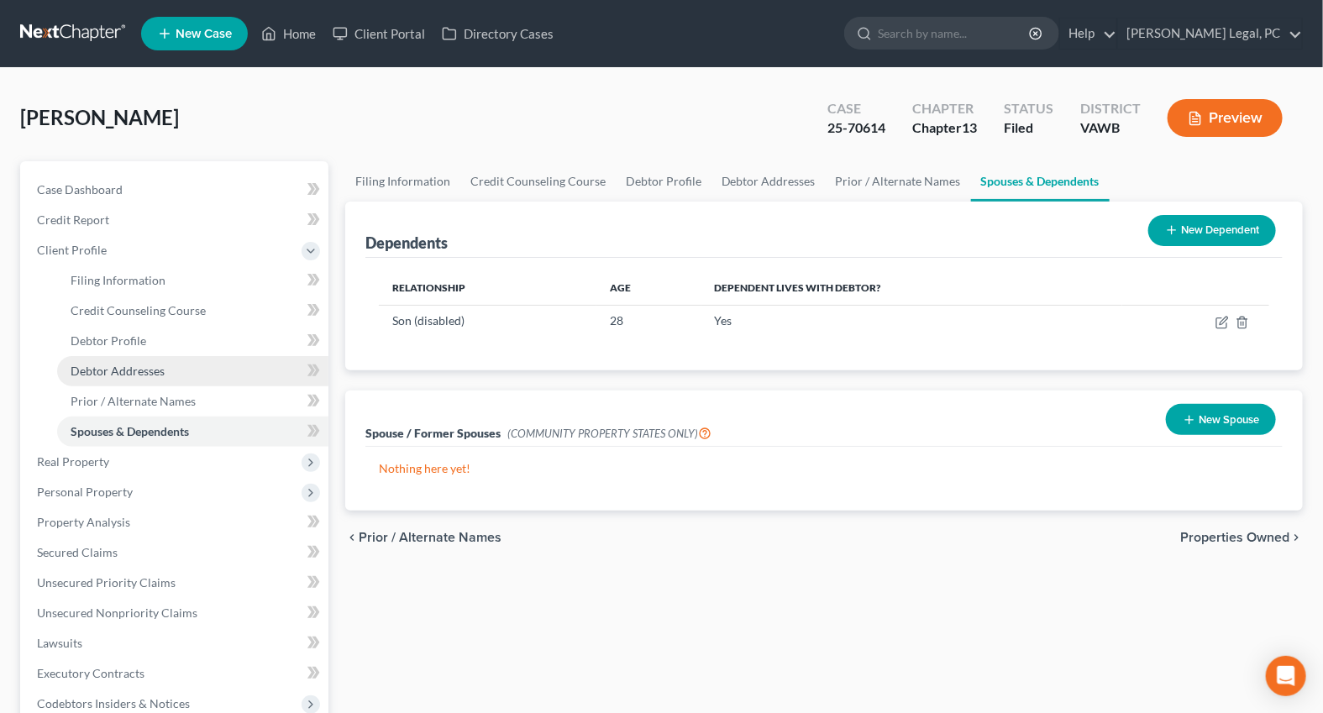
click at [129, 371] on span "Debtor Addresses" at bounding box center [118, 371] width 94 height 14
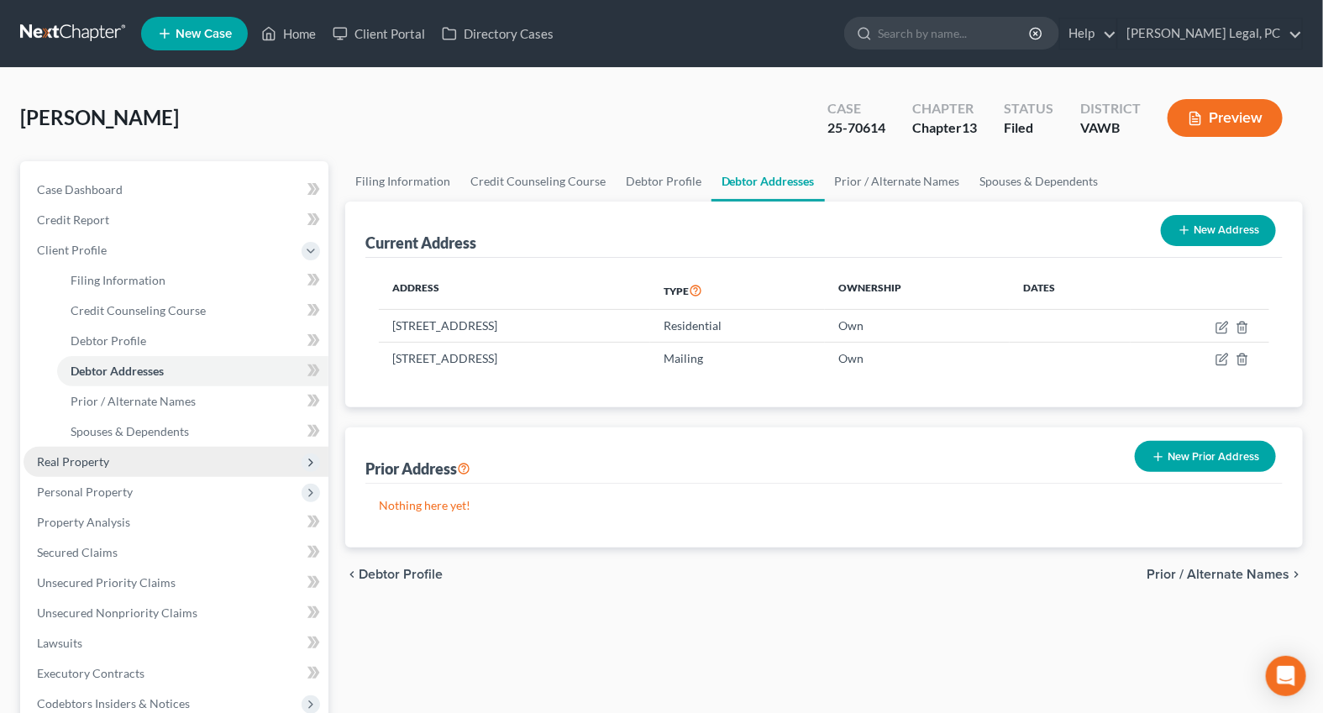
click at [89, 462] on span "Real Property" at bounding box center [73, 461] width 72 height 14
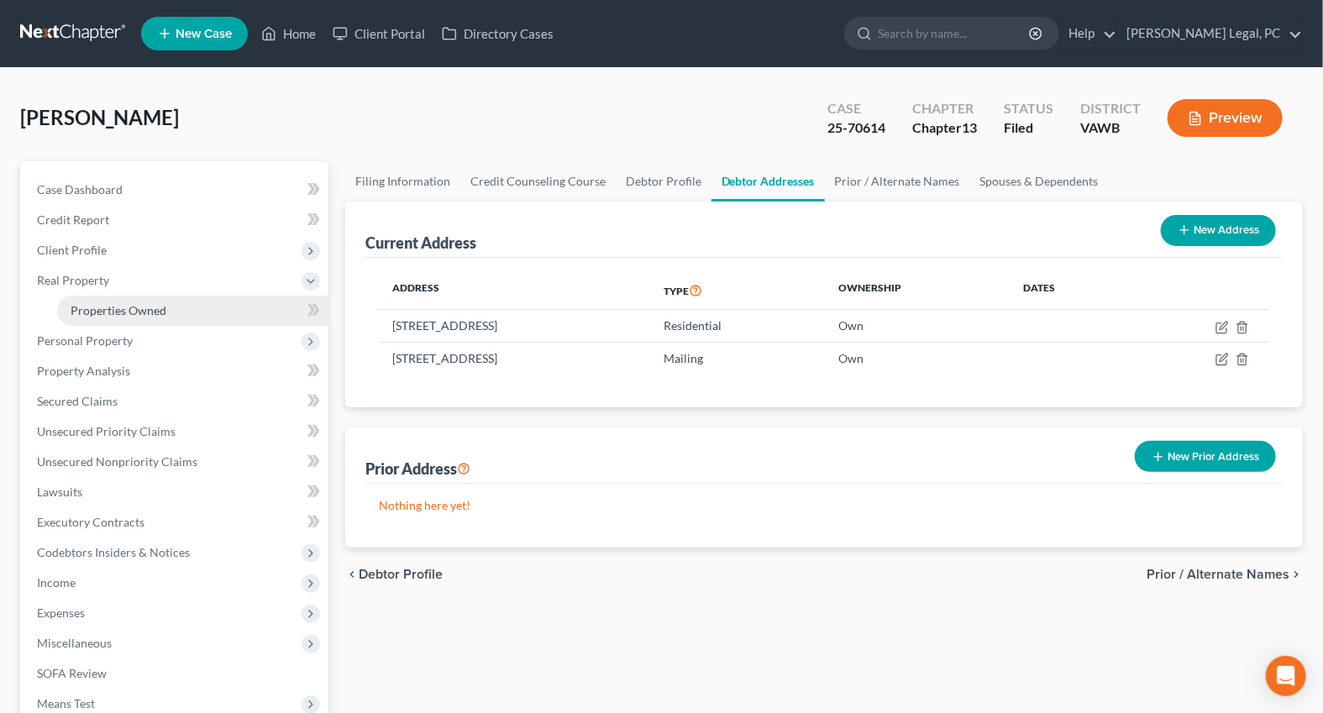
click at [110, 311] on span "Properties Owned" at bounding box center [119, 310] width 96 height 14
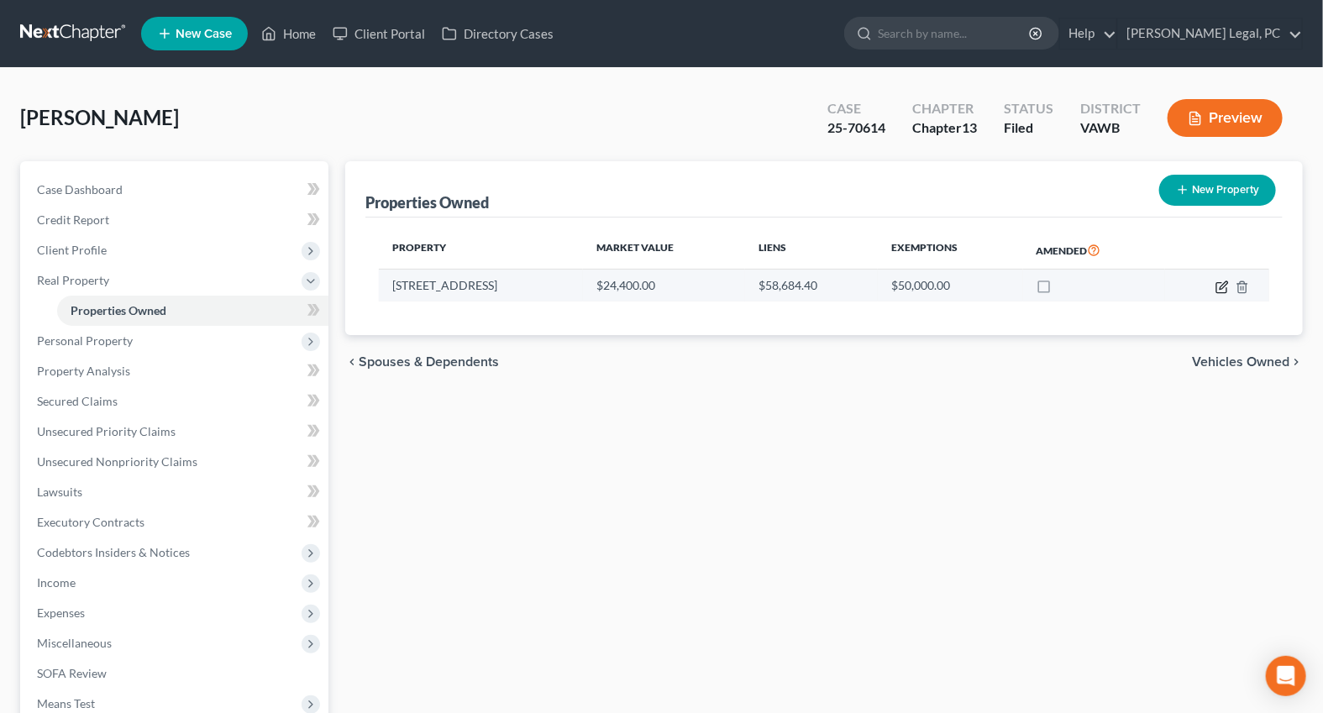
click at [1222, 283] on icon "button" at bounding box center [1221, 287] width 13 height 13
select select "48"
select select "115"
select select "0"
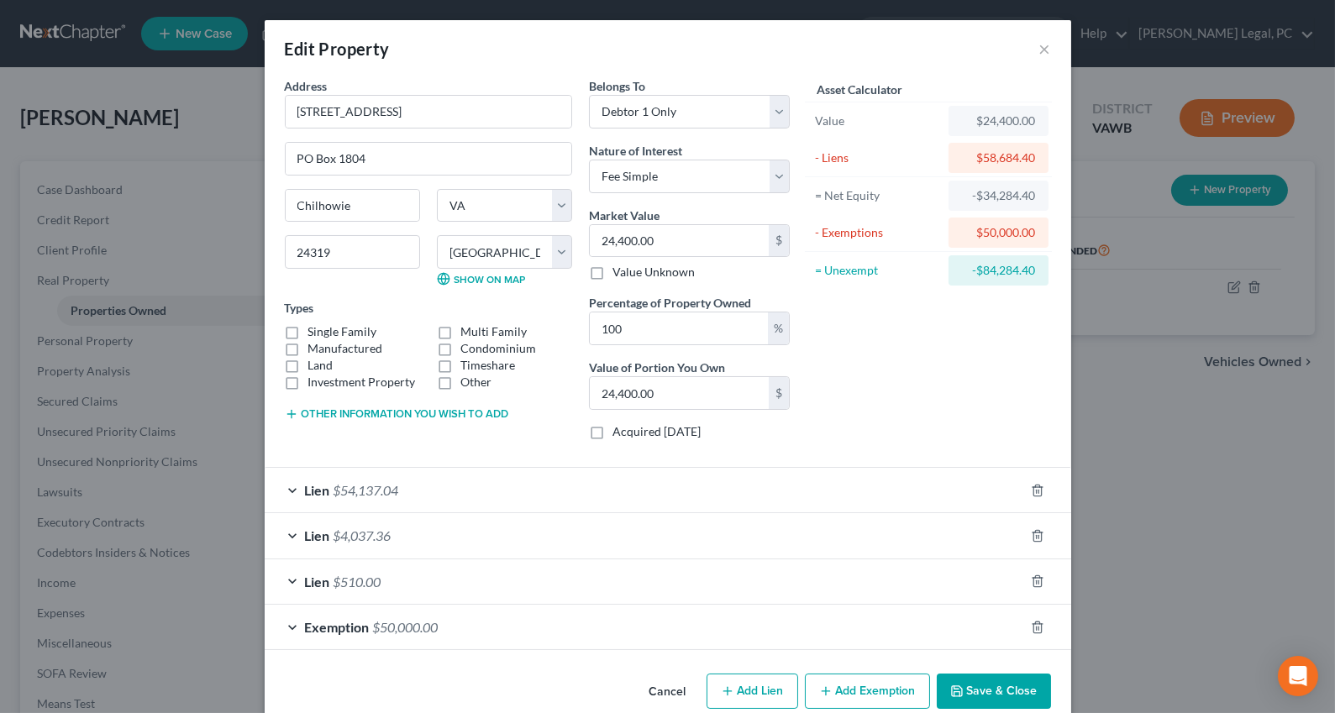
click at [134, 496] on div "Edit Property × Address * 217 [GEOGRAPHIC_DATA] PO Box 1804 [GEOGRAPHIC_DATA] […" at bounding box center [667, 356] width 1335 height 713
click at [1039, 47] on button "×" at bounding box center [1045, 49] width 12 height 20
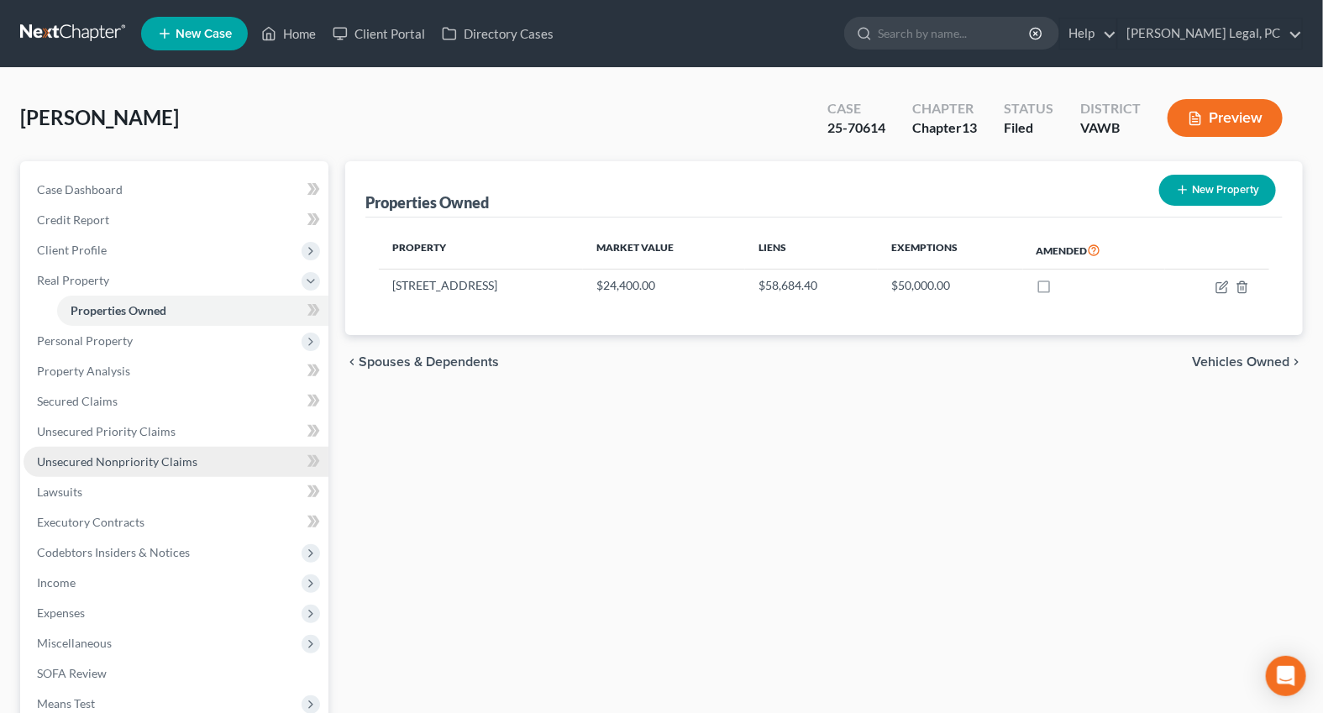
click at [43, 462] on span "Unsecured Nonpriority Claims" at bounding box center [117, 461] width 160 height 14
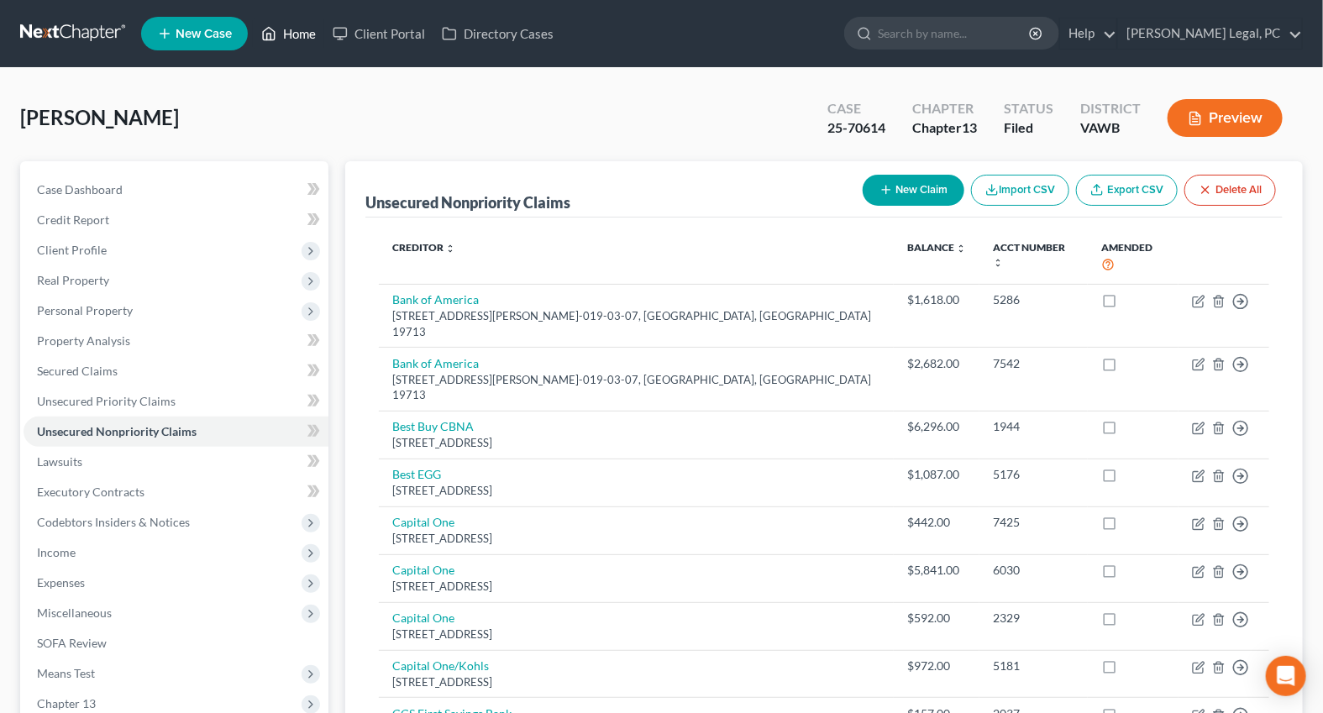
click at [291, 31] on link "Home" at bounding box center [288, 33] width 71 height 30
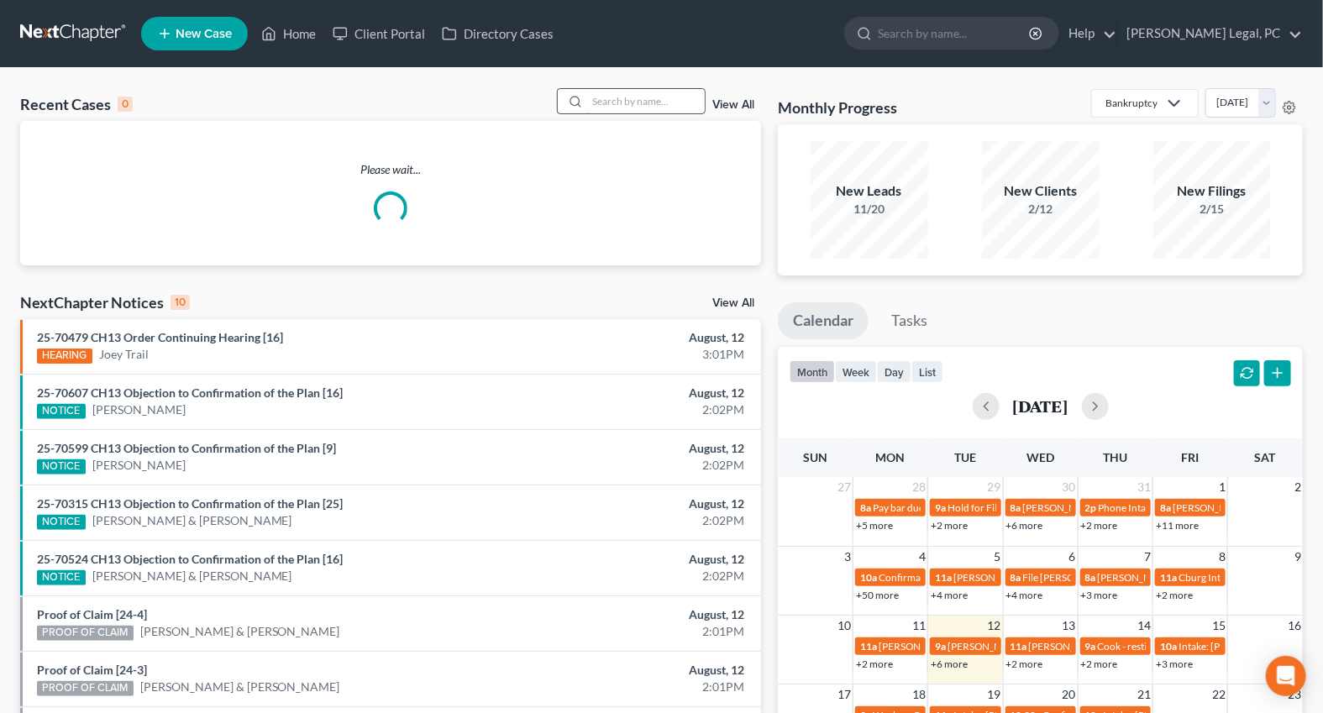
click at [635, 99] on input "search" at bounding box center [646, 101] width 118 height 24
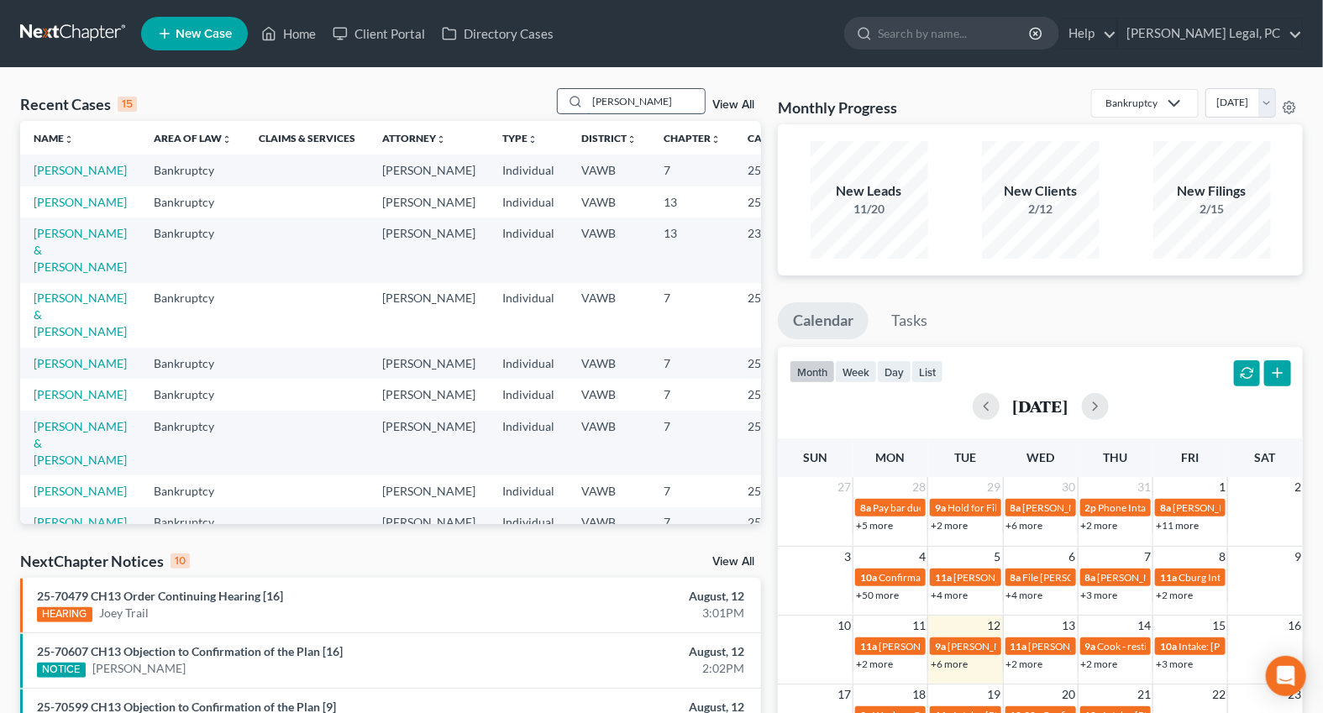
type input "[PERSON_NAME]"
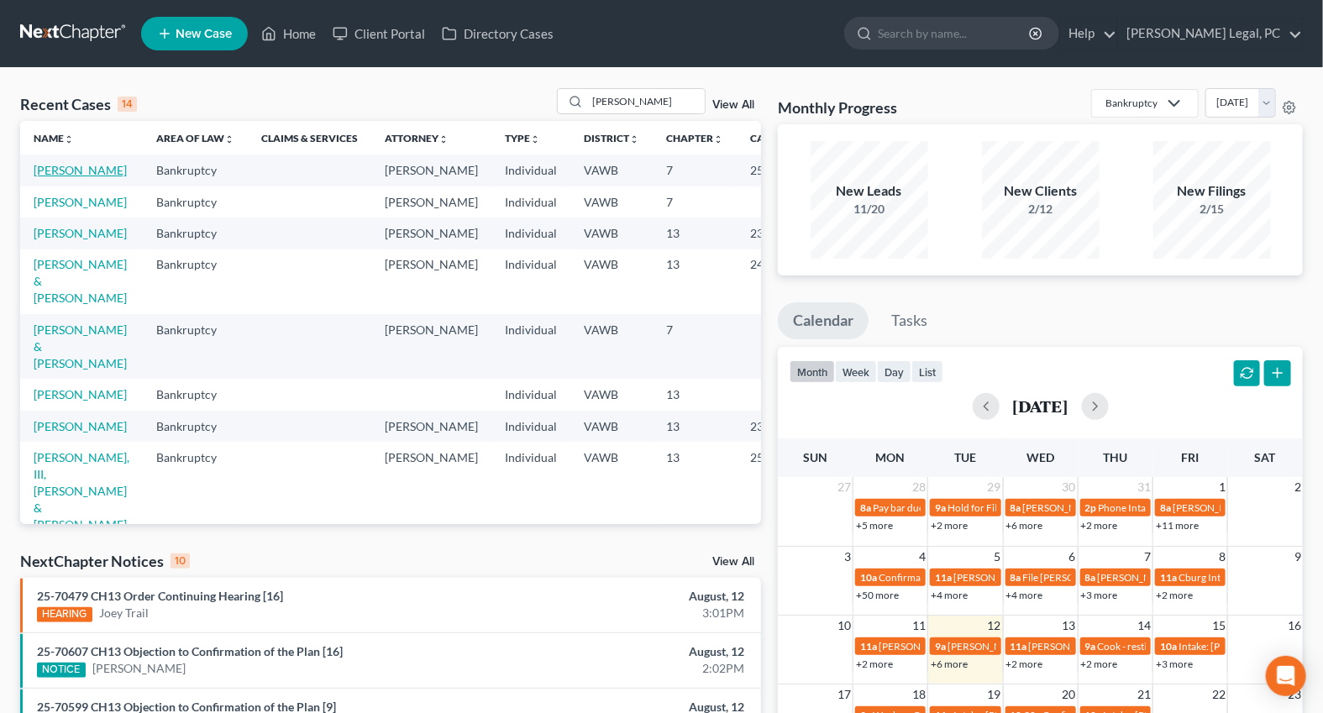
click at [52, 177] on link "[PERSON_NAME]" at bounding box center [80, 170] width 93 height 14
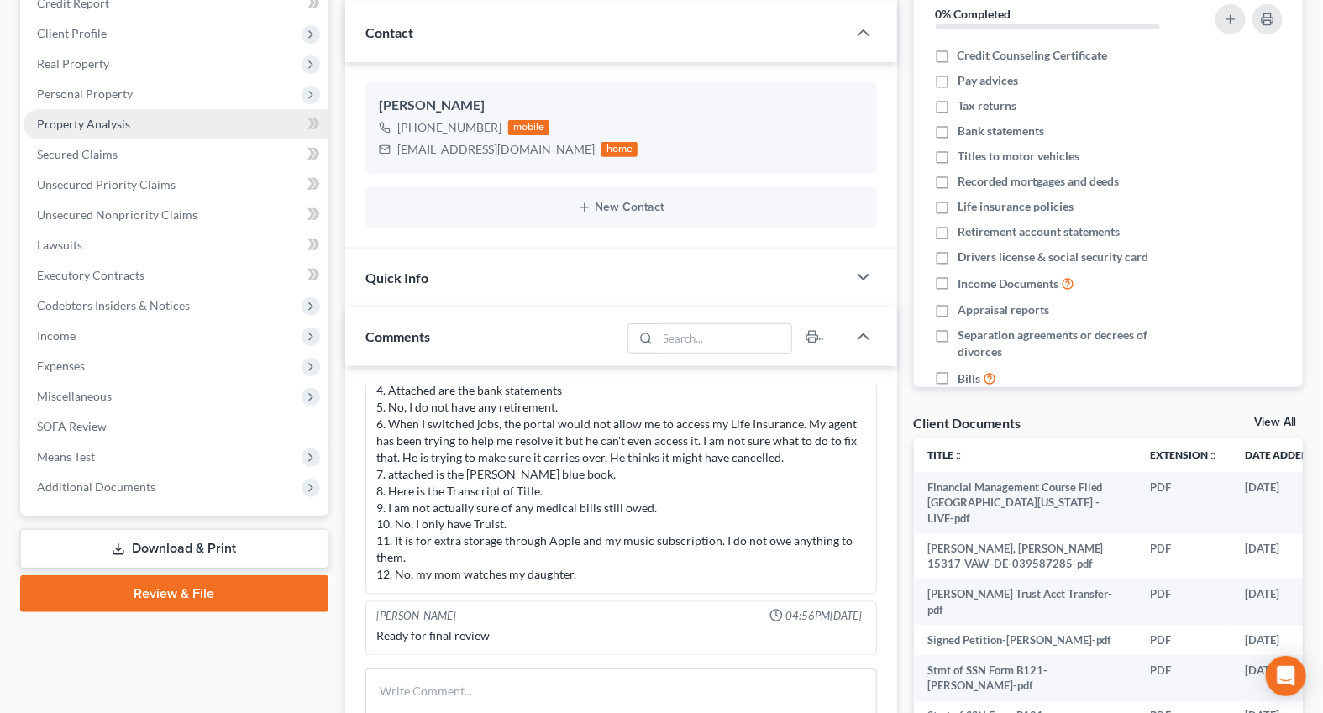
scroll to position [228, 0]
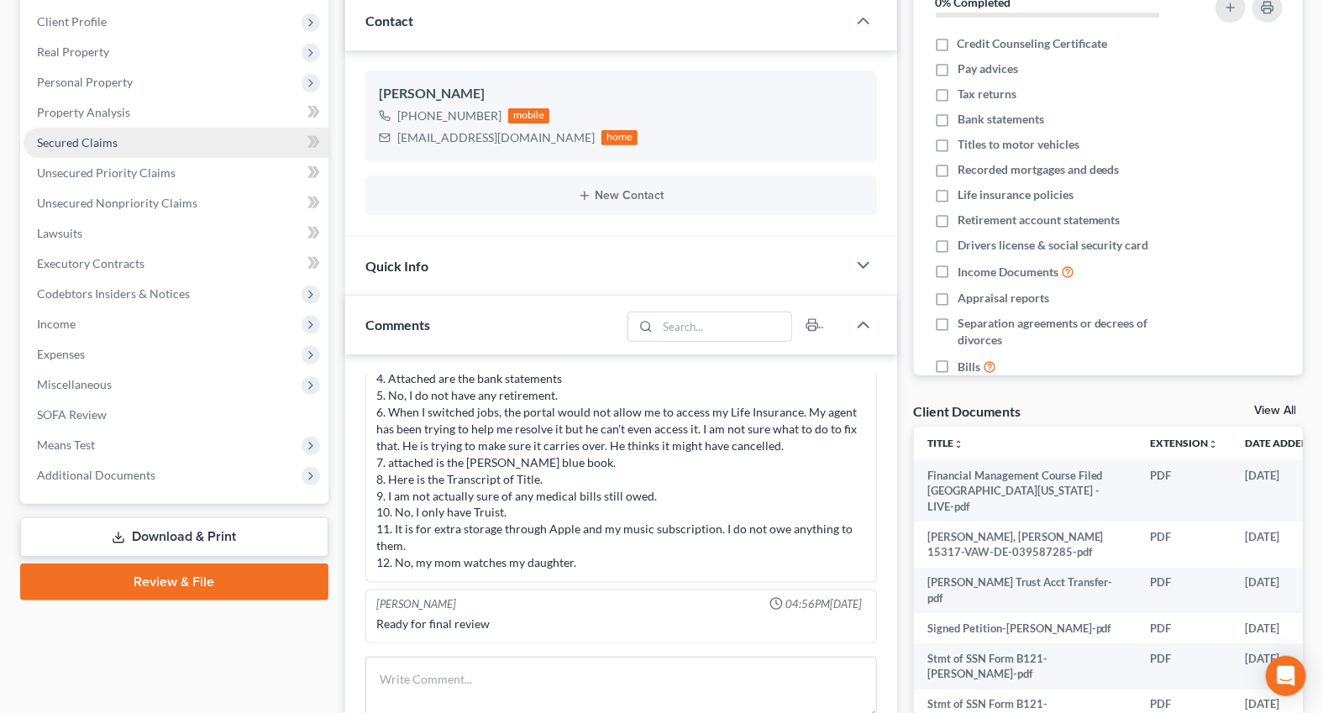
click at [76, 143] on span "Secured Claims" at bounding box center [77, 142] width 81 height 14
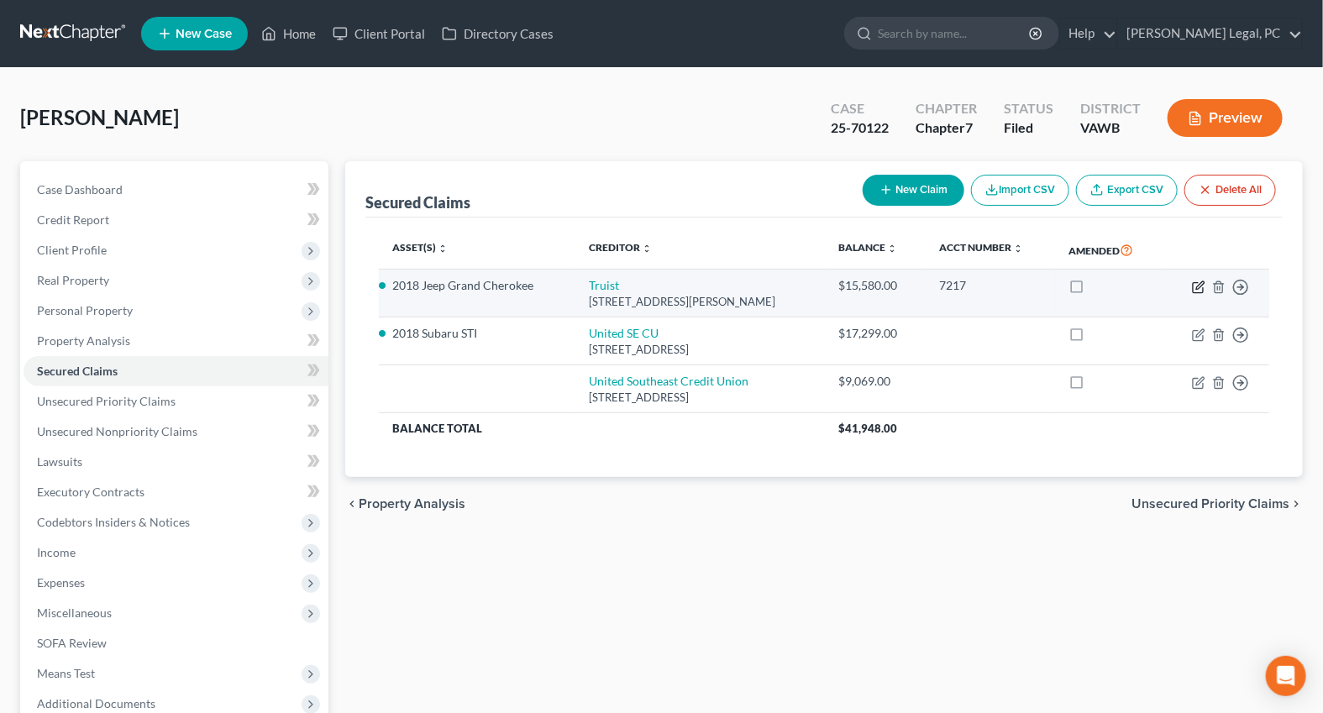
click at [1199, 286] on icon "button" at bounding box center [1198, 287] width 13 height 13
select select "28"
select select "7"
select select "1"
select select "3"
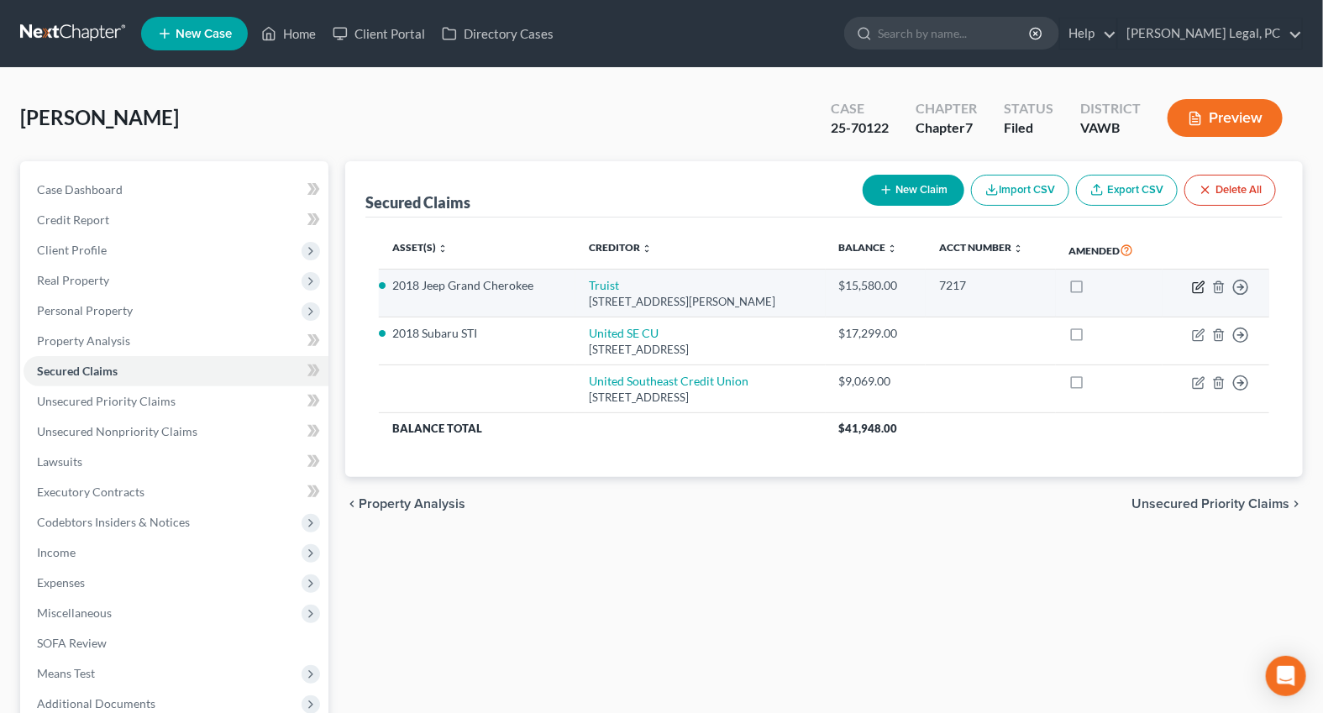
select select "0"
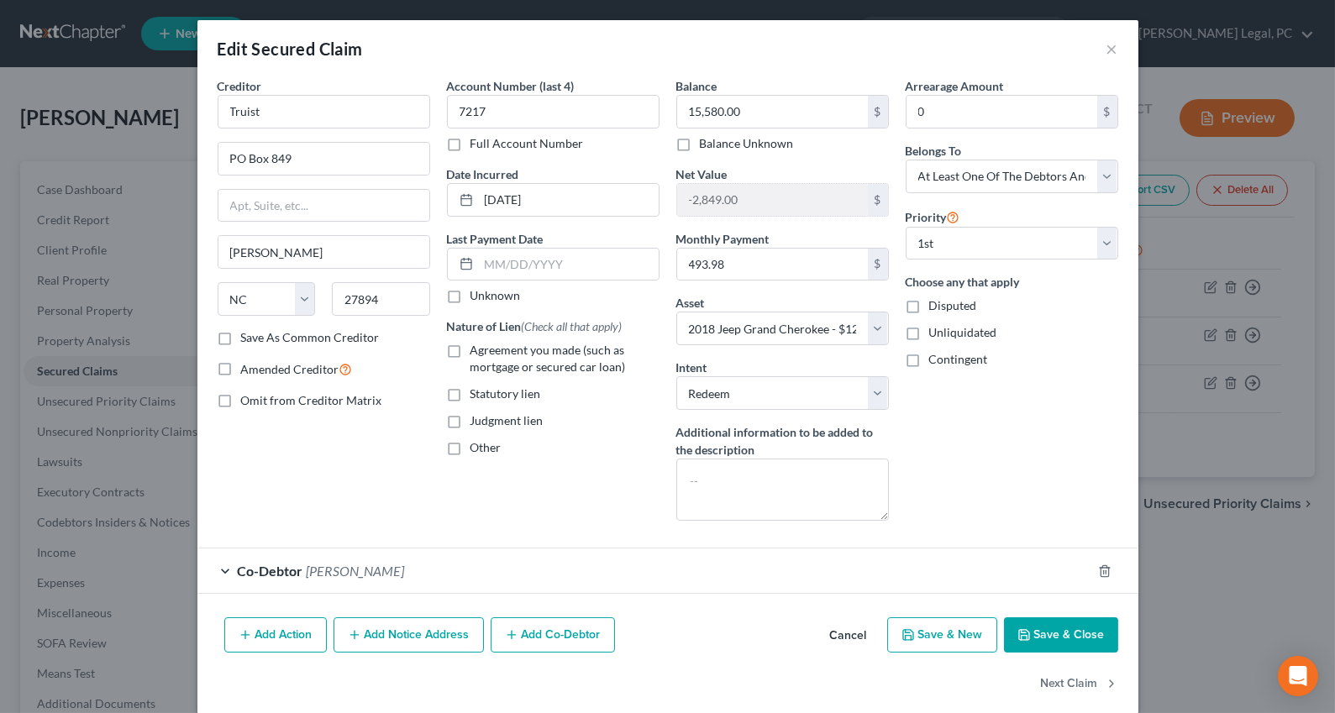
click at [449, 564] on div "Co-Debtor [PERSON_NAME]" at bounding box center [644, 570] width 894 height 45
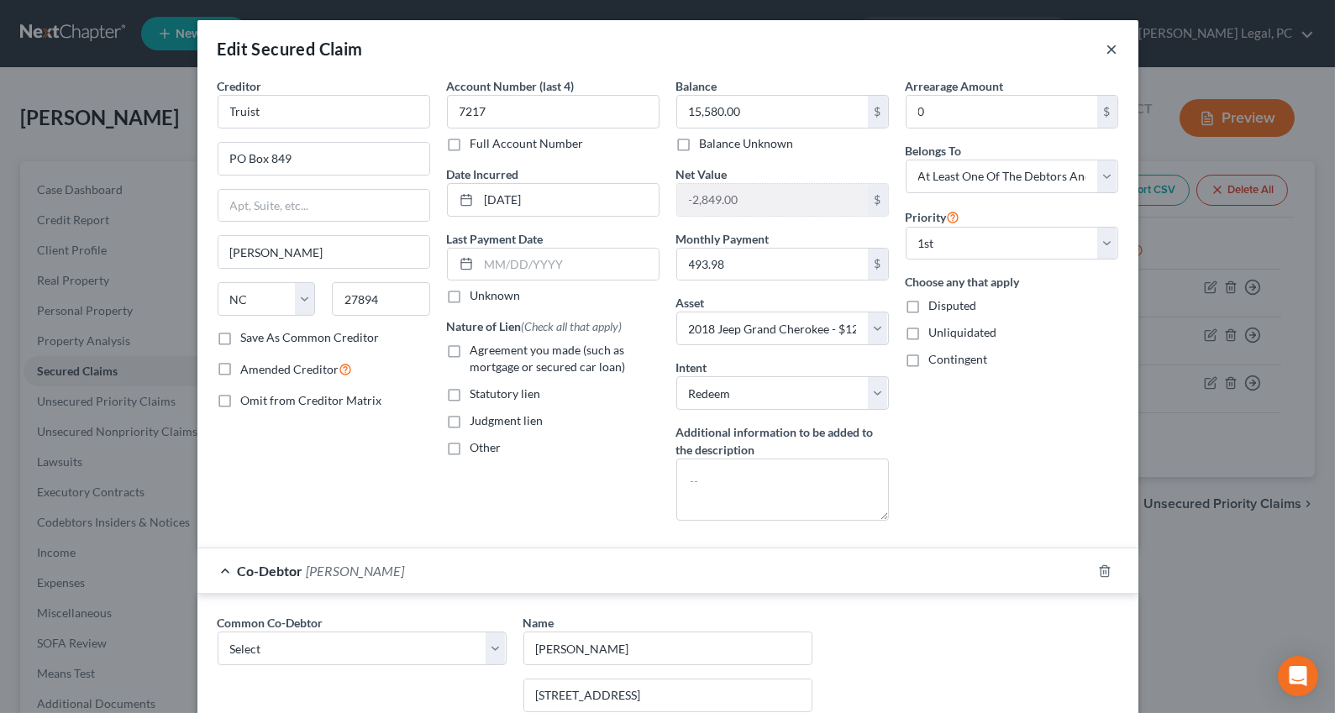
click at [1106, 46] on button "×" at bounding box center [1112, 49] width 12 height 20
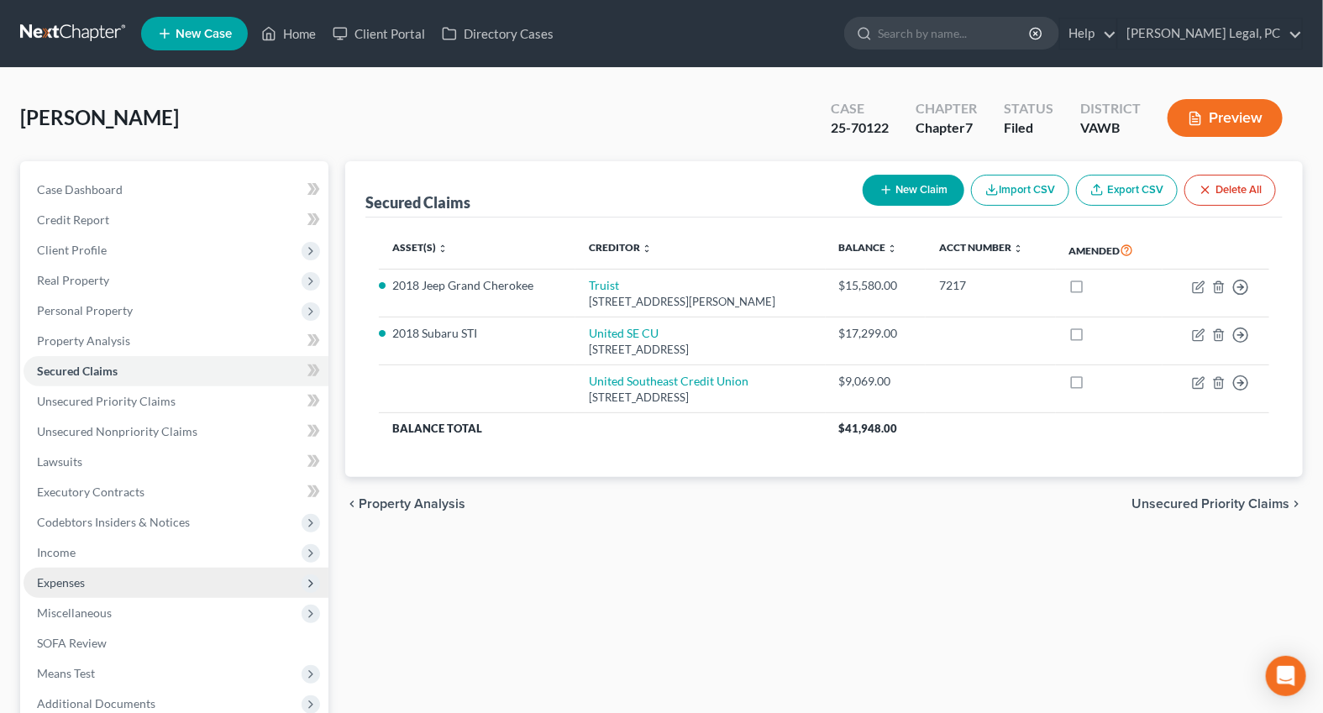
click at [67, 575] on span "Expenses" at bounding box center [61, 582] width 48 height 14
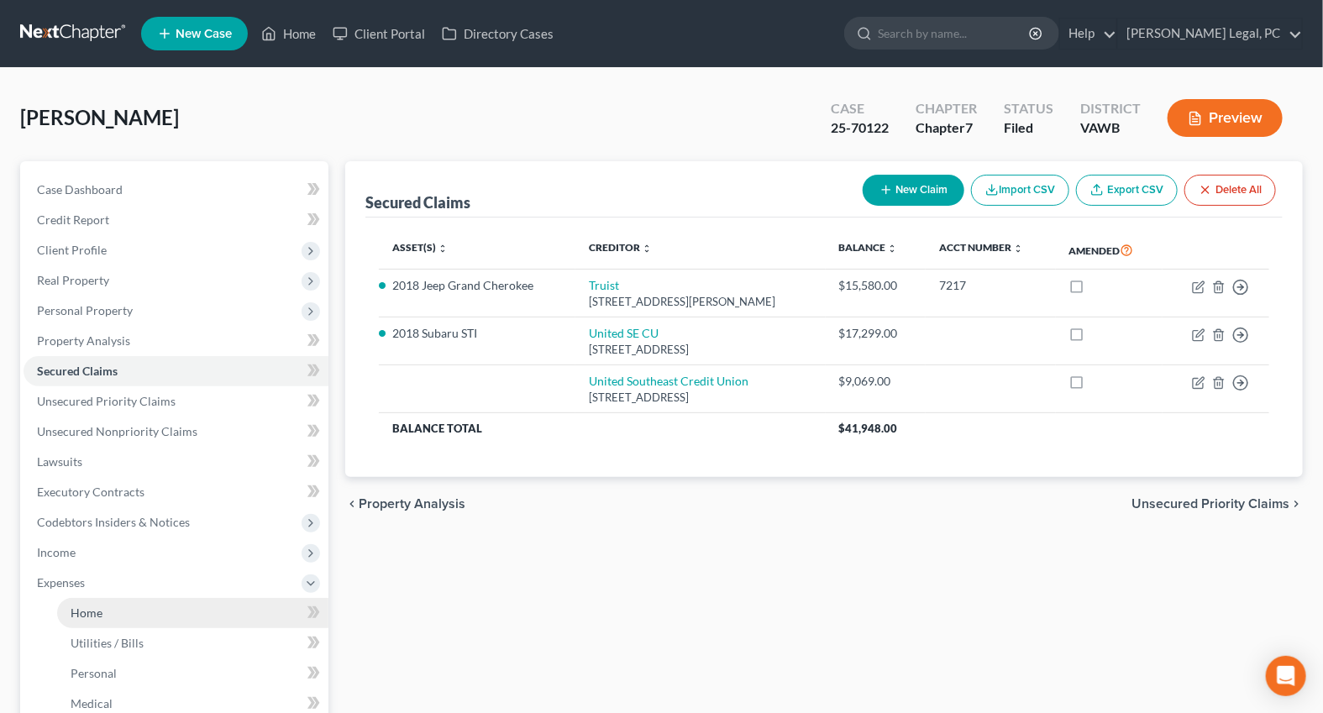
click at [118, 607] on link "Home" at bounding box center [192, 613] width 271 height 30
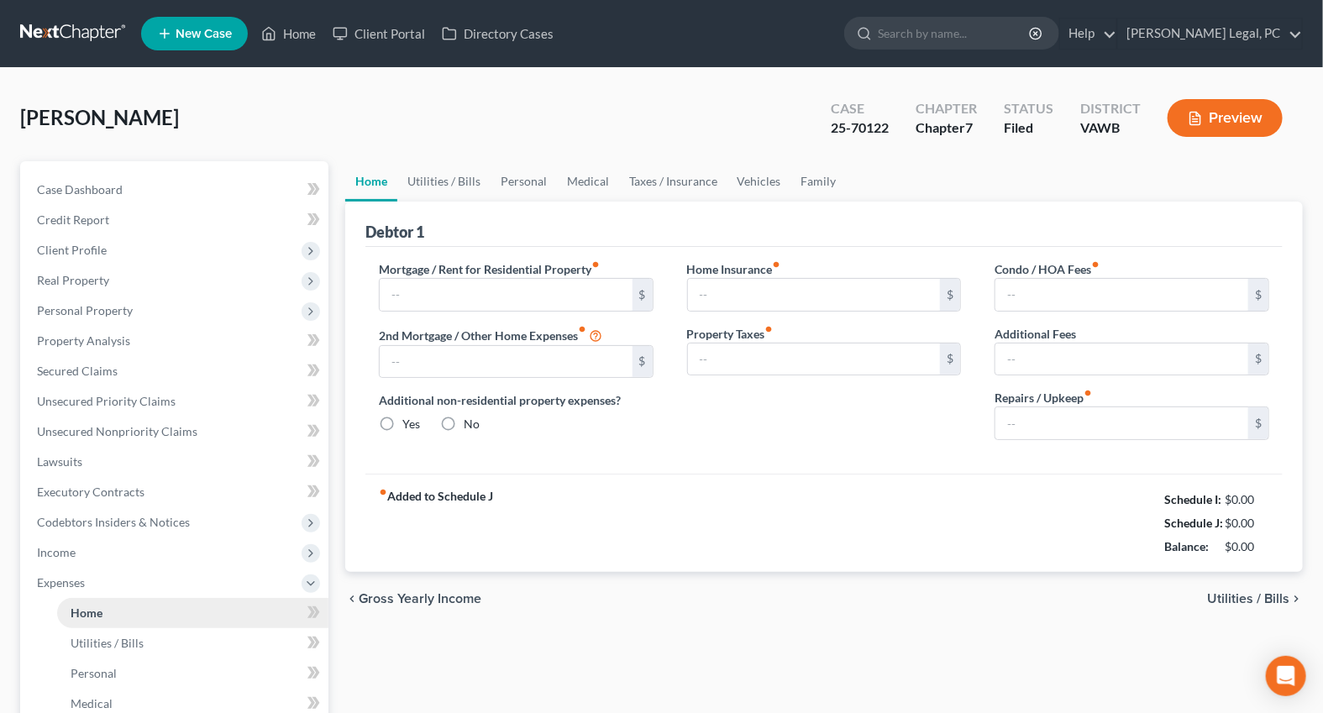
type input "875.00"
radio input "true"
click at [806, 184] on link "Family" at bounding box center [818, 181] width 55 height 40
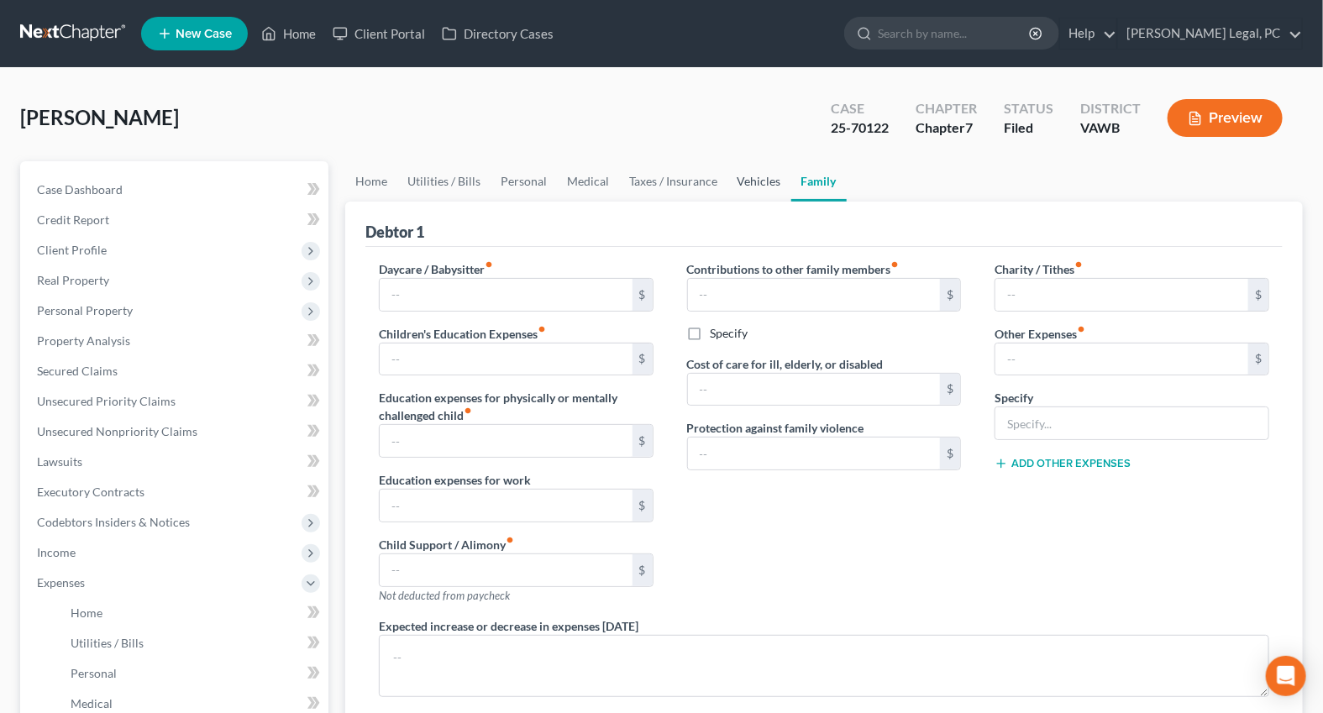
click at [738, 181] on link "Vehicles" at bounding box center [759, 181] width 64 height 40
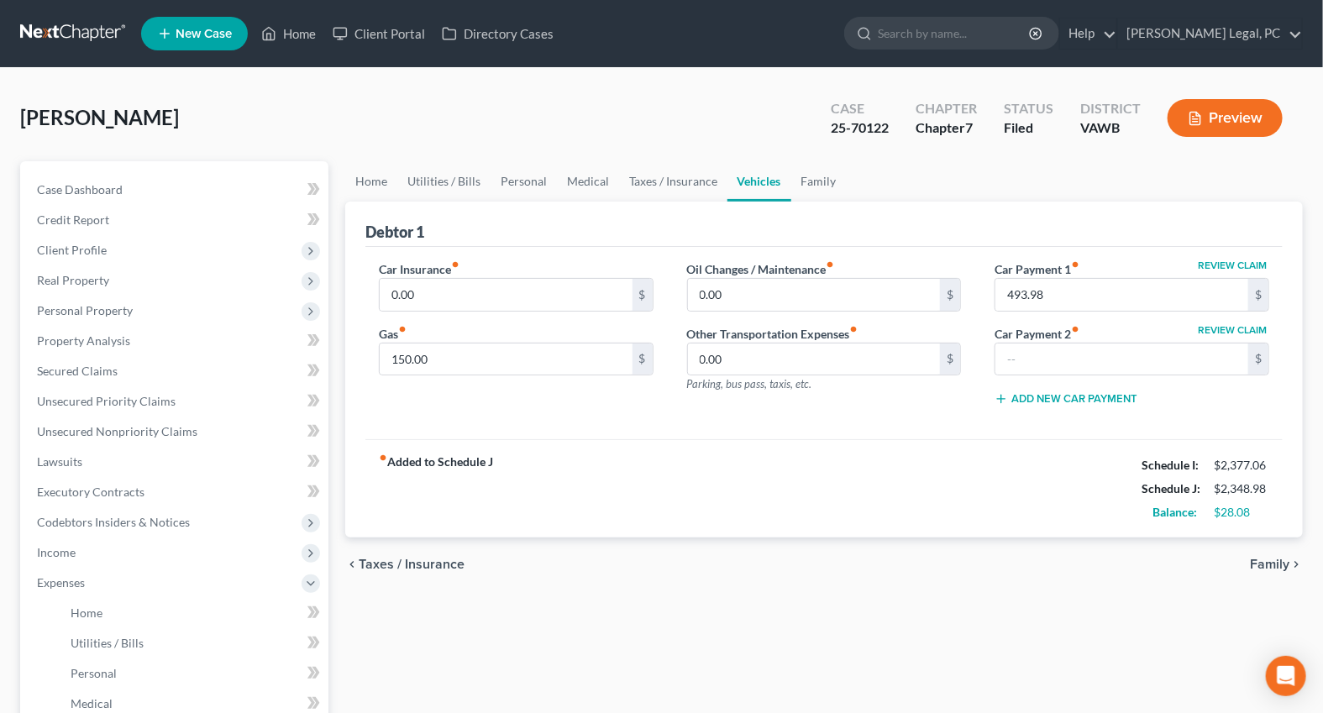
click at [334, 176] on div "Case Dashboard Payments Invoices Payments Payments Credit Report Client Profile" at bounding box center [174, 600] width 325 height 879
click at [100, 314] on span "Personal Property" at bounding box center [85, 310] width 96 height 14
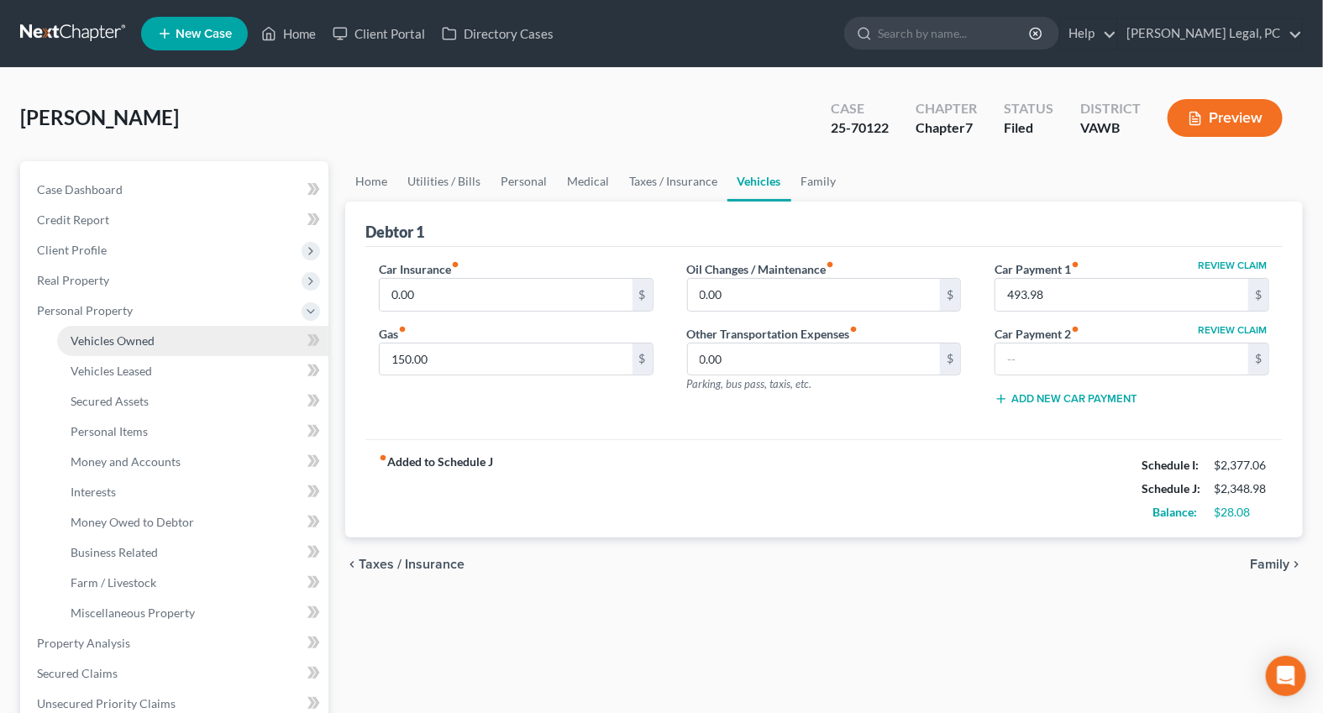
click at [120, 335] on span "Vehicles Owned" at bounding box center [113, 340] width 84 height 14
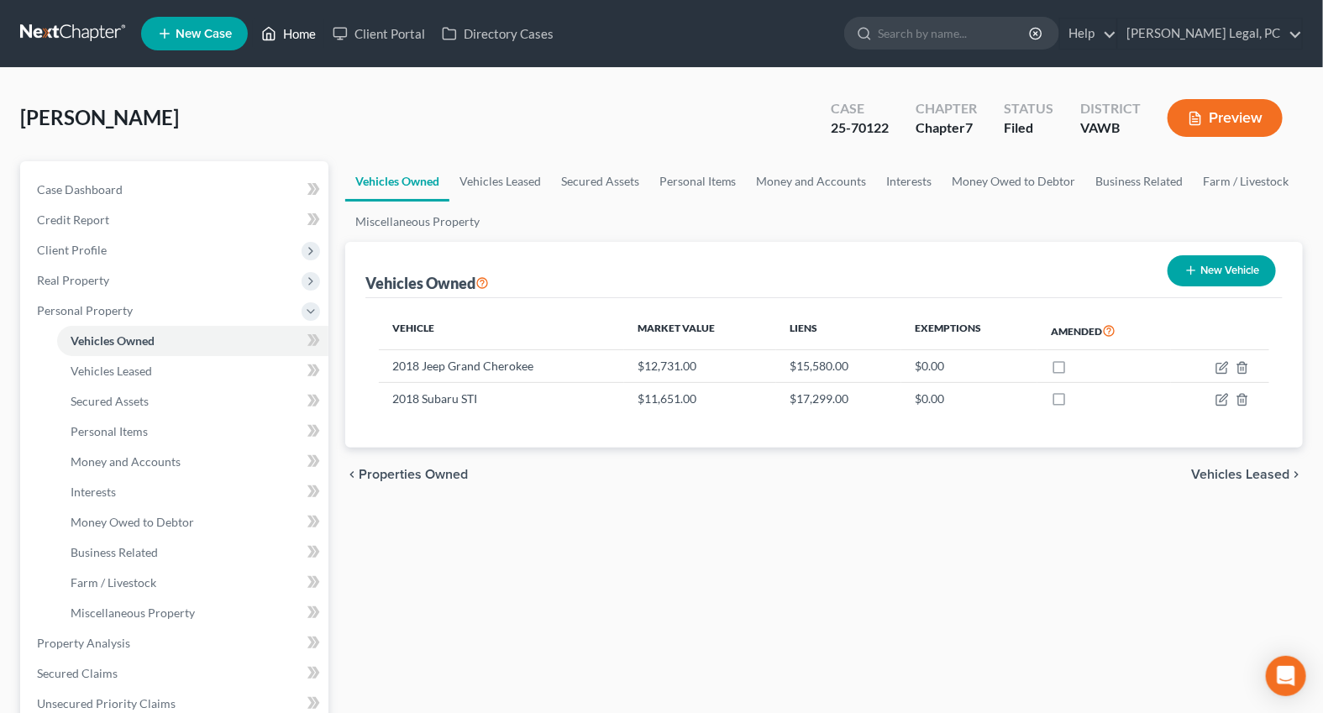
click at [294, 42] on link "Home" at bounding box center [288, 33] width 71 height 30
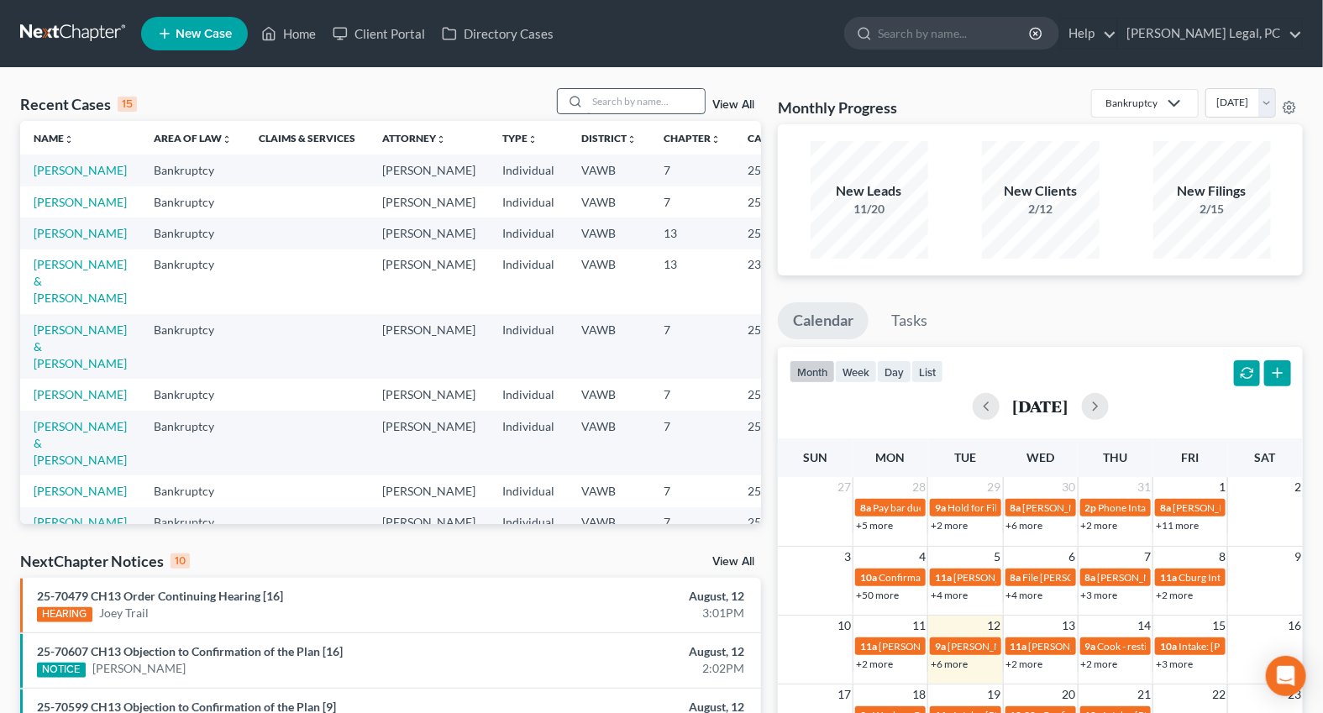
click at [590, 100] on input "search" at bounding box center [646, 101] width 118 height 24
type input "[PERSON_NAME]"
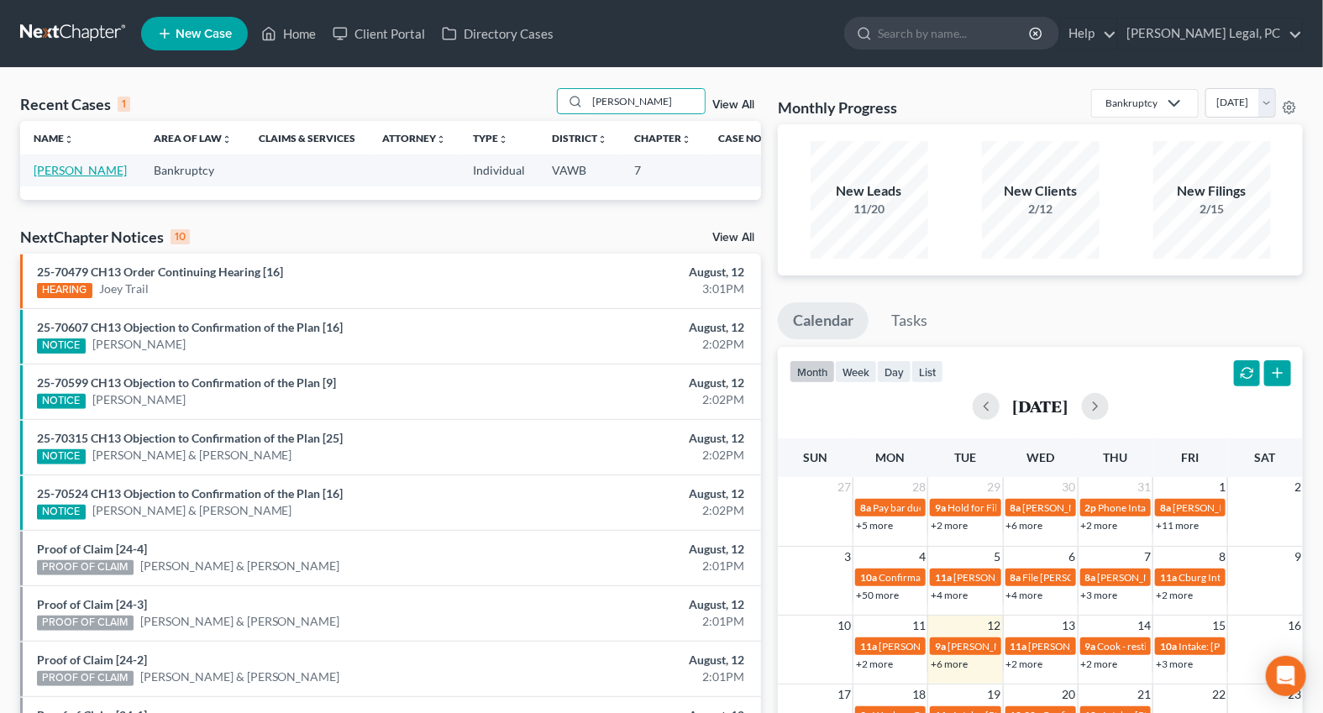
click at [48, 177] on link "[PERSON_NAME]" at bounding box center [80, 170] width 93 height 14
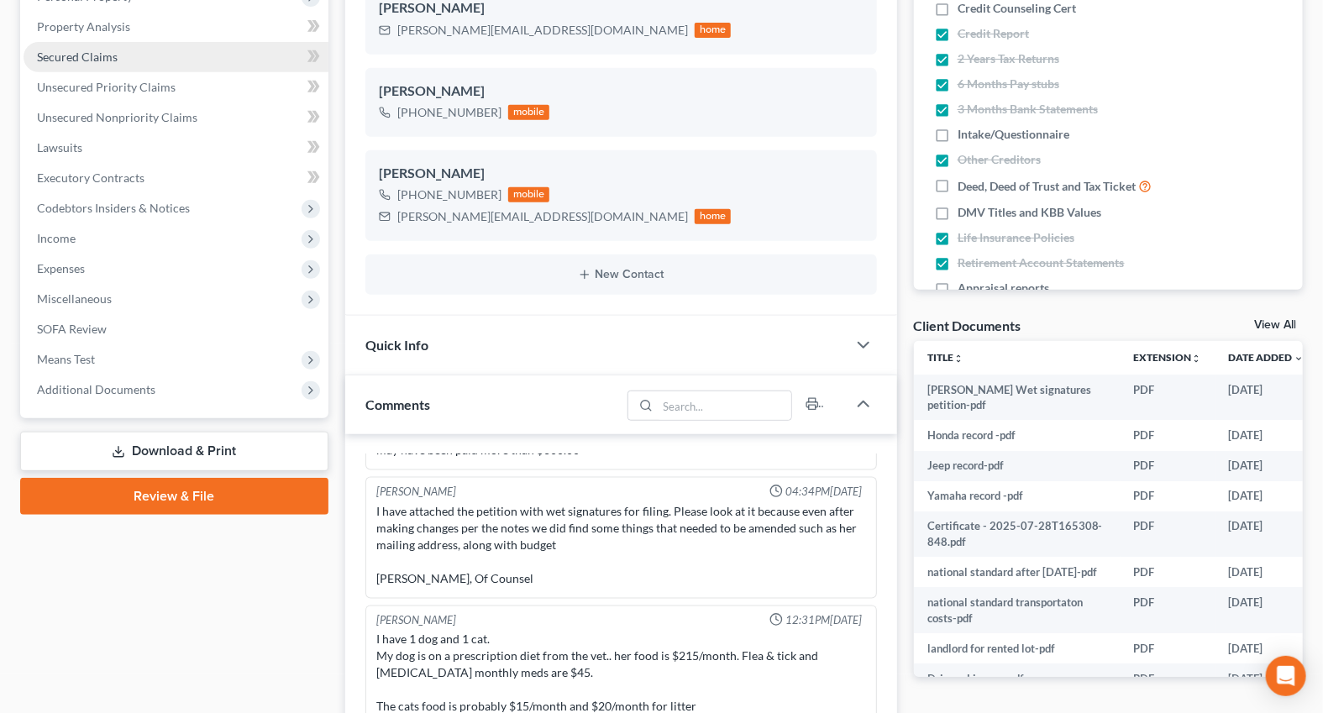
scroll to position [381, 0]
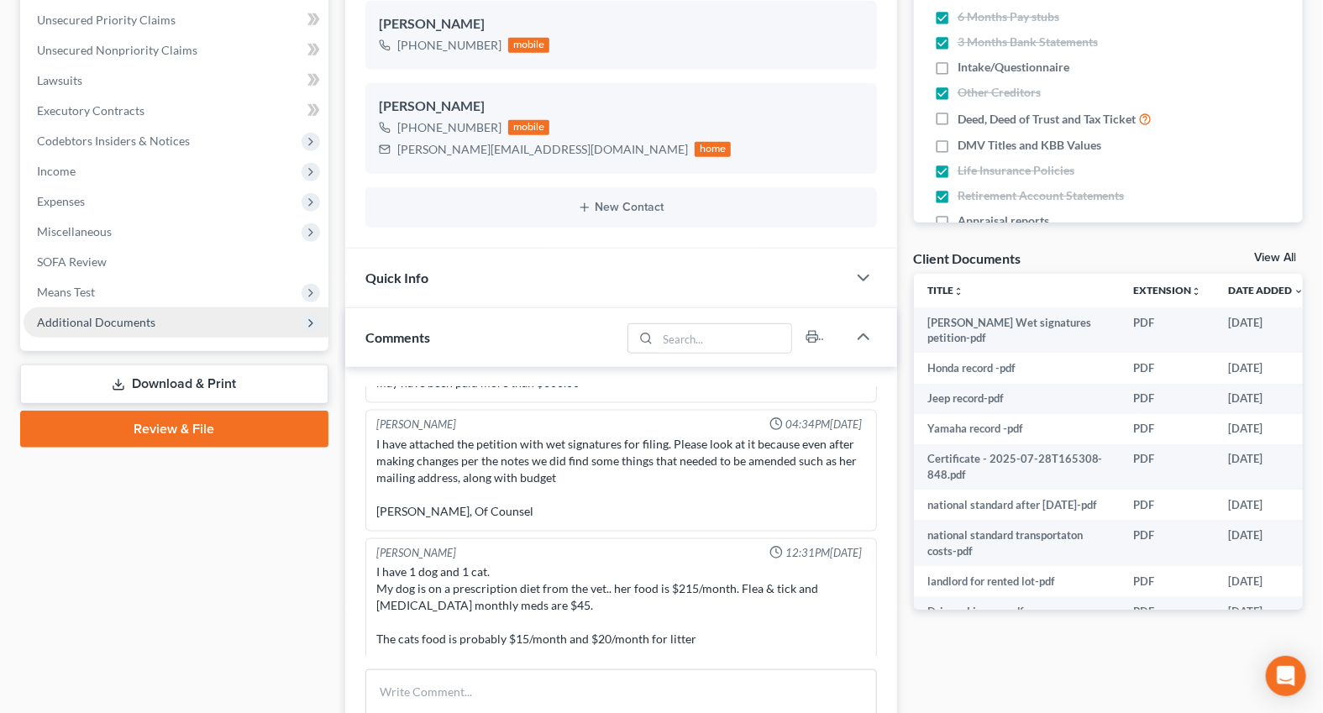
click at [108, 317] on span "Additional Documents" at bounding box center [96, 322] width 118 height 14
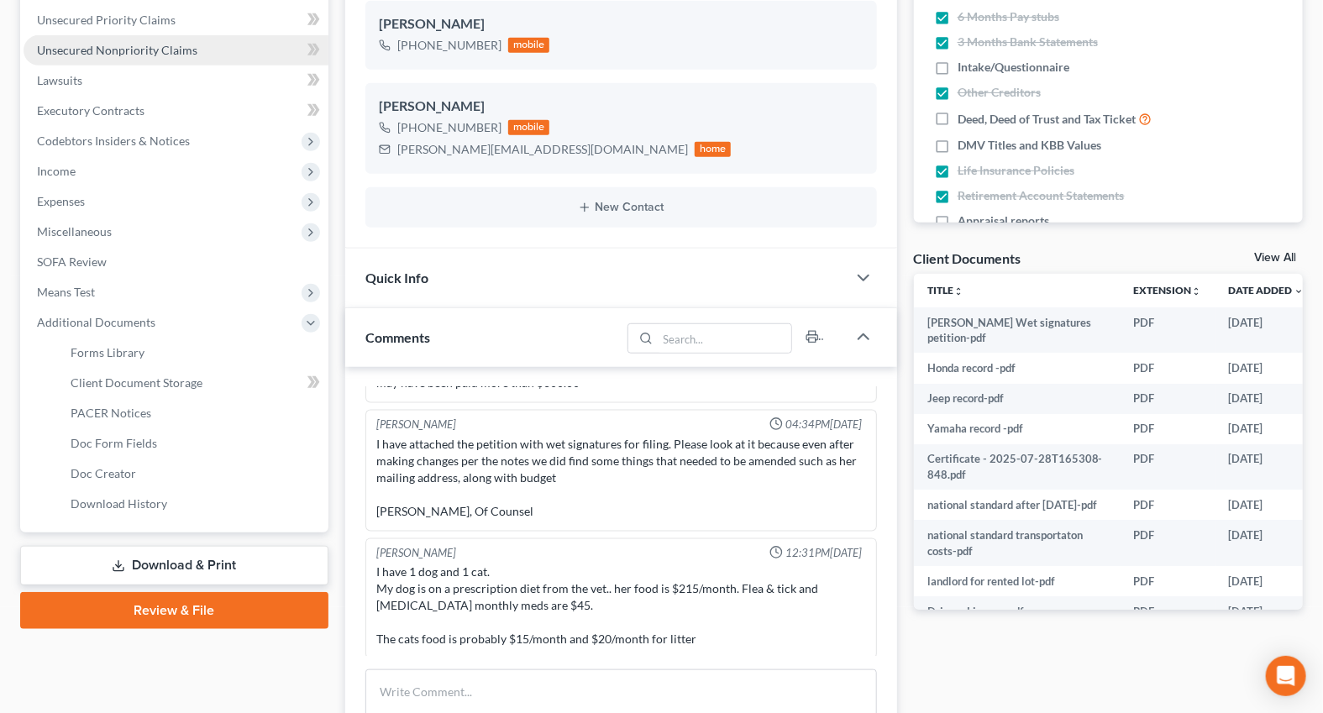
scroll to position [0, 0]
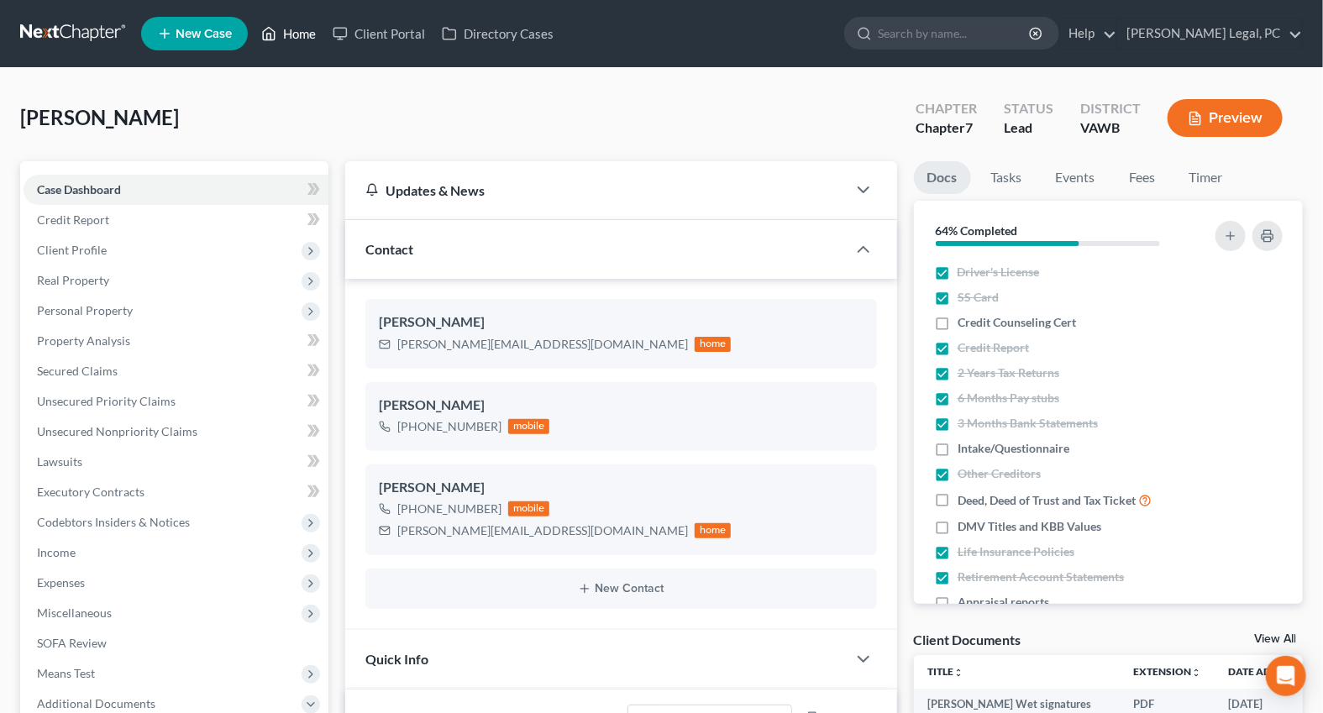
click at [293, 39] on link "Home" at bounding box center [288, 33] width 71 height 30
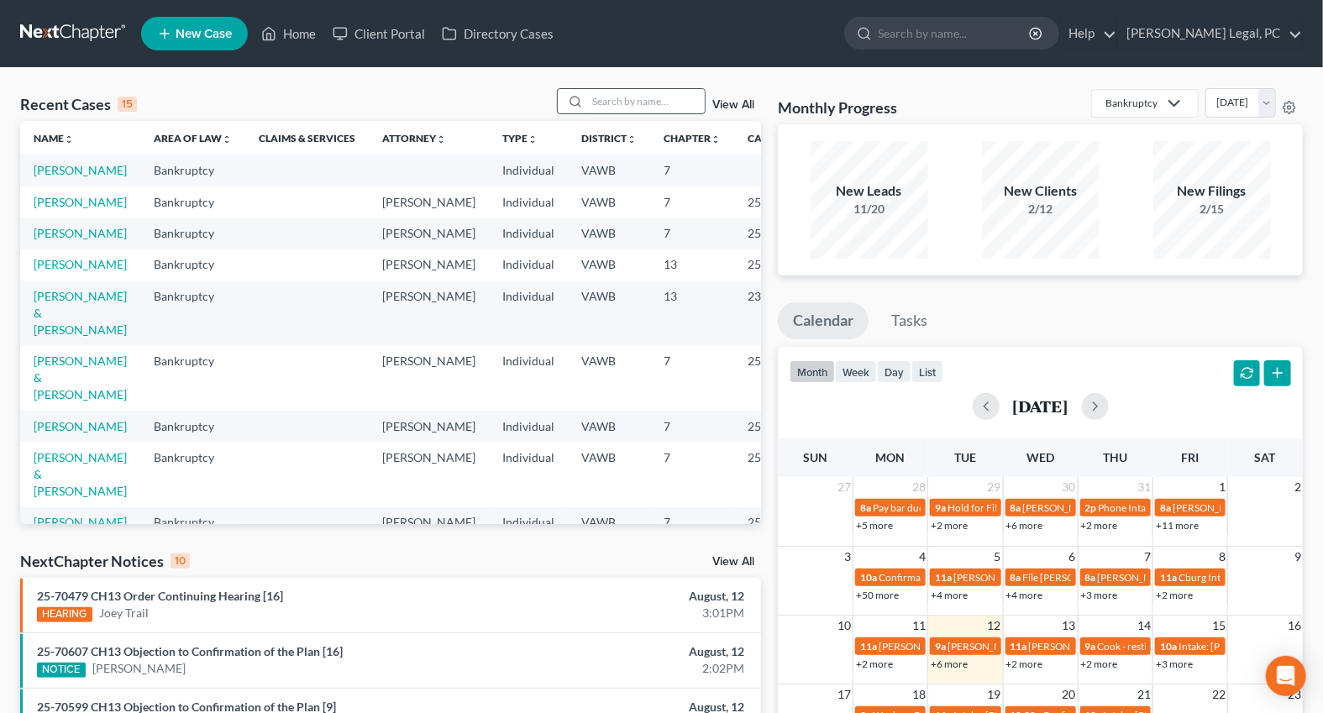
click at [606, 109] on input "search" at bounding box center [646, 101] width 118 height 24
type input "[PERSON_NAME]"
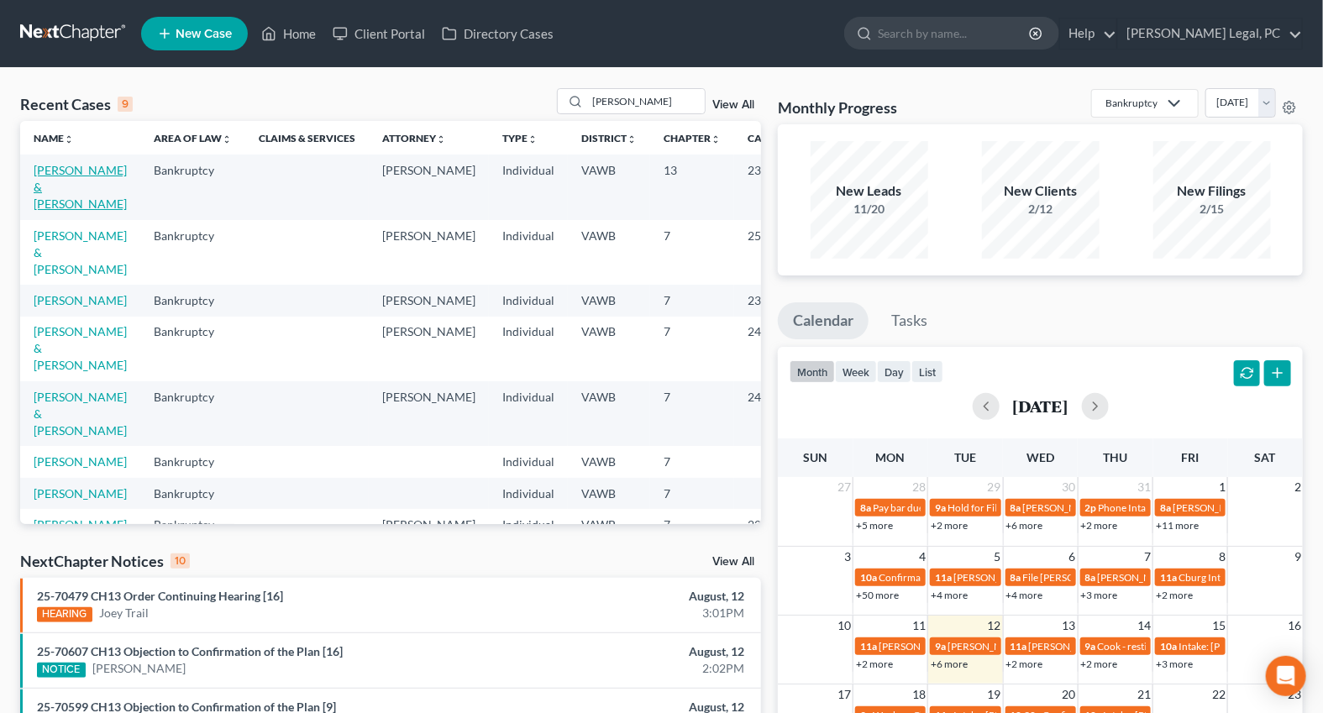
click at [74, 187] on link "[PERSON_NAME] & [PERSON_NAME]" at bounding box center [80, 187] width 93 height 48
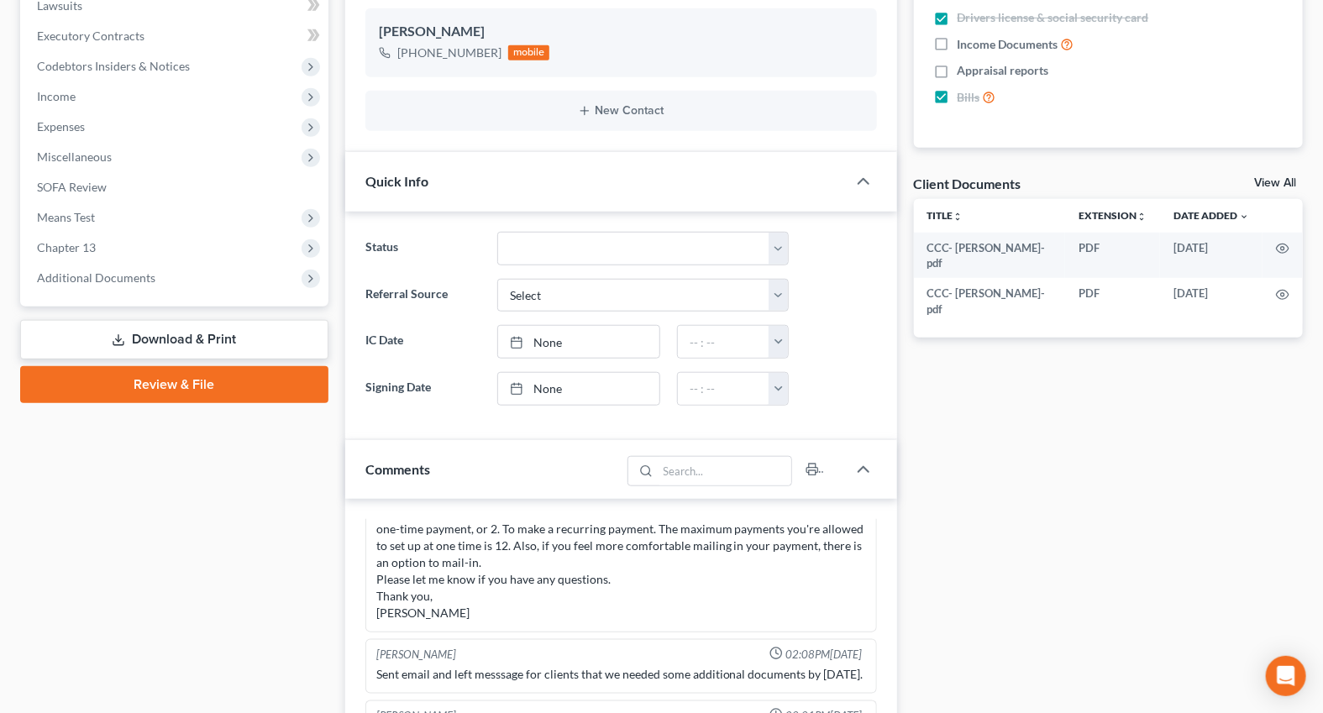
scroll to position [458, 0]
drag, startPoint x: 108, startPoint y: 275, endPoint x: 126, endPoint y: 299, distance: 30.6
click at [108, 275] on span "Additional Documents" at bounding box center [96, 276] width 118 height 14
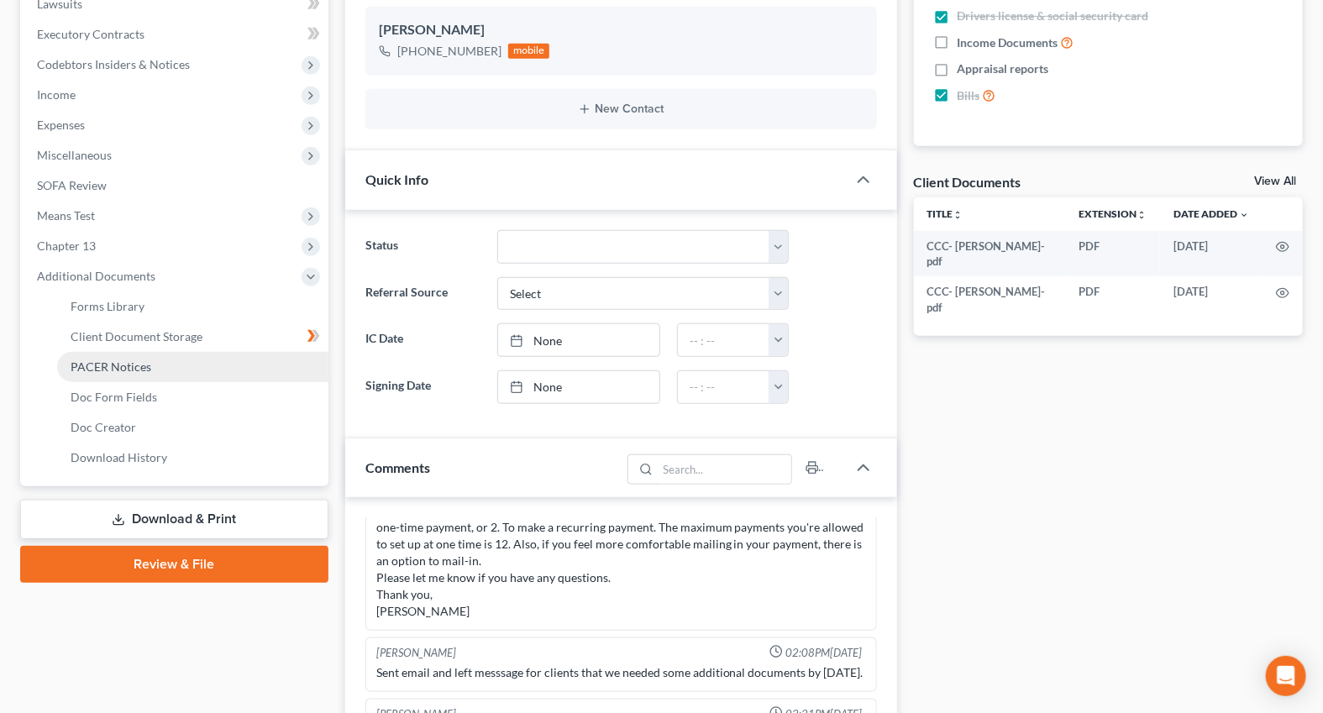
click at [150, 361] on link "PACER Notices" at bounding box center [192, 367] width 271 height 30
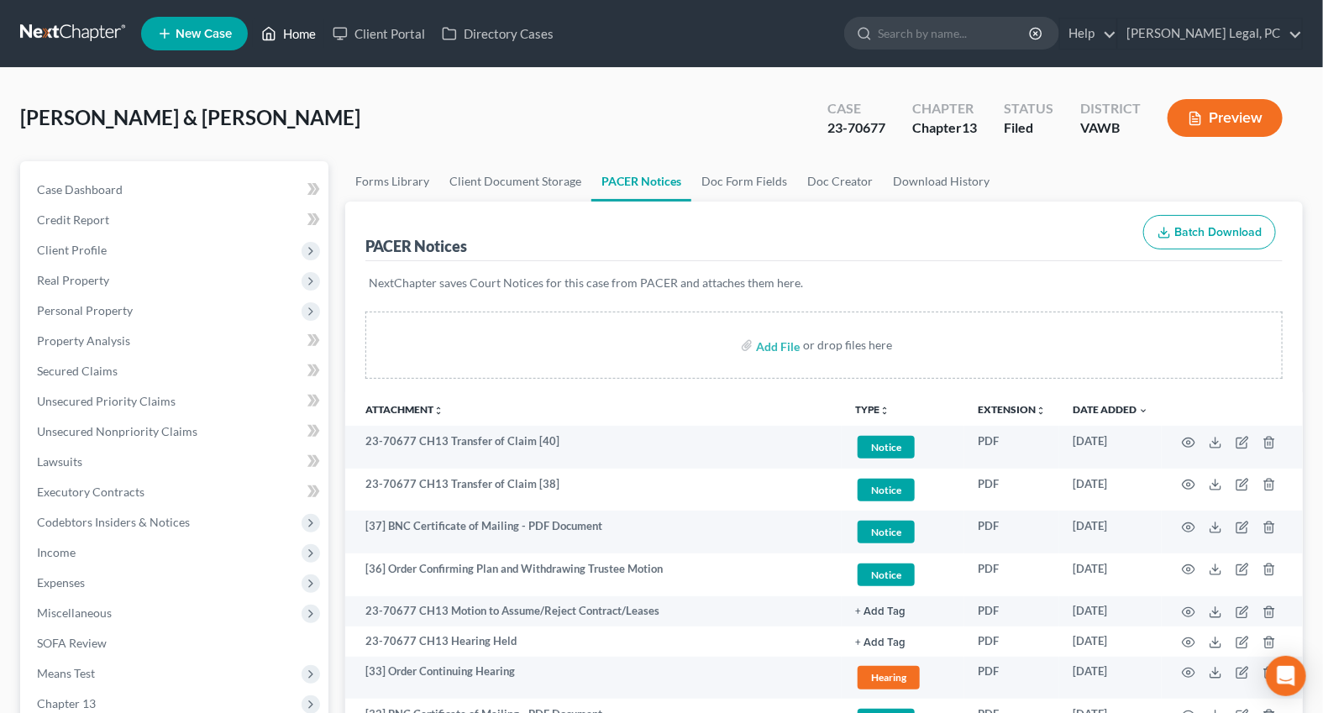
click at [286, 35] on link "Home" at bounding box center [288, 33] width 71 height 30
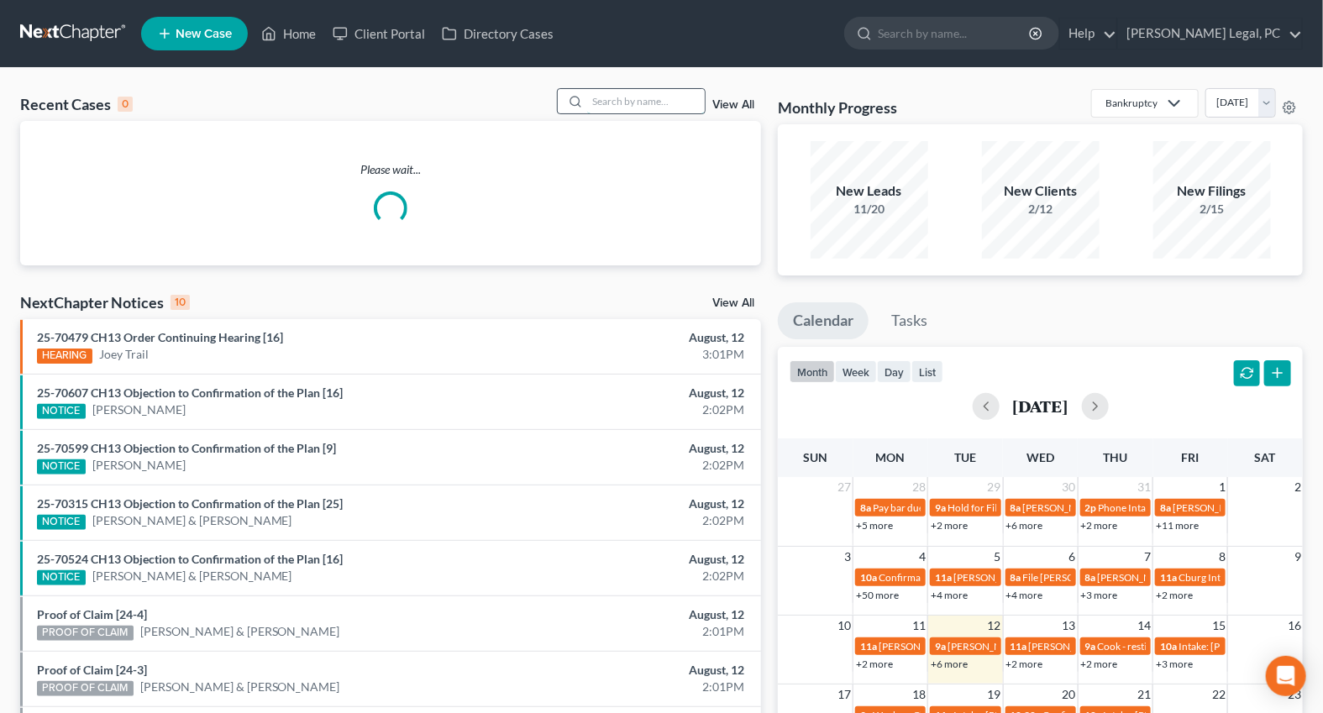
click at [622, 100] on input "search" at bounding box center [646, 101] width 118 height 24
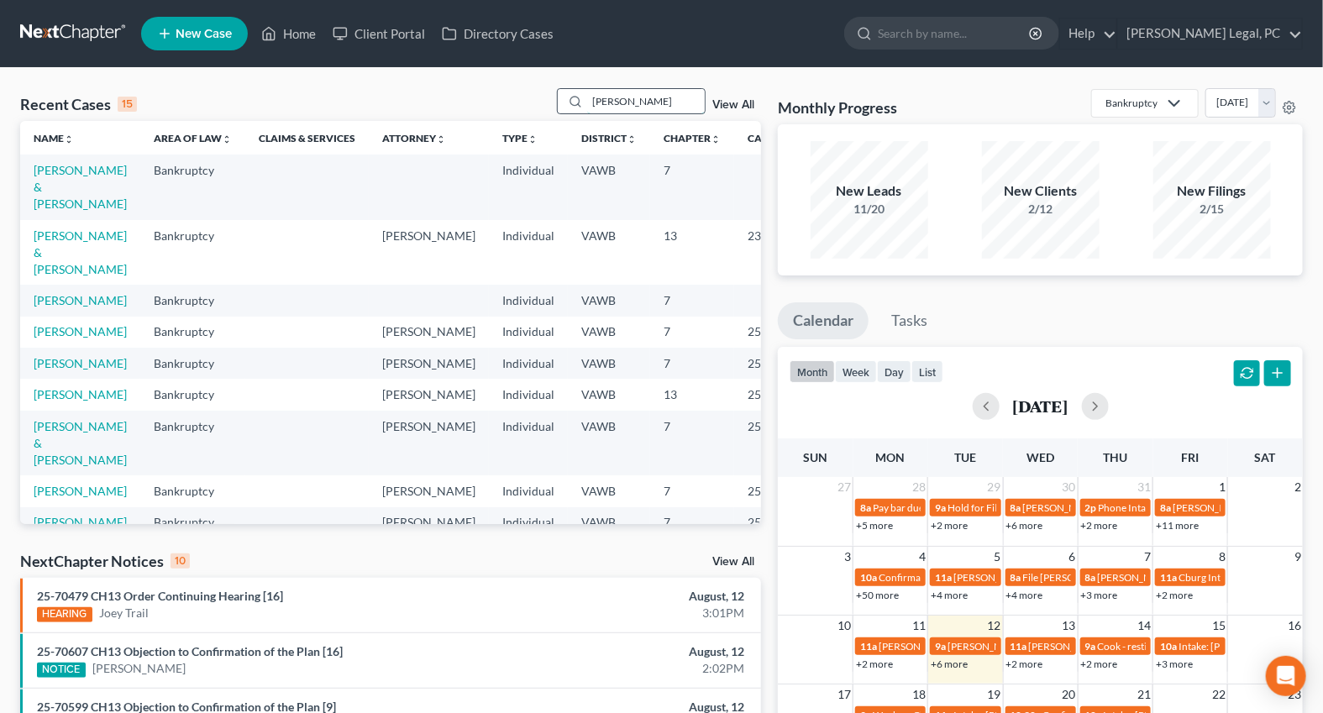
type input "[PERSON_NAME]"
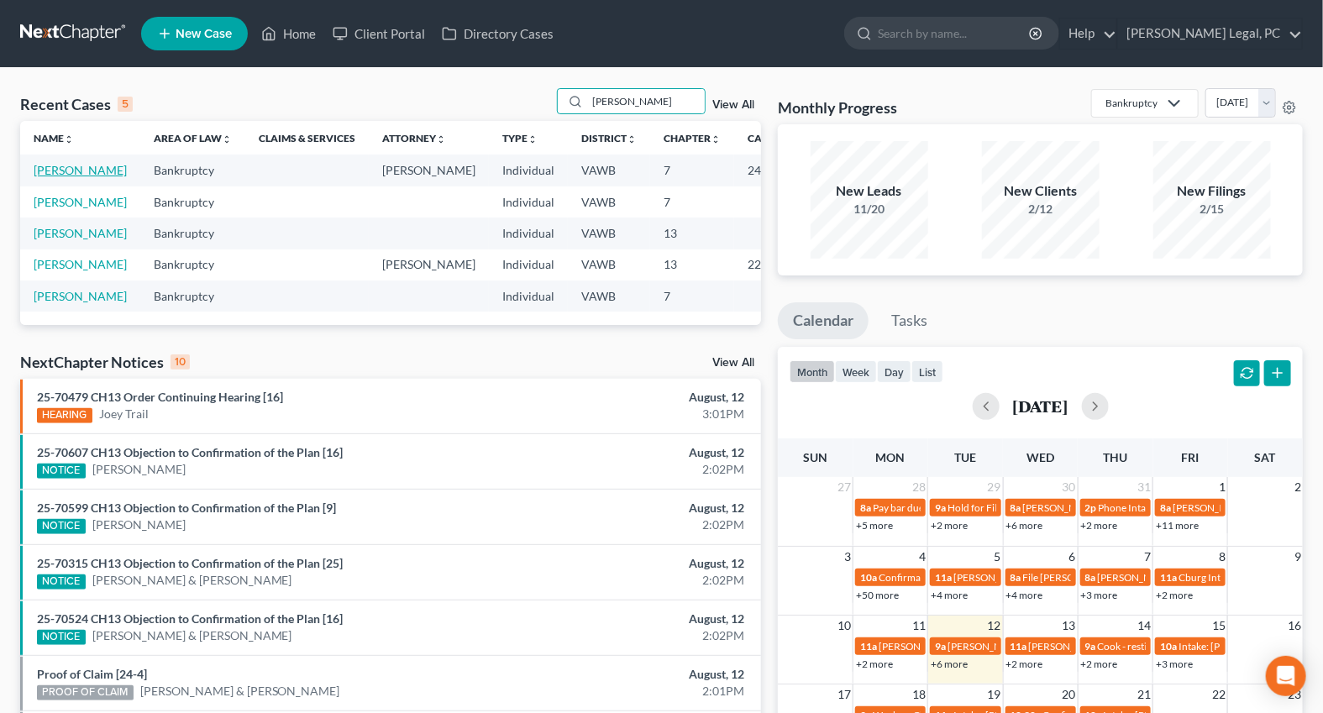
click at [50, 177] on link "[PERSON_NAME]" at bounding box center [80, 170] width 93 height 14
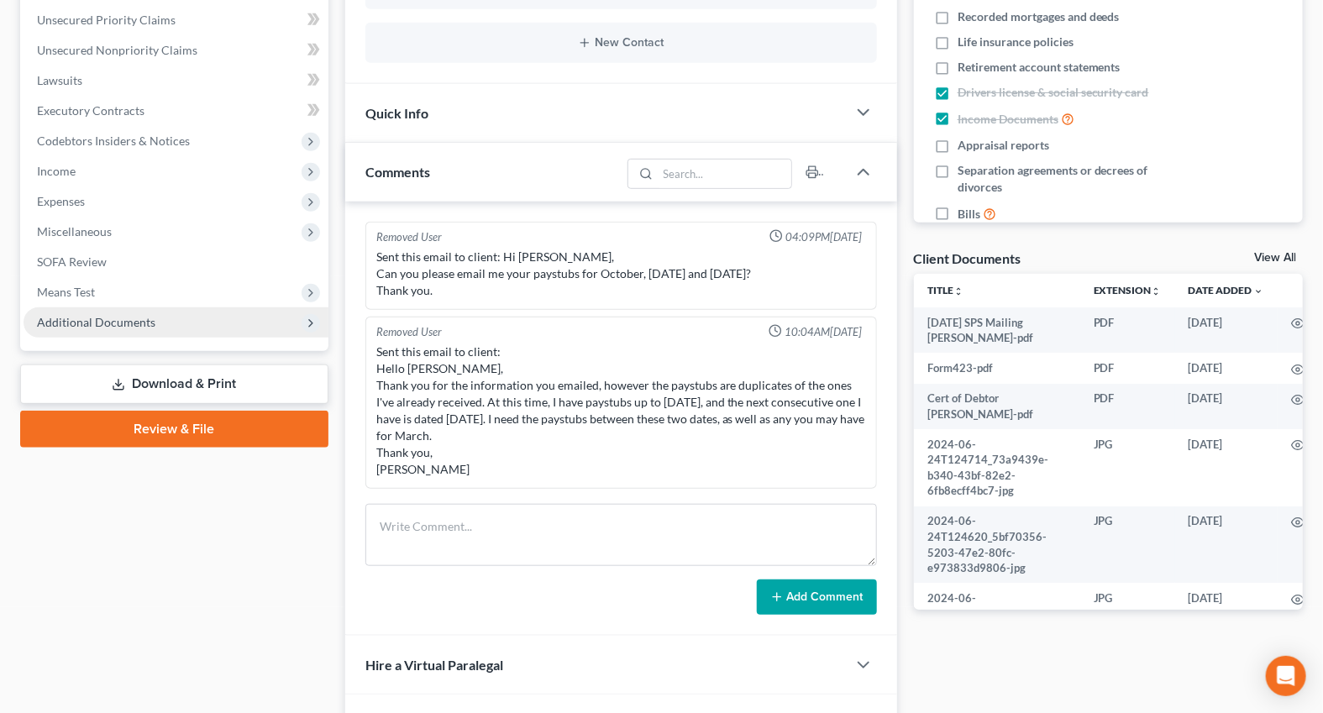
scroll to position [2597, 0]
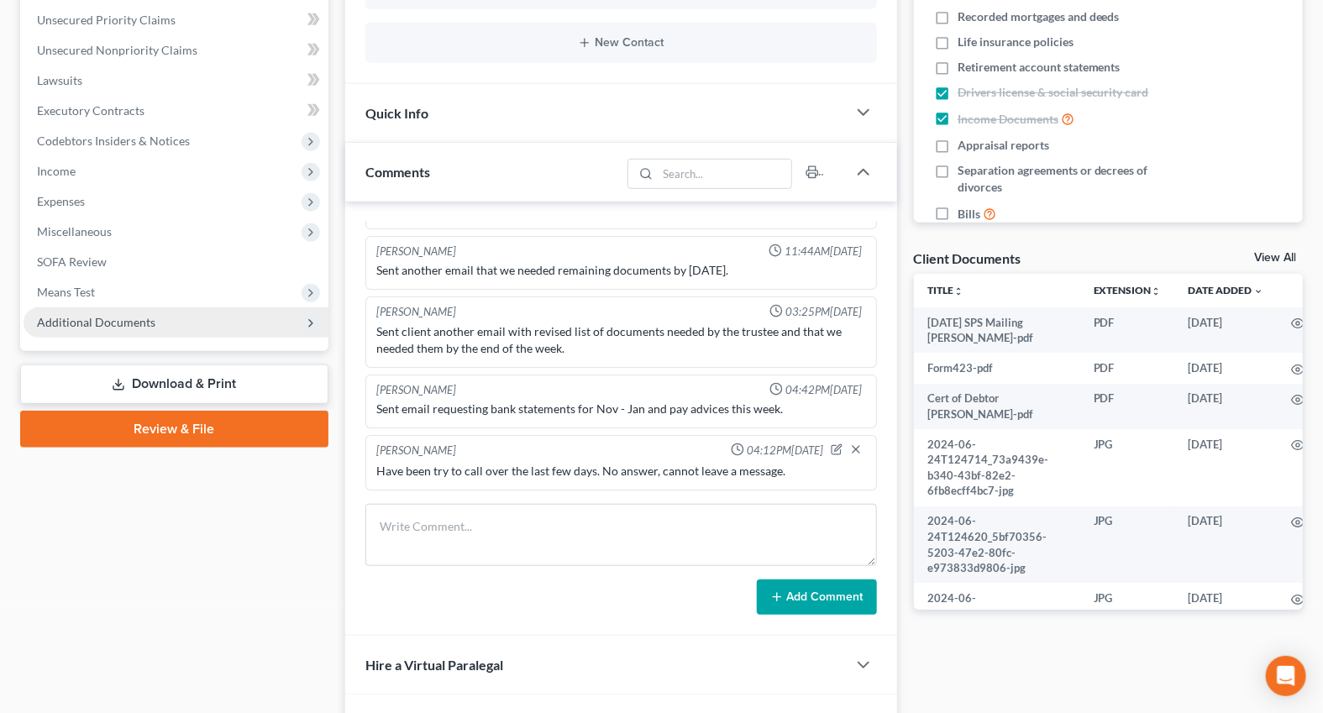
click at [102, 318] on span "Additional Documents" at bounding box center [96, 322] width 118 height 14
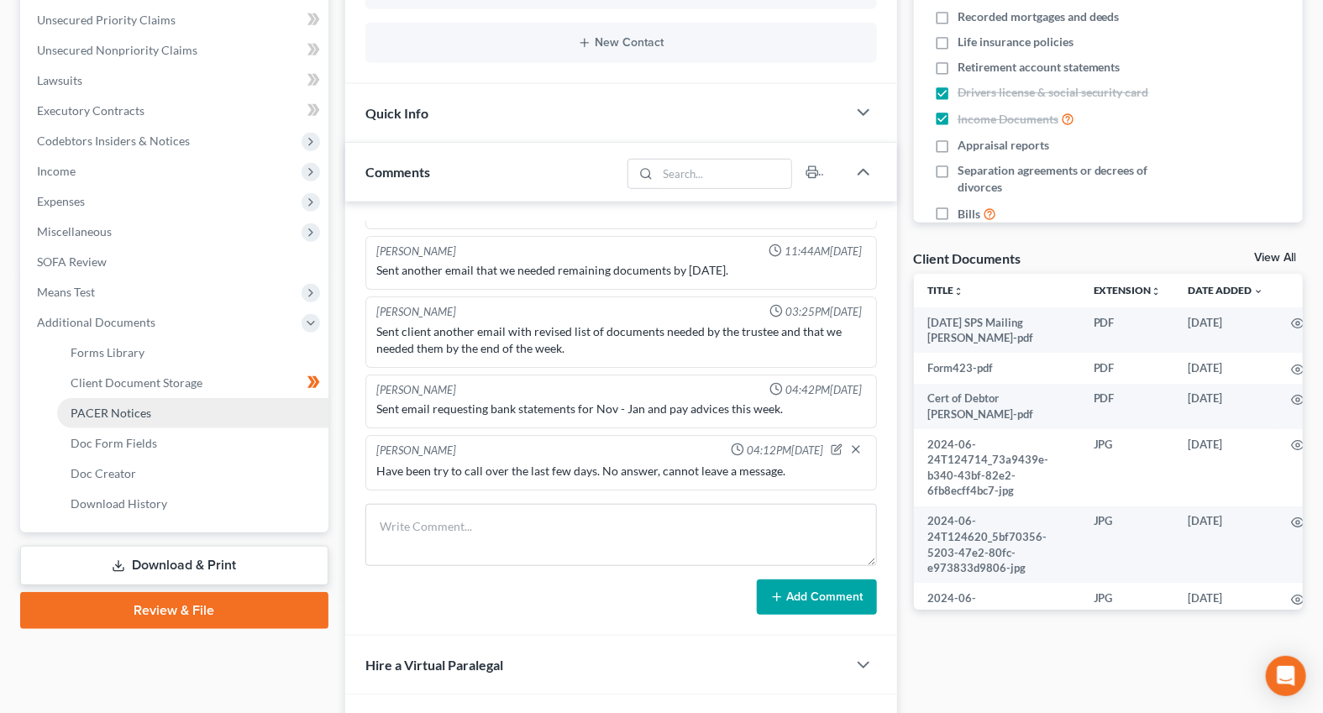
click at [107, 409] on span "PACER Notices" at bounding box center [111, 413] width 81 height 14
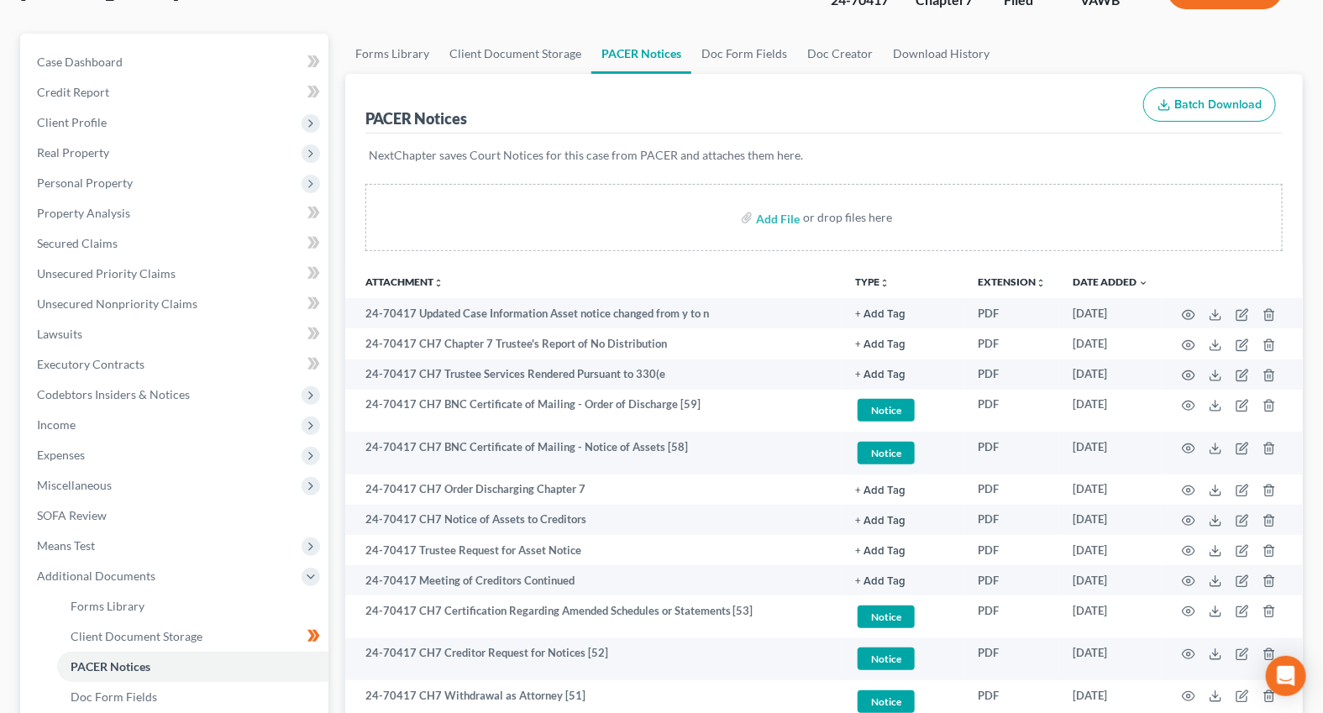
scroll to position [228, 0]
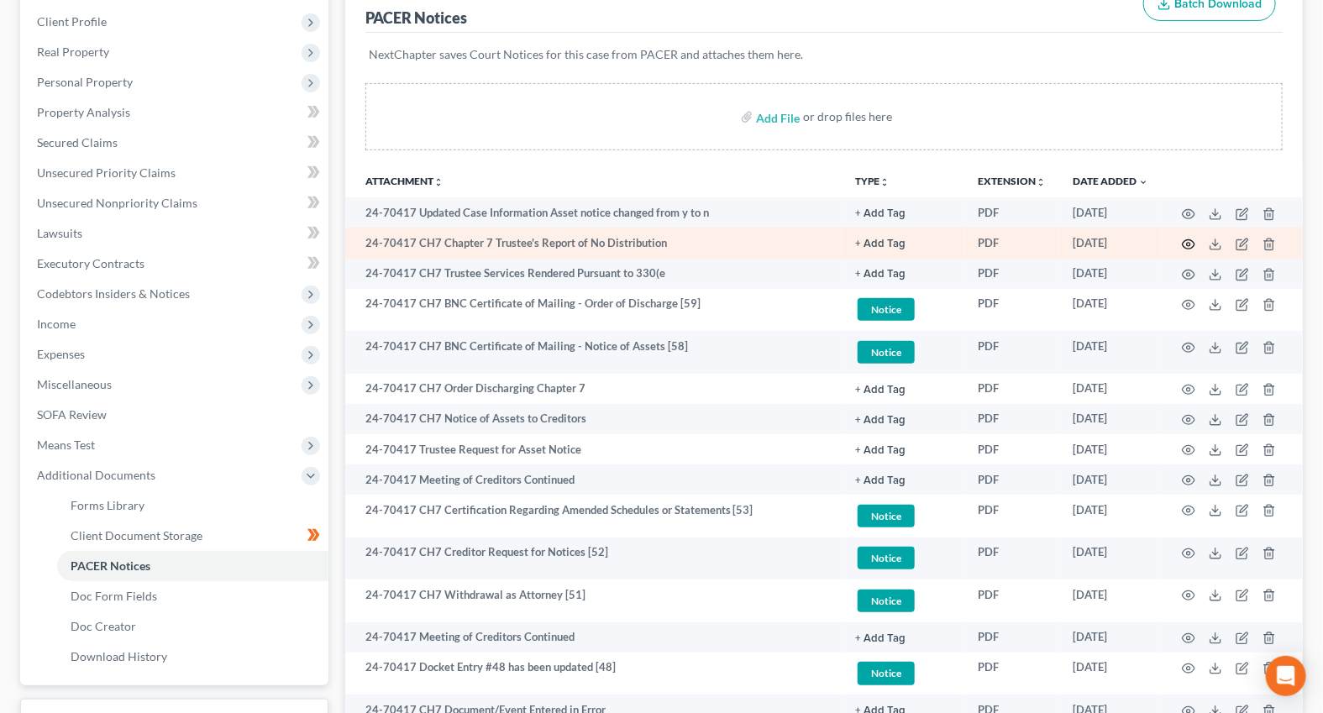
click at [1185, 244] on icon "button" at bounding box center [1188, 244] width 13 height 13
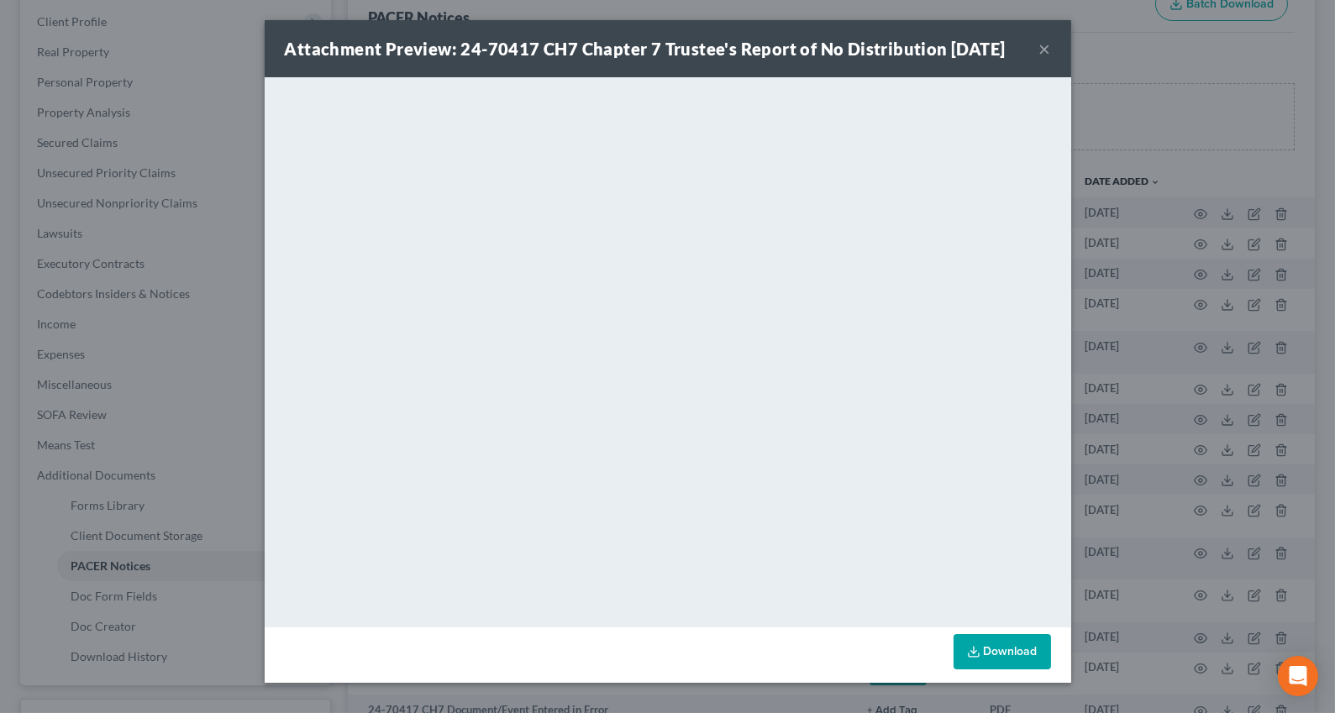
click at [1042, 42] on button "×" at bounding box center [1045, 49] width 12 height 20
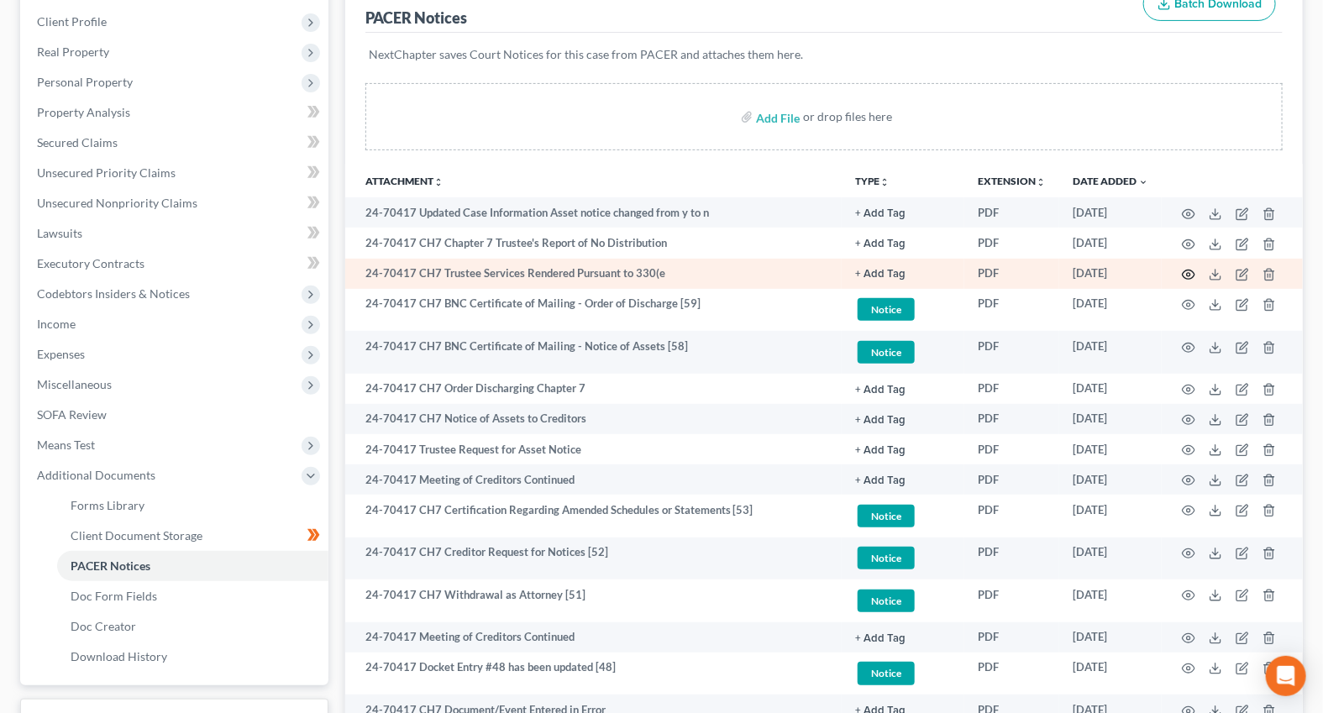
click at [1191, 273] on icon "button" at bounding box center [1188, 274] width 13 height 13
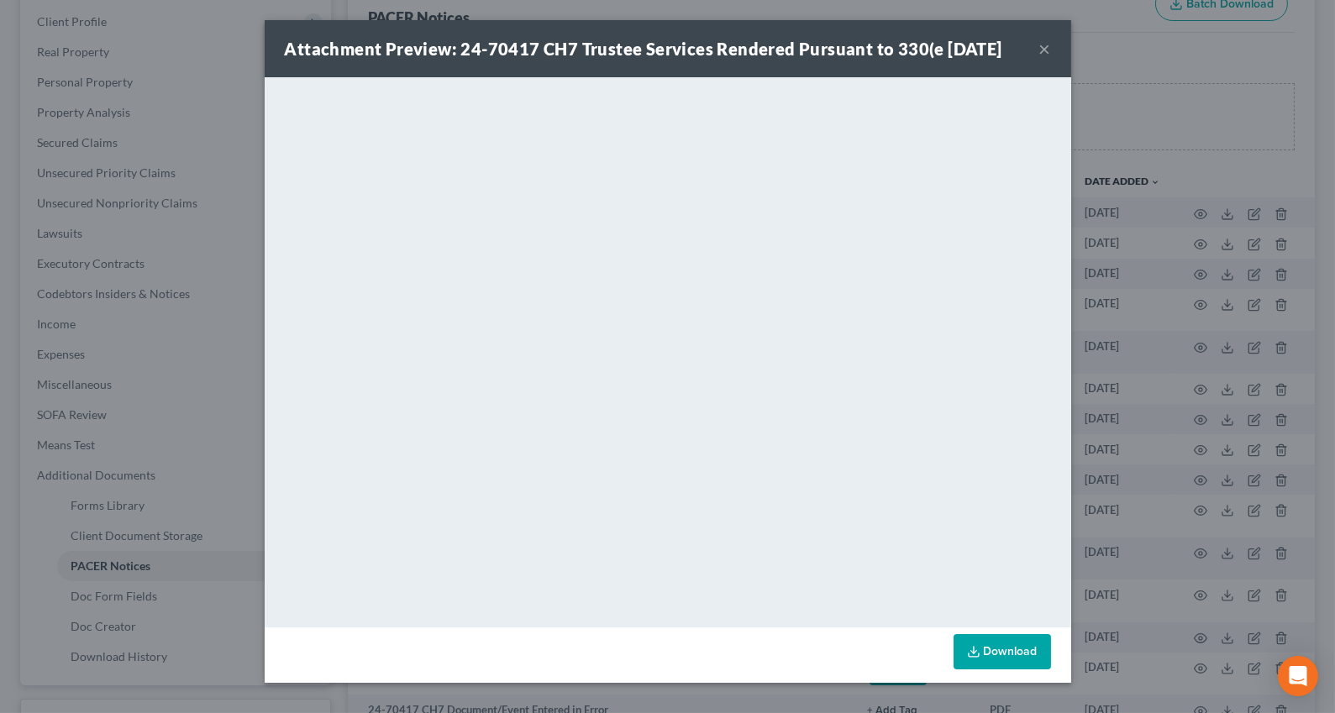
click at [1042, 49] on button "×" at bounding box center [1045, 49] width 12 height 20
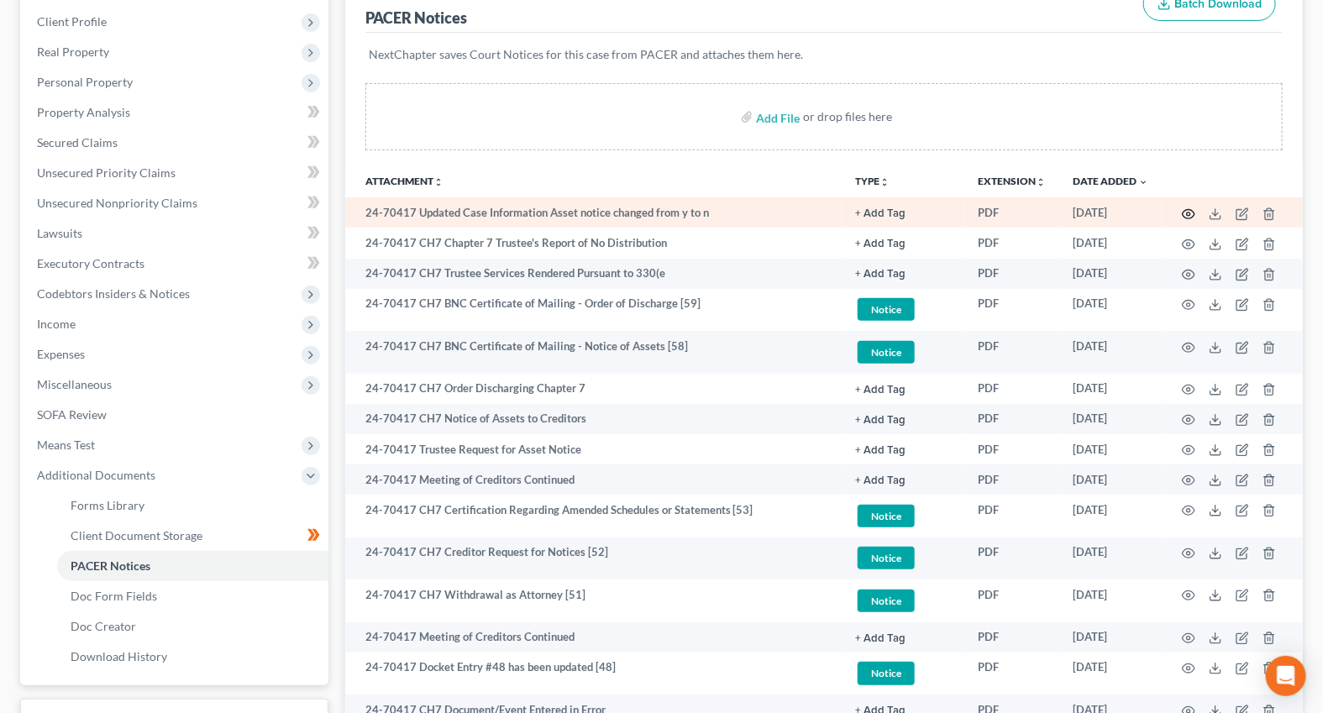
click at [1190, 207] on icon "button" at bounding box center [1188, 213] width 13 height 13
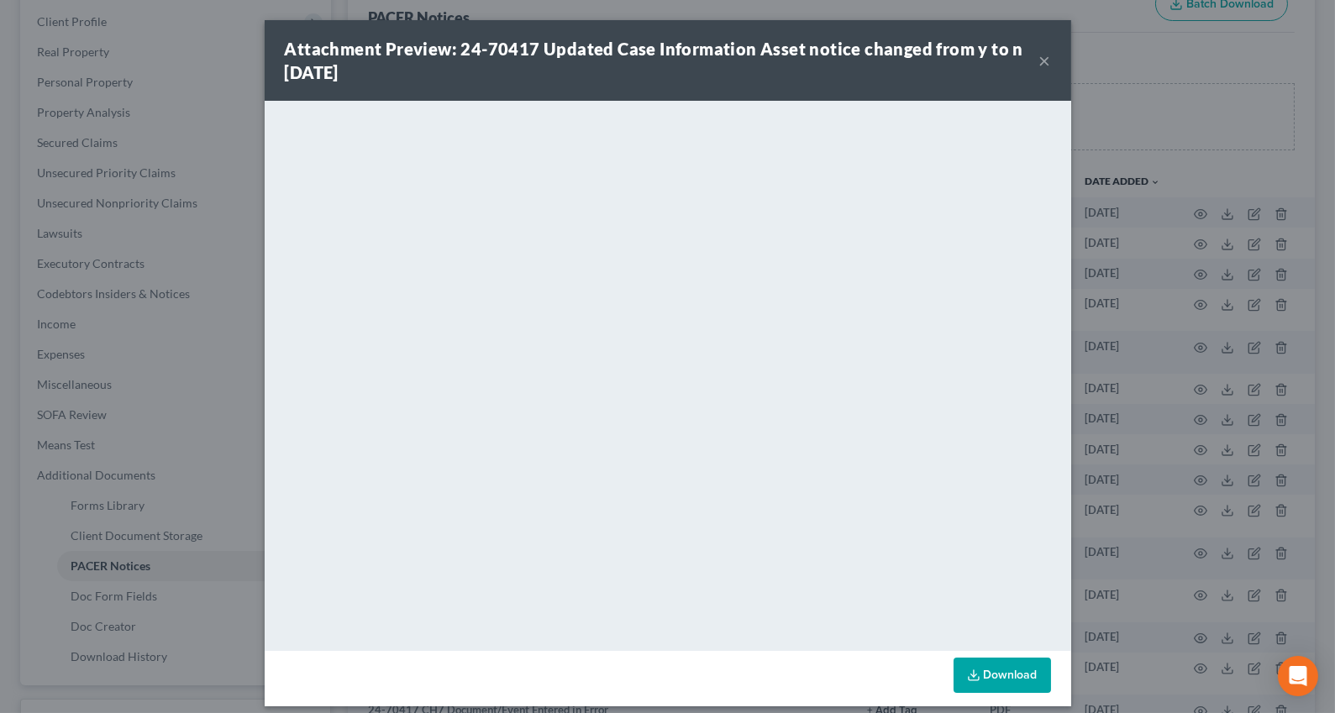
click at [1039, 62] on button "×" at bounding box center [1045, 60] width 12 height 20
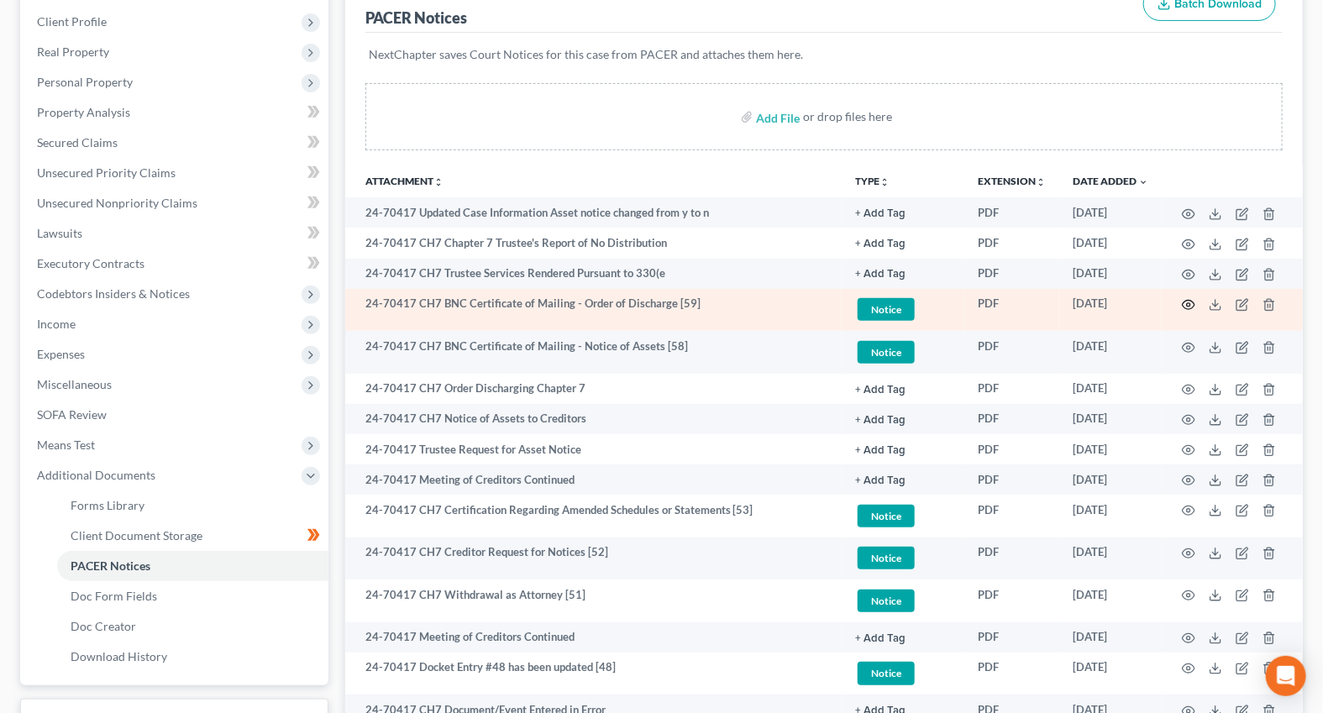
click at [1188, 303] on circle "button" at bounding box center [1188, 304] width 3 height 3
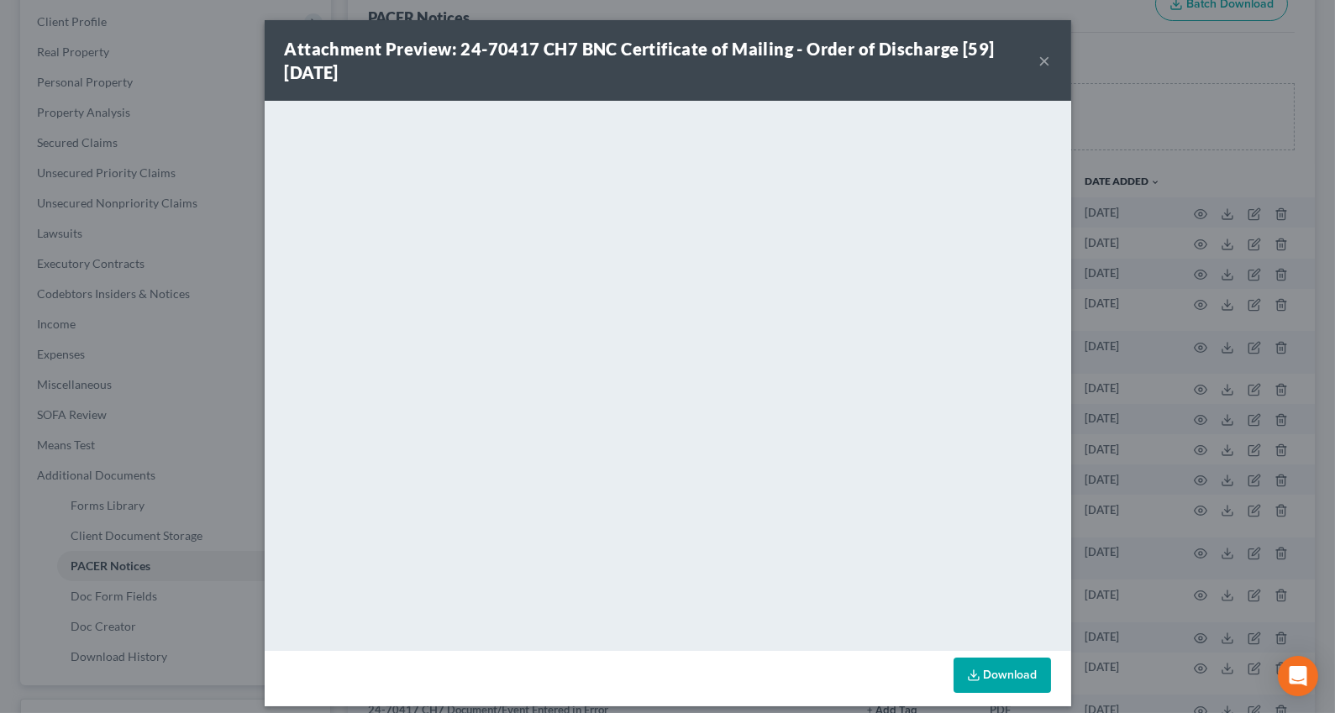
click at [1039, 58] on button "×" at bounding box center [1045, 60] width 12 height 20
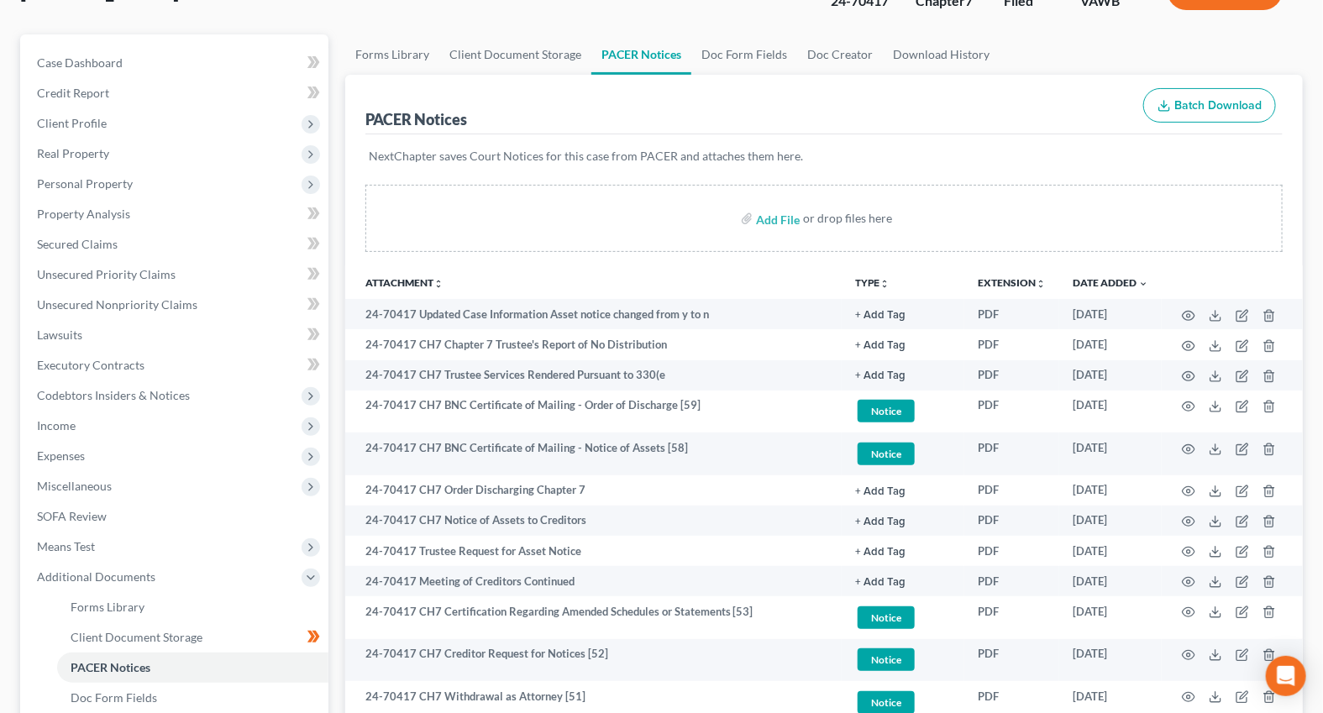
scroll to position [0, 0]
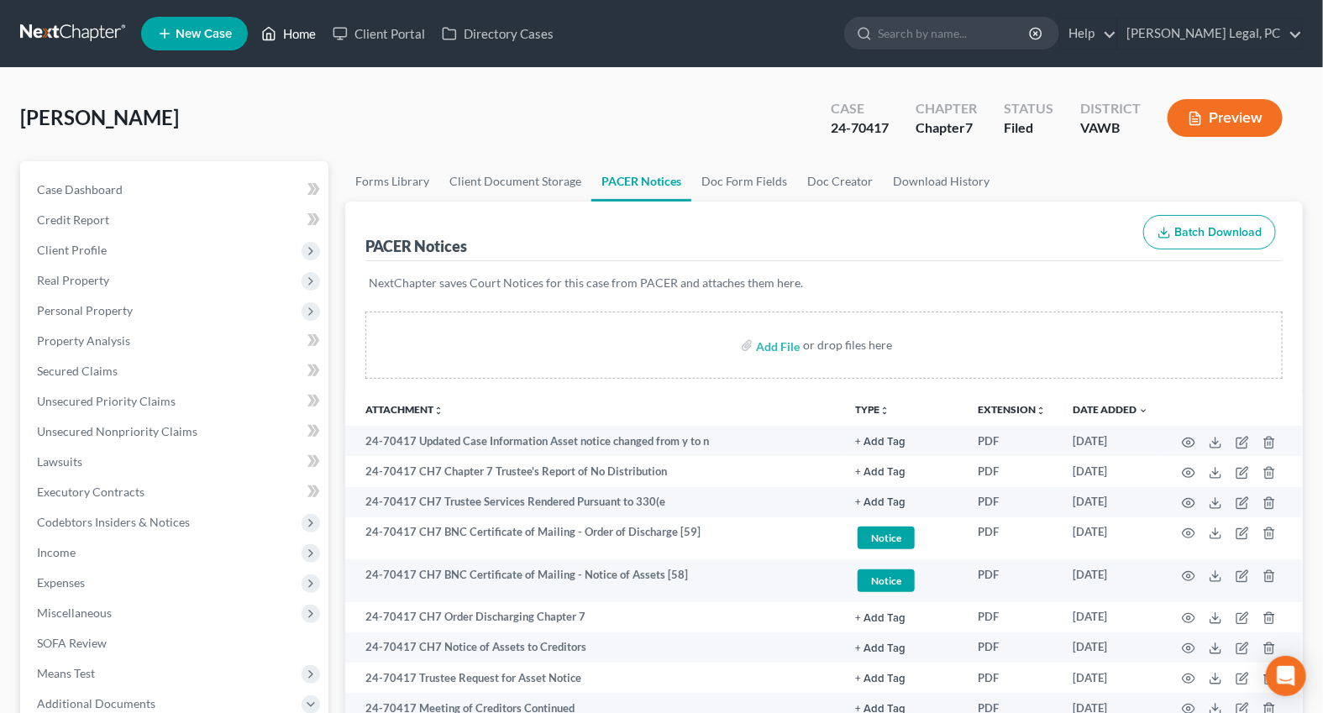
click at [299, 29] on link "Home" at bounding box center [288, 33] width 71 height 30
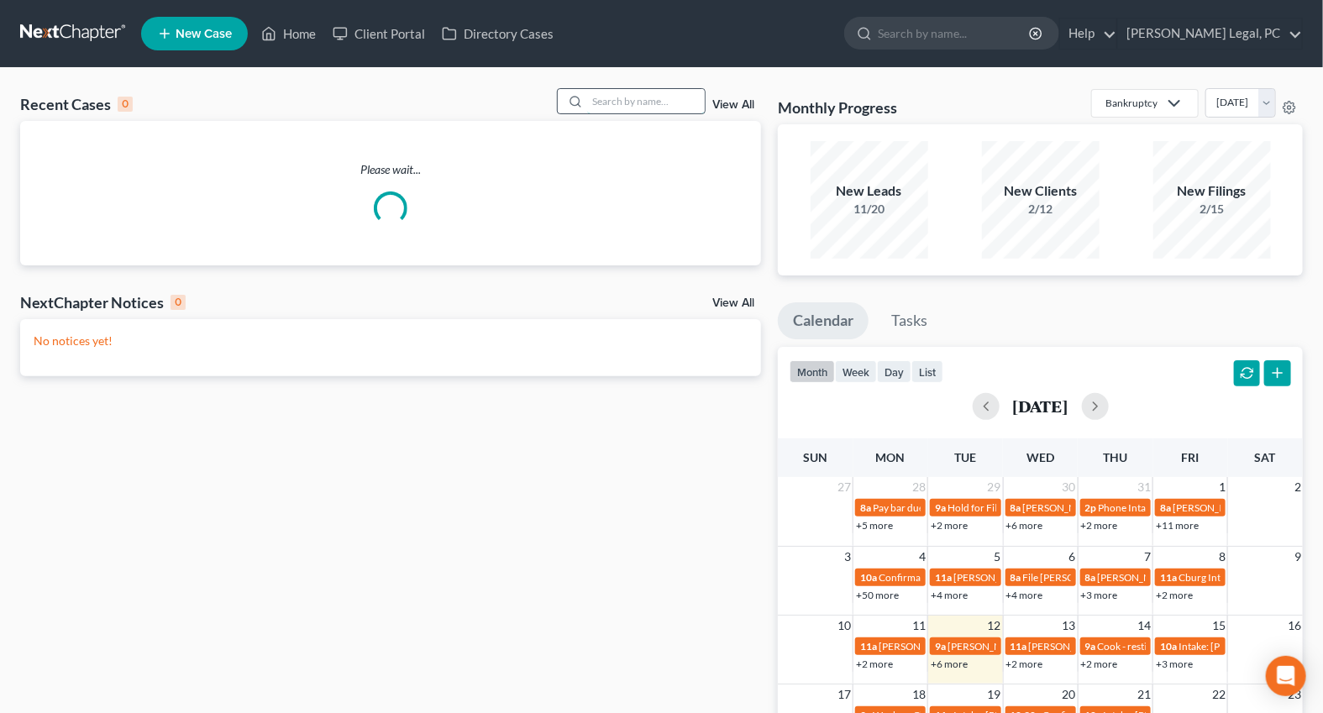
click at [624, 96] on input "search" at bounding box center [646, 101] width 118 height 24
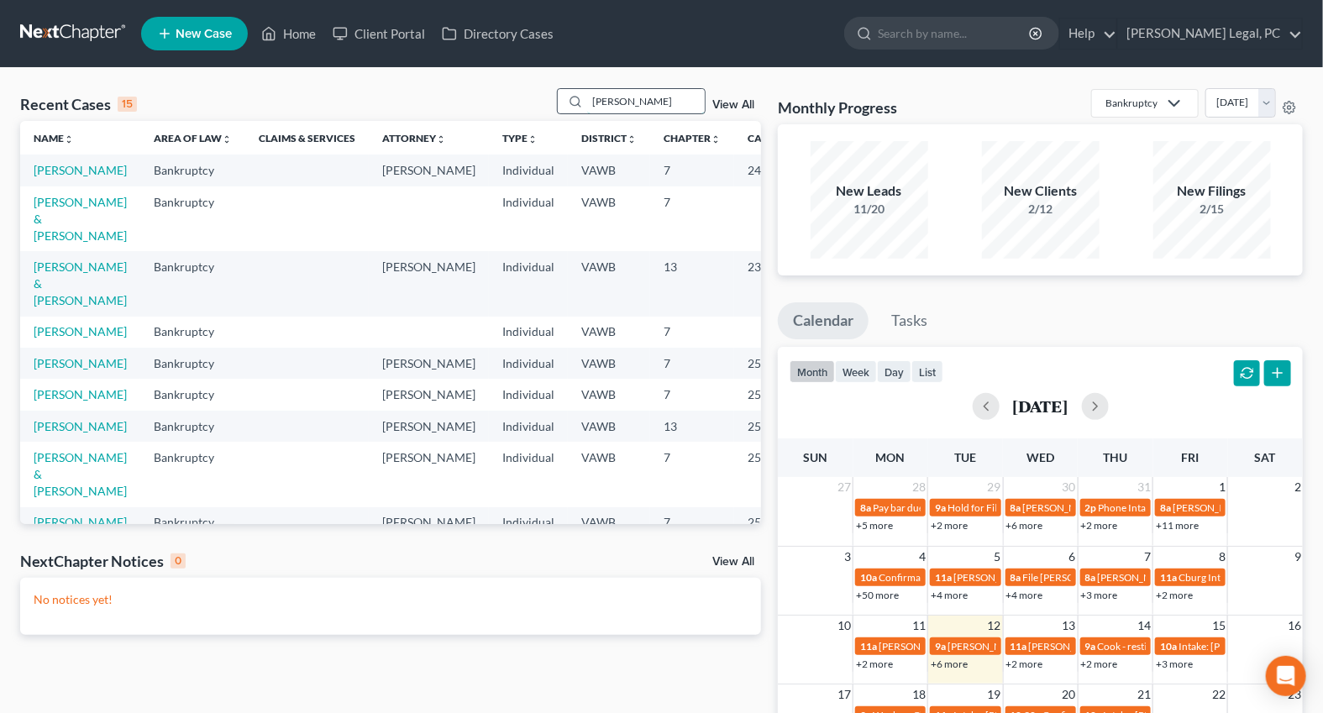
type input "[PERSON_NAME]"
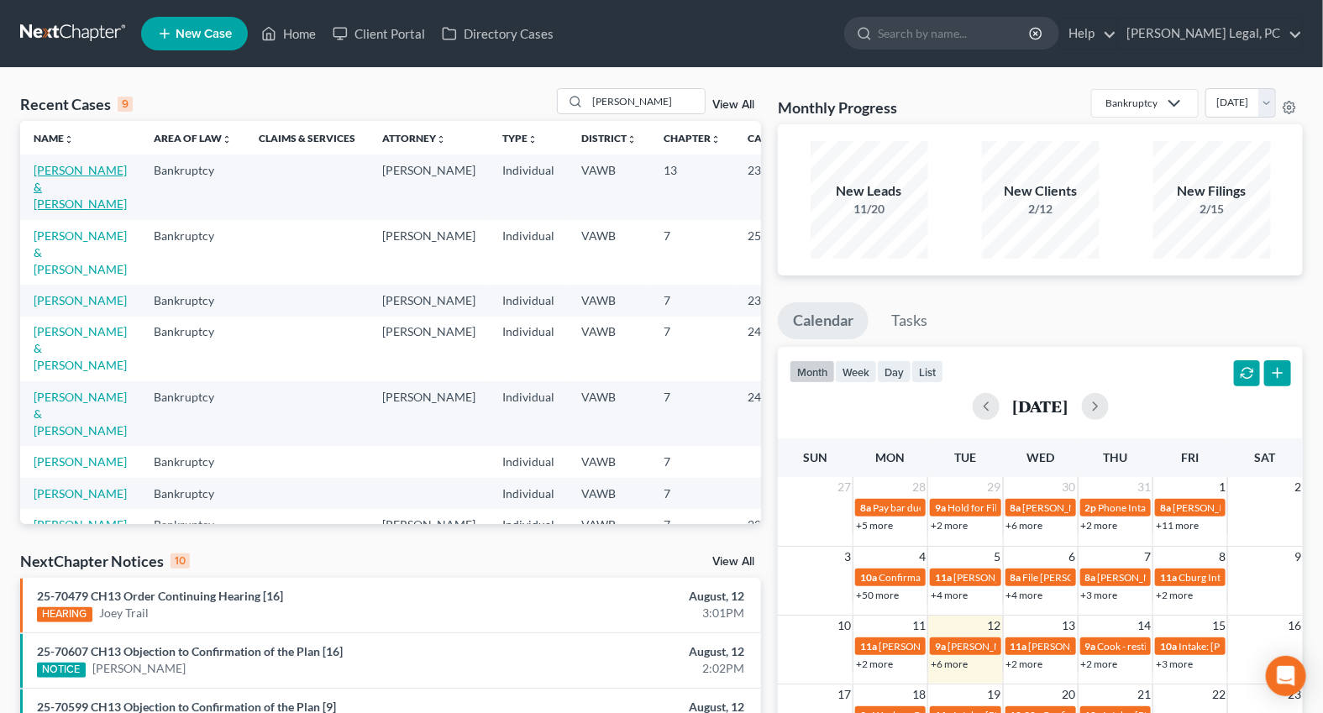
click at [69, 176] on link "[PERSON_NAME] & [PERSON_NAME]" at bounding box center [80, 187] width 93 height 48
select select "6"
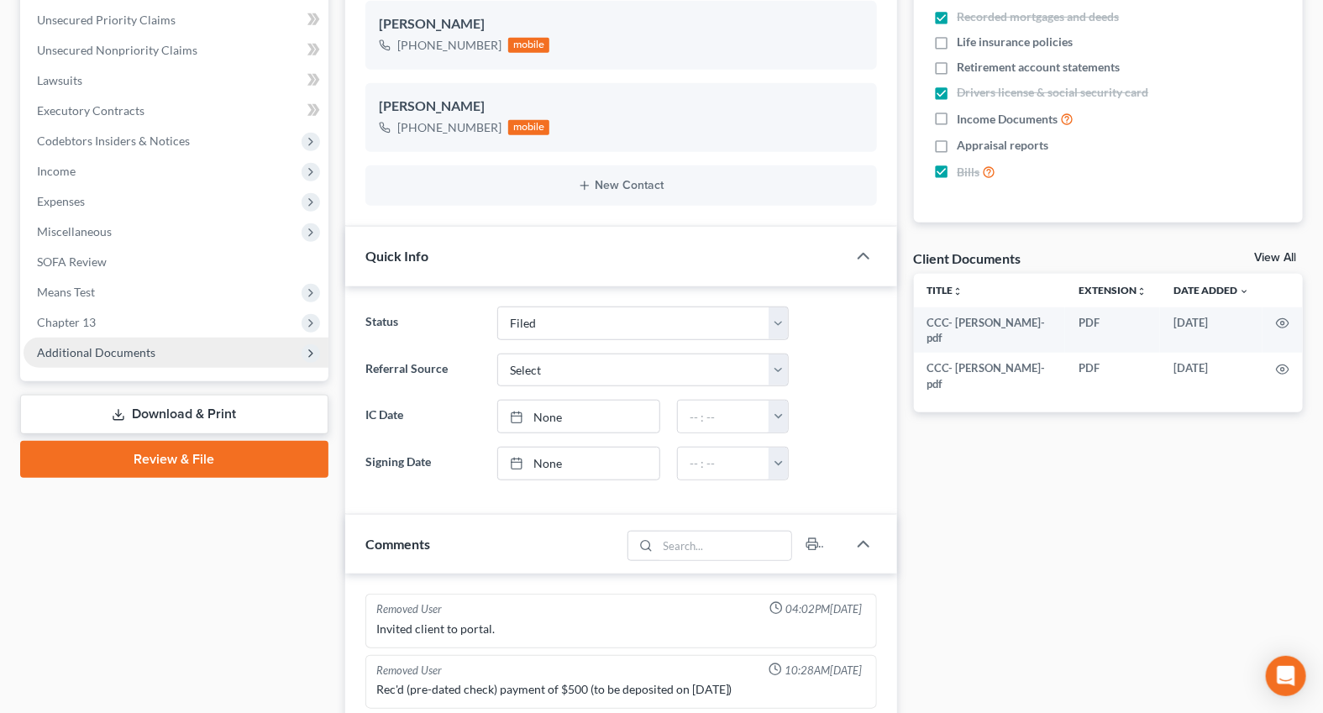
scroll to position [435, 0]
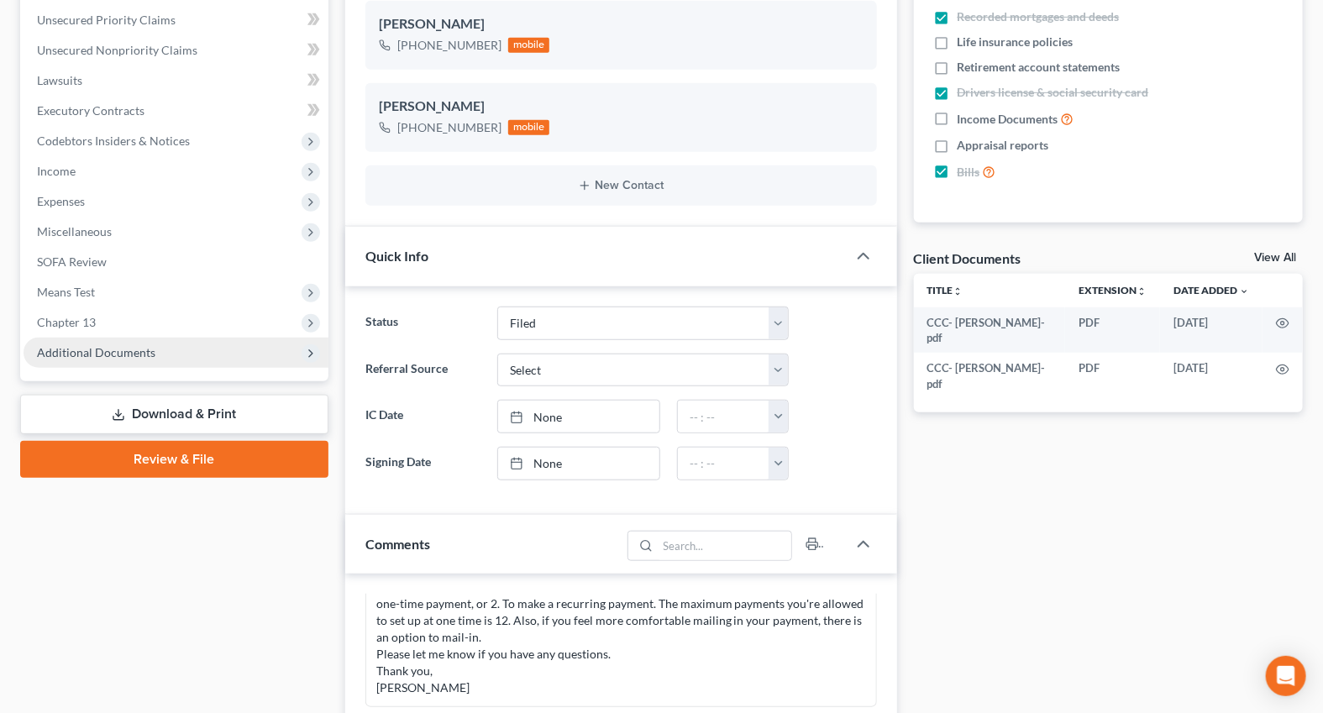
click at [125, 345] on span "Additional Documents" at bounding box center [96, 352] width 118 height 14
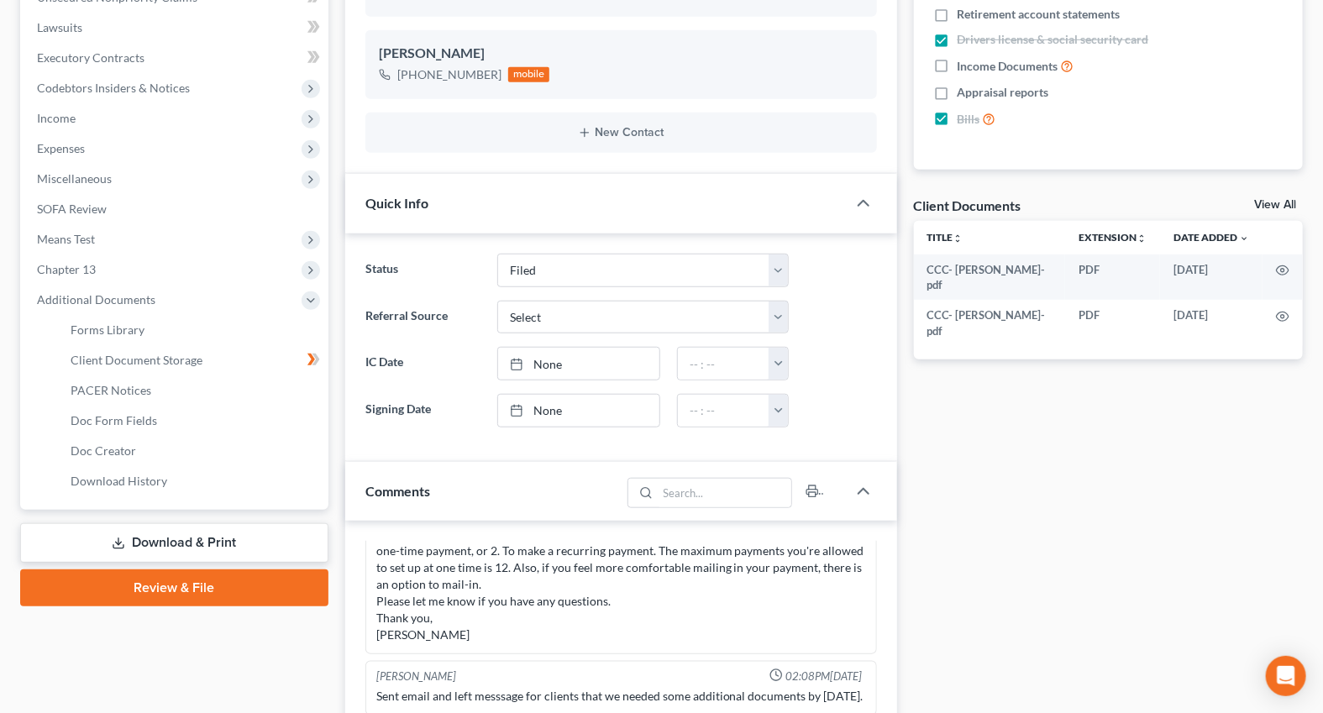
scroll to position [458, 0]
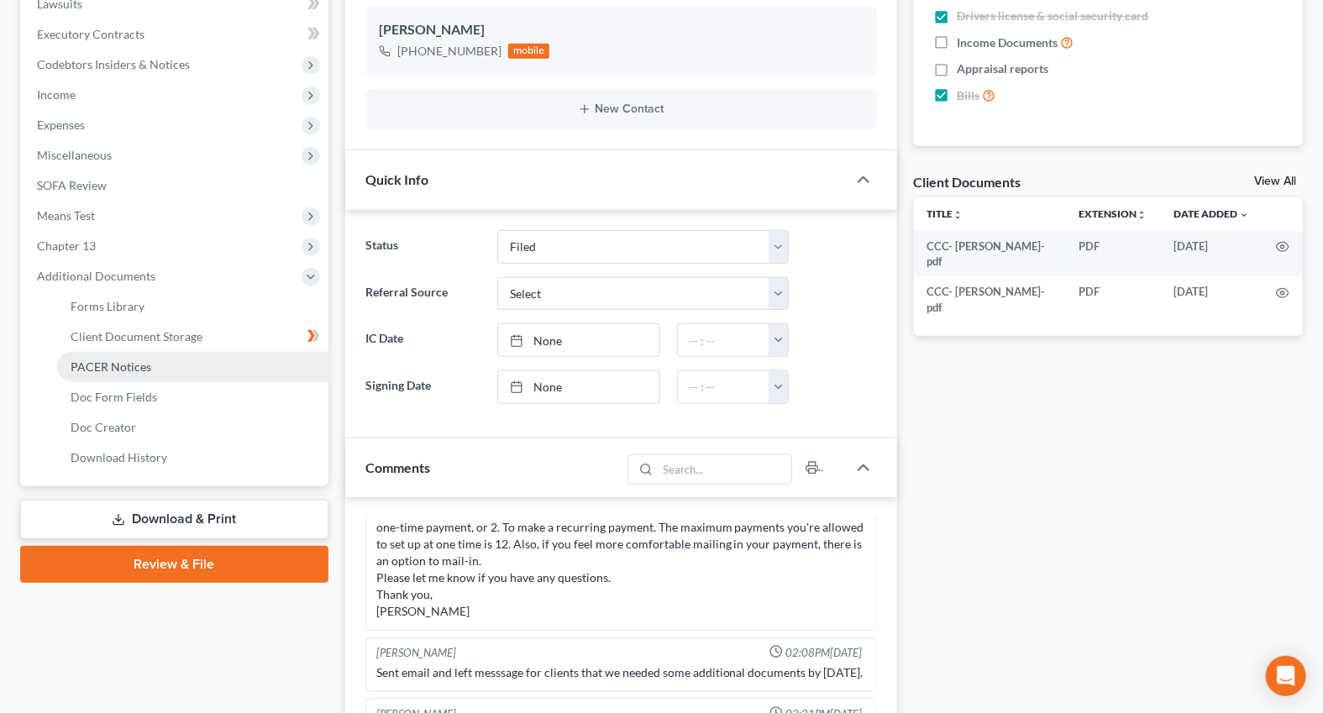
click at [124, 359] on span "PACER Notices" at bounding box center [111, 366] width 81 height 14
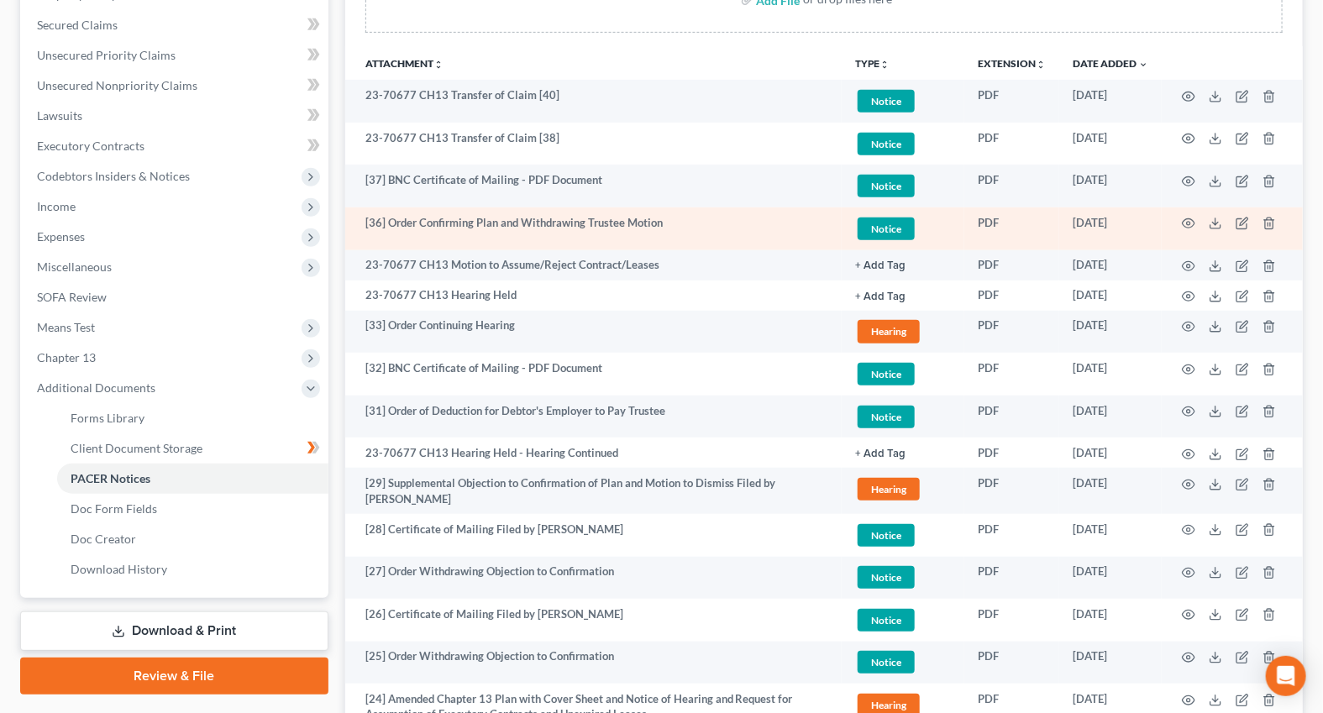
scroll to position [381, 0]
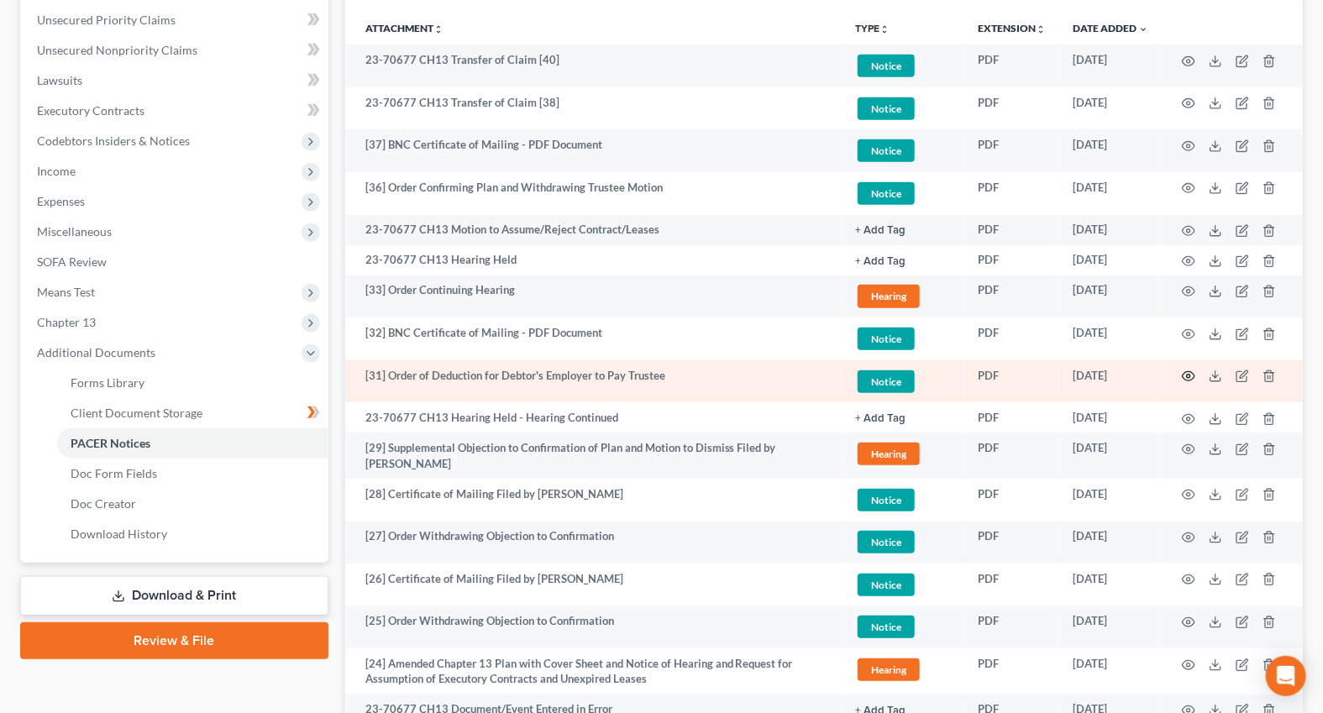
click at [1187, 370] on icon "button" at bounding box center [1188, 376] width 13 height 13
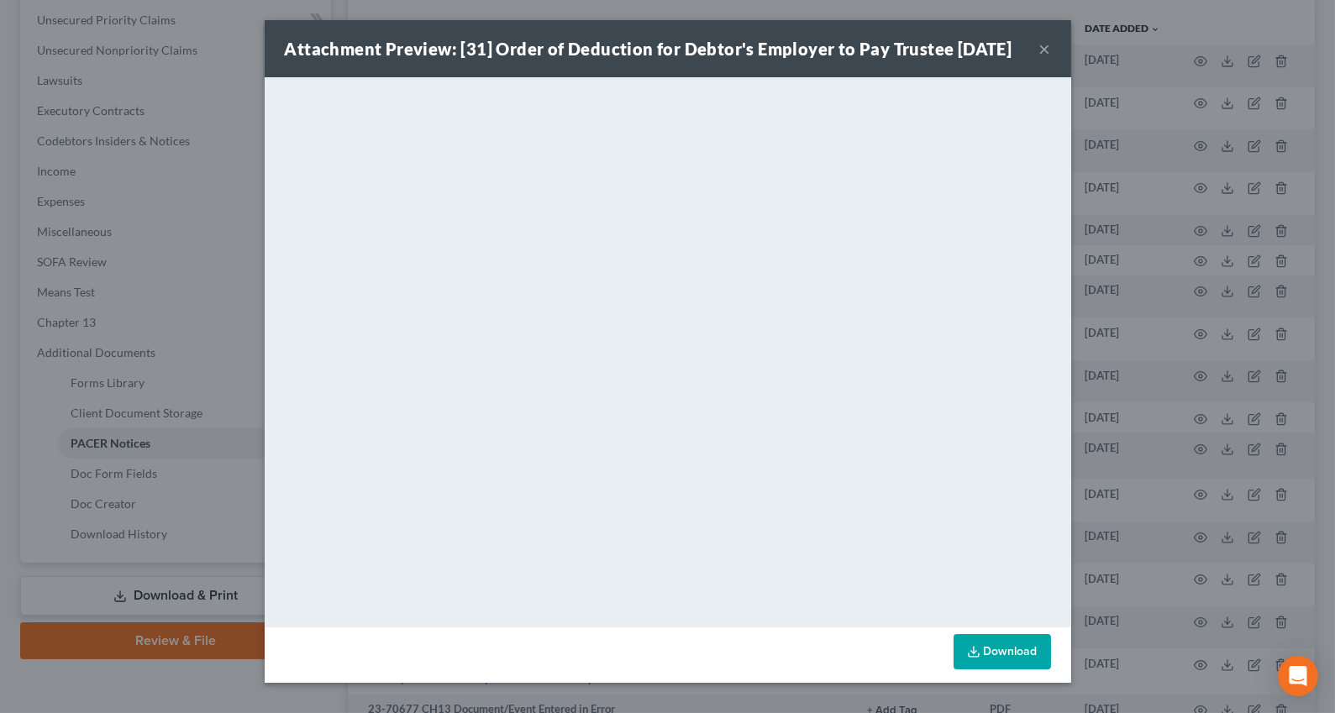
click at [1042, 59] on button "×" at bounding box center [1045, 49] width 12 height 20
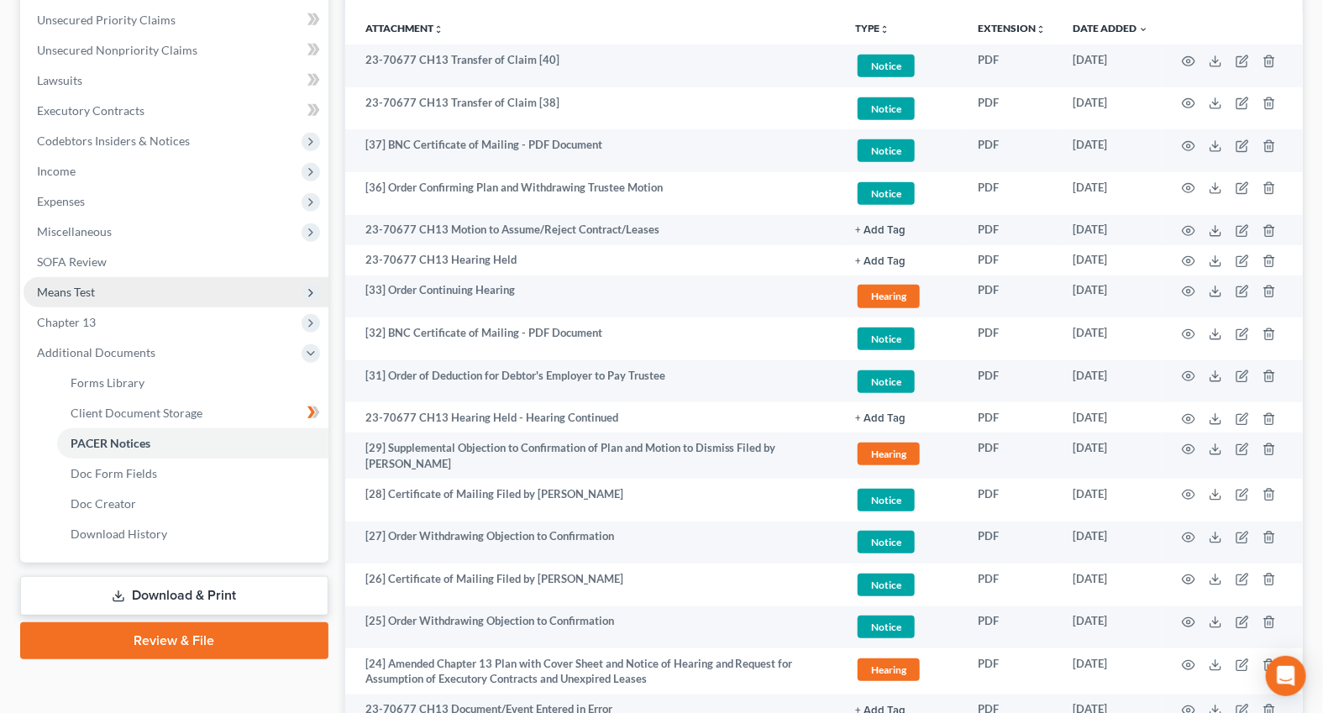
scroll to position [0, 0]
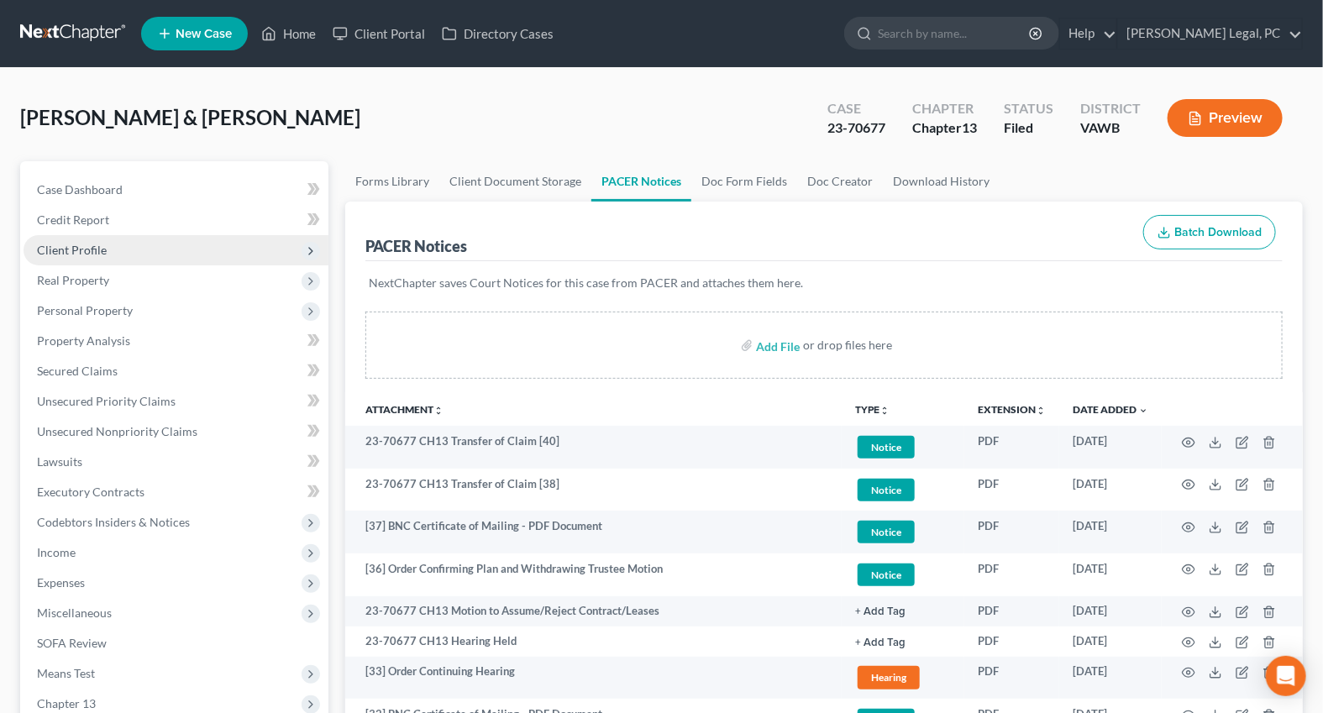
click at [70, 244] on span "Client Profile" at bounding box center [72, 250] width 70 height 14
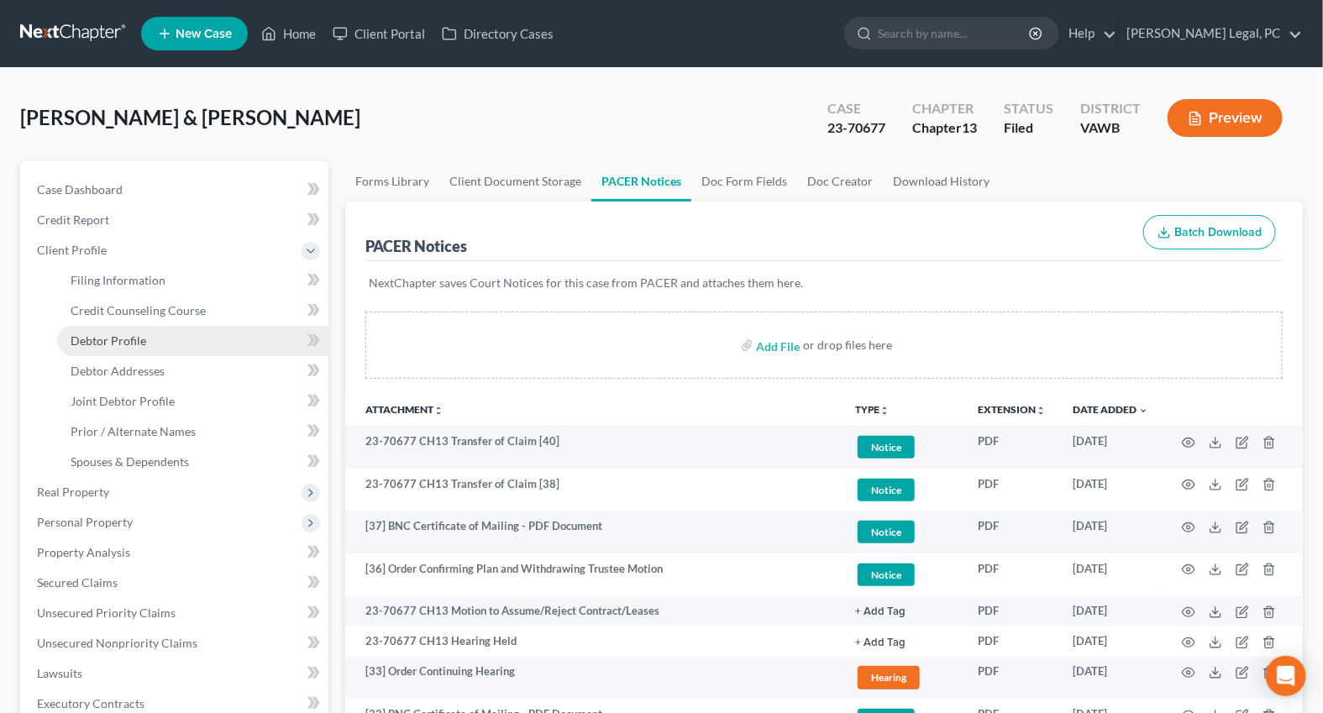
click at [112, 340] on span "Debtor Profile" at bounding box center [109, 340] width 76 height 14
select select "1"
select select "2"
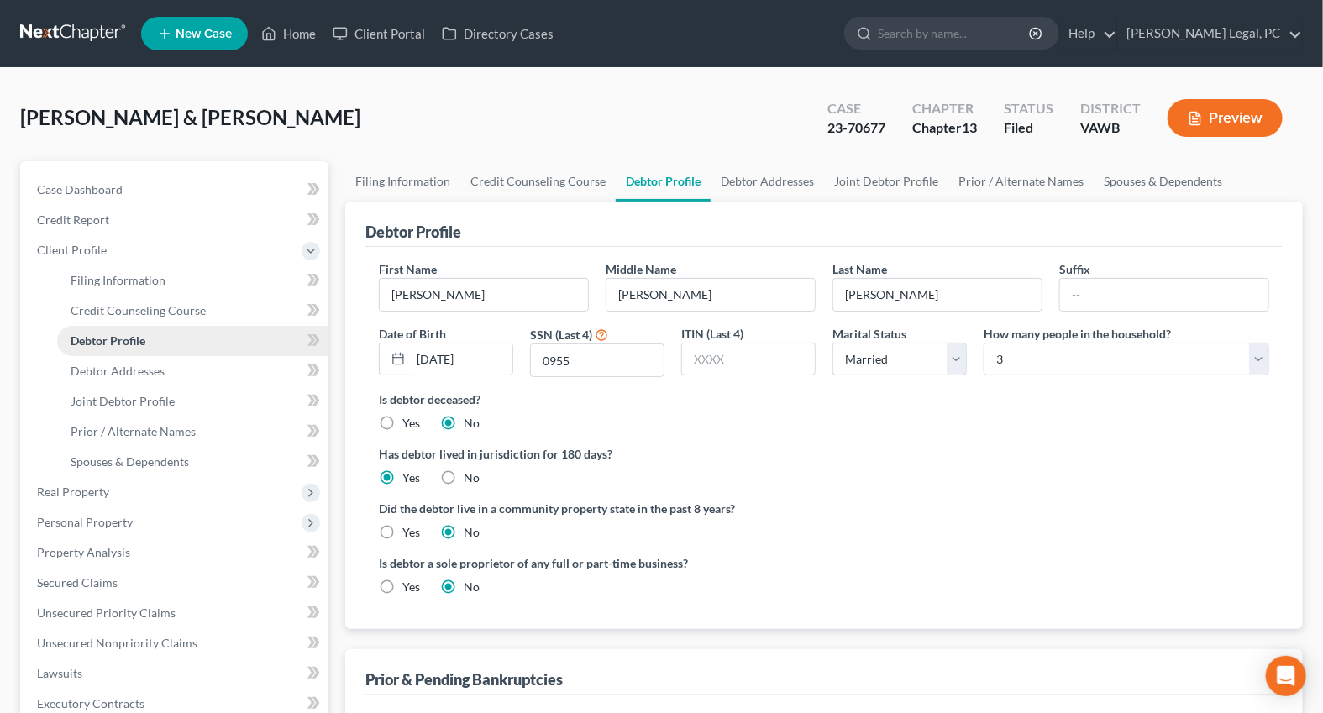
radio input "true"
